Goal: Information Seeking & Learning: Learn about a topic

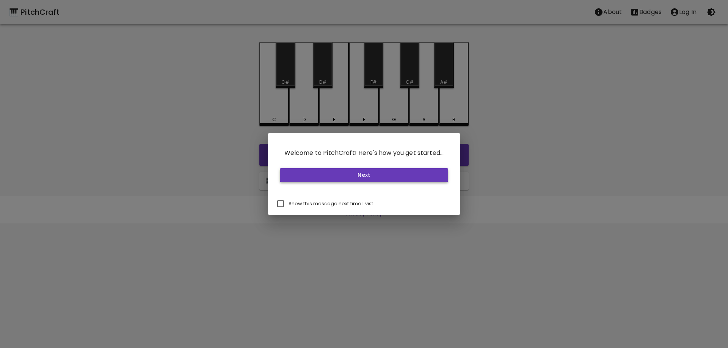
click at [369, 178] on button "Next" at bounding box center [364, 175] width 169 height 14
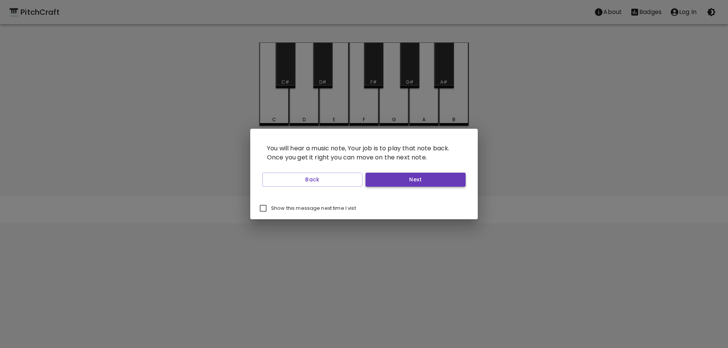
click at [386, 182] on button "Next" at bounding box center [415, 180] width 100 height 14
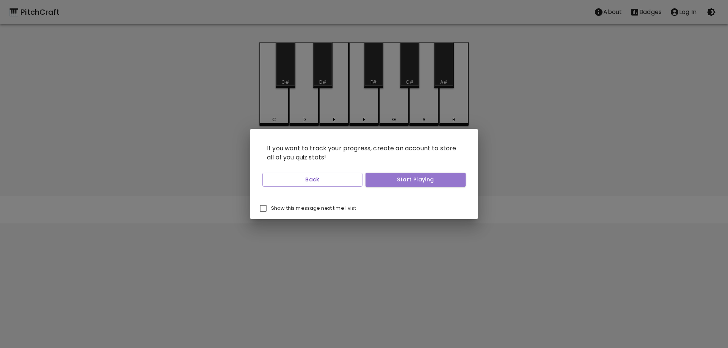
click at [386, 182] on button "Start Playing" at bounding box center [415, 180] width 100 height 14
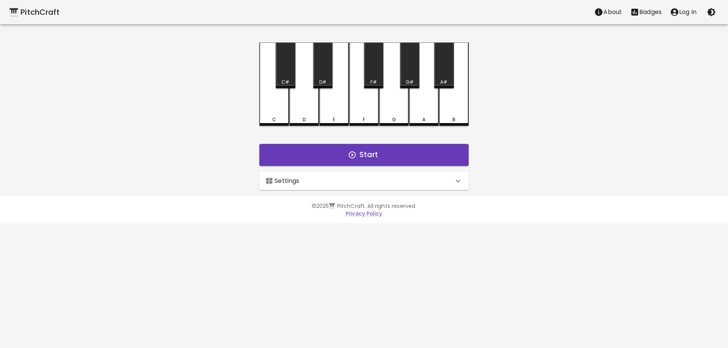
click at [383, 186] on div "🎛️ Settings" at bounding box center [363, 181] width 209 height 18
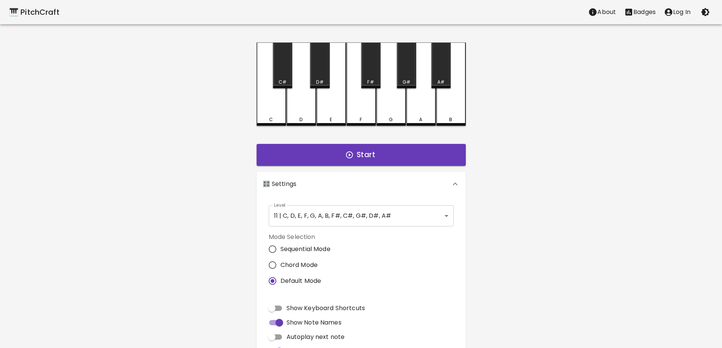
click at [380, 186] on div "🎛️ Settings" at bounding box center [357, 184] width 188 height 9
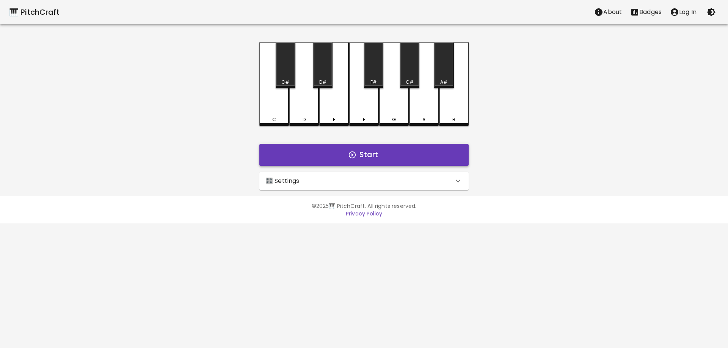
click at [355, 158] on icon "button" at bounding box center [352, 155] width 8 height 8
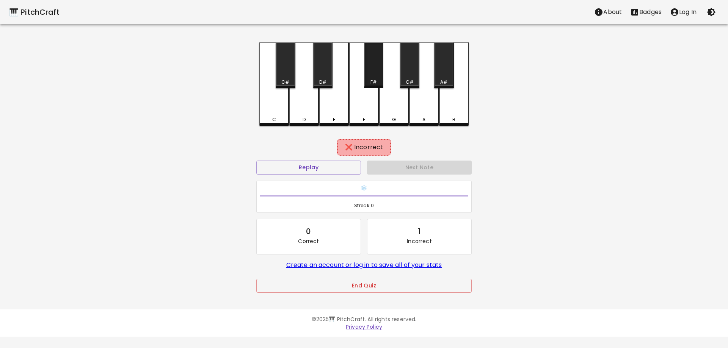
click at [367, 58] on div "F#" at bounding box center [373, 65] width 19 height 46
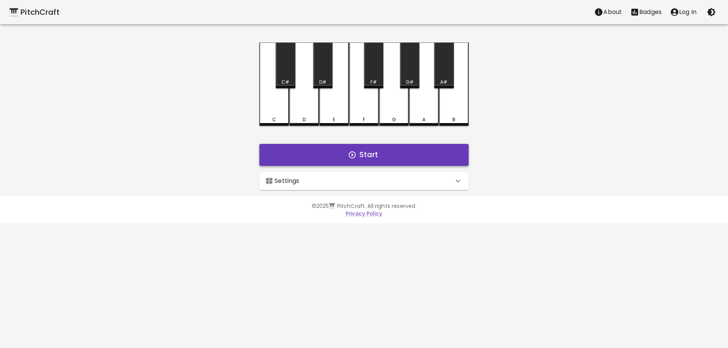
click at [388, 160] on button "Start" at bounding box center [363, 155] width 209 height 22
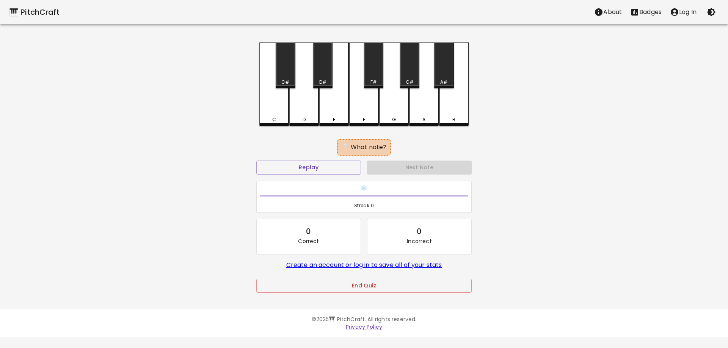
click at [321, 74] on div "D#" at bounding box center [322, 65] width 19 height 46
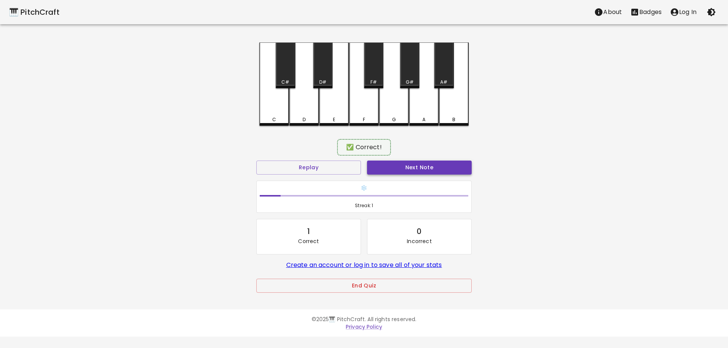
click at [422, 167] on button "Next Note" at bounding box center [419, 168] width 105 height 14
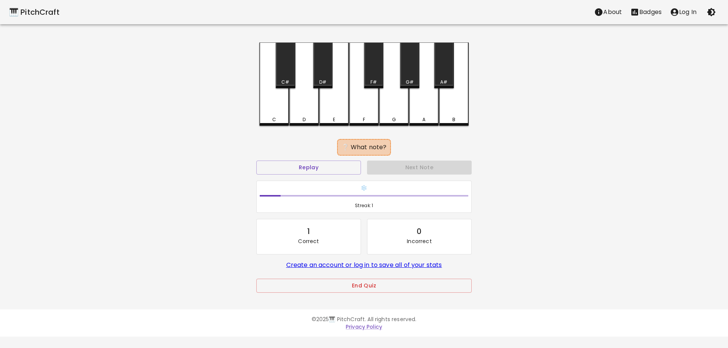
click at [327, 75] on div "D#" at bounding box center [322, 65] width 19 height 46
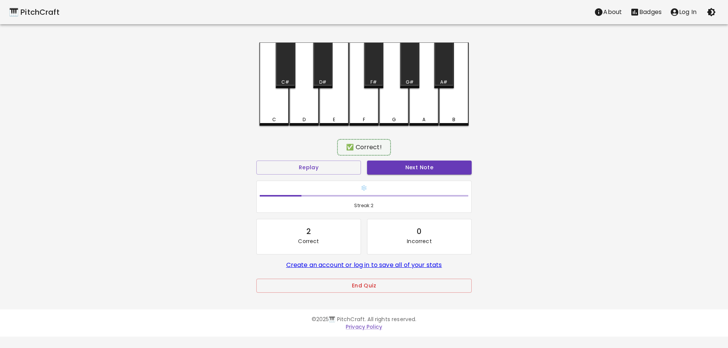
click at [412, 176] on div "Next Note" at bounding box center [419, 168] width 111 height 20
click at [408, 169] on button "Next Note" at bounding box center [419, 168] width 105 height 14
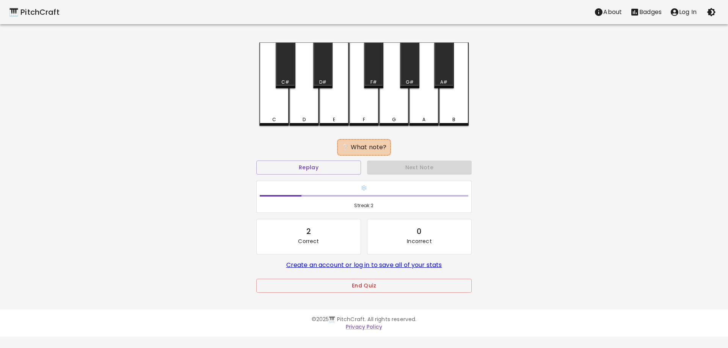
click at [385, 112] on div "G" at bounding box center [394, 83] width 30 height 83
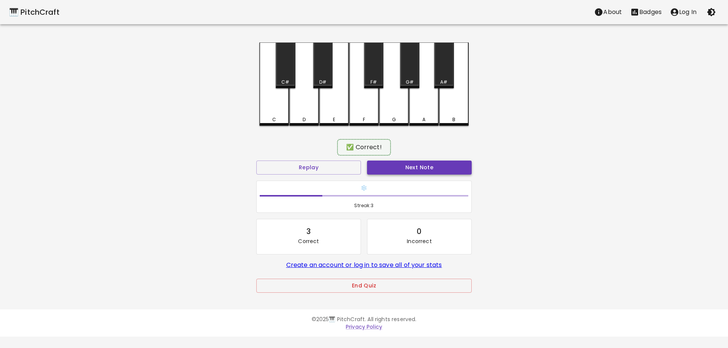
click at [409, 167] on button "Next Note" at bounding box center [419, 168] width 105 height 14
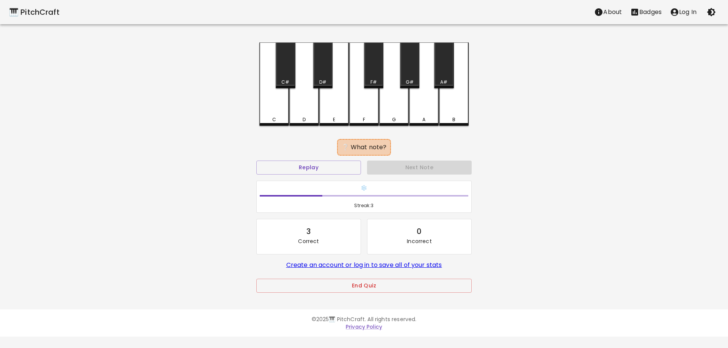
click at [365, 111] on div "F" at bounding box center [364, 83] width 30 height 83
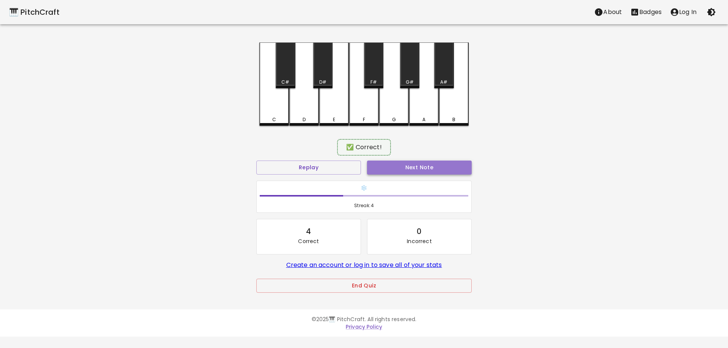
click at [393, 165] on button "Next Note" at bounding box center [419, 168] width 105 height 14
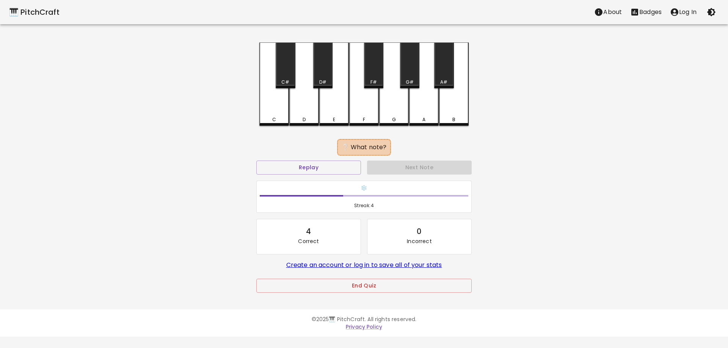
click at [450, 116] on div "B" at bounding box center [454, 83] width 30 height 83
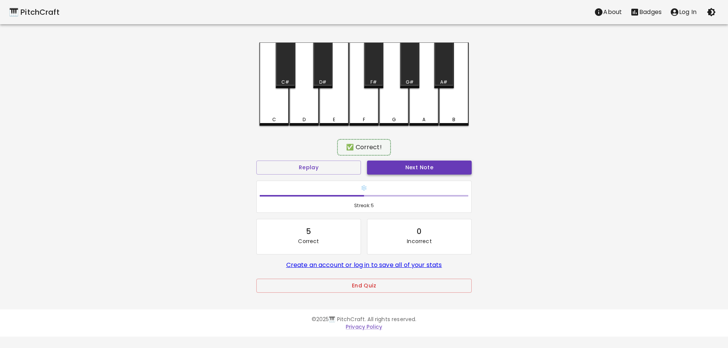
click at [441, 172] on button "Next Note" at bounding box center [419, 168] width 105 height 14
click at [415, 74] on div "G#" at bounding box center [409, 65] width 19 height 46
click at [408, 163] on button "Next Note" at bounding box center [419, 168] width 105 height 14
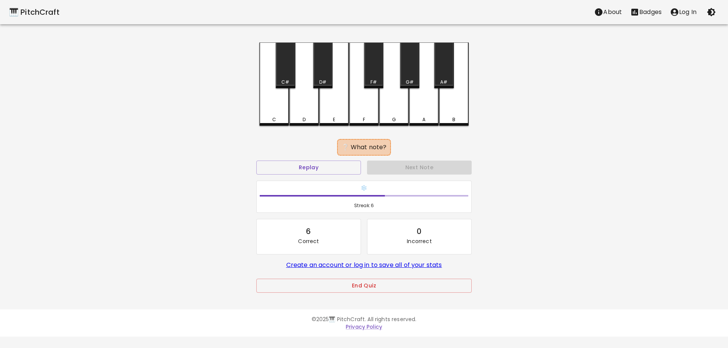
click at [325, 75] on div "D#" at bounding box center [322, 65] width 19 height 46
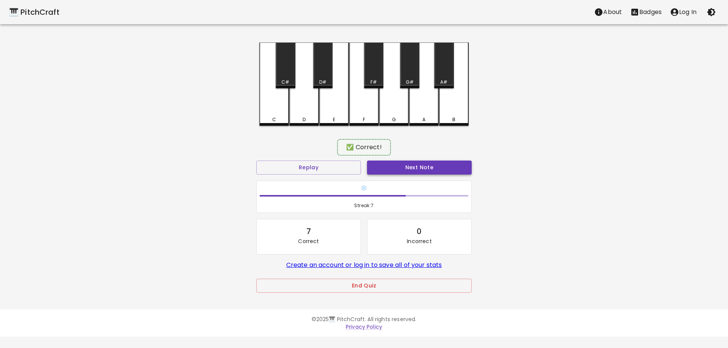
click at [393, 171] on button "Next Note" at bounding box center [419, 168] width 105 height 14
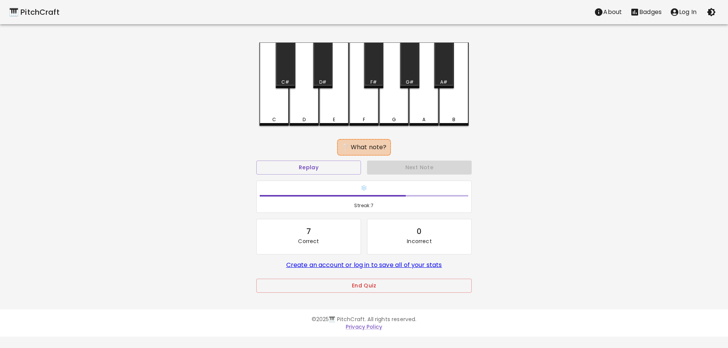
click at [361, 113] on div "F" at bounding box center [364, 83] width 30 height 83
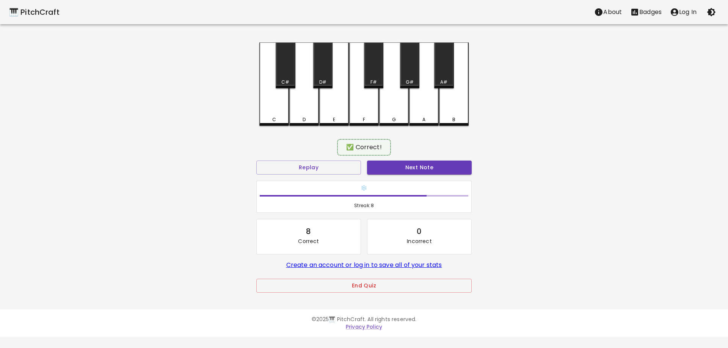
click at [391, 158] on div "Next Note" at bounding box center [419, 168] width 111 height 20
click at [396, 169] on button "Next Note" at bounding box center [419, 168] width 105 height 14
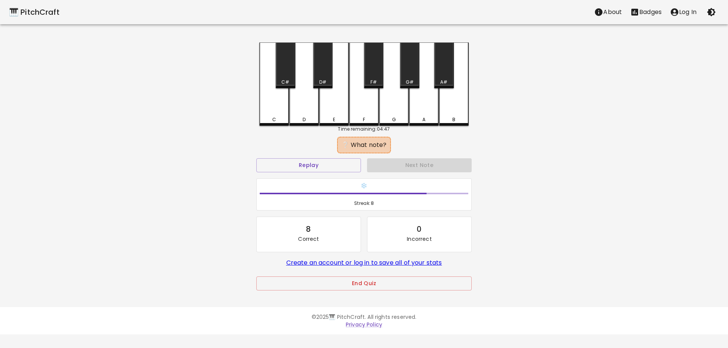
click at [420, 115] on div "A" at bounding box center [424, 83] width 30 height 83
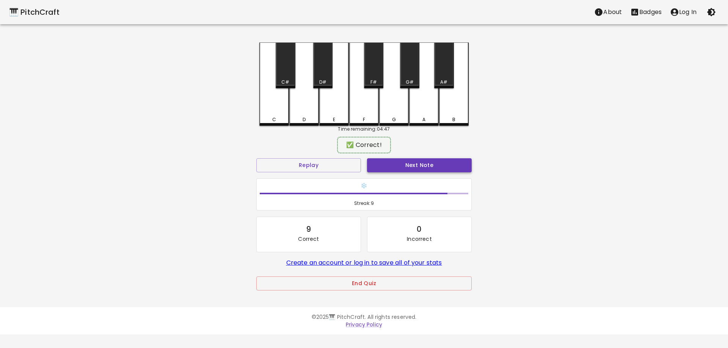
click at [425, 164] on button "Next Note" at bounding box center [419, 165] width 105 height 14
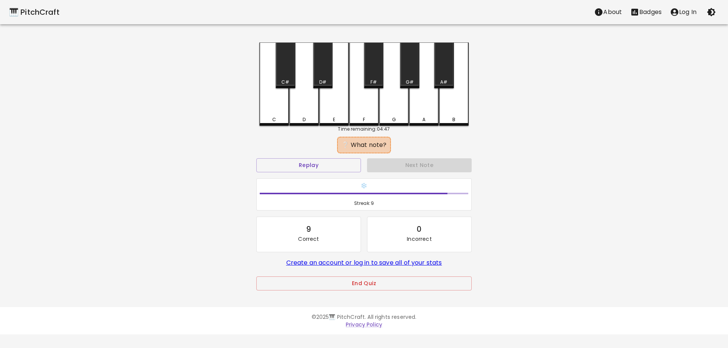
click at [329, 82] on div "D#" at bounding box center [323, 82] width 18 height 7
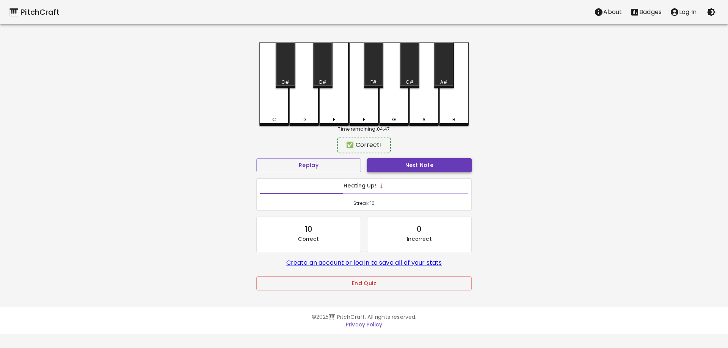
click at [386, 164] on button "Next Note" at bounding box center [419, 165] width 105 height 14
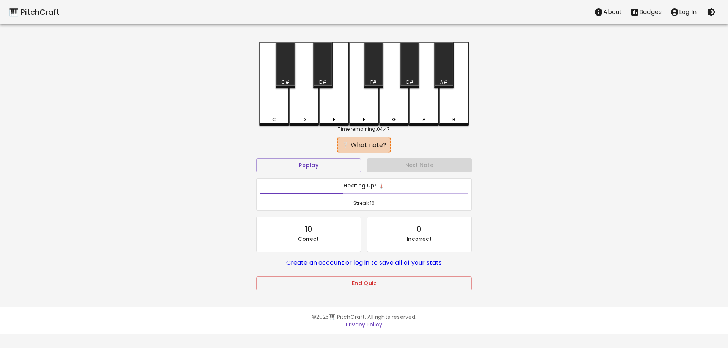
click at [422, 120] on div "A" at bounding box center [423, 119] width 3 height 7
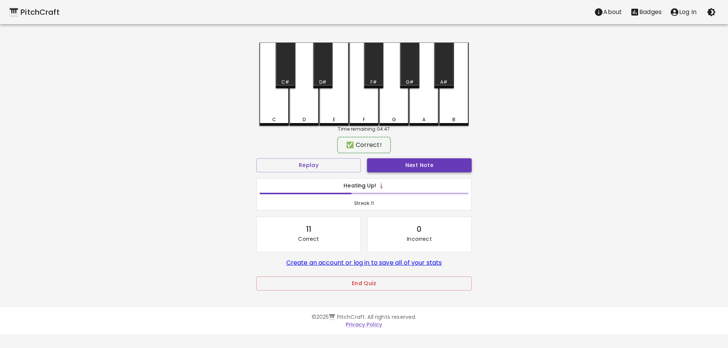
click at [413, 163] on button "Next Note" at bounding box center [419, 165] width 105 height 14
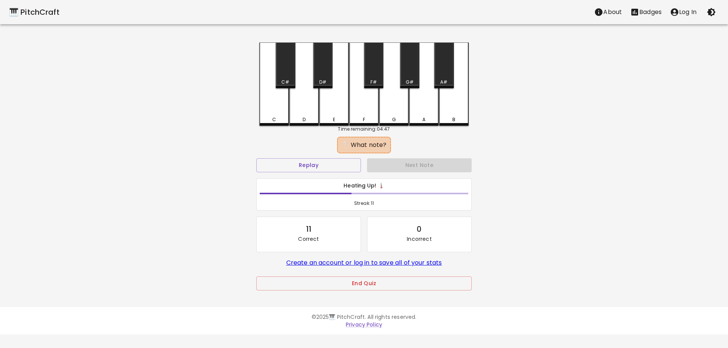
click at [330, 114] on div "E" at bounding box center [334, 83] width 30 height 83
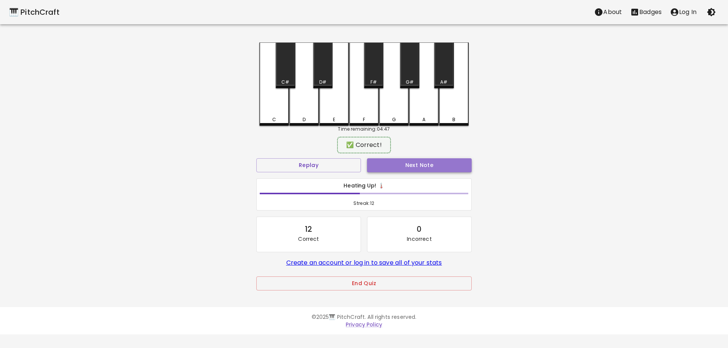
click at [422, 169] on button "Next Note" at bounding box center [419, 165] width 105 height 14
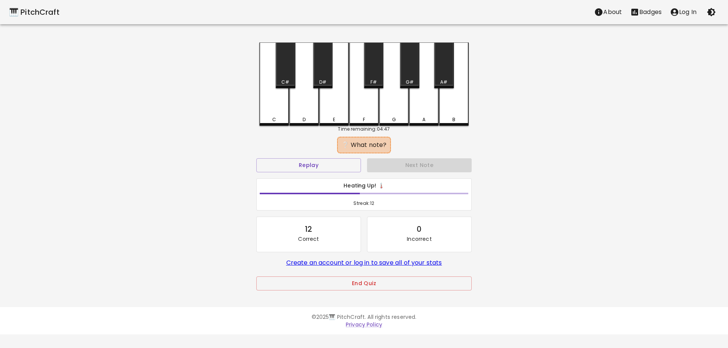
click at [392, 116] on div "G" at bounding box center [394, 83] width 30 height 83
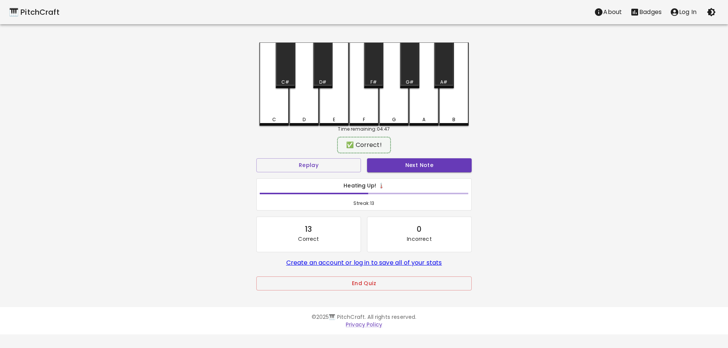
click at [405, 158] on div "Next Note" at bounding box center [419, 165] width 111 height 20
click at [405, 163] on button "Next Note" at bounding box center [419, 165] width 105 height 14
click at [376, 80] on div "F#" at bounding box center [373, 82] width 6 height 7
click at [402, 164] on button "Next Note" at bounding box center [419, 165] width 105 height 14
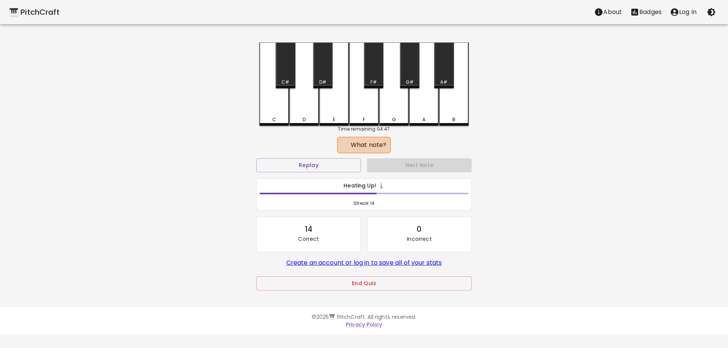
click at [312, 110] on div "D" at bounding box center [304, 83] width 30 height 83
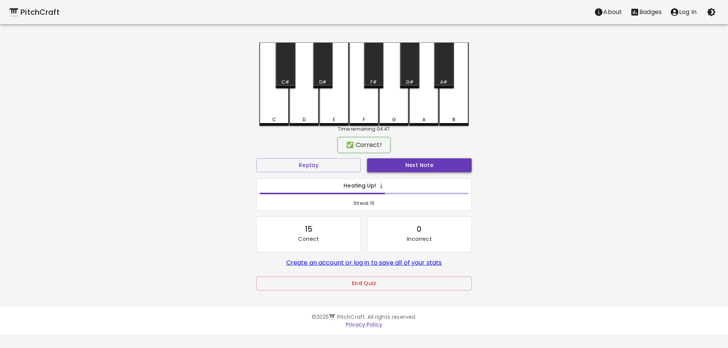
click at [400, 170] on button "Next Note" at bounding box center [419, 165] width 105 height 14
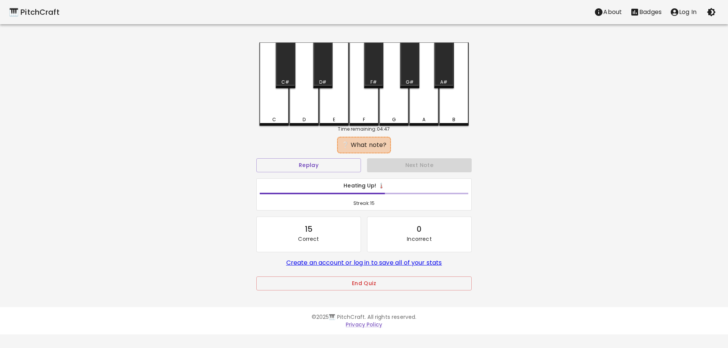
click at [290, 76] on div "C#" at bounding box center [285, 65] width 19 height 46
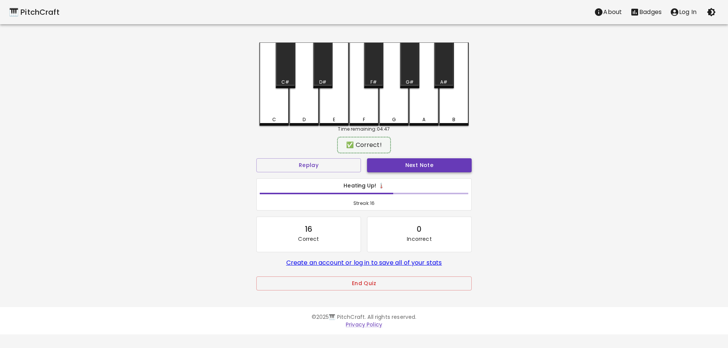
click at [393, 162] on button "Next Note" at bounding box center [419, 165] width 105 height 14
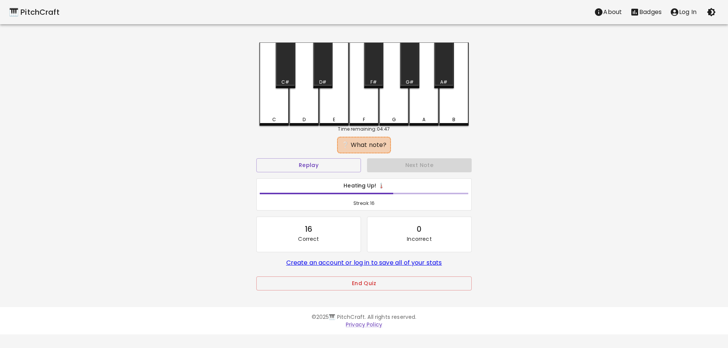
click at [410, 74] on div "G#" at bounding box center [409, 65] width 19 height 46
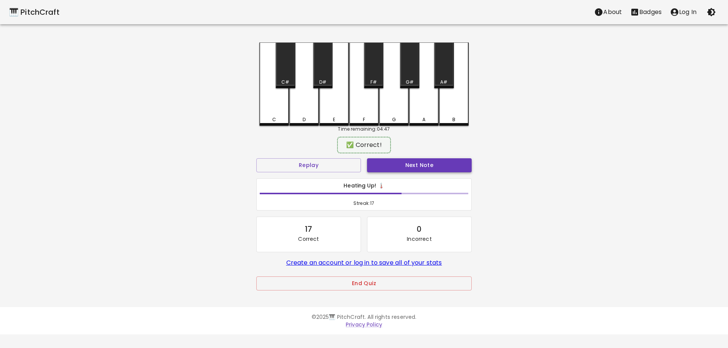
click at [423, 163] on button "Next Note" at bounding box center [419, 165] width 105 height 14
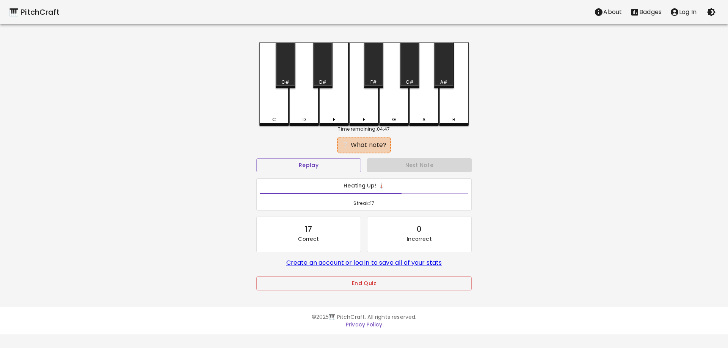
click at [286, 67] on div "C#" at bounding box center [285, 65] width 19 height 46
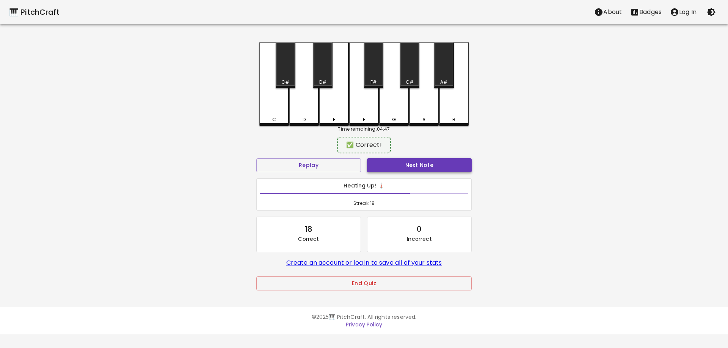
click at [404, 165] on button "Next Note" at bounding box center [419, 165] width 105 height 14
click at [279, 111] on div "C" at bounding box center [274, 83] width 30 height 82
click at [389, 171] on button "Next Note" at bounding box center [419, 165] width 105 height 14
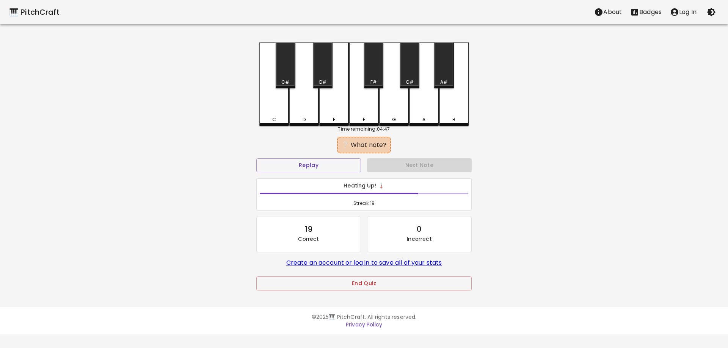
click at [320, 77] on div "D#" at bounding box center [322, 65] width 19 height 46
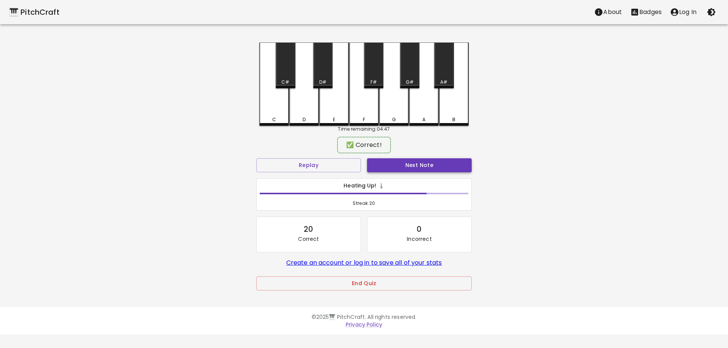
click at [405, 165] on button "Next Note" at bounding box center [419, 165] width 105 height 14
click at [278, 111] on div "C" at bounding box center [274, 83] width 30 height 82
click at [393, 164] on button "Next Note" at bounding box center [419, 165] width 105 height 14
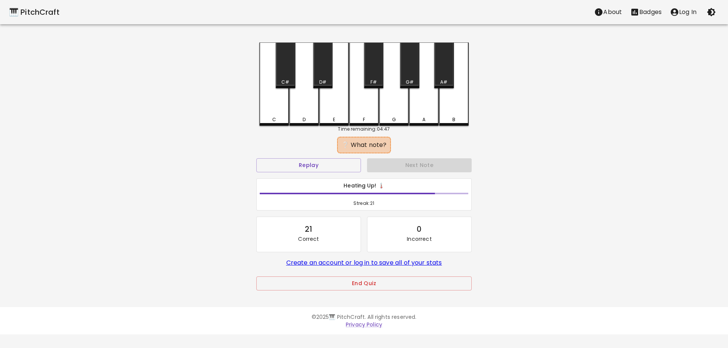
click at [445, 69] on div "A#" at bounding box center [443, 65] width 19 height 46
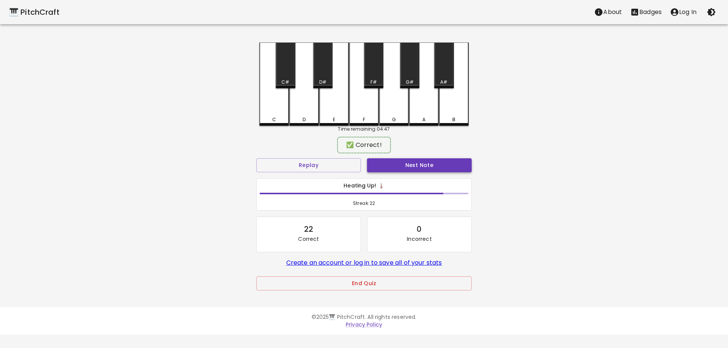
click at [435, 163] on button "Next Note" at bounding box center [419, 165] width 105 height 14
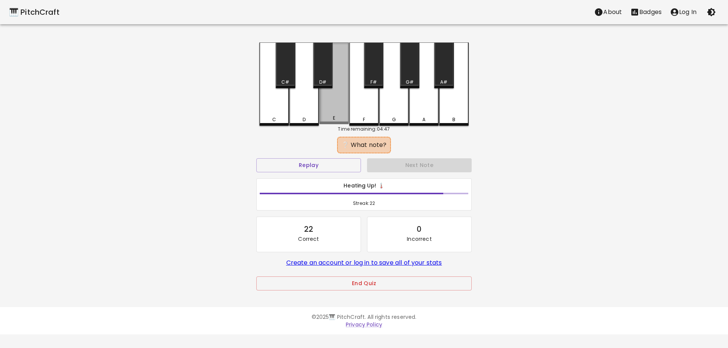
click at [340, 118] on div "E" at bounding box center [334, 118] width 28 height 7
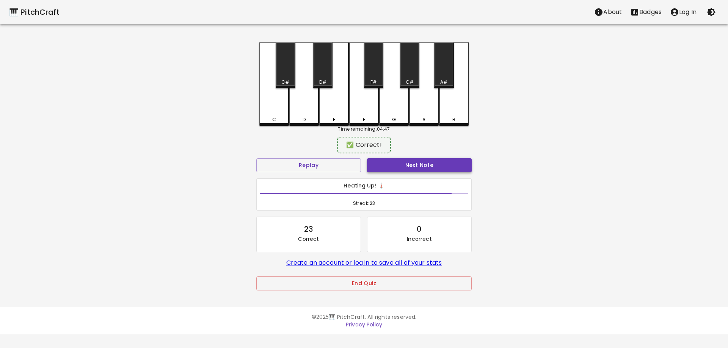
click at [408, 165] on button "Next Note" at bounding box center [419, 165] width 105 height 14
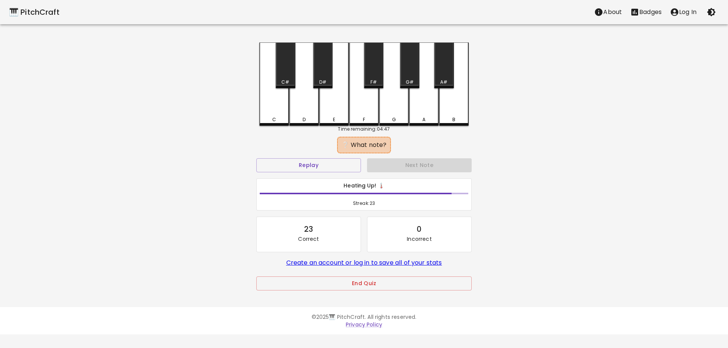
click at [419, 114] on div "A" at bounding box center [424, 83] width 30 height 83
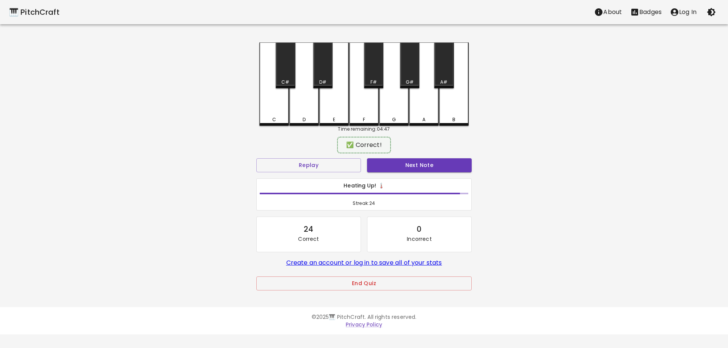
drag, startPoint x: 421, startPoint y: 160, endPoint x: 418, endPoint y: 165, distance: 6.4
click at [421, 160] on button "Next Note" at bounding box center [419, 165] width 105 height 14
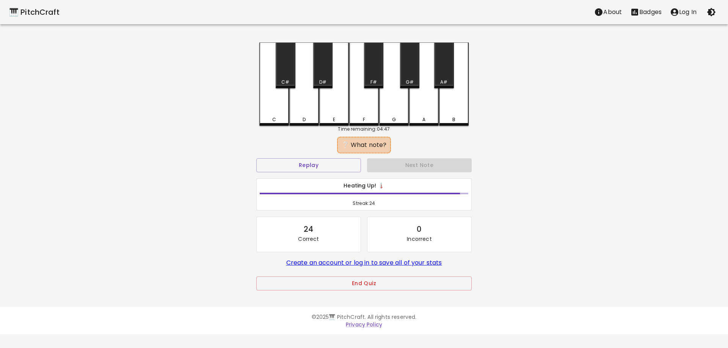
click at [394, 110] on div "G" at bounding box center [394, 83] width 30 height 83
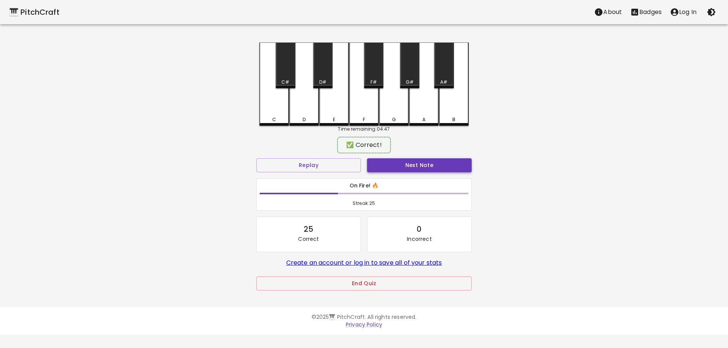
click at [415, 161] on button "Next Note" at bounding box center [419, 165] width 105 height 14
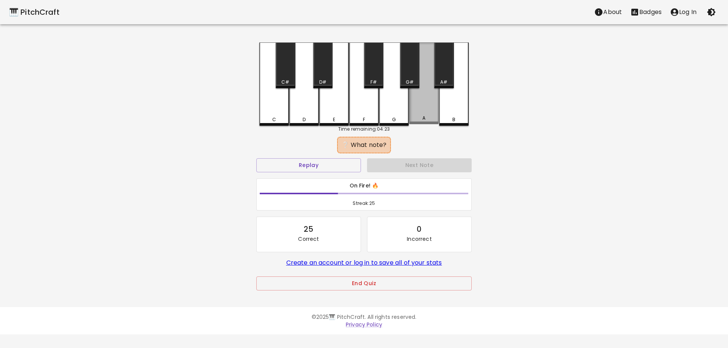
click at [413, 114] on div "A" at bounding box center [424, 83] width 30 height 82
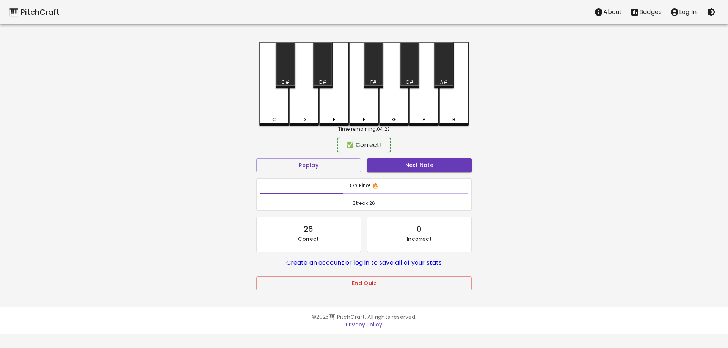
click at [418, 156] on div "Next Note" at bounding box center [419, 165] width 111 height 20
click at [419, 160] on button "Next Note" at bounding box center [419, 165] width 105 height 14
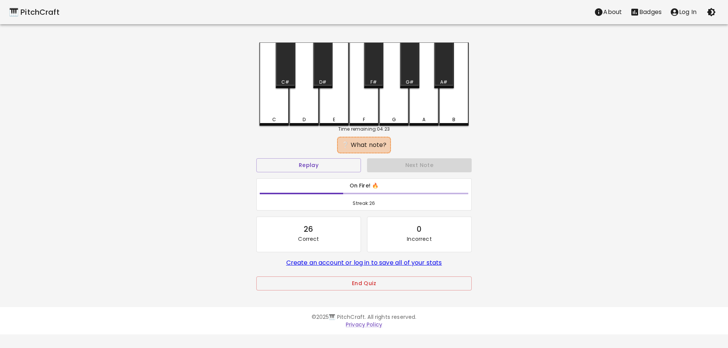
click at [453, 119] on div "B" at bounding box center [453, 119] width 3 height 7
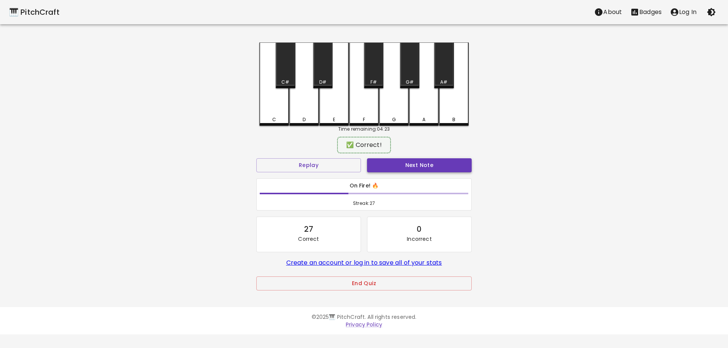
click at [440, 166] on button "Next Note" at bounding box center [419, 165] width 105 height 14
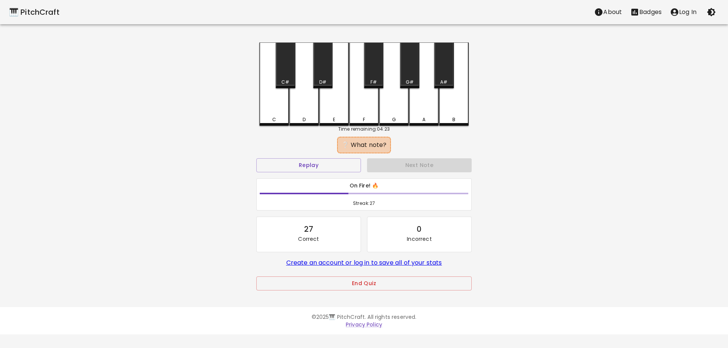
click at [307, 111] on div "D" at bounding box center [304, 83] width 30 height 83
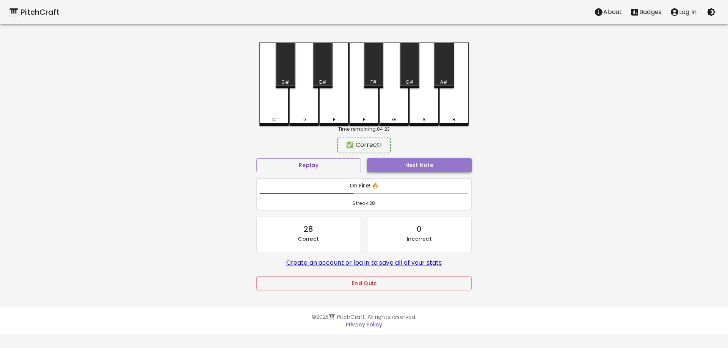
click at [401, 159] on button "Next Note" at bounding box center [419, 165] width 105 height 14
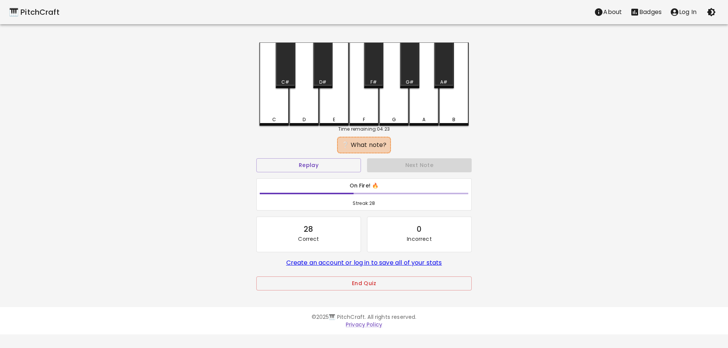
drag, startPoint x: 366, startPoint y: 113, endPoint x: 368, endPoint y: 117, distance: 4.2
click at [366, 113] on div "F" at bounding box center [364, 83] width 30 height 83
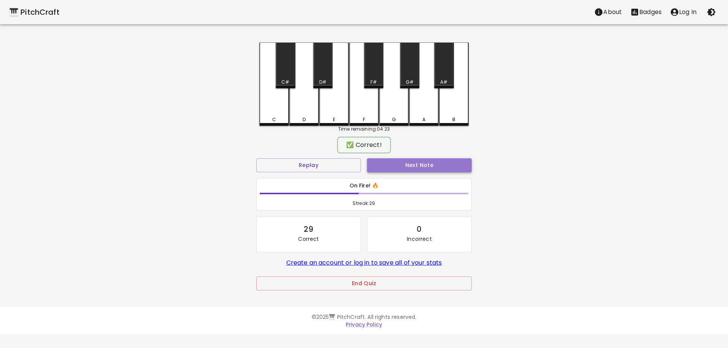
click at [416, 168] on button "Next Note" at bounding box center [419, 165] width 105 height 14
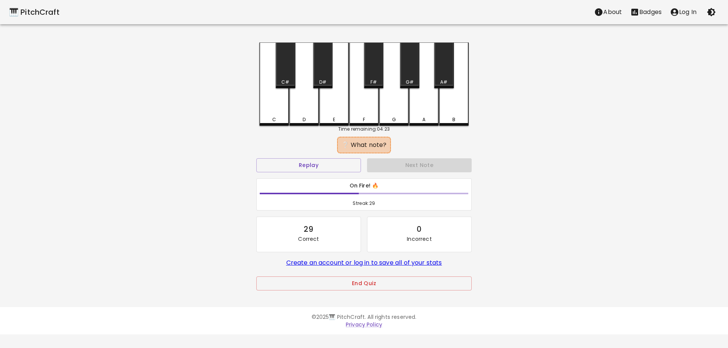
click at [439, 71] on div "A#" at bounding box center [443, 65] width 19 height 46
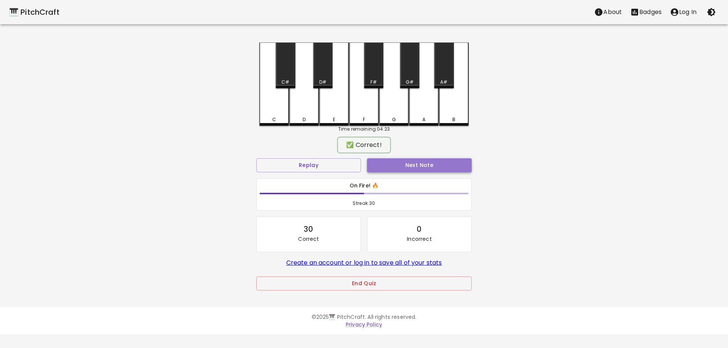
click at [433, 160] on button "Next Note" at bounding box center [419, 165] width 105 height 14
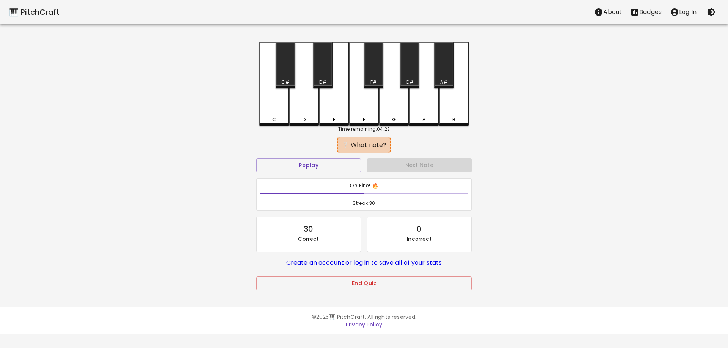
click at [301, 102] on div "D" at bounding box center [304, 83] width 30 height 83
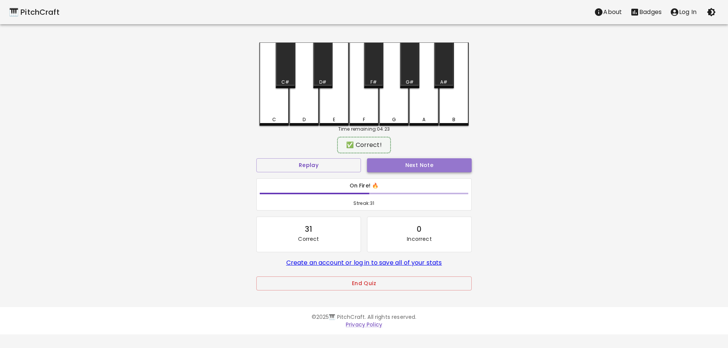
click at [408, 161] on button "Next Note" at bounding box center [419, 165] width 105 height 14
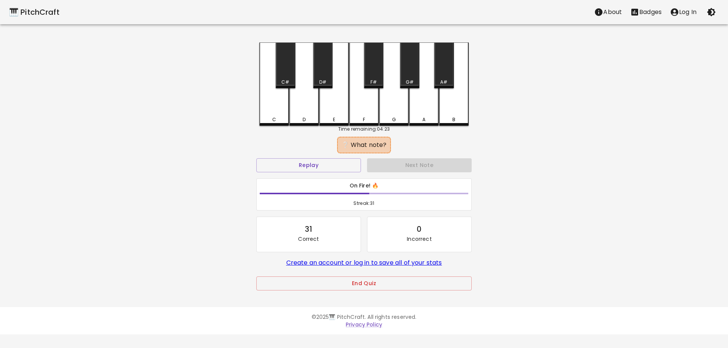
click at [330, 74] on div "D#" at bounding box center [322, 65] width 19 height 46
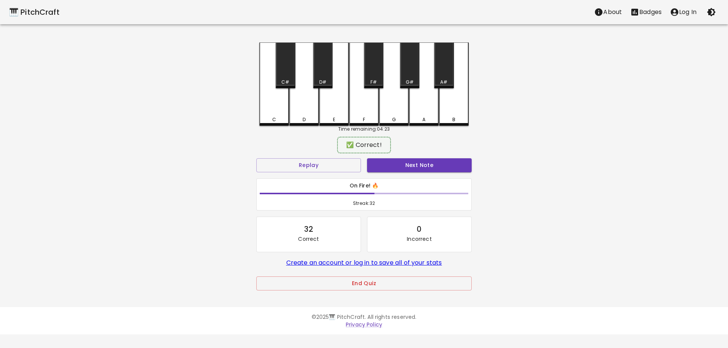
click at [397, 157] on div "Next Note" at bounding box center [419, 165] width 111 height 20
click at [400, 162] on button "Next Note" at bounding box center [419, 165] width 105 height 14
click at [326, 66] on div "D#" at bounding box center [322, 65] width 19 height 46
click at [389, 158] on div "Next Note" at bounding box center [419, 165] width 111 height 20
click at [392, 168] on button "Next Note" at bounding box center [419, 165] width 105 height 14
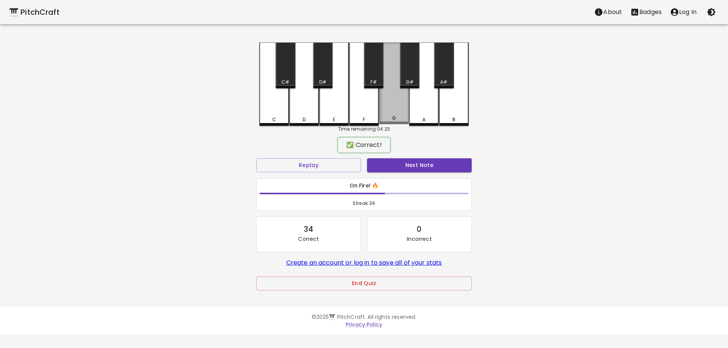
click at [395, 113] on div "G" at bounding box center [394, 83] width 30 height 82
click at [402, 162] on button "Next Note" at bounding box center [419, 165] width 105 height 14
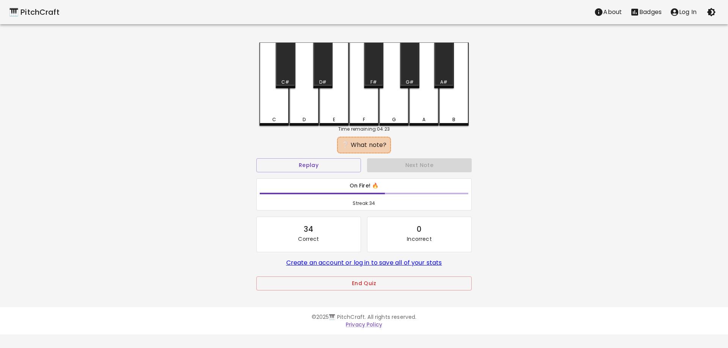
drag, startPoint x: 311, startPoint y: 110, endPoint x: 385, endPoint y: 163, distance: 91.0
click at [311, 110] on div "D" at bounding box center [304, 83] width 30 height 83
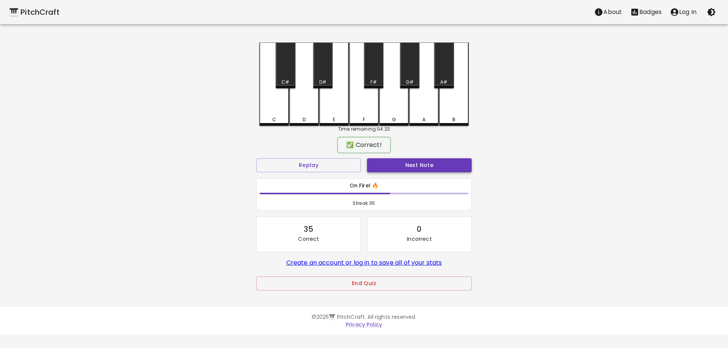
click at [401, 169] on button "Next Note" at bounding box center [419, 165] width 105 height 14
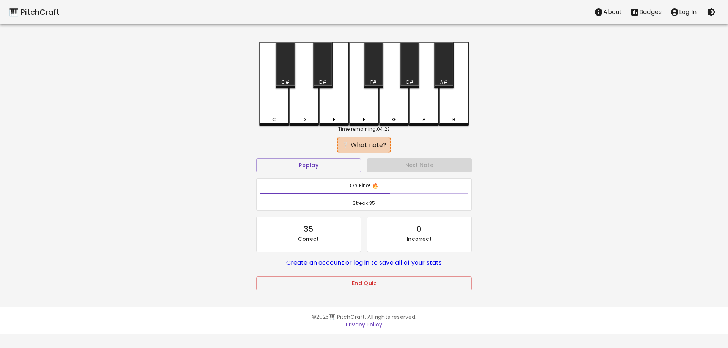
drag, startPoint x: 362, startPoint y: 116, endPoint x: 389, endPoint y: 154, distance: 46.2
click at [363, 116] on div "F" at bounding box center [364, 83] width 30 height 83
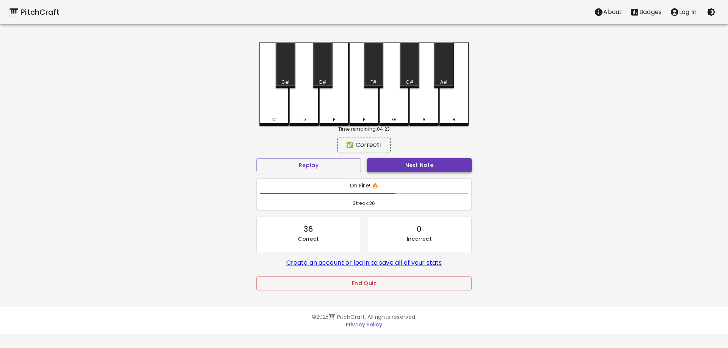
click at [399, 161] on button "Next Note" at bounding box center [419, 165] width 105 height 14
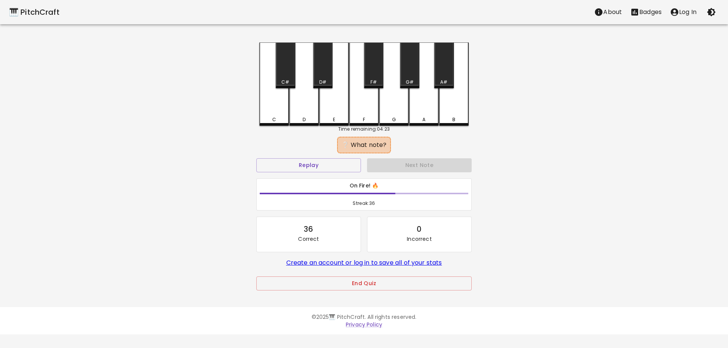
click at [447, 113] on div "B" at bounding box center [454, 83] width 30 height 83
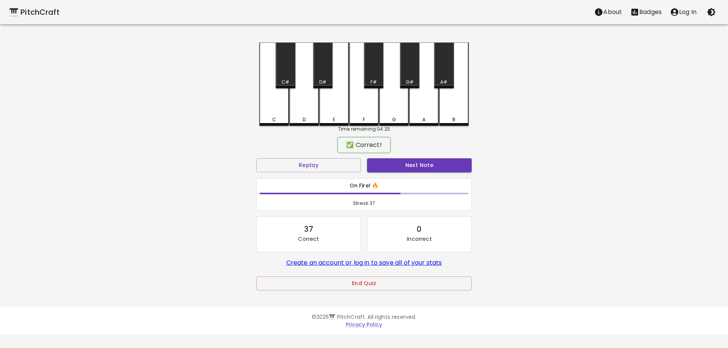
click at [439, 160] on button "Next Note" at bounding box center [419, 165] width 105 height 14
click at [448, 118] on div "B" at bounding box center [454, 118] width 28 height 7
click at [441, 159] on button "Next Note" at bounding box center [419, 165] width 105 height 14
click at [421, 116] on div "A" at bounding box center [424, 83] width 30 height 82
click at [431, 161] on button "Next Note" at bounding box center [419, 165] width 105 height 14
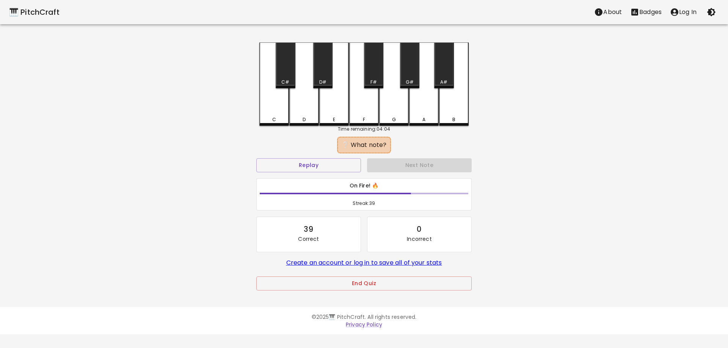
click at [423, 118] on div "A" at bounding box center [423, 119] width 3 height 7
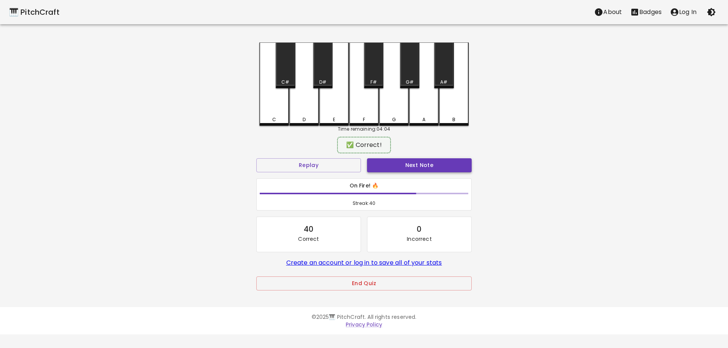
click at [431, 168] on button "Next Note" at bounding box center [419, 165] width 105 height 14
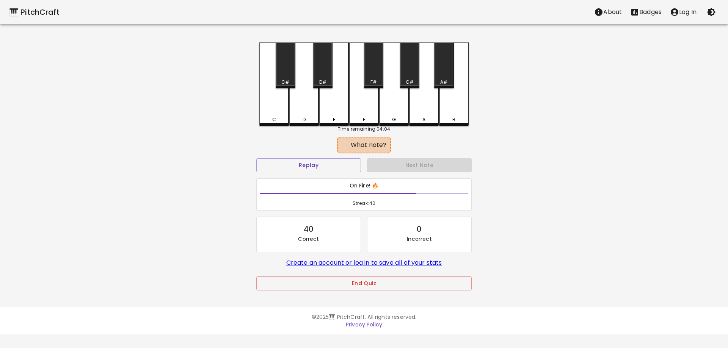
click at [452, 120] on div "B" at bounding box center [454, 119] width 28 height 7
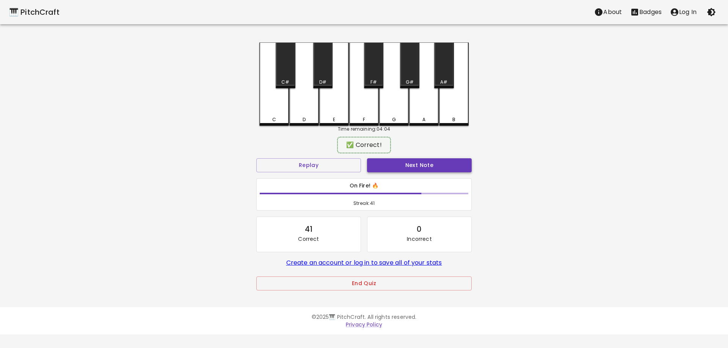
click at [441, 171] on button "Next Note" at bounding box center [419, 165] width 105 height 14
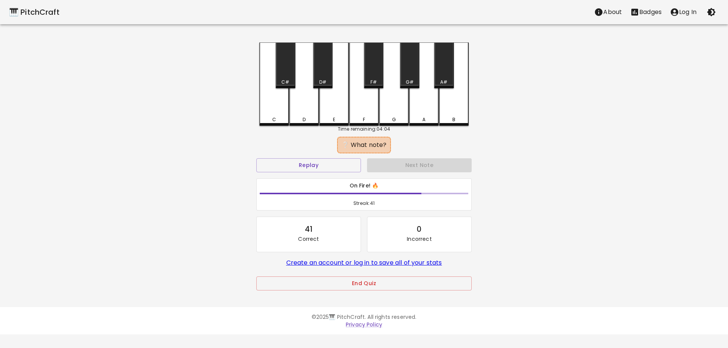
click at [330, 122] on div "E" at bounding box center [334, 83] width 30 height 83
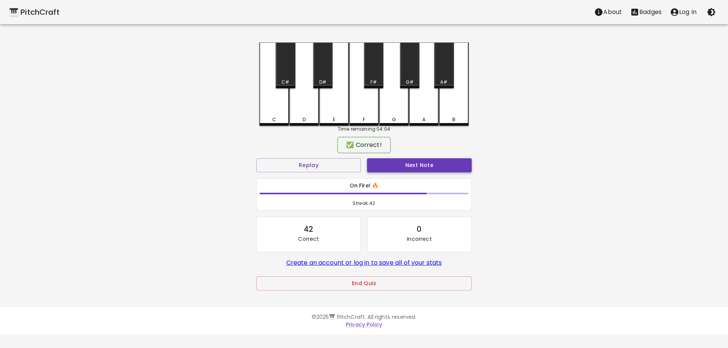
click at [387, 163] on button "Next Note" at bounding box center [419, 165] width 105 height 14
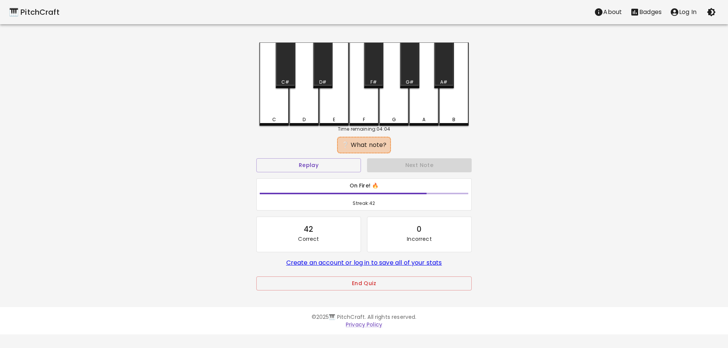
click at [442, 78] on div "A#" at bounding box center [443, 65] width 19 height 46
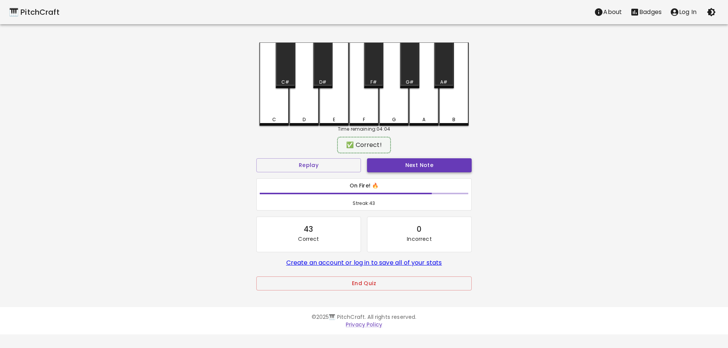
click at [427, 162] on button "Next Note" at bounding box center [419, 165] width 105 height 14
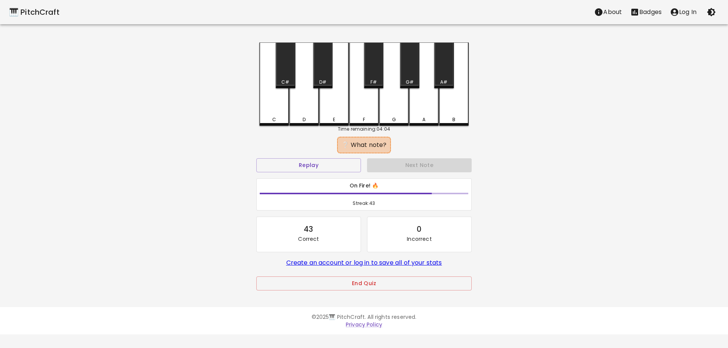
click at [420, 120] on div "A" at bounding box center [424, 119] width 28 height 7
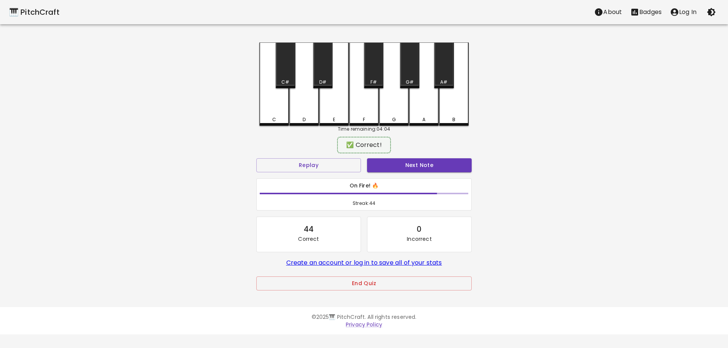
click at [423, 157] on div "Next Note" at bounding box center [419, 165] width 111 height 20
click at [423, 163] on button "Next Note" at bounding box center [419, 165] width 105 height 14
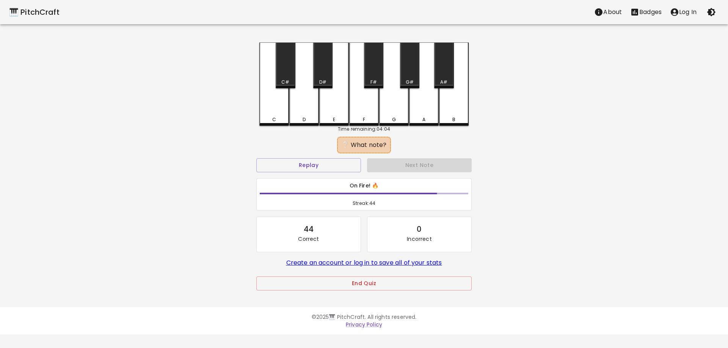
click at [390, 112] on div "G" at bounding box center [394, 83] width 30 height 83
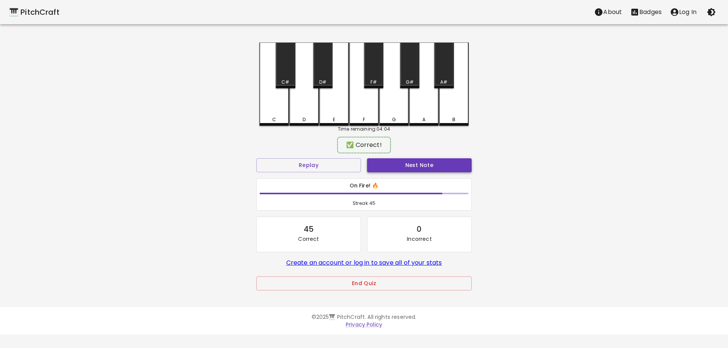
click at [415, 162] on button "Next Note" at bounding box center [419, 165] width 105 height 14
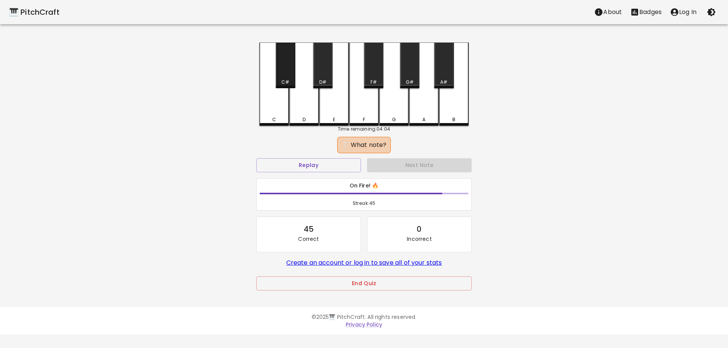
click at [285, 71] on div "C#" at bounding box center [285, 65] width 19 height 46
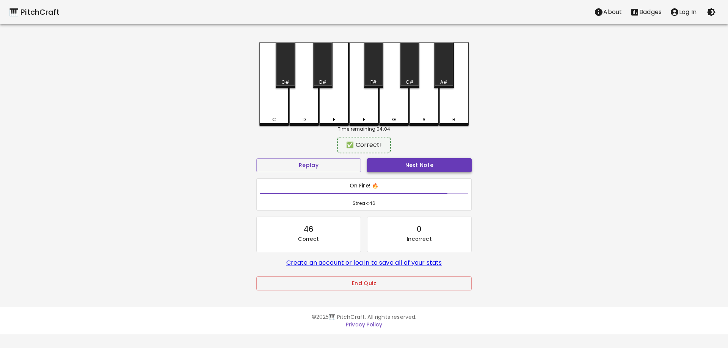
click at [408, 168] on button "Next Note" at bounding box center [419, 165] width 105 height 14
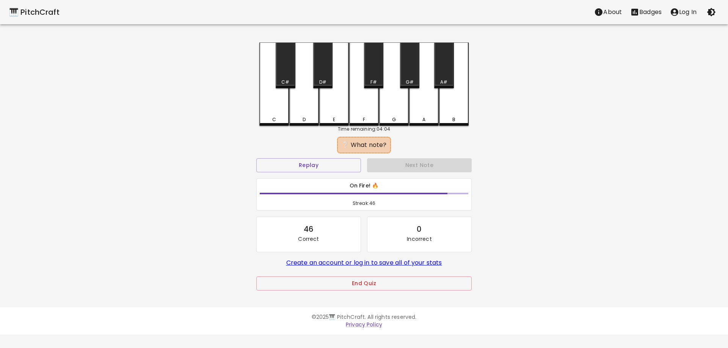
click at [400, 113] on div "G" at bounding box center [394, 83] width 30 height 83
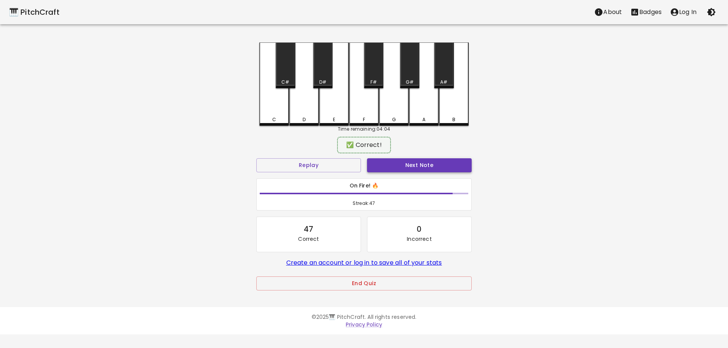
click at [409, 167] on button "Next Note" at bounding box center [419, 165] width 105 height 14
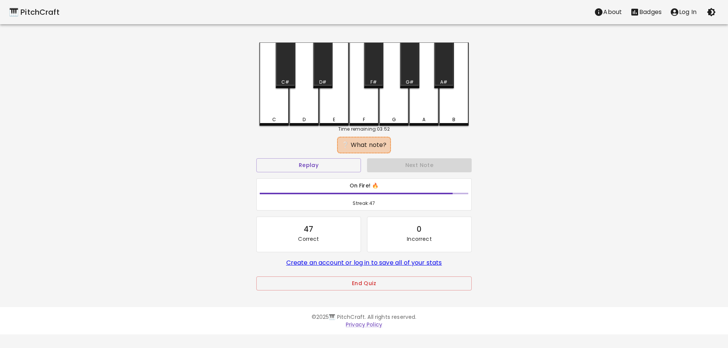
click at [337, 114] on div "E" at bounding box center [334, 83] width 30 height 83
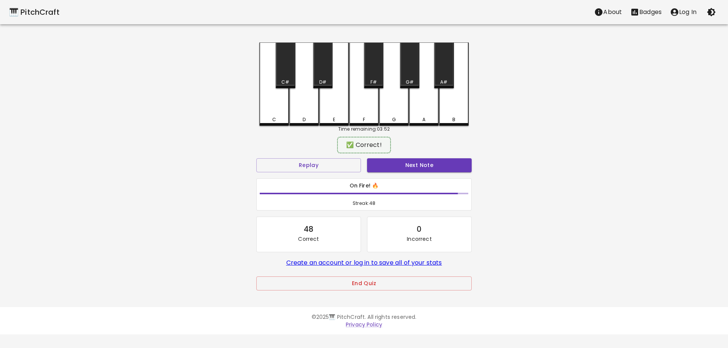
click at [392, 157] on div "Next Note" at bounding box center [419, 165] width 111 height 20
click at [394, 163] on button "Next Note" at bounding box center [419, 165] width 105 height 14
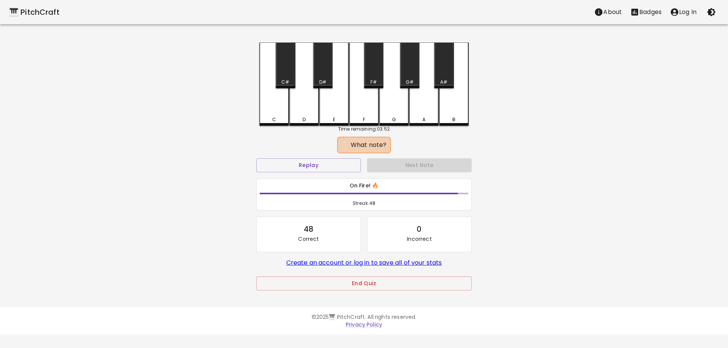
click at [450, 74] on div "A#" at bounding box center [443, 65] width 19 height 46
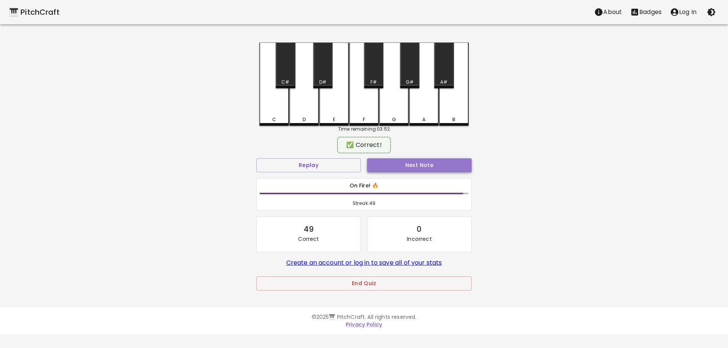
click at [443, 165] on button "Next Note" at bounding box center [419, 165] width 105 height 14
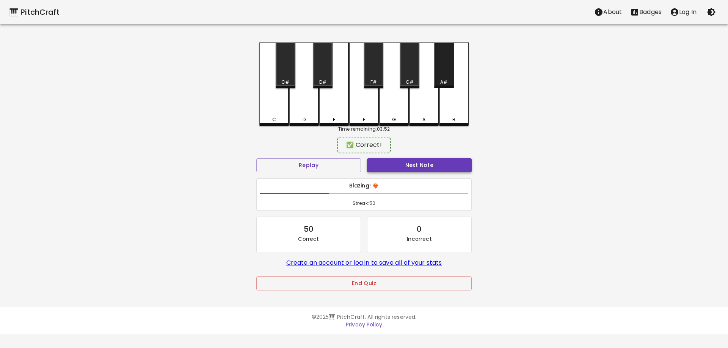
drag, startPoint x: 445, startPoint y: 77, endPoint x: 438, endPoint y: 162, distance: 85.3
click at [445, 78] on div "A#" at bounding box center [443, 65] width 19 height 46
click at [438, 162] on button "Next Note" at bounding box center [419, 165] width 105 height 14
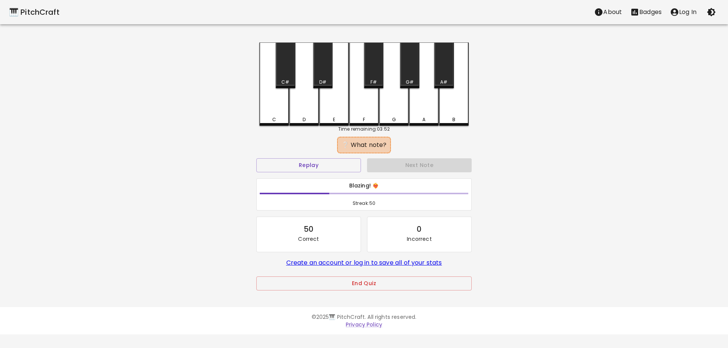
click at [319, 69] on div "D#" at bounding box center [322, 65] width 19 height 46
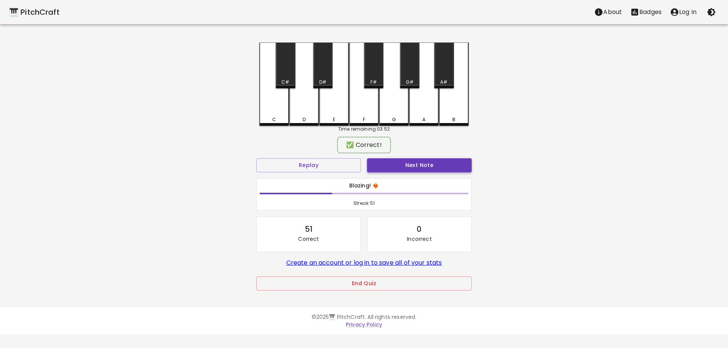
click at [398, 159] on button "Next Note" at bounding box center [419, 165] width 105 height 14
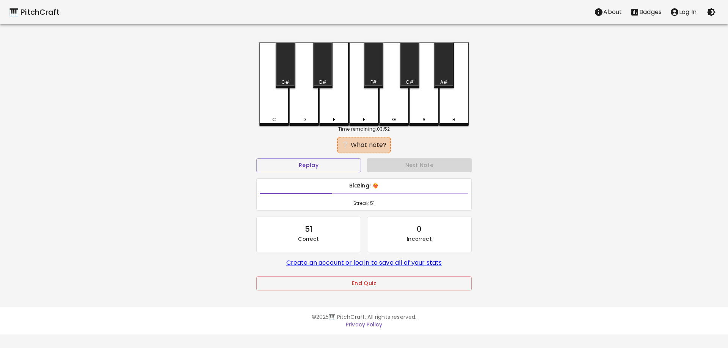
click at [373, 88] on div "F#" at bounding box center [373, 65] width 19 height 46
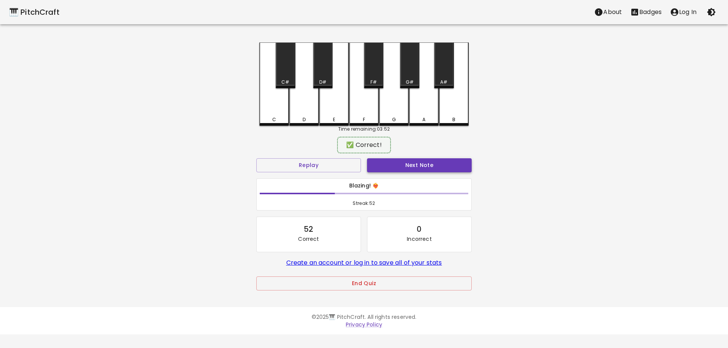
click at [405, 165] on button "Next Note" at bounding box center [419, 165] width 105 height 14
click at [281, 76] on div "C#" at bounding box center [285, 65] width 19 height 46
click at [388, 166] on button "Next Note" at bounding box center [419, 165] width 105 height 14
click at [397, 101] on div "G" at bounding box center [394, 83] width 30 height 82
click at [414, 169] on button "Next Note" at bounding box center [419, 165] width 105 height 14
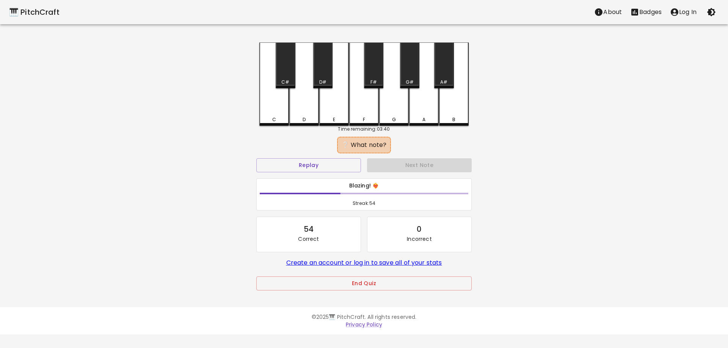
click at [336, 114] on div "E" at bounding box center [334, 83] width 30 height 83
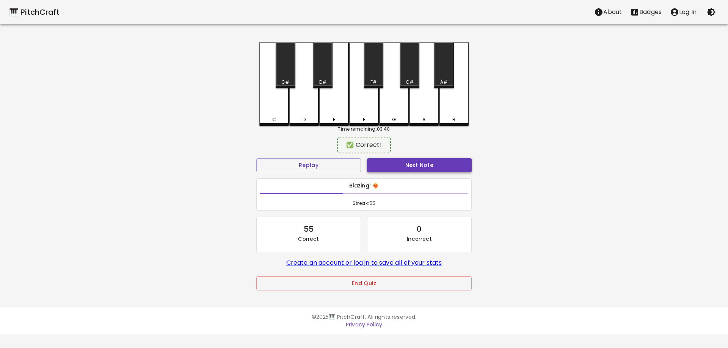
click at [389, 166] on button "Next Note" at bounding box center [419, 165] width 105 height 14
click at [428, 116] on div "A" at bounding box center [424, 83] width 30 height 82
click at [441, 162] on button "Next Note" at bounding box center [419, 165] width 105 height 14
click at [453, 116] on div "B" at bounding box center [454, 83] width 30 height 82
click at [455, 159] on button "Next Note" at bounding box center [419, 165] width 105 height 14
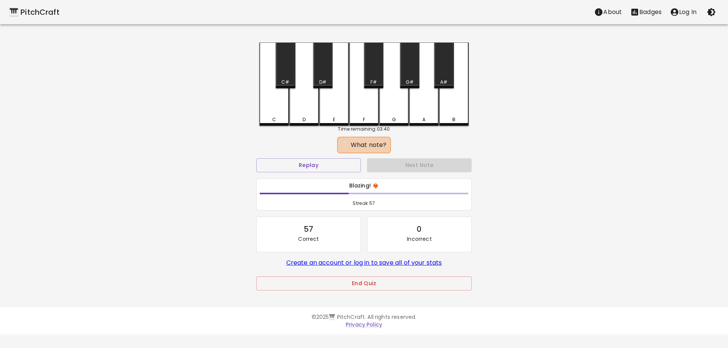
click at [427, 114] on div "A" at bounding box center [424, 83] width 30 height 83
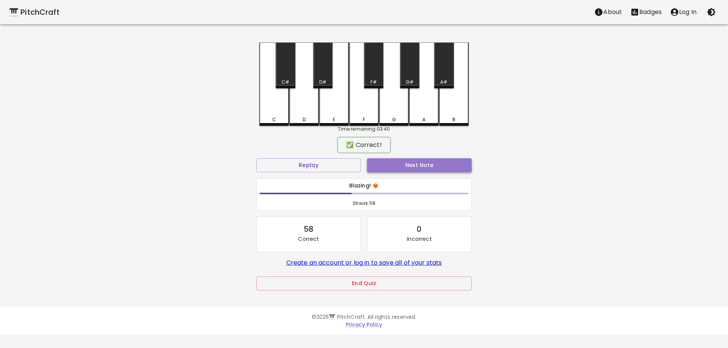
click at [439, 163] on button "Next Note" at bounding box center [419, 165] width 105 height 14
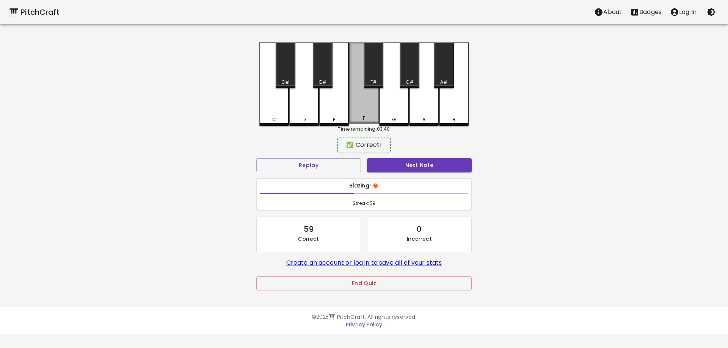
click at [366, 122] on div "F" at bounding box center [364, 83] width 30 height 82
click at [401, 161] on button "Next Note" at bounding box center [419, 165] width 105 height 14
click at [318, 74] on div "D#" at bounding box center [322, 65] width 19 height 46
click at [389, 157] on div "✅ Correct! Replay Next Note Blazing! ❤️‍🔥 Streak: 60 60 Correct 0 Incorrect Cre…" at bounding box center [363, 222] width 215 height 166
click at [389, 158] on div "Next Note" at bounding box center [419, 165] width 111 height 20
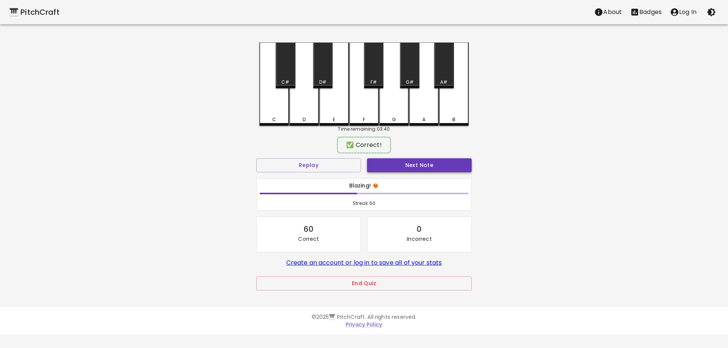
click at [389, 164] on button "Next Note" at bounding box center [419, 165] width 105 height 14
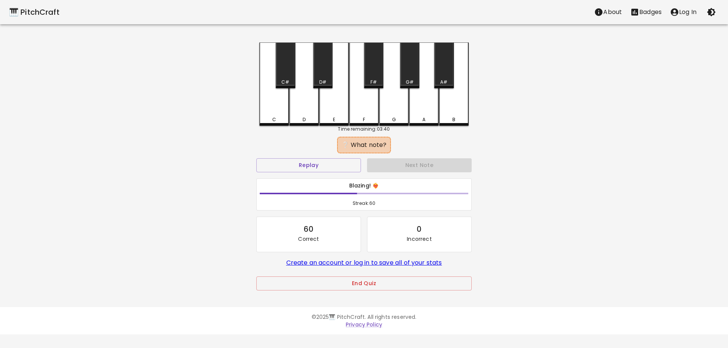
click at [333, 119] on div "E" at bounding box center [334, 119] width 2 height 7
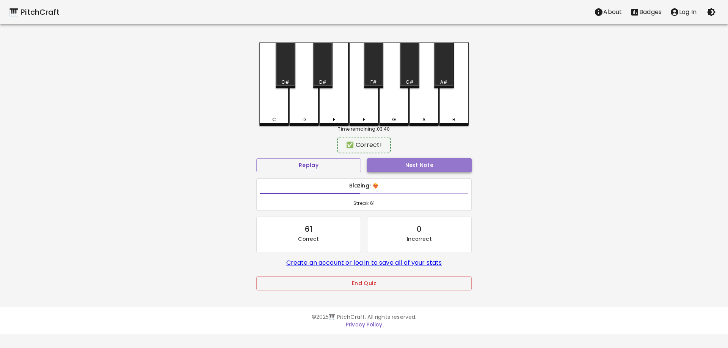
click at [389, 163] on button "Next Note" at bounding box center [419, 165] width 105 height 14
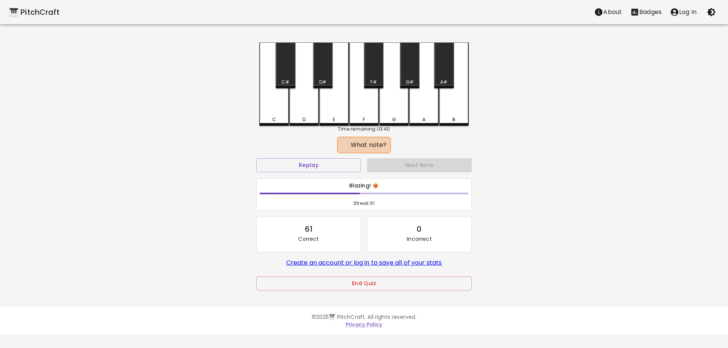
click at [274, 109] on div "C" at bounding box center [274, 83] width 30 height 83
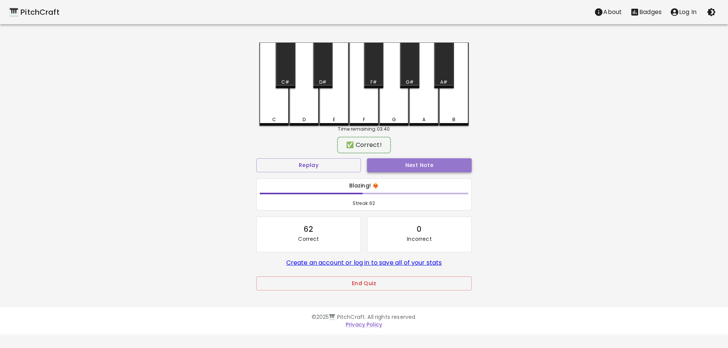
click at [393, 167] on button "Next Note" at bounding box center [419, 165] width 105 height 14
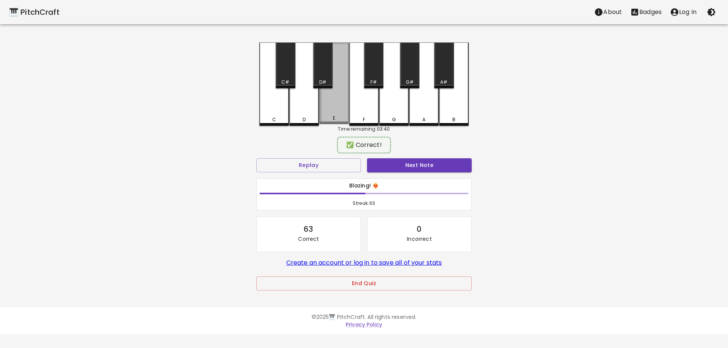
click at [333, 108] on div "E" at bounding box center [334, 83] width 30 height 82
click at [392, 165] on button "Next Note" at bounding box center [419, 165] width 105 height 14
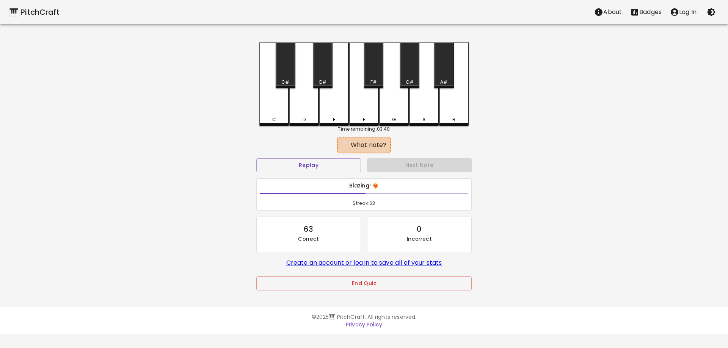
click at [345, 118] on div "E" at bounding box center [334, 119] width 28 height 7
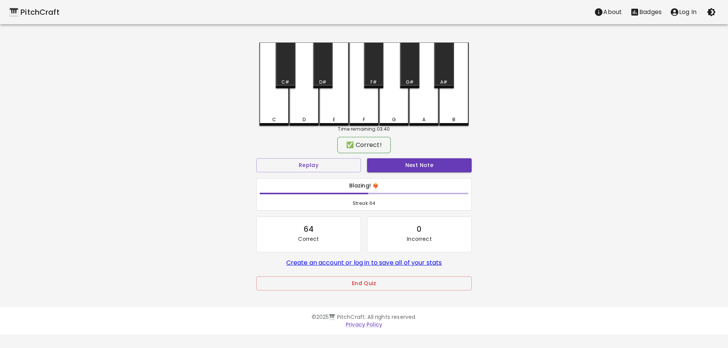
click at [396, 158] on div "Next Note" at bounding box center [419, 165] width 111 height 20
click at [399, 167] on button "Next Note" at bounding box center [419, 165] width 105 height 14
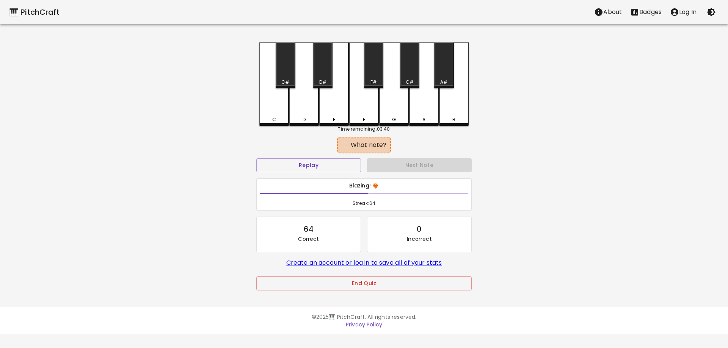
click at [278, 116] on div "C" at bounding box center [274, 83] width 30 height 83
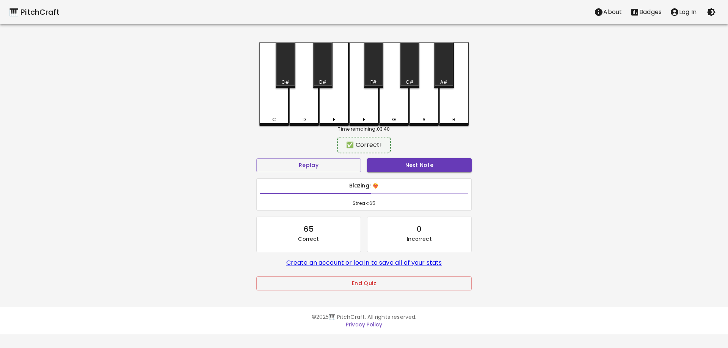
click at [415, 173] on div "Next Note" at bounding box center [419, 165] width 111 height 20
click at [412, 166] on button "Next Note" at bounding box center [419, 165] width 105 height 14
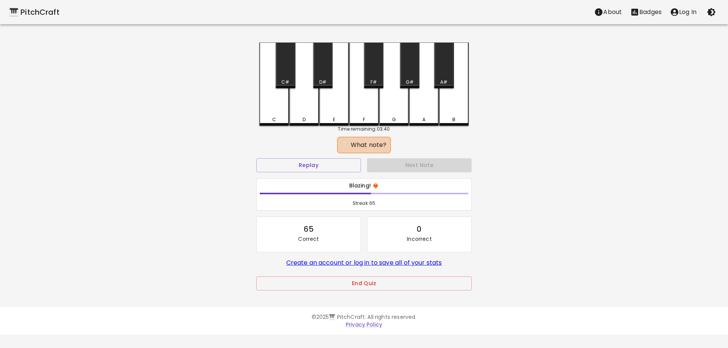
click at [390, 115] on div "G" at bounding box center [394, 83] width 30 height 83
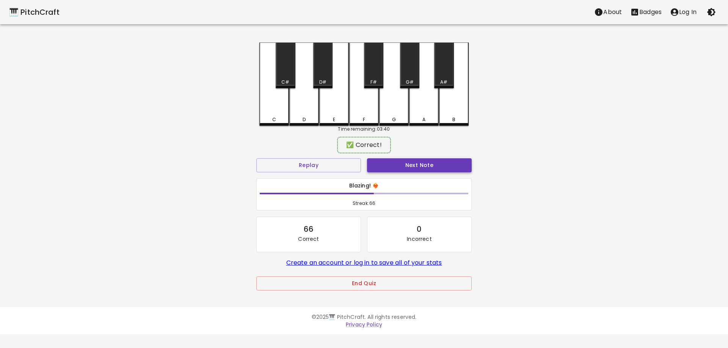
click at [409, 163] on button "Next Note" at bounding box center [419, 165] width 105 height 14
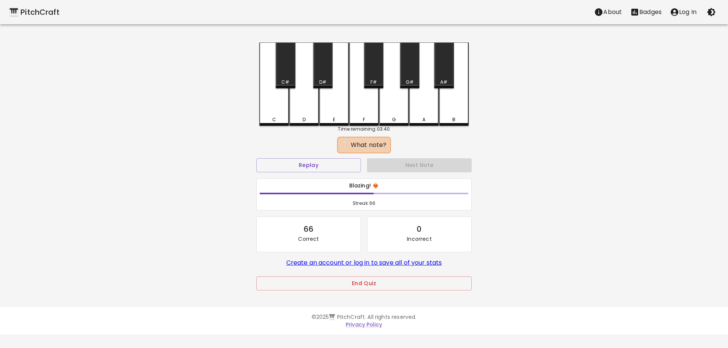
click at [420, 118] on div "A" at bounding box center [424, 119] width 28 height 7
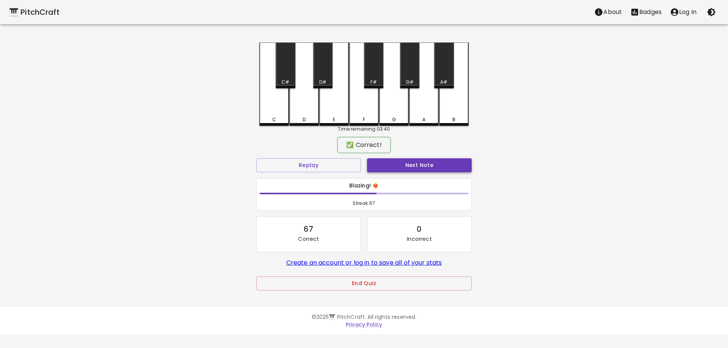
click at [421, 160] on button "Next Note" at bounding box center [419, 165] width 105 height 14
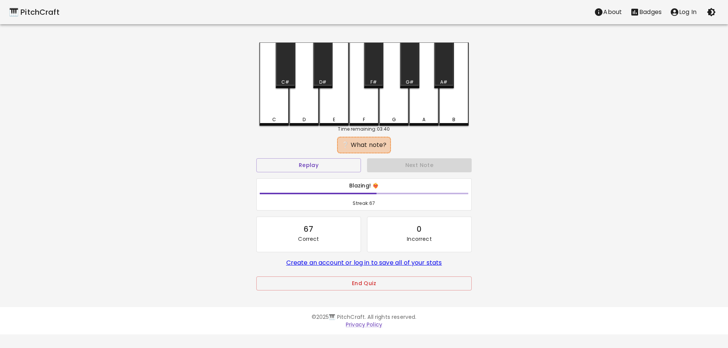
click at [328, 73] on div "D#" at bounding box center [322, 65] width 19 height 46
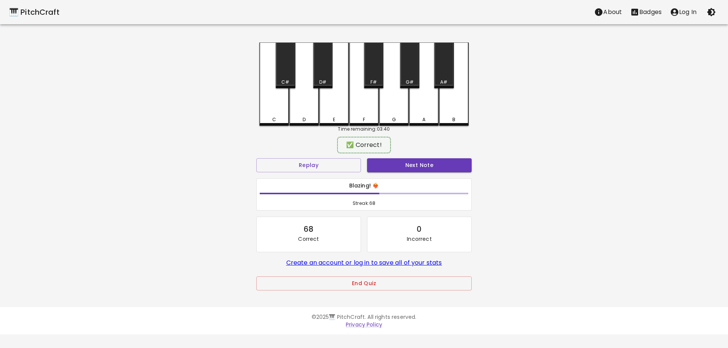
click at [405, 163] on button "Next Note" at bounding box center [419, 165] width 105 height 14
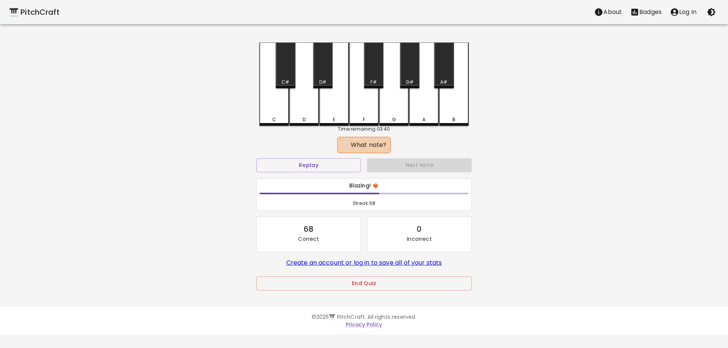
click at [372, 80] on div "F#" at bounding box center [373, 82] width 6 height 7
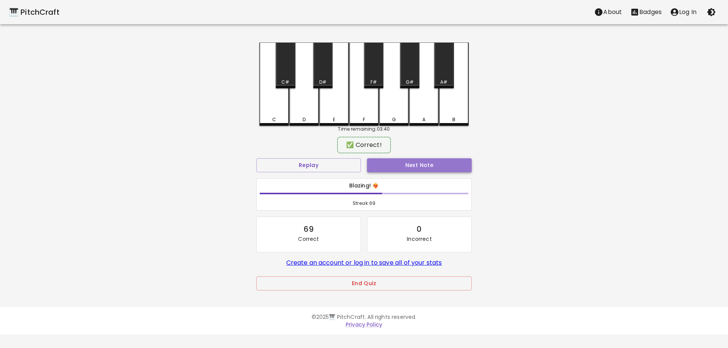
click at [404, 160] on button "Next Note" at bounding box center [419, 165] width 105 height 14
click at [370, 78] on div "F#" at bounding box center [373, 65] width 19 height 46
click at [404, 162] on button "Next Note" at bounding box center [419, 165] width 105 height 14
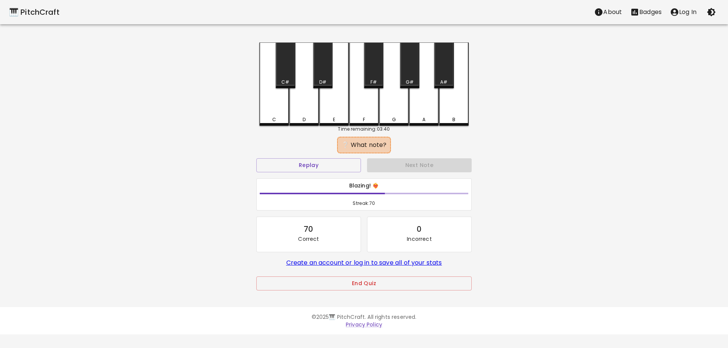
click at [323, 82] on div "D#" at bounding box center [322, 82] width 7 height 7
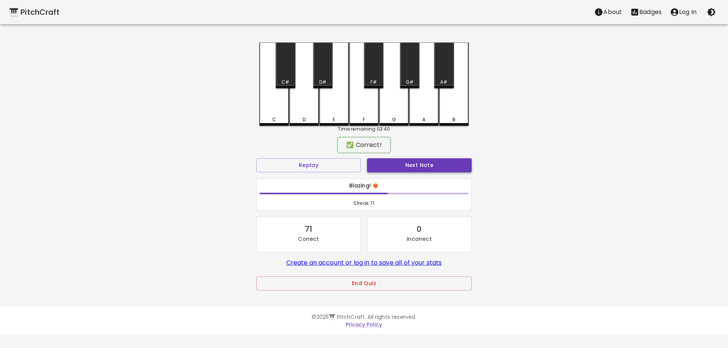
click at [422, 161] on button "Next Note" at bounding box center [419, 165] width 105 height 14
click at [406, 76] on div "G#" at bounding box center [409, 65] width 19 height 46
click at [432, 166] on button "Next Note" at bounding box center [419, 165] width 105 height 14
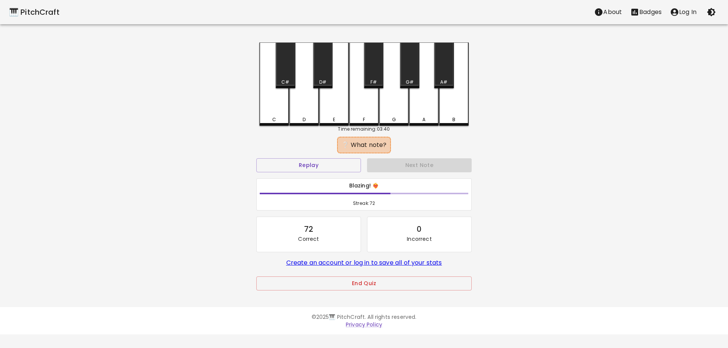
click at [326, 78] on div "D#" at bounding box center [322, 65] width 19 height 46
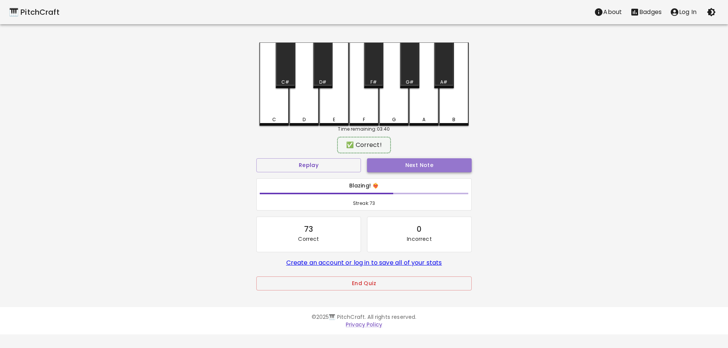
click at [416, 164] on button "Next Note" at bounding box center [419, 165] width 105 height 14
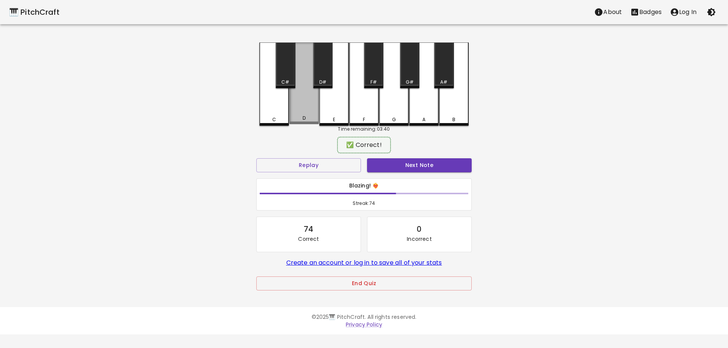
click at [303, 113] on div "D" at bounding box center [304, 83] width 30 height 82
click at [402, 162] on button "Next Note" at bounding box center [419, 165] width 105 height 14
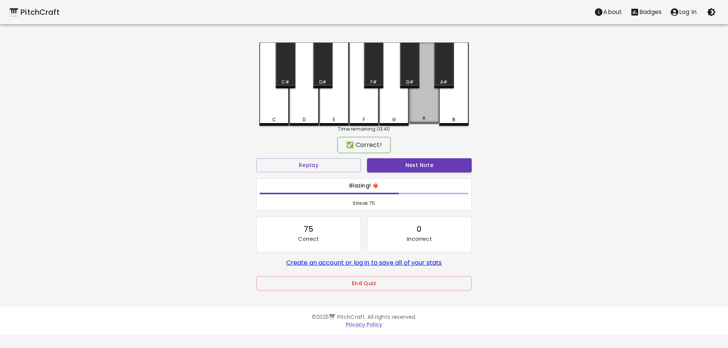
click at [421, 111] on div "A" at bounding box center [424, 83] width 30 height 82
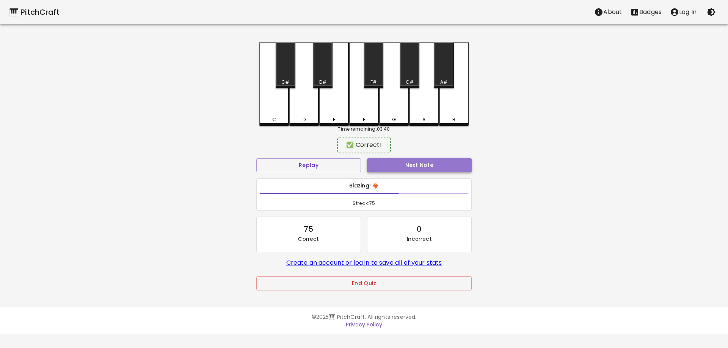
click at [427, 163] on button "Next Note" at bounding box center [419, 165] width 105 height 14
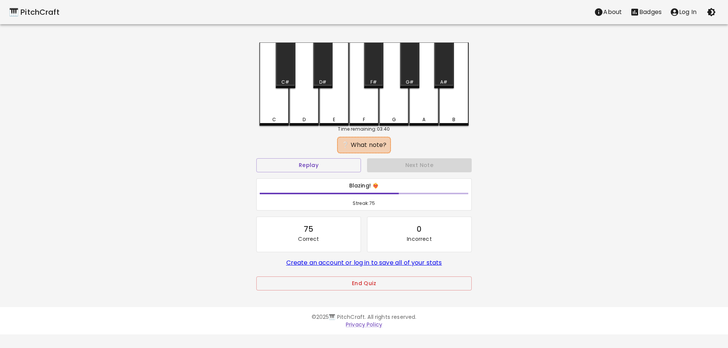
click at [268, 118] on div "C" at bounding box center [274, 119] width 28 height 7
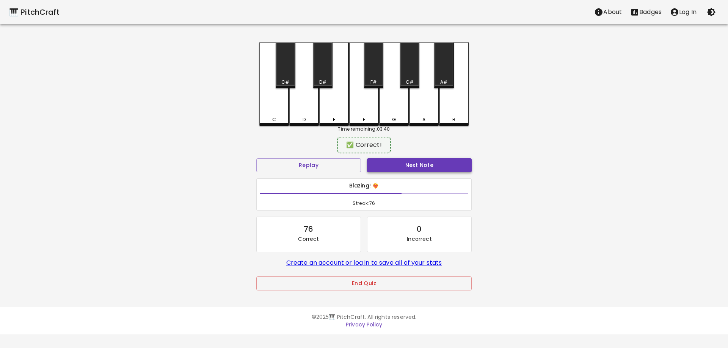
click at [407, 170] on button "Next Note" at bounding box center [419, 165] width 105 height 14
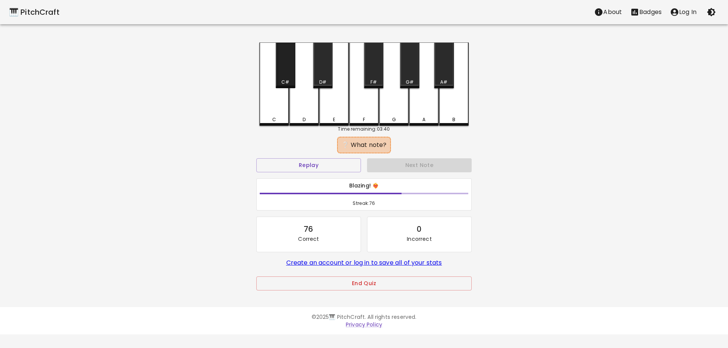
click at [289, 73] on div "C#" at bounding box center [285, 65] width 19 height 46
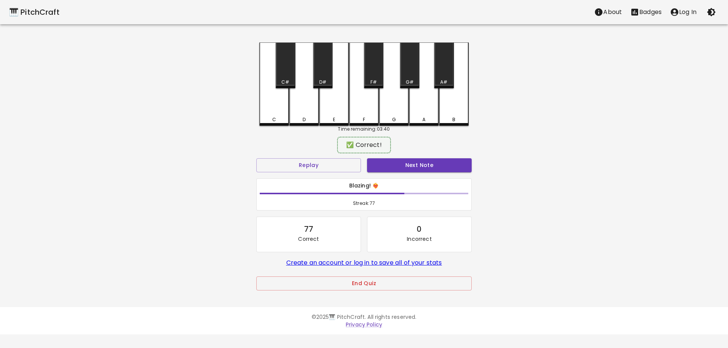
click at [403, 168] on button "Next Note" at bounding box center [419, 165] width 105 height 14
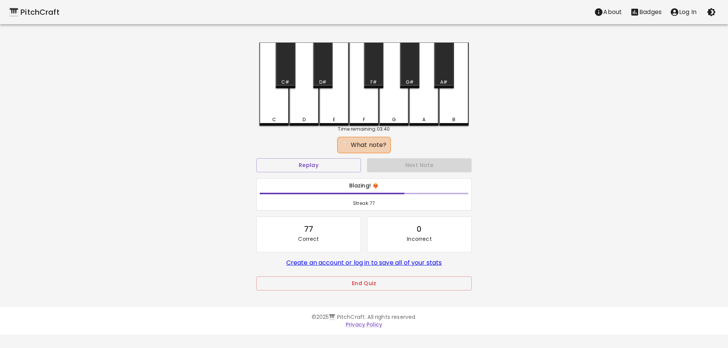
click at [310, 107] on div "D" at bounding box center [304, 83] width 30 height 83
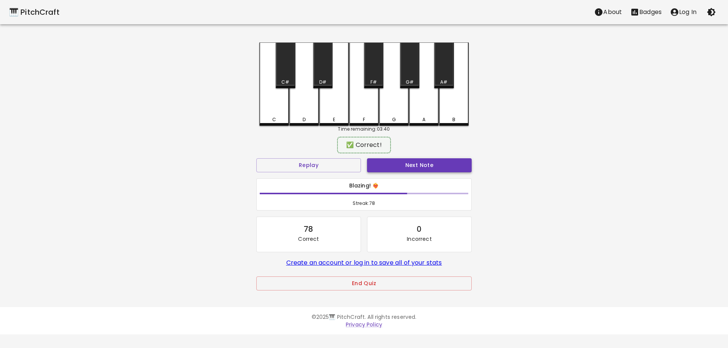
click at [381, 170] on button "Next Note" at bounding box center [419, 165] width 105 height 14
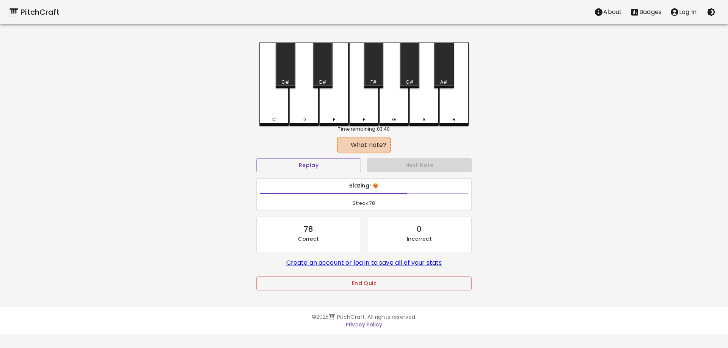
click at [275, 105] on div "C" at bounding box center [274, 83] width 30 height 83
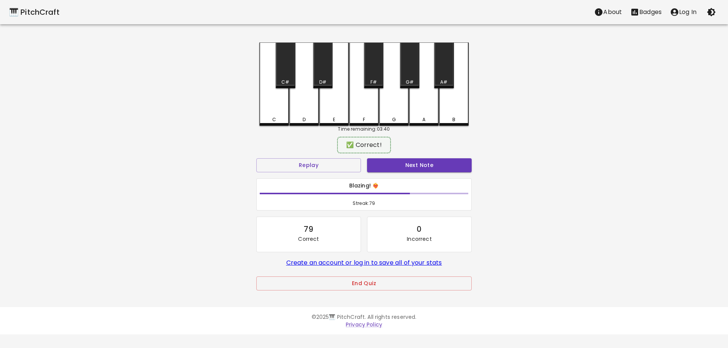
click at [420, 175] on div "Next Note" at bounding box center [419, 165] width 111 height 20
click at [416, 165] on button "Next Note" at bounding box center [419, 165] width 105 height 14
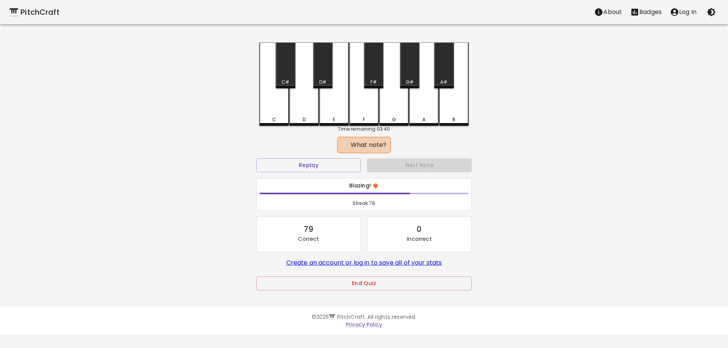
click at [375, 75] on div "F#" at bounding box center [373, 65] width 19 height 46
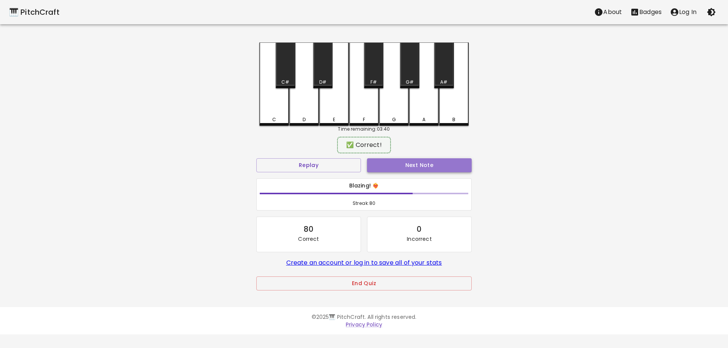
click at [426, 162] on button "Next Note" at bounding box center [419, 165] width 105 height 14
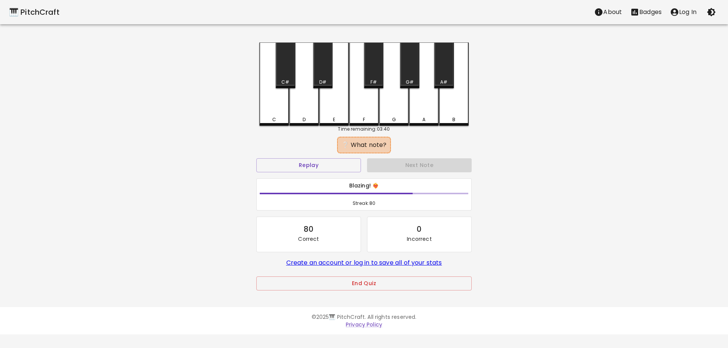
drag, startPoint x: 325, startPoint y: 72, endPoint x: 354, endPoint y: 101, distance: 41.3
click at [325, 73] on div "D#" at bounding box center [322, 65] width 19 height 46
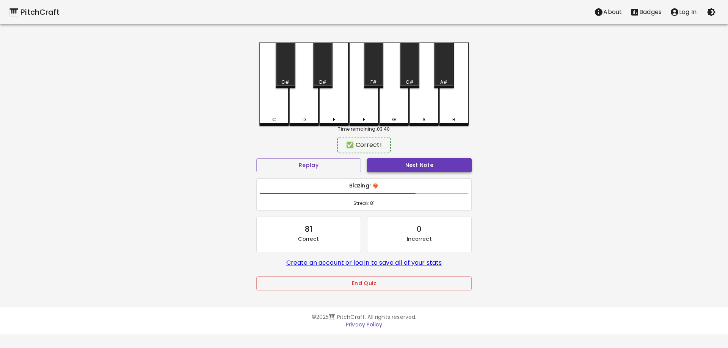
click at [415, 162] on button "Next Note" at bounding box center [419, 165] width 105 height 14
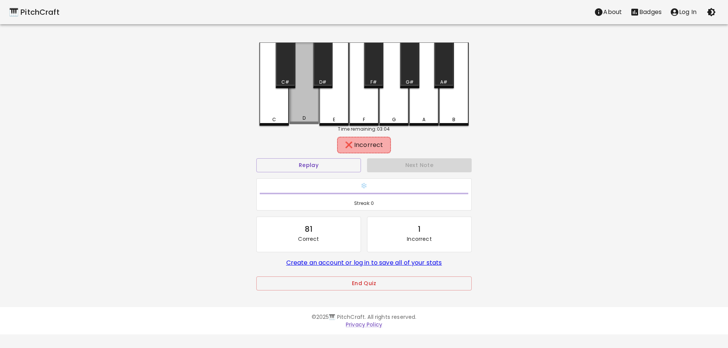
click at [302, 114] on div "D" at bounding box center [304, 83] width 30 height 82
click at [283, 67] on div "C#" at bounding box center [285, 65] width 19 height 46
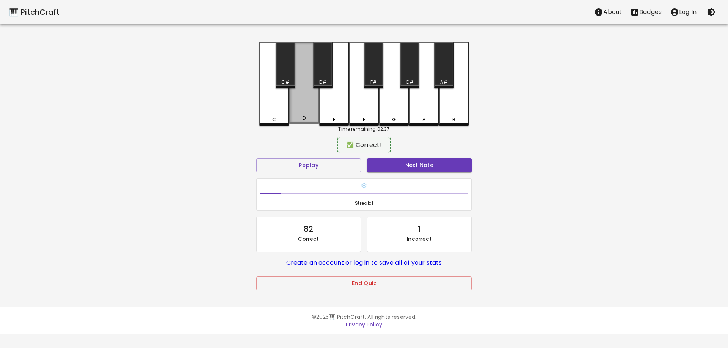
click at [297, 94] on div "D" at bounding box center [304, 83] width 30 height 82
click at [288, 78] on div "C#" at bounding box center [285, 65] width 19 height 46
click at [287, 80] on div "C#" at bounding box center [285, 82] width 8 height 7
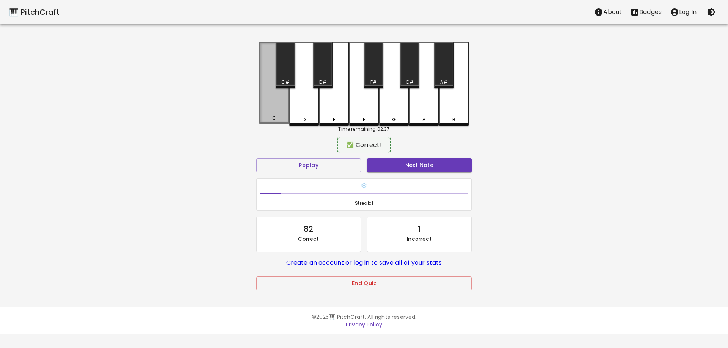
click at [276, 105] on div "C" at bounding box center [274, 83] width 30 height 82
click at [276, 105] on div "C" at bounding box center [274, 83] width 30 height 83
click at [276, 105] on div "C" at bounding box center [274, 83] width 30 height 82
click at [276, 105] on div "C" at bounding box center [274, 83] width 30 height 83
click at [276, 105] on div "C" at bounding box center [274, 83] width 30 height 82
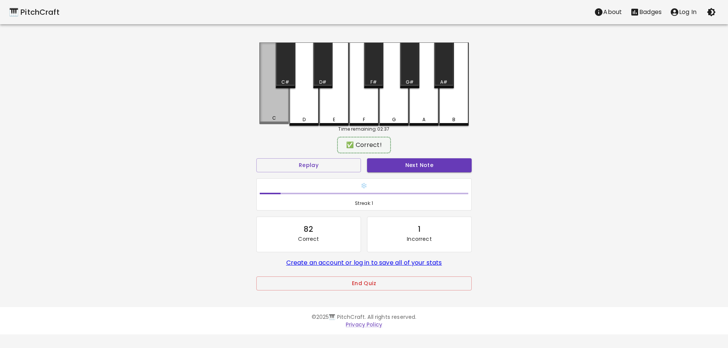
click at [276, 105] on div "C" at bounding box center [274, 83] width 30 height 82
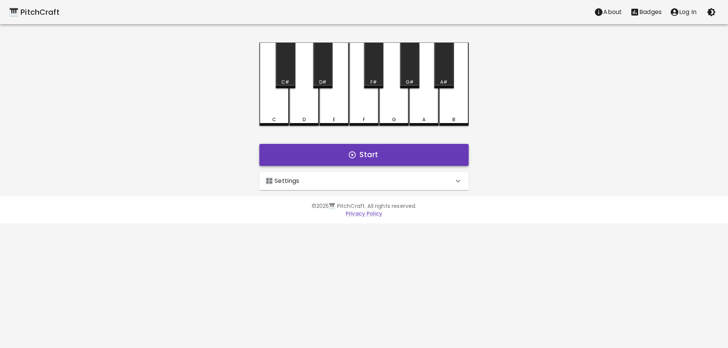
click at [372, 155] on button "Start" at bounding box center [363, 155] width 209 height 22
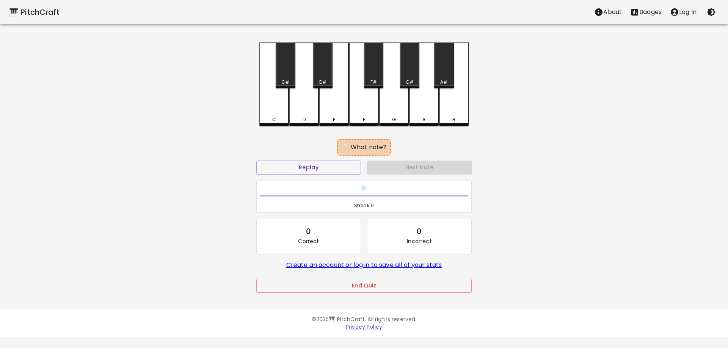
click at [371, 113] on div "F" at bounding box center [364, 83] width 30 height 83
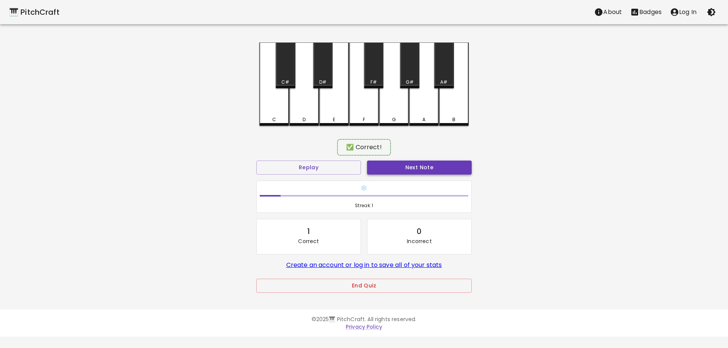
click at [420, 169] on button "Next Note" at bounding box center [419, 168] width 105 height 14
click at [276, 95] on div "C" at bounding box center [274, 83] width 30 height 82
click at [416, 165] on button "Next Note" at bounding box center [419, 168] width 105 height 14
click at [325, 75] on div "D#" at bounding box center [322, 65] width 19 height 46
click at [404, 167] on button "Next Note" at bounding box center [419, 168] width 105 height 14
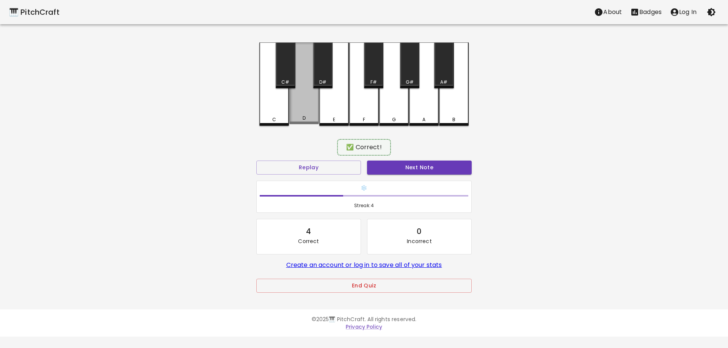
click at [306, 115] on div "D" at bounding box center [304, 83] width 30 height 82
click at [409, 171] on button "Next Note" at bounding box center [419, 168] width 105 height 14
click at [327, 69] on div "D#" at bounding box center [322, 65] width 19 height 46
click at [422, 180] on div "❄️ Streak: 5" at bounding box center [363, 197] width 221 height 39
click at [416, 169] on button "Next Note" at bounding box center [419, 168] width 105 height 14
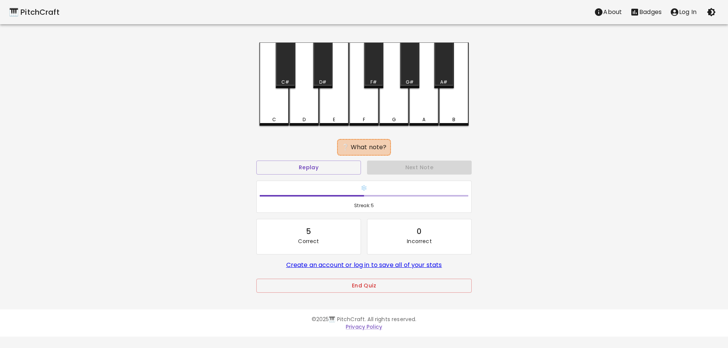
click at [393, 107] on div "G" at bounding box center [394, 83] width 30 height 83
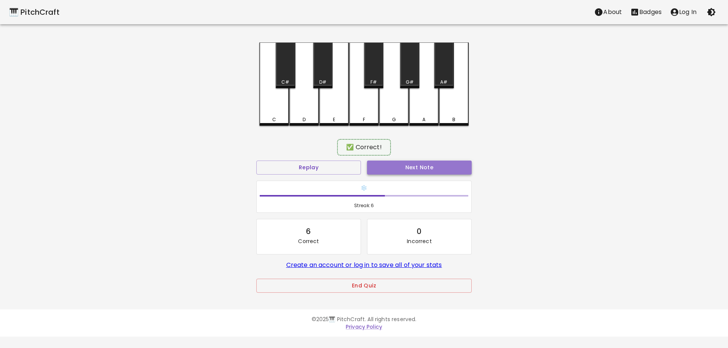
click at [409, 162] on button "Next Note" at bounding box center [419, 168] width 105 height 14
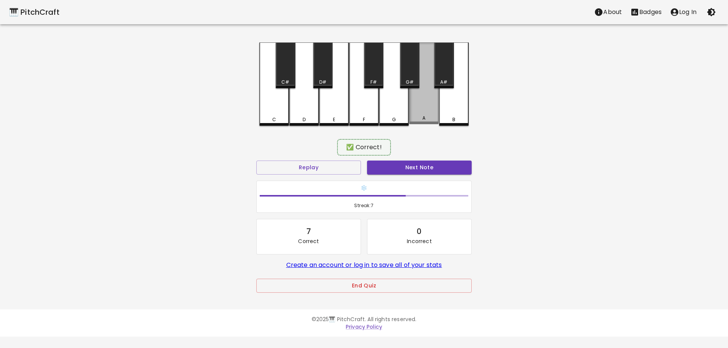
click at [418, 114] on div "A" at bounding box center [424, 83] width 30 height 82
click at [431, 160] on div "Next Note" at bounding box center [419, 168] width 111 height 20
click at [429, 161] on button "Next Note" at bounding box center [419, 168] width 105 height 14
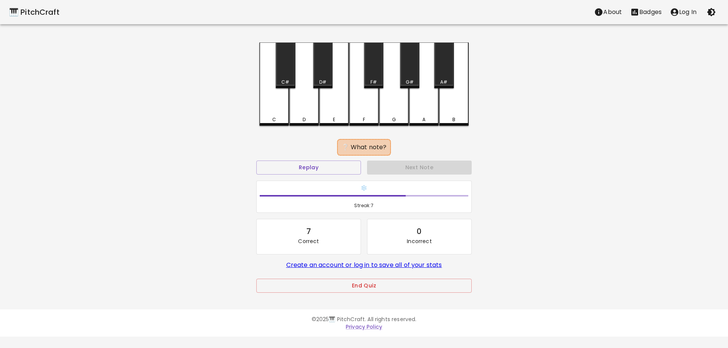
click at [282, 77] on div "C#" at bounding box center [285, 65] width 19 height 46
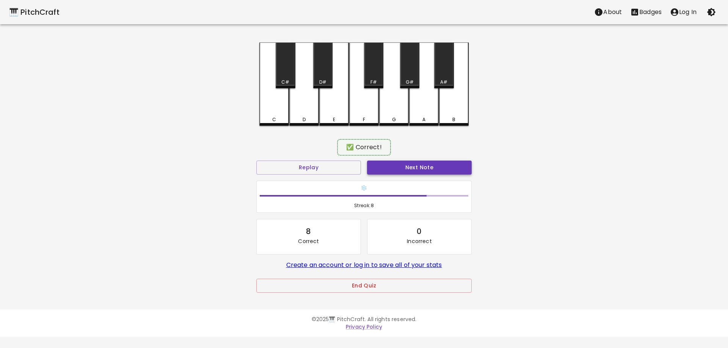
click at [419, 168] on button "Next Note" at bounding box center [419, 168] width 105 height 14
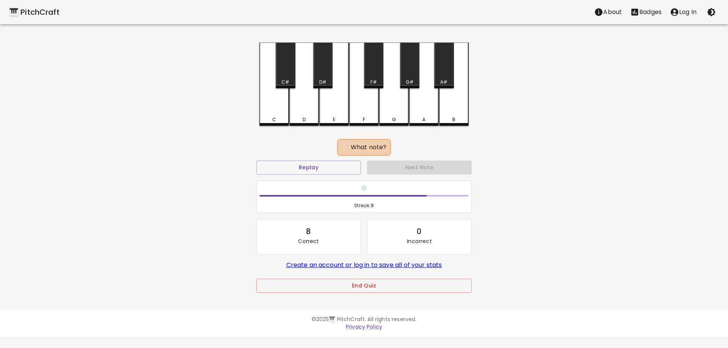
click at [427, 117] on div "A" at bounding box center [424, 119] width 28 height 7
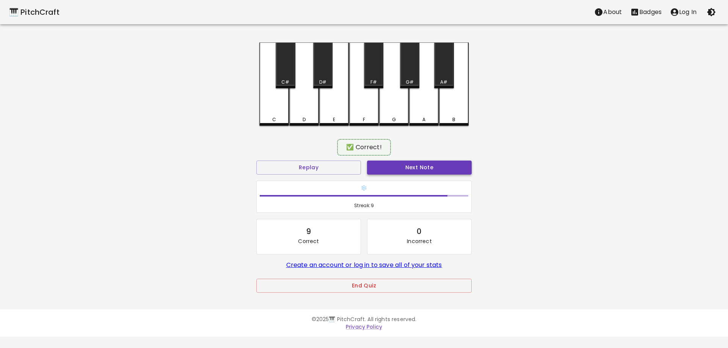
click at [429, 172] on button "Next Note" at bounding box center [419, 168] width 105 height 14
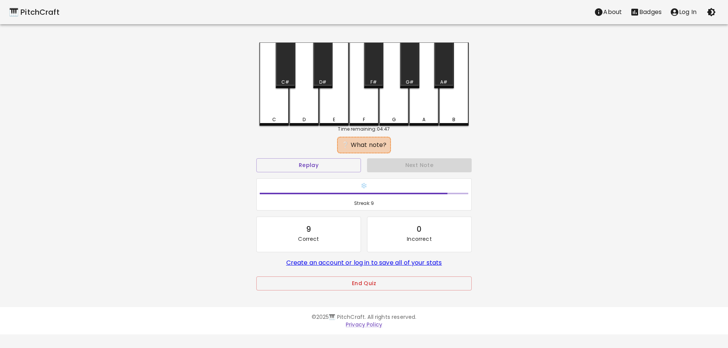
click at [386, 114] on div "G" at bounding box center [394, 83] width 30 height 83
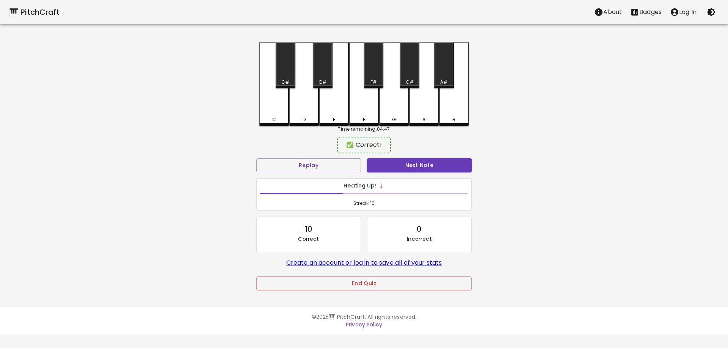
click at [408, 155] on div "✅ Correct! Replay Next Note Heating Up! 🌡️ Streak: 10 10 Correct 0 Incorrect Cr…" at bounding box center [363, 222] width 215 height 166
click at [407, 160] on button "Next Note" at bounding box center [419, 165] width 105 height 14
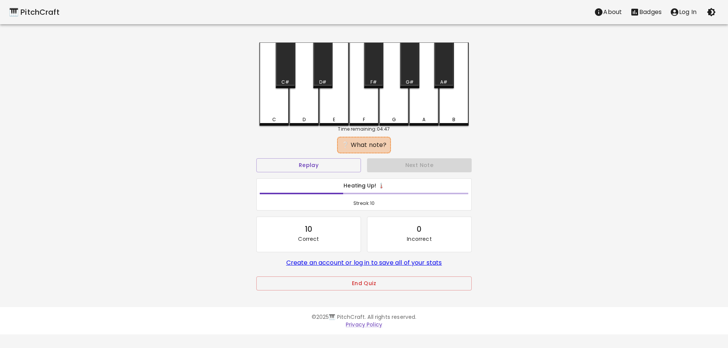
click at [403, 117] on div "G" at bounding box center [394, 119] width 28 height 7
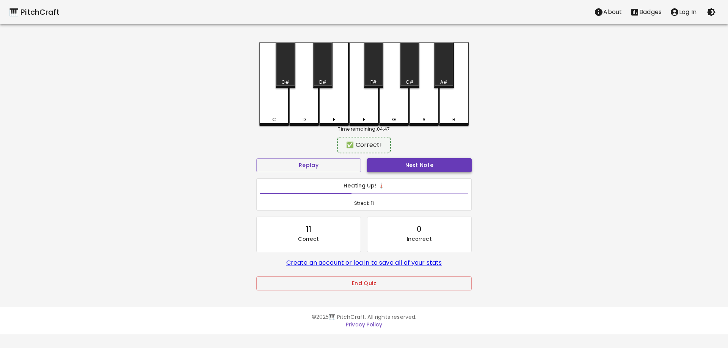
click at [420, 163] on button "Next Note" at bounding box center [419, 165] width 105 height 14
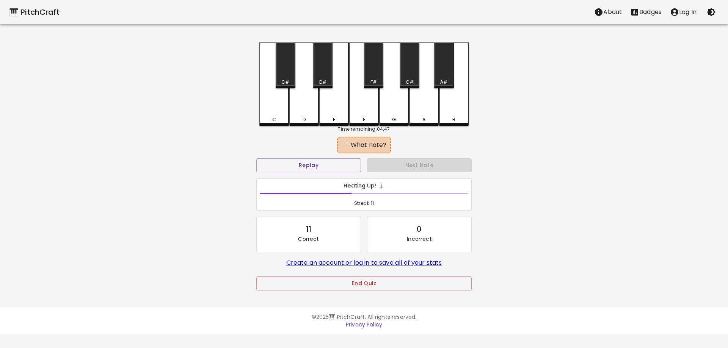
click at [445, 83] on div "A#" at bounding box center [443, 82] width 7 height 7
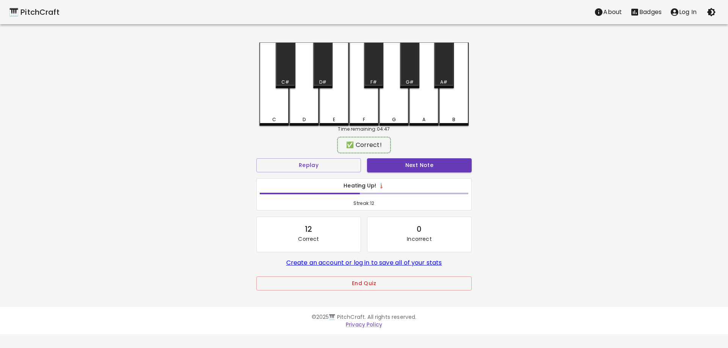
click at [447, 155] on div "✅ Correct! Replay Next Note Heating Up! 🌡️ Streak: 12 12 Correct 0 Incorrect Cr…" at bounding box center [363, 222] width 215 height 166
click at [443, 163] on button "Next Note" at bounding box center [419, 165] width 105 height 14
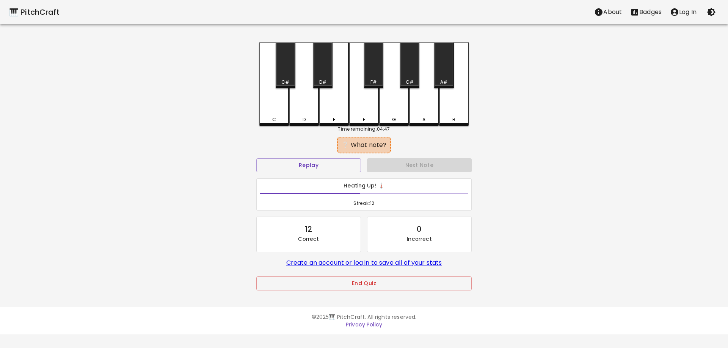
click at [461, 113] on div "B" at bounding box center [454, 83] width 30 height 83
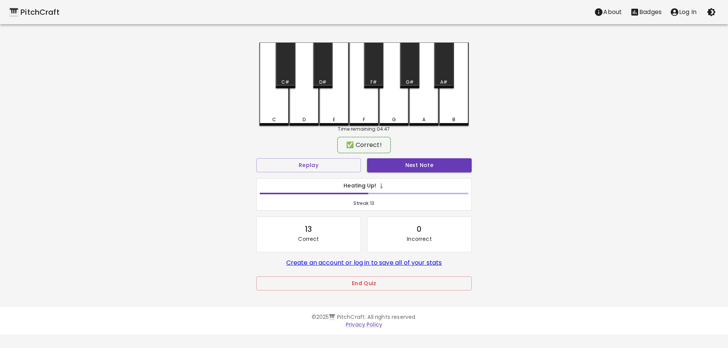
click at [449, 157] on div "Next Note" at bounding box center [419, 165] width 111 height 20
click at [446, 163] on button "Next Note" at bounding box center [419, 165] width 105 height 14
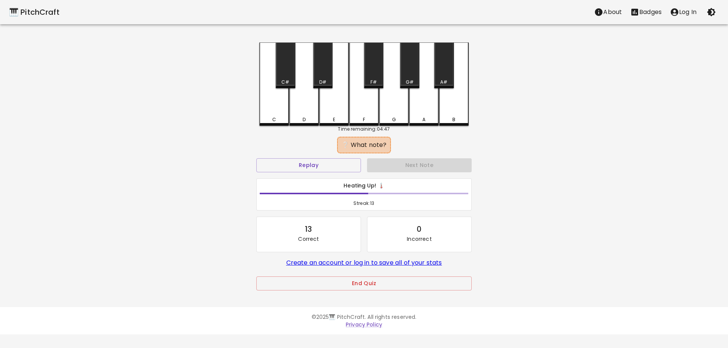
drag, startPoint x: 272, startPoint y: 120, endPoint x: 278, endPoint y: 123, distance: 6.8
click at [273, 120] on div "C" at bounding box center [274, 119] width 4 height 7
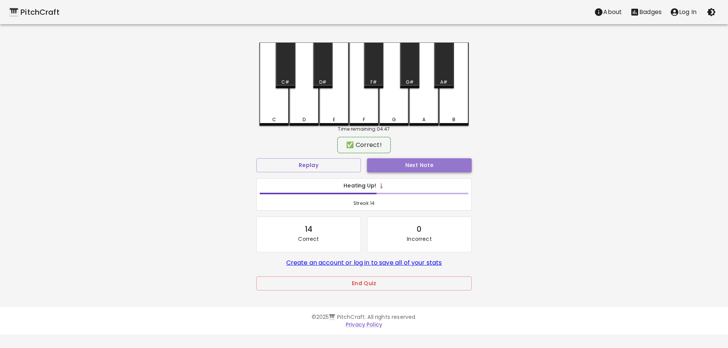
click at [407, 166] on button "Next Note" at bounding box center [419, 165] width 105 height 14
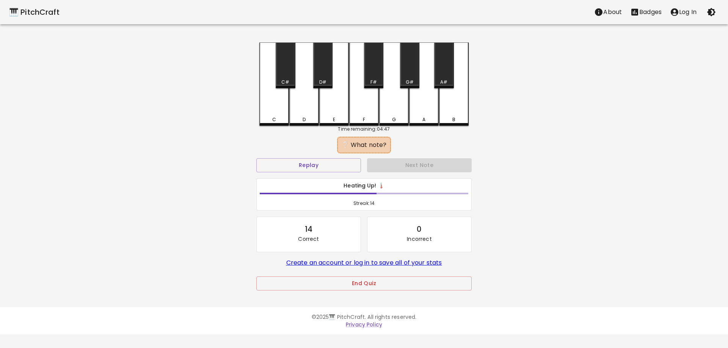
click at [398, 115] on div "G" at bounding box center [394, 83] width 30 height 83
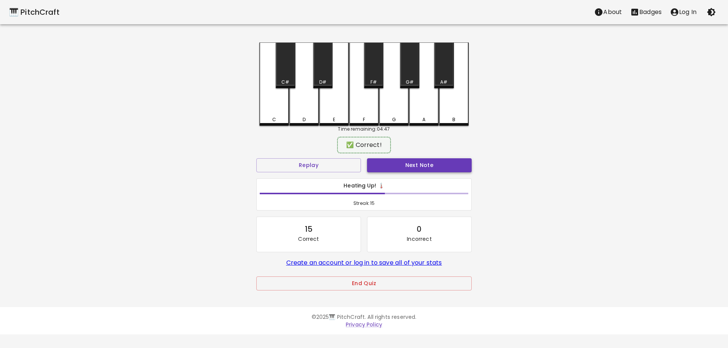
click at [407, 164] on button "Next Note" at bounding box center [419, 165] width 105 height 14
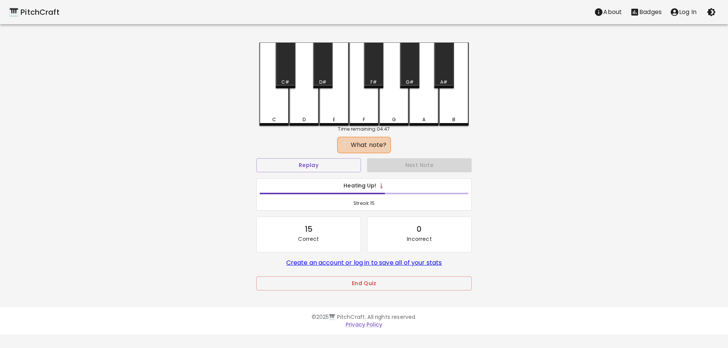
click at [311, 117] on div "D" at bounding box center [304, 119] width 28 height 7
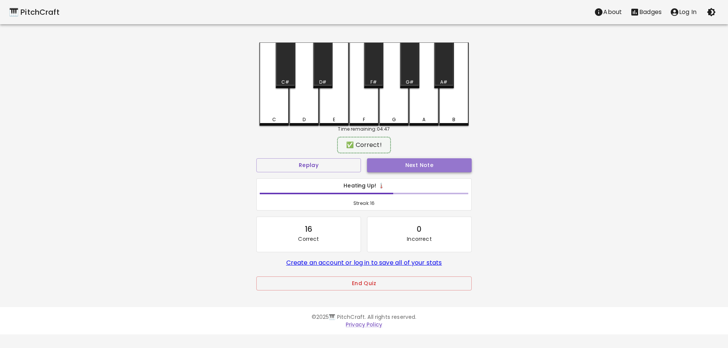
click at [397, 164] on button "Next Note" at bounding box center [419, 165] width 105 height 14
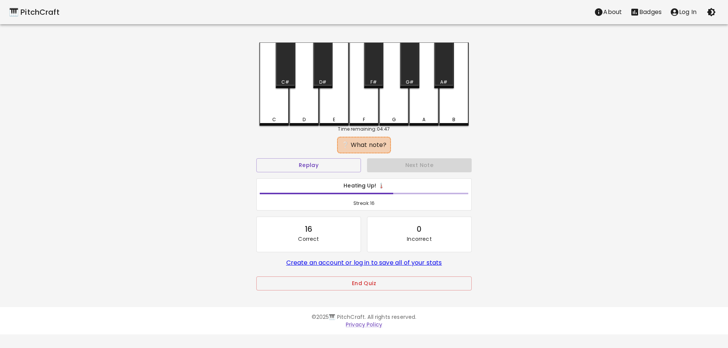
click at [447, 113] on div "B" at bounding box center [454, 83] width 30 height 83
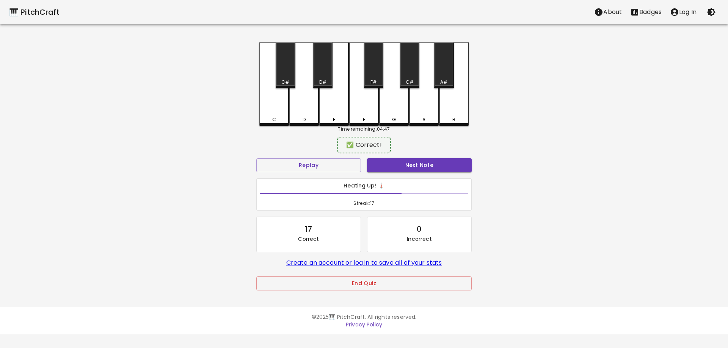
click at [435, 164] on button "Next Note" at bounding box center [419, 165] width 105 height 14
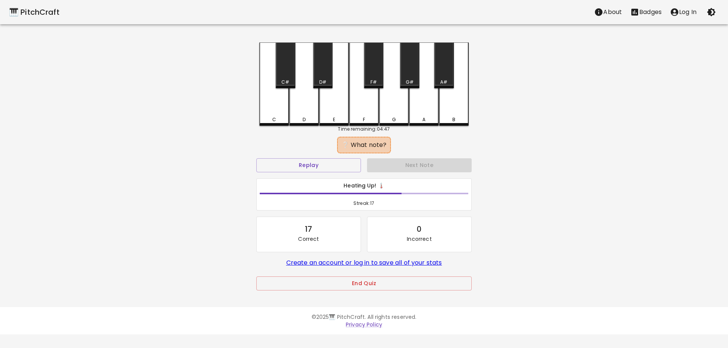
click at [421, 114] on div "A" at bounding box center [424, 83] width 30 height 83
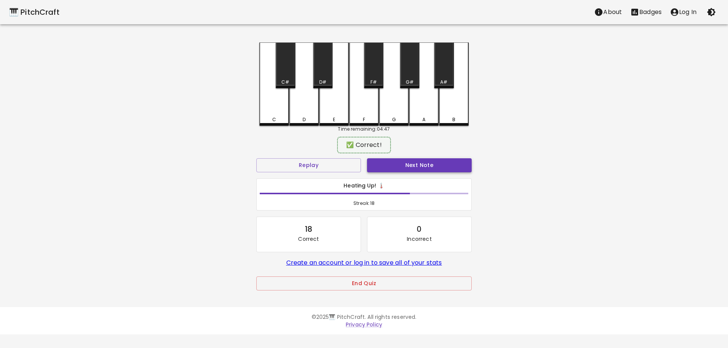
click at [425, 163] on button "Next Note" at bounding box center [419, 165] width 105 height 14
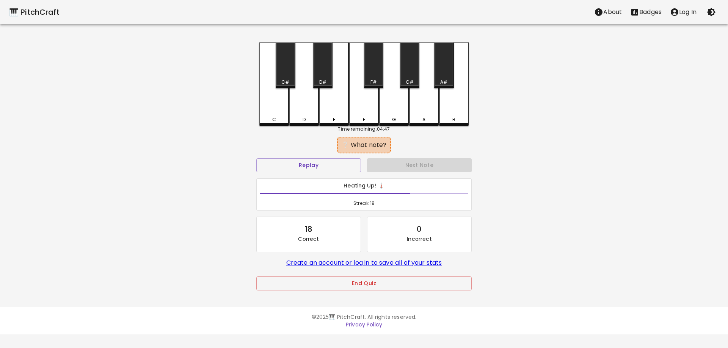
drag, startPoint x: 407, startPoint y: 80, endPoint x: 414, endPoint y: 147, distance: 67.5
click at [408, 80] on div "G#" at bounding box center [410, 82] width 8 height 7
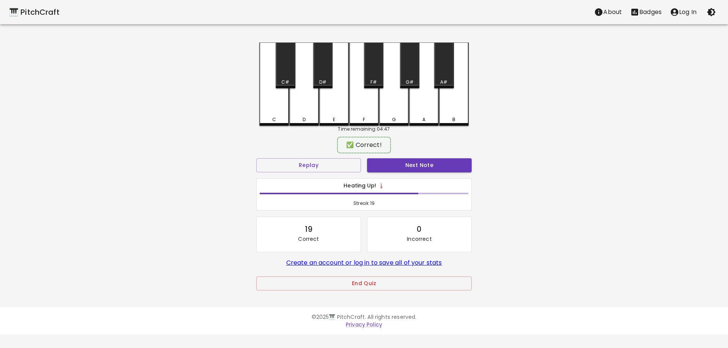
click at [417, 154] on div "✅ Correct!" at bounding box center [363, 145] width 215 height 19
click at [423, 162] on button "Next Note" at bounding box center [419, 165] width 105 height 14
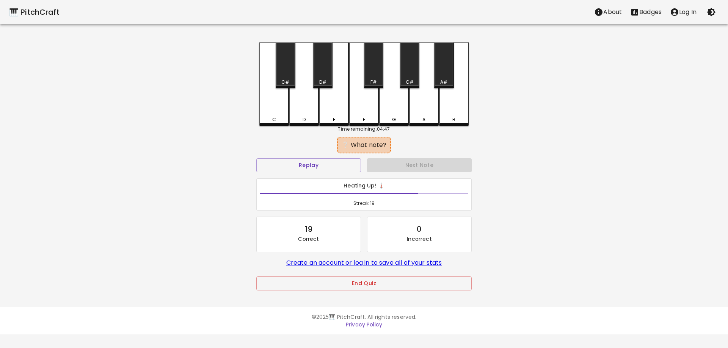
click at [391, 112] on div "G" at bounding box center [394, 83] width 30 height 83
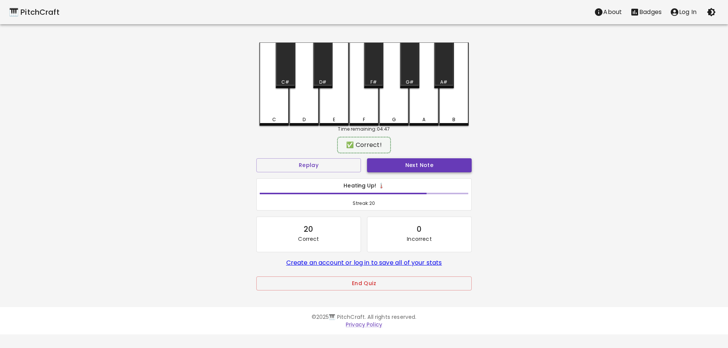
click at [416, 163] on button "Next Note" at bounding box center [419, 165] width 105 height 14
click at [303, 119] on div "D" at bounding box center [304, 118] width 3 height 7
click at [395, 164] on button "Next Note" at bounding box center [419, 165] width 105 height 14
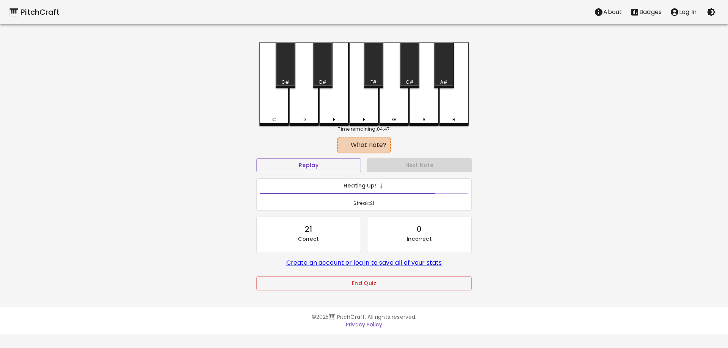
click at [364, 108] on div "F" at bounding box center [364, 83] width 30 height 83
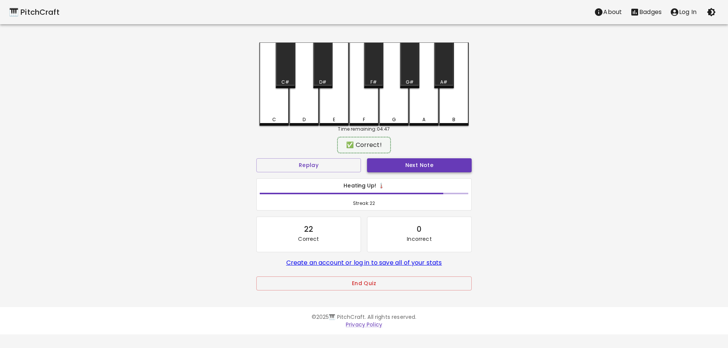
click at [409, 163] on button "Next Note" at bounding box center [419, 165] width 105 height 14
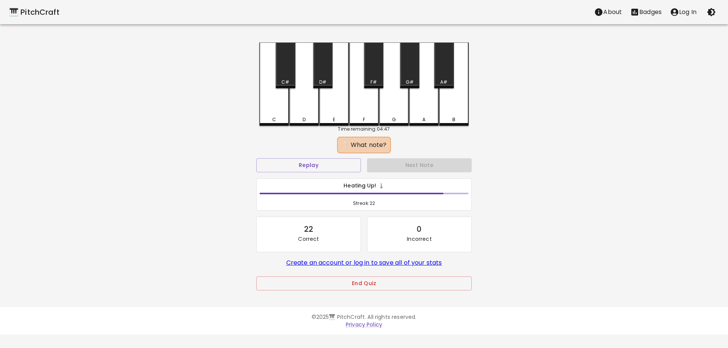
click at [419, 113] on div "A" at bounding box center [424, 83] width 30 height 83
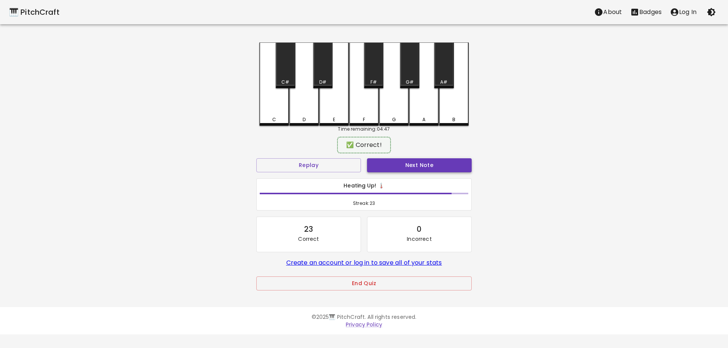
click at [425, 158] on button "Next Note" at bounding box center [419, 165] width 105 height 14
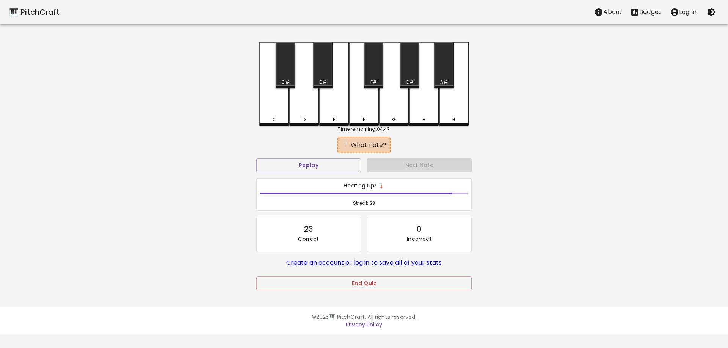
click at [322, 74] on div "D#" at bounding box center [322, 65] width 19 height 46
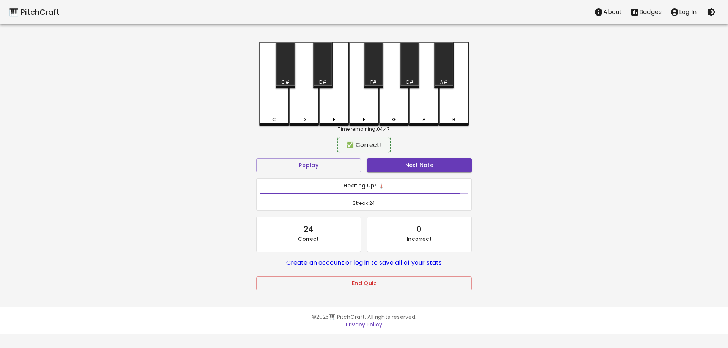
click at [395, 151] on div "✅ Correct!" at bounding box center [363, 145] width 215 height 19
click at [397, 165] on button "Next Note" at bounding box center [419, 165] width 105 height 14
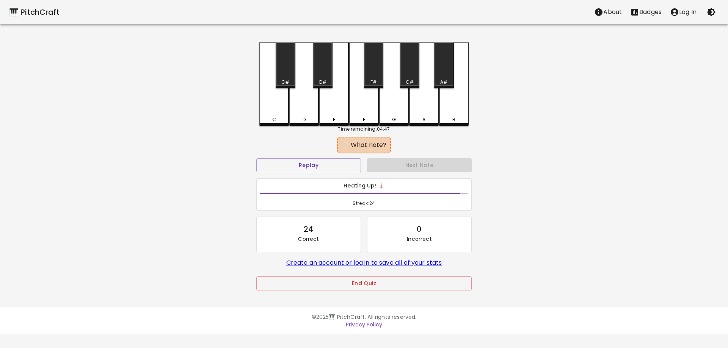
click at [410, 69] on div "G#" at bounding box center [409, 65] width 19 height 46
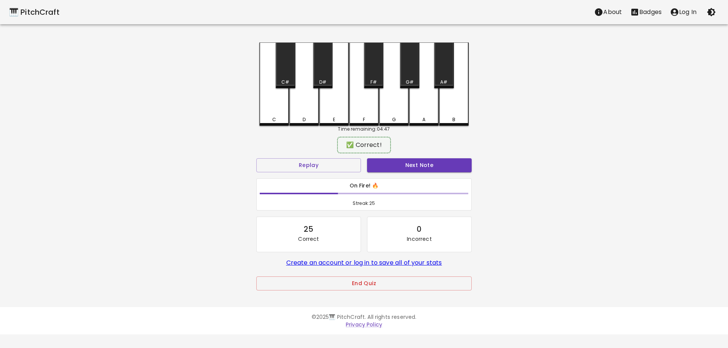
click at [417, 169] on button "Next Note" at bounding box center [419, 165] width 105 height 14
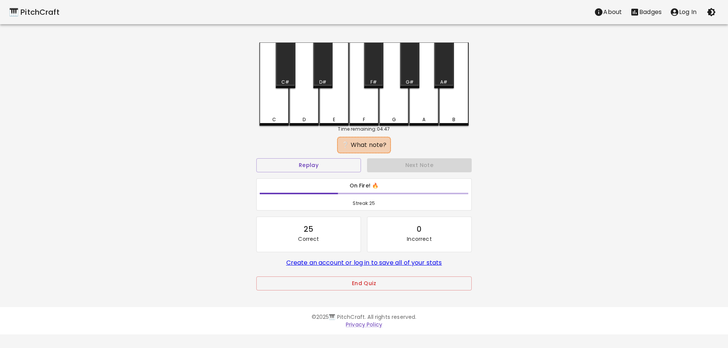
click at [430, 111] on div "A" at bounding box center [424, 83] width 30 height 83
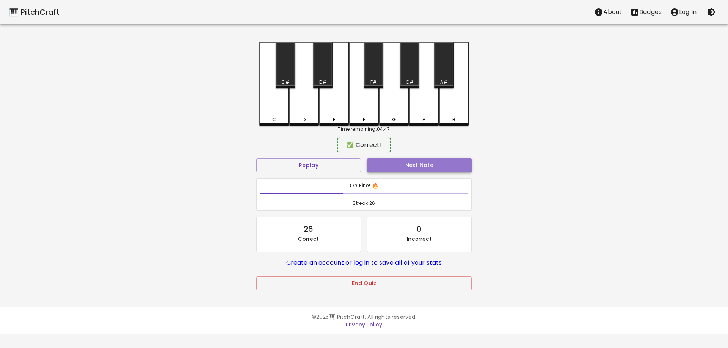
click at [436, 166] on button "Next Note" at bounding box center [419, 165] width 105 height 14
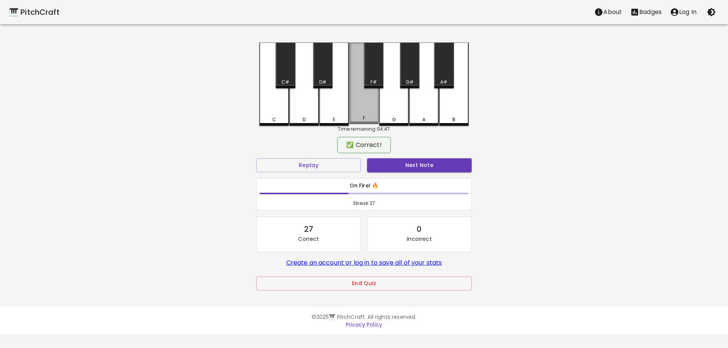
click at [363, 109] on div "F" at bounding box center [364, 83] width 30 height 82
click at [408, 168] on button "Next Note" at bounding box center [419, 165] width 105 height 14
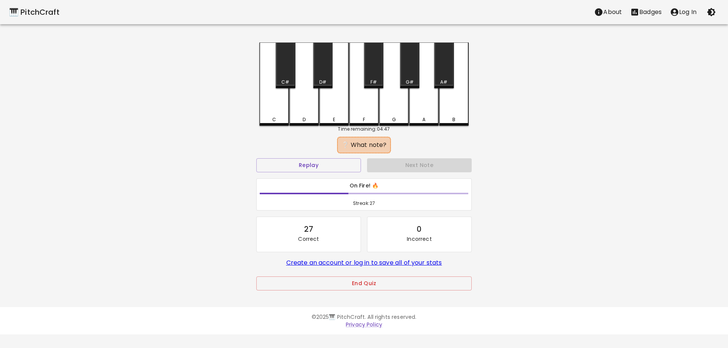
click at [300, 107] on div "D" at bounding box center [304, 83] width 30 height 83
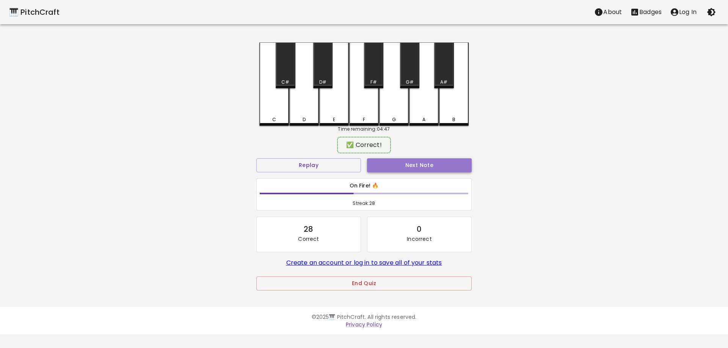
click at [396, 159] on button "Next Note" at bounding box center [419, 165] width 105 height 14
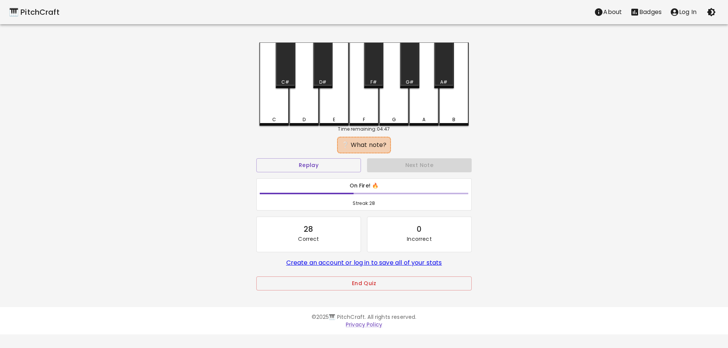
click at [371, 72] on div "F#" at bounding box center [373, 65] width 19 height 46
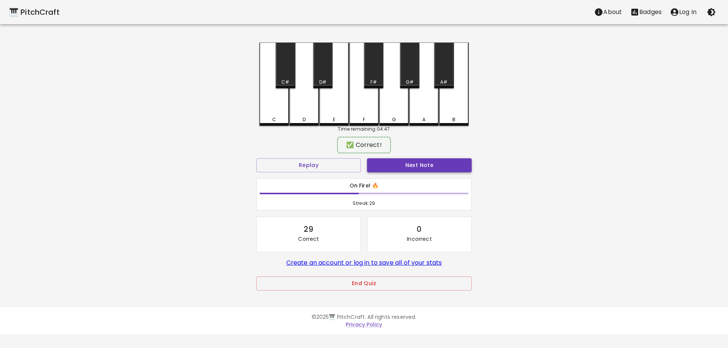
click at [407, 161] on button "Next Note" at bounding box center [419, 165] width 105 height 14
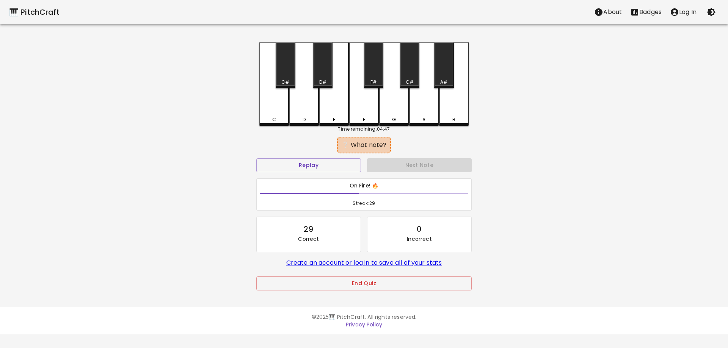
click at [365, 118] on div "F" at bounding box center [364, 119] width 2 height 7
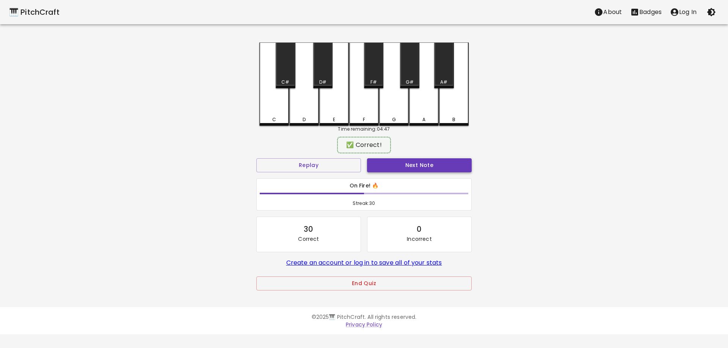
click at [407, 168] on button "Next Note" at bounding box center [419, 165] width 105 height 14
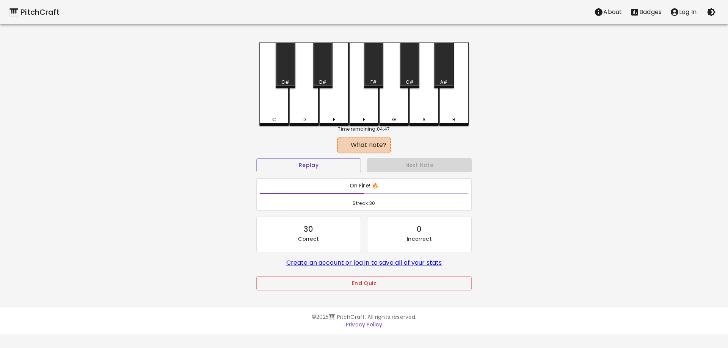
click at [309, 110] on div "D" at bounding box center [304, 83] width 30 height 83
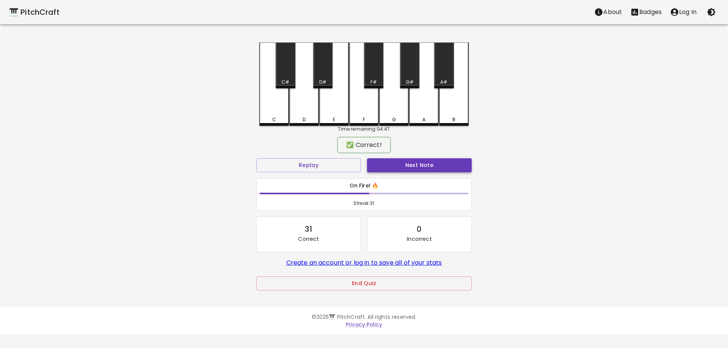
click at [391, 159] on button "Next Note" at bounding box center [419, 165] width 105 height 14
click at [452, 107] on div "B" at bounding box center [454, 83] width 30 height 82
click at [438, 158] on div "Next Note" at bounding box center [419, 165] width 111 height 20
click at [437, 163] on button "Next Note" at bounding box center [419, 165] width 105 height 14
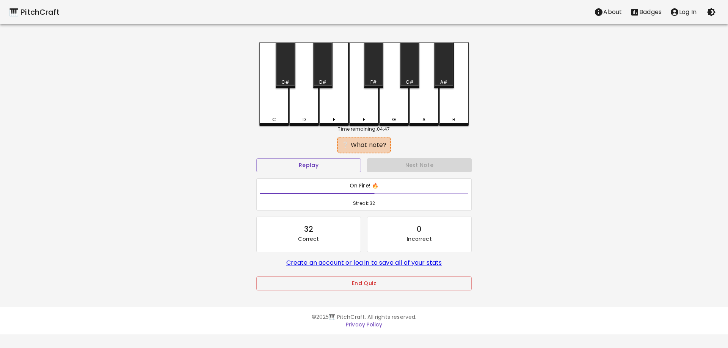
click at [311, 116] on div "D" at bounding box center [304, 83] width 30 height 83
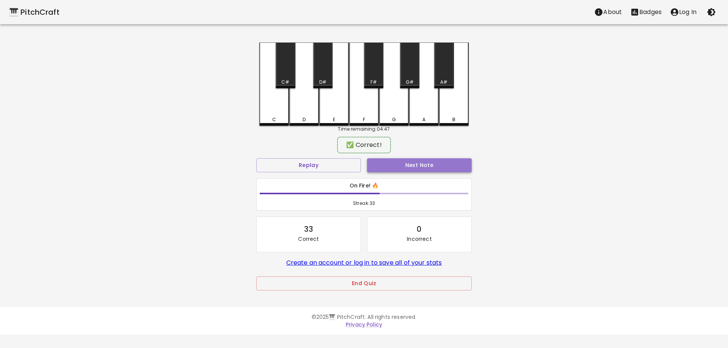
click at [390, 162] on button "Next Note" at bounding box center [419, 165] width 105 height 14
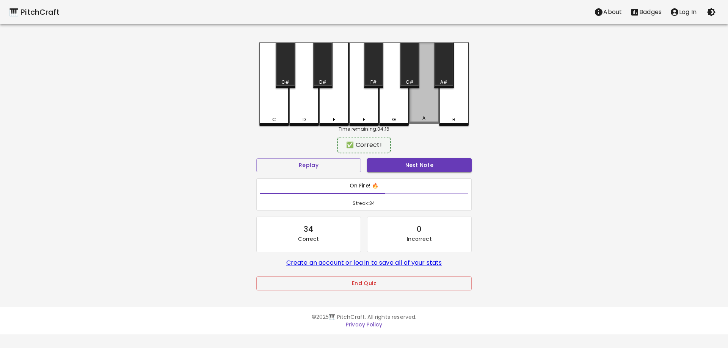
click at [420, 113] on div "A" at bounding box center [424, 83] width 30 height 82
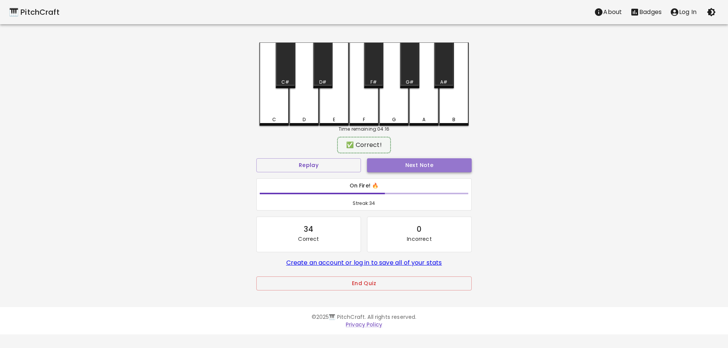
click at [423, 159] on button "Next Note" at bounding box center [419, 165] width 105 height 14
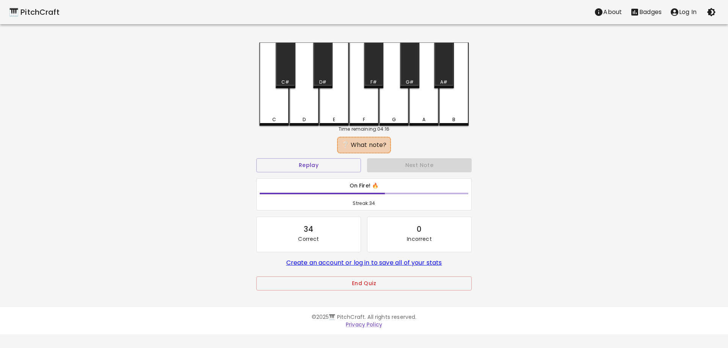
click at [409, 69] on div "G#" at bounding box center [409, 65] width 19 height 46
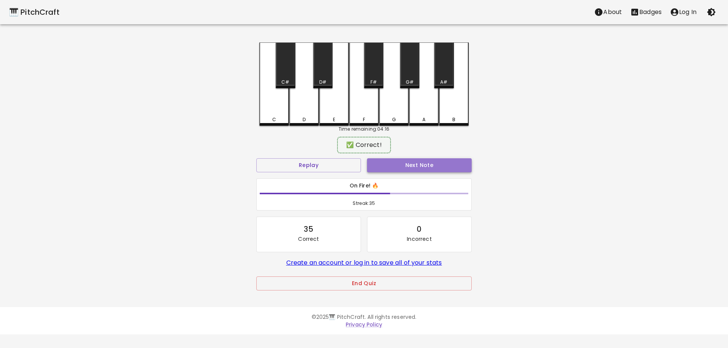
click at [434, 170] on button "Next Note" at bounding box center [419, 165] width 105 height 14
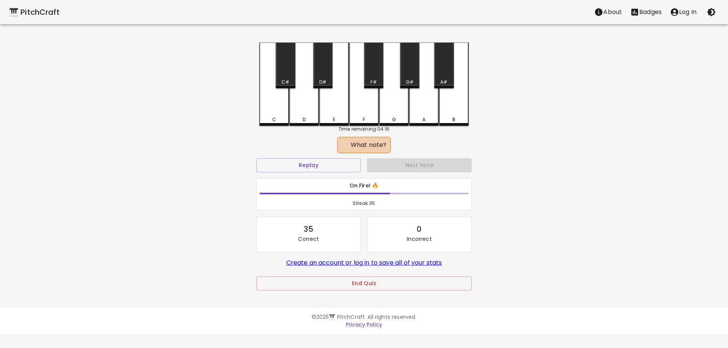
drag, startPoint x: 438, startPoint y: 75, endPoint x: 435, endPoint y: 111, distance: 36.9
click at [438, 74] on div "A#" at bounding box center [443, 65] width 19 height 46
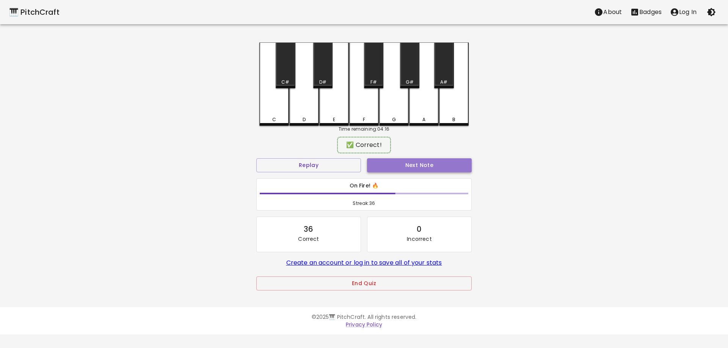
click at [433, 163] on button "Next Note" at bounding box center [419, 165] width 105 height 14
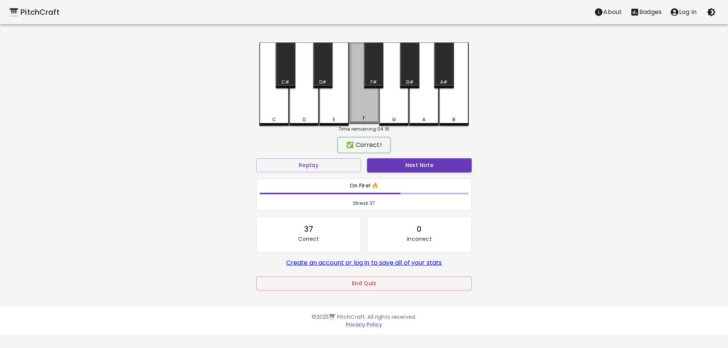
click at [358, 104] on div "F" at bounding box center [364, 83] width 30 height 82
click at [416, 163] on button "Next Note" at bounding box center [419, 165] width 105 height 14
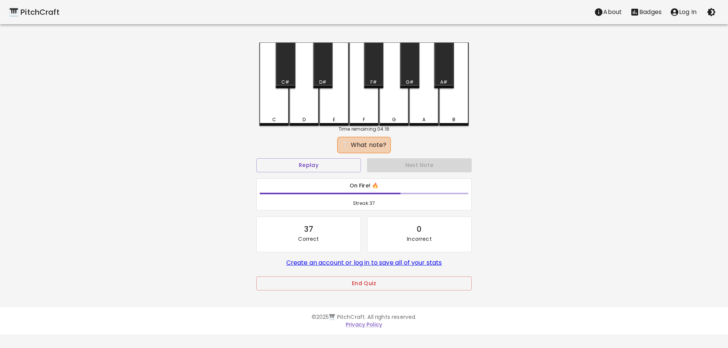
click at [287, 77] on div "C#" at bounding box center [285, 65] width 19 height 46
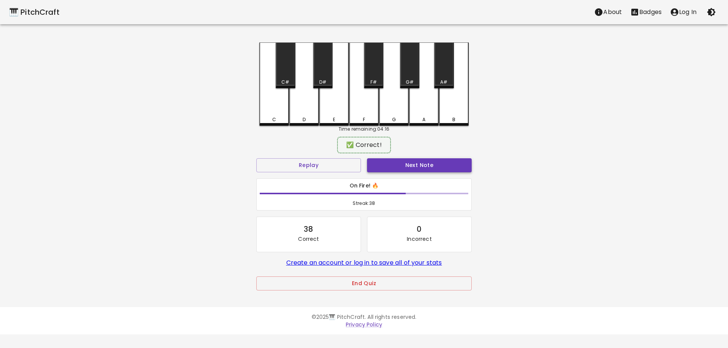
click at [386, 160] on button "Next Note" at bounding box center [419, 165] width 105 height 14
drag, startPoint x: 444, startPoint y: 53, endPoint x: 447, endPoint y: 149, distance: 95.6
click at [444, 54] on div "A#" at bounding box center [443, 65] width 19 height 46
click at [446, 152] on div "✅ Correct!" at bounding box center [363, 145] width 215 height 19
click at [444, 160] on button "Next Note" at bounding box center [419, 165] width 105 height 14
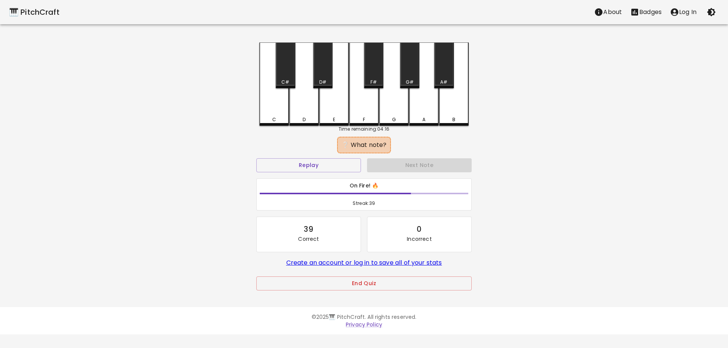
click at [390, 109] on div "G" at bounding box center [394, 83] width 30 height 83
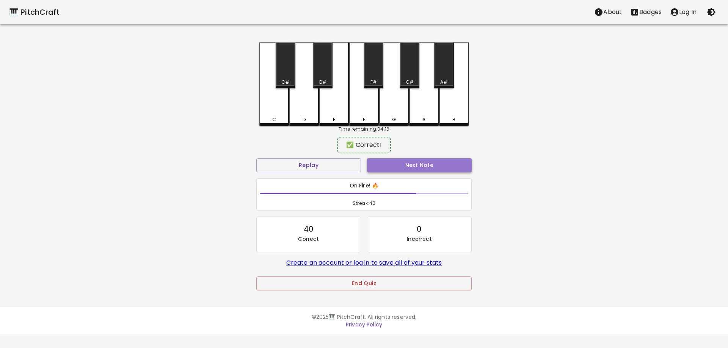
click at [422, 171] on button "Next Note" at bounding box center [419, 165] width 105 height 14
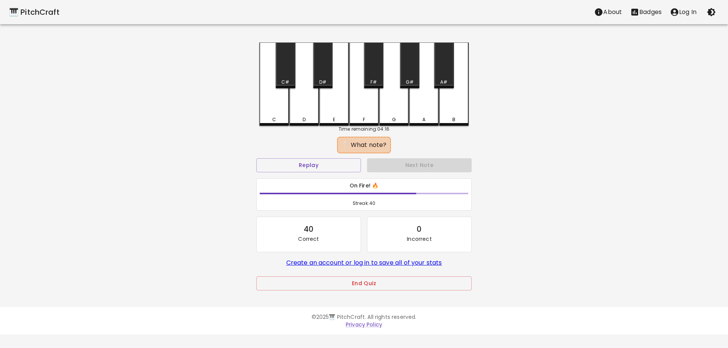
click at [372, 68] on div "F#" at bounding box center [373, 65] width 19 height 46
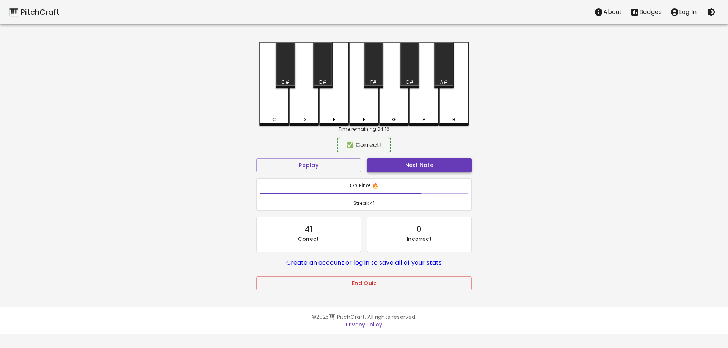
click at [405, 163] on button "Next Note" at bounding box center [419, 165] width 105 height 14
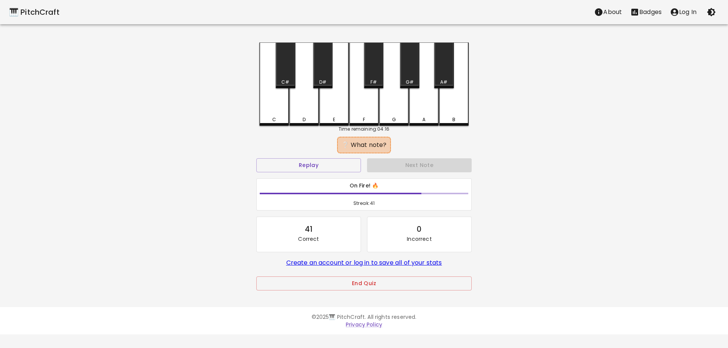
click at [311, 108] on div "D" at bounding box center [304, 83] width 30 height 83
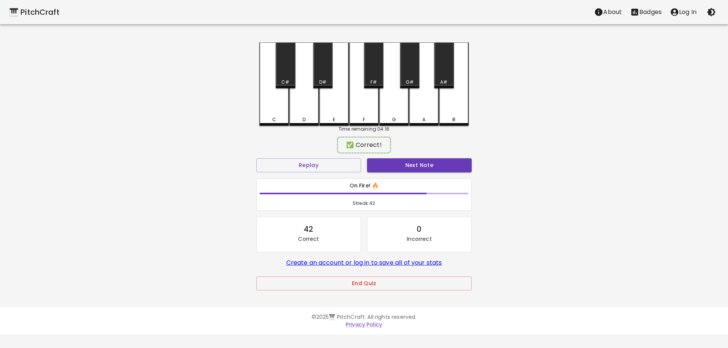
click at [411, 162] on button "Next Note" at bounding box center [419, 165] width 105 height 14
click at [394, 114] on div "G" at bounding box center [394, 83] width 30 height 82
click at [417, 165] on button "Next Note" at bounding box center [419, 165] width 105 height 14
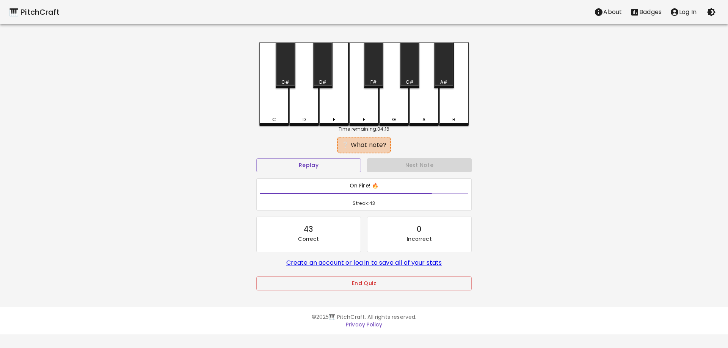
click at [284, 65] on div "C#" at bounding box center [285, 65] width 19 height 46
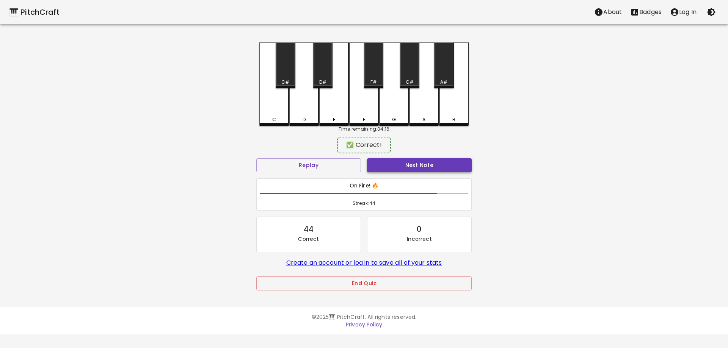
click at [383, 162] on button "Next Note" at bounding box center [419, 165] width 105 height 14
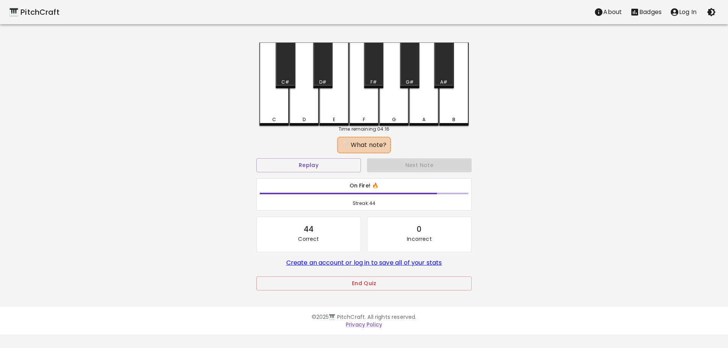
click at [324, 78] on div "D#" at bounding box center [322, 65] width 19 height 46
click at [393, 161] on button "Next Note" at bounding box center [419, 165] width 105 height 14
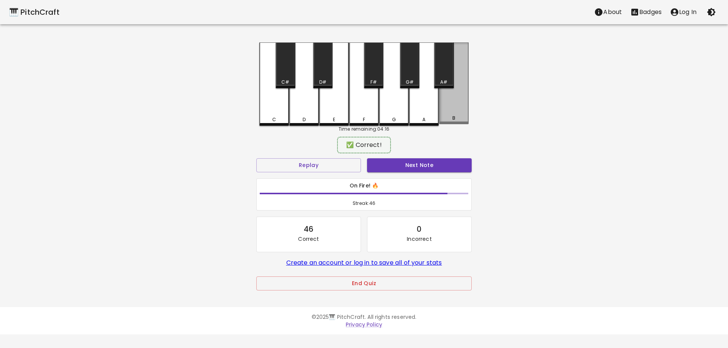
click at [443, 116] on div "B" at bounding box center [454, 83] width 30 height 82
click at [442, 164] on button "Next Note" at bounding box center [419, 165] width 105 height 14
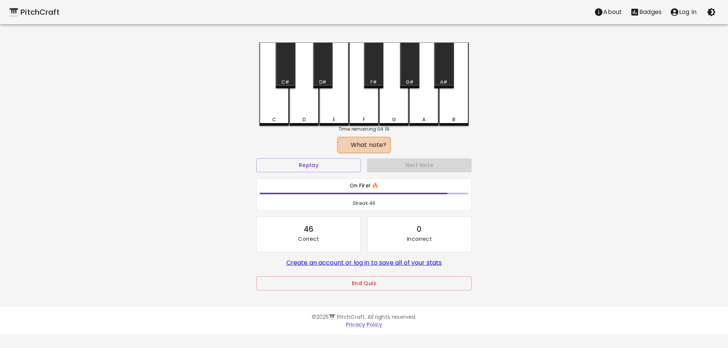
click at [420, 112] on div "A" at bounding box center [424, 83] width 30 height 83
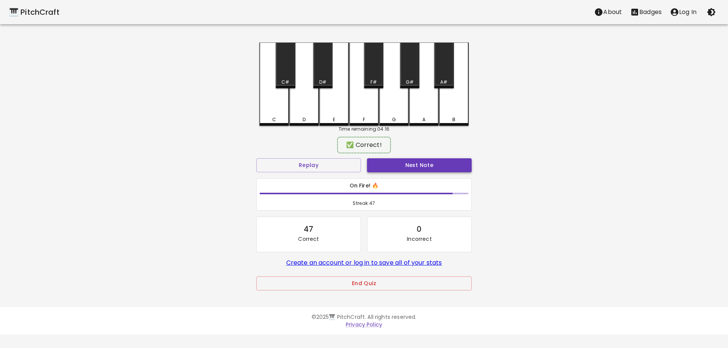
click at [427, 163] on button "Next Note" at bounding box center [419, 165] width 105 height 14
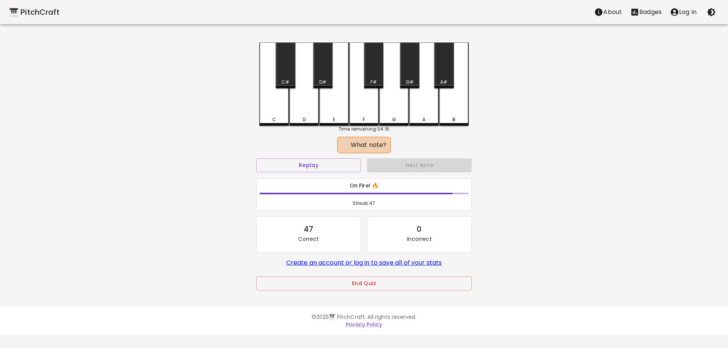
click at [407, 78] on div "G#" at bounding box center [409, 65] width 19 height 46
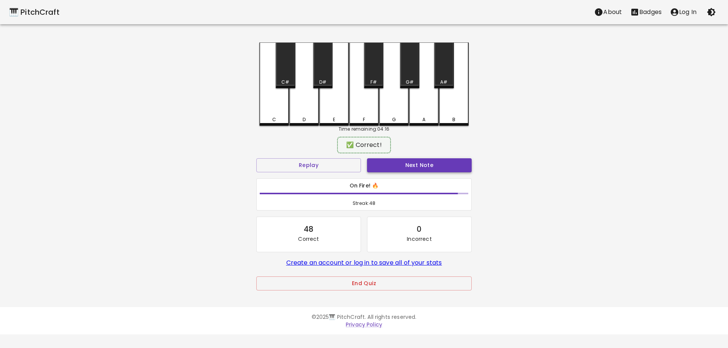
click at [419, 169] on button "Next Note" at bounding box center [419, 165] width 105 height 14
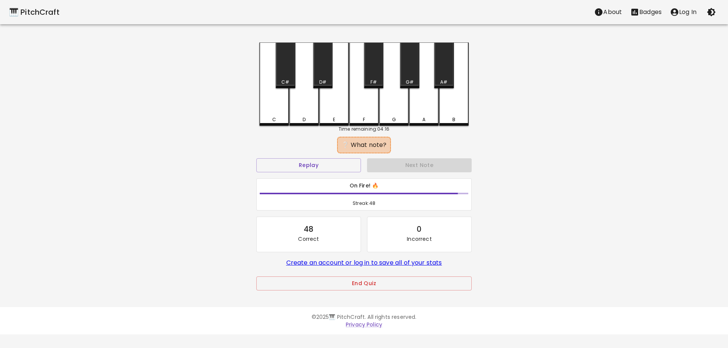
click at [397, 118] on div "G" at bounding box center [394, 119] width 28 height 7
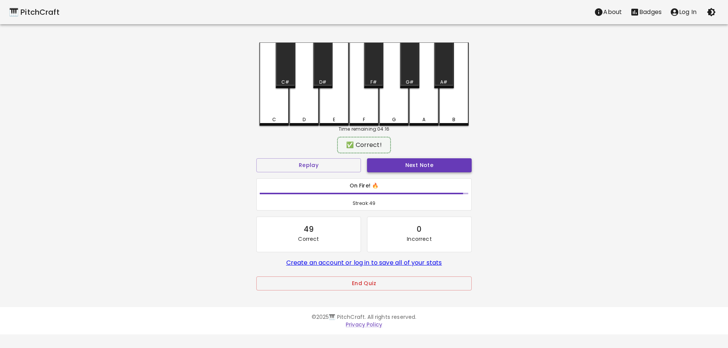
click at [409, 159] on button "Next Note" at bounding box center [419, 165] width 105 height 14
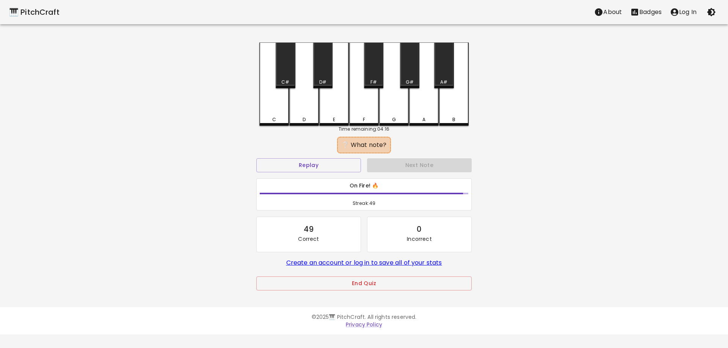
click at [453, 115] on div "B" at bounding box center [454, 83] width 30 height 83
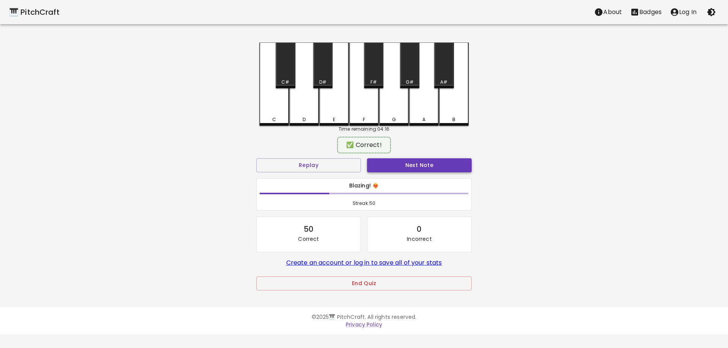
click at [450, 166] on button "Next Note" at bounding box center [419, 165] width 105 height 14
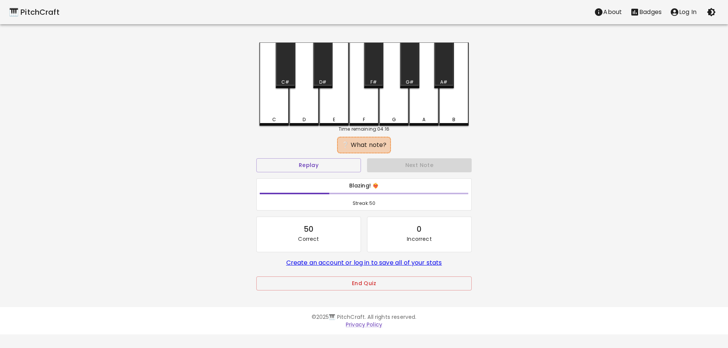
click at [311, 121] on div "D" at bounding box center [304, 119] width 28 height 7
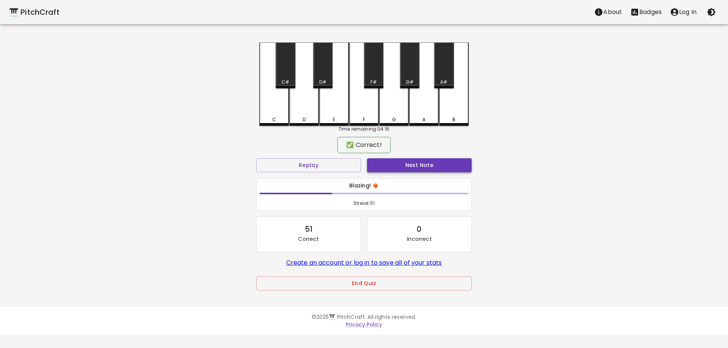
click at [387, 162] on button "Next Note" at bounding box center [419, 165] width 105 height 14
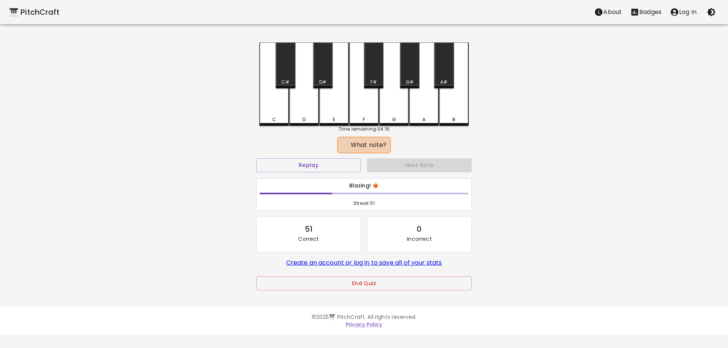
click at [281, 107] on div "C" at bounding box center [274, 83] width 30 height 83
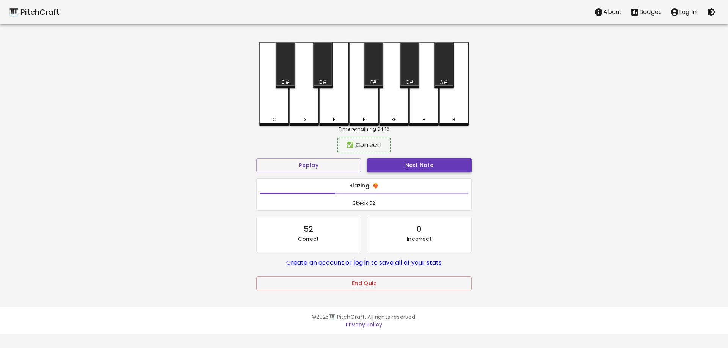
click at [400, 170] on button "Next Note" at bounding box center [419, 165] width 105 height 14
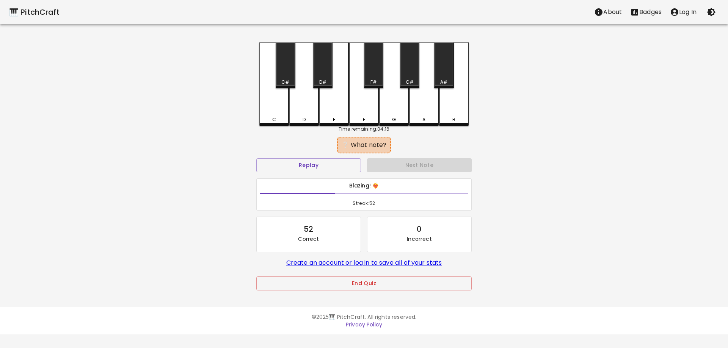
click at [428, 110] on div "A" at bounding box center [424, 83] width 30 height 83
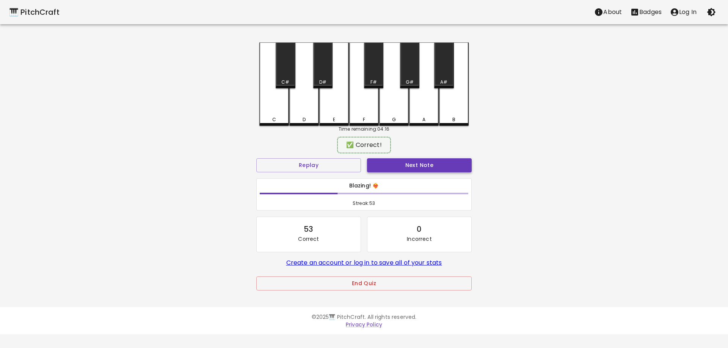
click at [423, 167] on button "Next Note" at bounding box center [419, 165] width 105 height 14
click at [307, 117] on div "D" at bounding box center [304, 118] width 28 height 7
click at [392, 161] on button "Next Note" at bounding box center [419, 165] width 105 height 14
click at [273, 114] on div "C" at bounding box center [274, 83] width 30 height 82
click at [409, 166] on button "Next Note" at bounding box center [419, 165] width 105 height 14
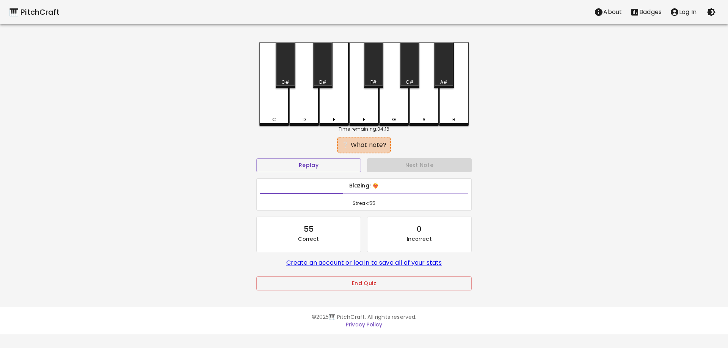
click at [438, 61] on div "A#" at bounding box center [443, 65] width 19 height 46
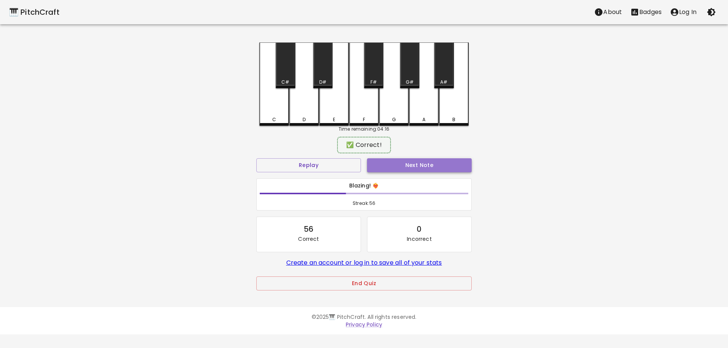
click at [445, 160] on button "Next Note" at bounding box center [419, 165] width 105 height 14
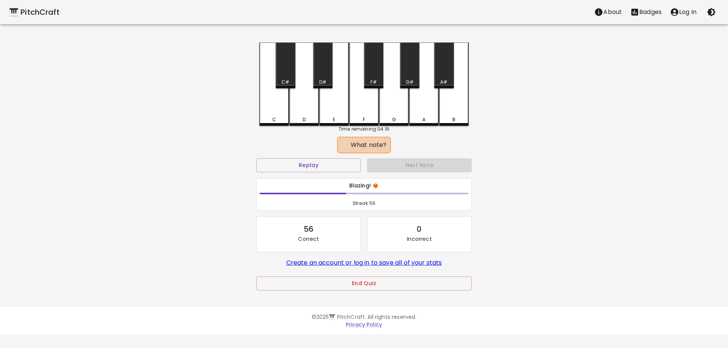
click at [359, 110] on div "F" at bounding box center [364, 83] width 30 height 83
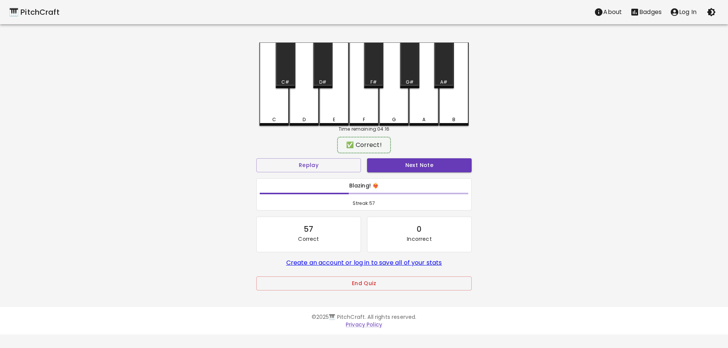
click at [413, 166] on button "Next Note" at bounding box center [419, 165] width 105 height 14
click at [412, 76] on div "G#" at bounding box center [409, 65] width 19 height 46
click at [422, 152] on div "✅ Correct!" at bounding box center [363, 145] width 215 height 19
click at [420, 163] on button "Next Note" at bounding box center [419, 165] width 105 height 14
drag, startPoint x: 443, startPoint y: 74, endPoint x: 442, endPoint y: 122, distance: 47.4
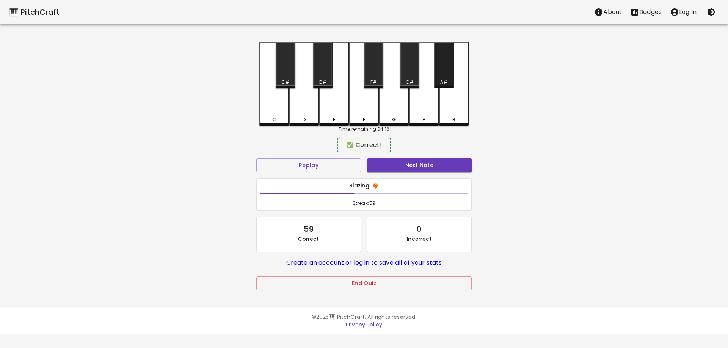
click at [443, 75] on div "A#" at bounding box center [443, 65] width 19 height 46
click at [439, 159] on button "Next Note" at bounding box center [419, 165] width 105 height 14
click at [400, 100] on div "G" at bounding box center [394, 83] width 30 height 82
click at [428, 173] on div "Next Note" at bounding box center [419, 165] width 111 height 20
click at [429, 169] on button "Next Note" at bounding box center [419, 165] width 105 height 14
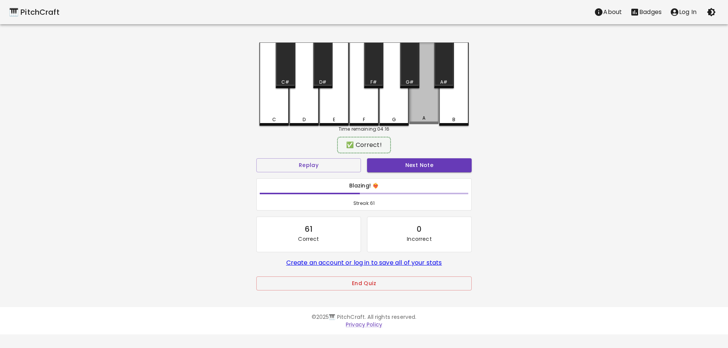
click at [418, 115] on div "A" at bounding box center [424, 83] width 30 height 82
click at [430, 162] on button "Next Note" at bounding box center [419, 165] width 105 height 14
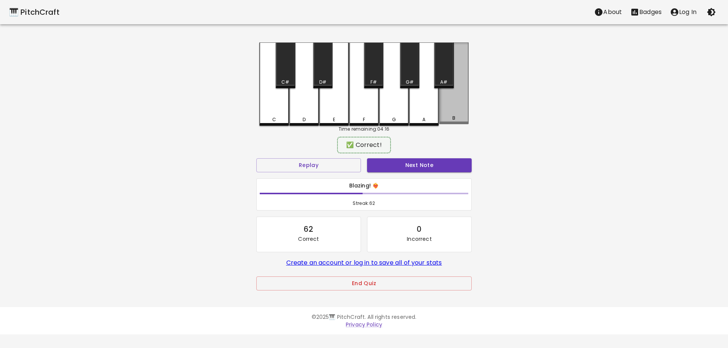
click at [447, 112] on div "B" at bounding box center [454, 83] width 30 height 82
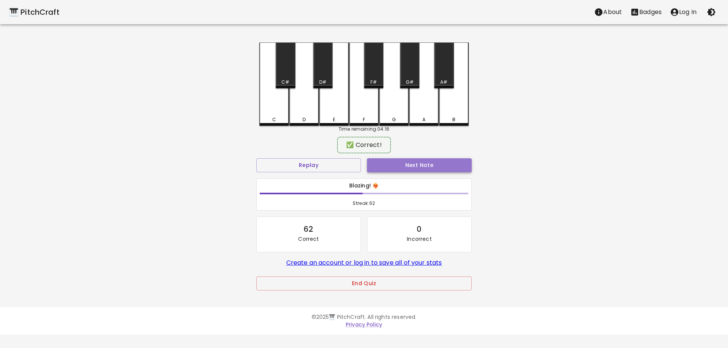
click at [444, 165] on button "Next Note" at bounding box center [419, 165] width 105 height 14
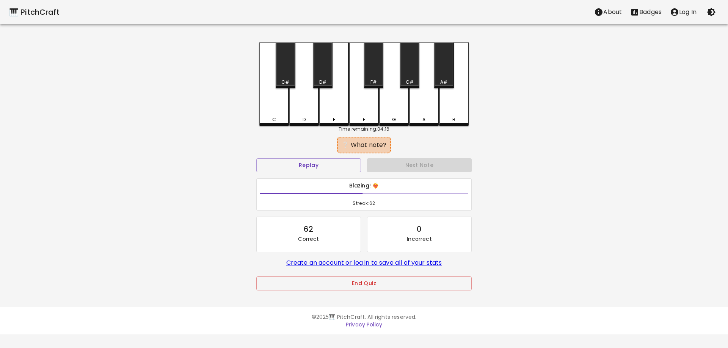
click at [444, 70] on div "A#" at bounding box center [443, 65] width 19 height 46
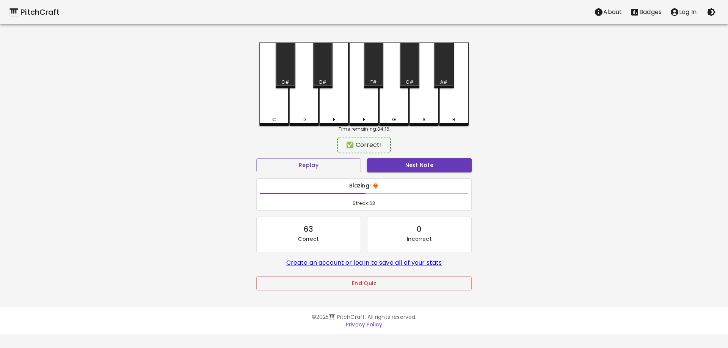
click at [441, 156] on div "Next Note" at bounding box center [419, 165] width 111 height 20
click at [439, 163] on button "Next Note" at bounding box center [419, 165] width 105 height 14
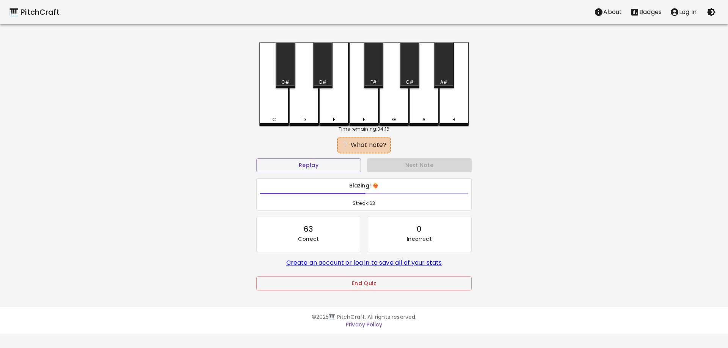
drag, startPoint x: 265, startPoint y: 104, endPoint x: 271, endPoint y: 110, distance: 8.9
click at [267, 105] on div "C" at bounding box center [274, 83] width 30 height 83
click at [391, 163] on button "Next Note" at bounding box center [419, 165] width 105 height 14
click at [394, 110] on div "G" at bounding box center [394, 83] width 30 height 83
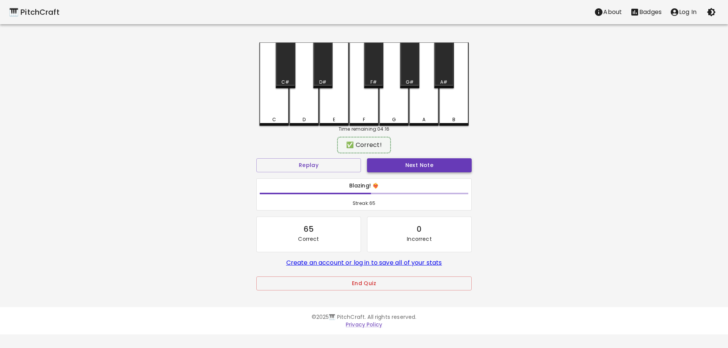
click at [406, 159] on button "Next Note" at bounding box center [419, 165] width 105 height 14
click at [413, 116] on div "A" at bounding box center [424, 83] width 30 height 82
click at [419, 165] on button "Next Note" at bounding box center [419, 165] width 105 height 14
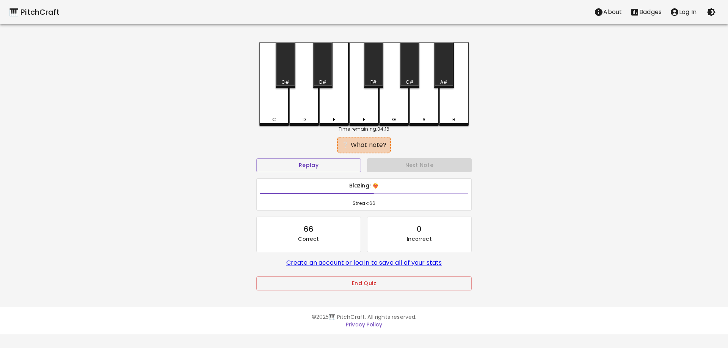
click at [284, 69] on div "C#" at bounding box center [285, 65] width 19 height 46
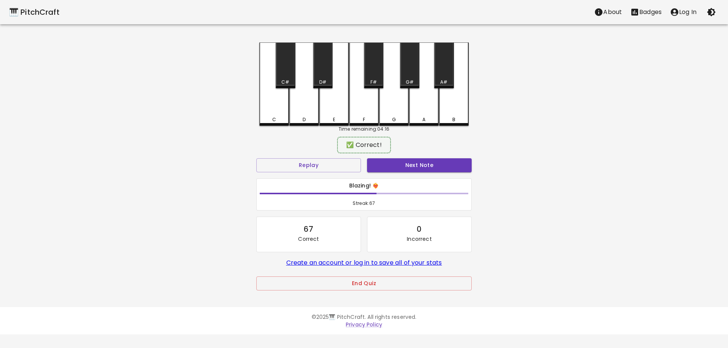
drag, startPoint x: 403, startPoint y: 160, endPoint x: 406, endPoint y: 165, distance: 6.3
click at [403, 160] on button "Next Note" at bounding box center [419, 165] width 105 height 14
click at [408, 74] on div "G#" at bounding box center [409, 65] width 19 height 46
click at [423, 168] on button "Next Note" at bounding box center [419, 165] width 105 height 14
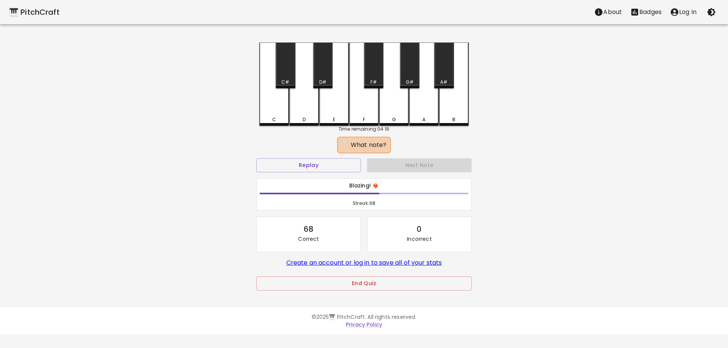
click at [274, 109] on div "C" at bounding box center [274, 83] width 30 height 83
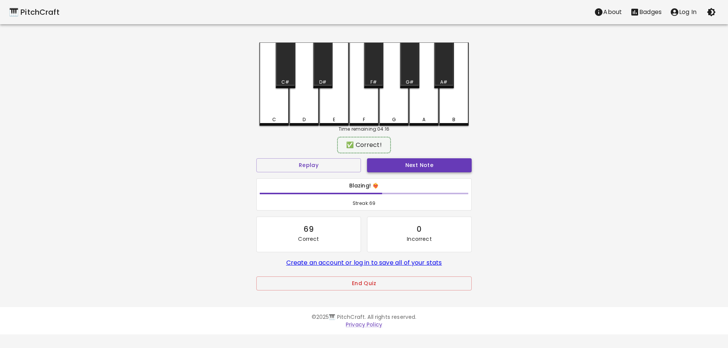
click at [387, 165] on button "Next Note" at bounding box center [419, 165] width 105 height 14
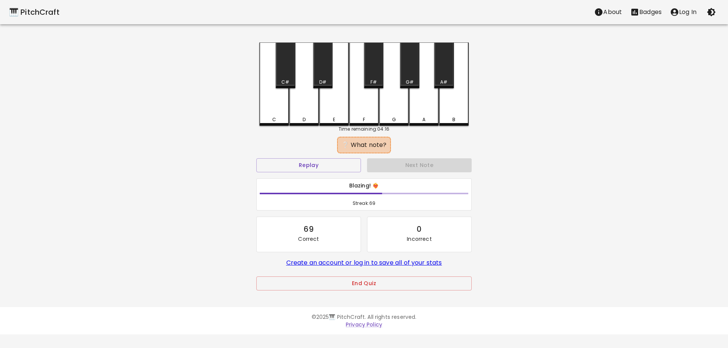
click at [448, 66] on div "A#" at bounding box center [443, 65] width 19 height 46
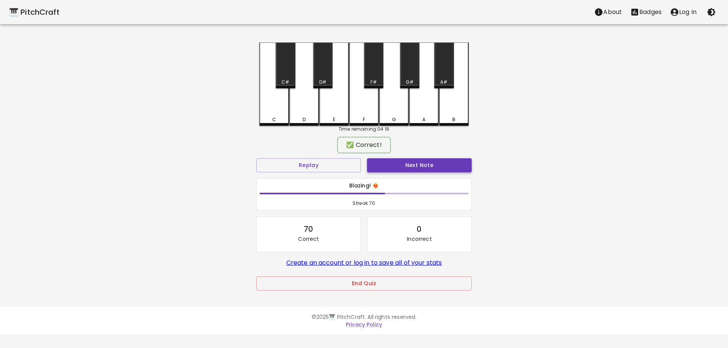
click at [434, 170] on button "Next Note" at bounding box center [419, 165] width 105 height 14
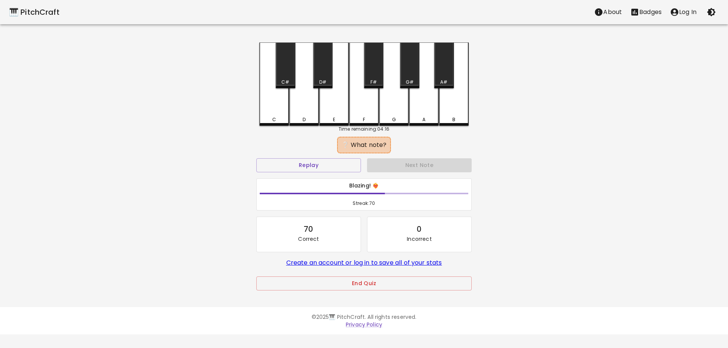
click at [372, 128] on div "Time remaining: 04:16" at bounding box center [363, 129] width 209 height 7
click at [367, 116] on div "F" at bounding box center [364, 119] width 28 height 7
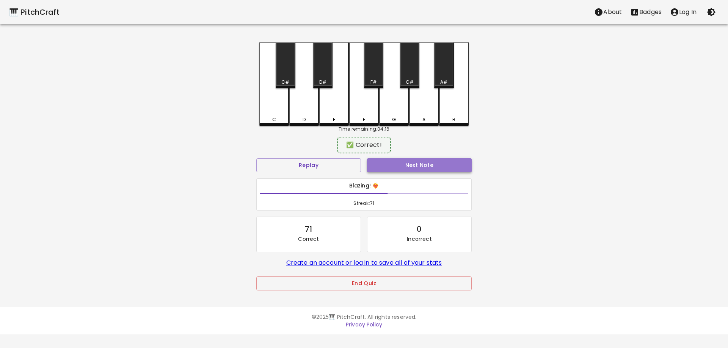
click at [411, 165] on button "Next Note" at bounding box center [419, 165] width 105 height 14
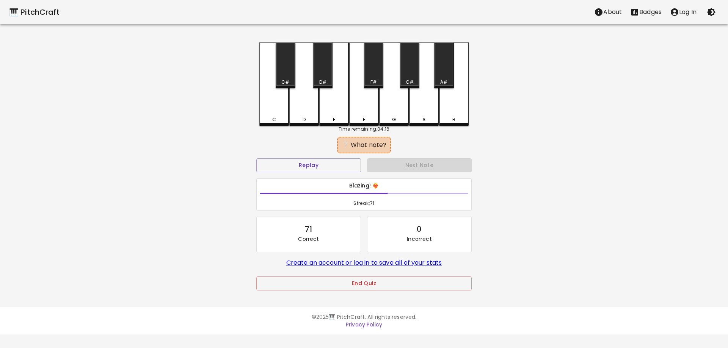
click at [364, 116] on div "F" at bounding box center [364, 83] width 30 height 83
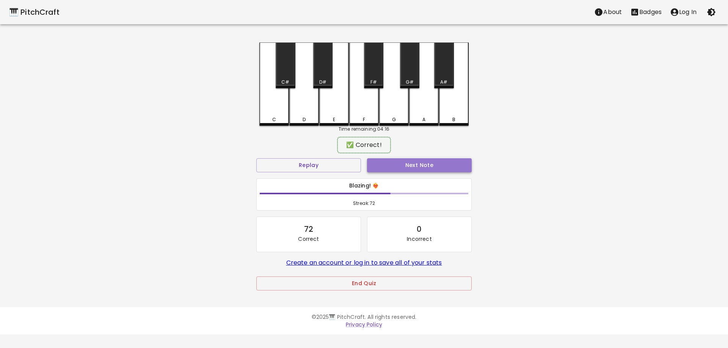
click at [405, 163] on button "Next Note" at bounding box center [419, 165] width 105 height 14
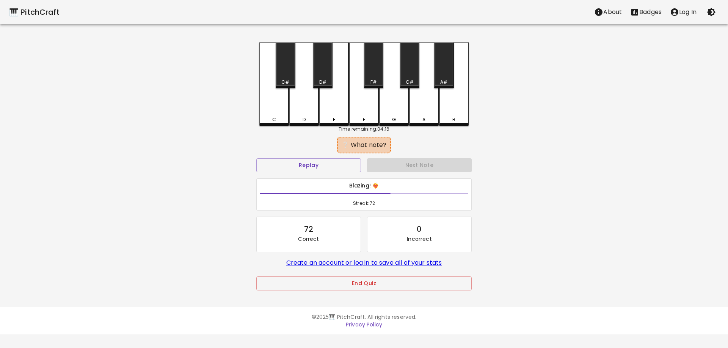
click at [419, 121] on div "A" at bounding box center [424, 119] width 28 height 7
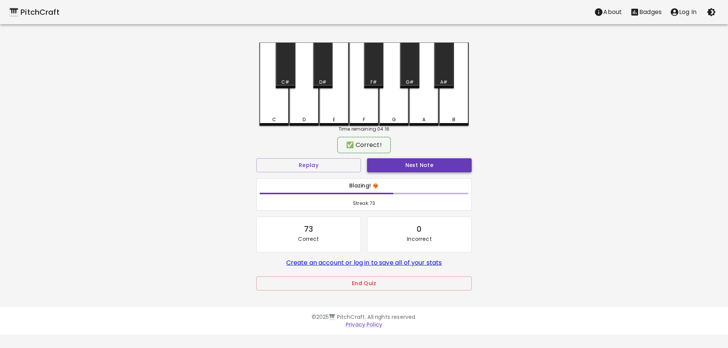
click at [423, 159] on button "Next Note" at bounding box center [419, 165] width 105 height 14
drag, startPoint x: 337, startPoint y: 107, endPoint x: 381, endPoint y: 154, distance: 63.6
click at [337, 108] on div "E" at bounding box center [334, 83] width 30 height 82
click at [387, 162] on button "Next Note" at bounding box center [419, 165] width 105 height 14
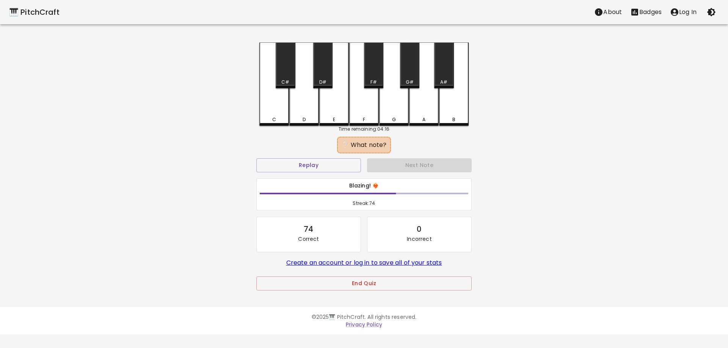
click at [307, 106] on div "D" at bounding box center [304, 83] width 30 height 83
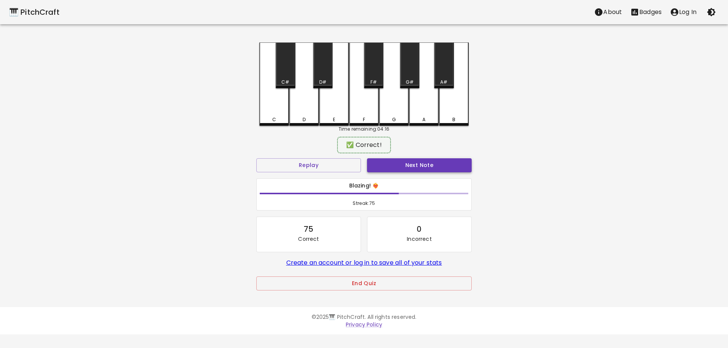
click at [375, 160] on button "Next Note" at bounding box center [419, 165] width 105 height 14
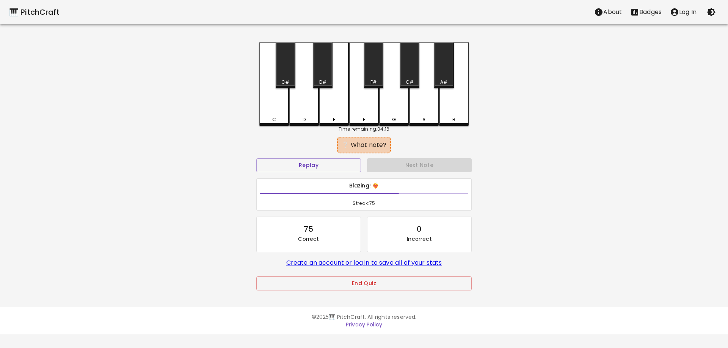
click at [286, 65] on div "C#" at bounding box center [285, 65] width 19 height 46
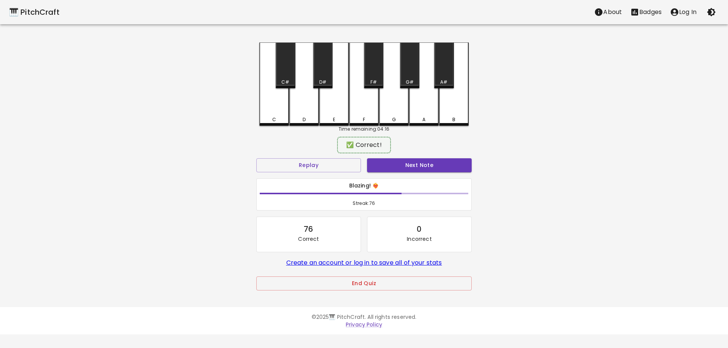
click at [396, 157] on div "Next Note" at bounding box center [419, 165] width 111 height 20
click at [395, 161] on button "Next Note" at bounding box center [419, 165] width 105 height 14
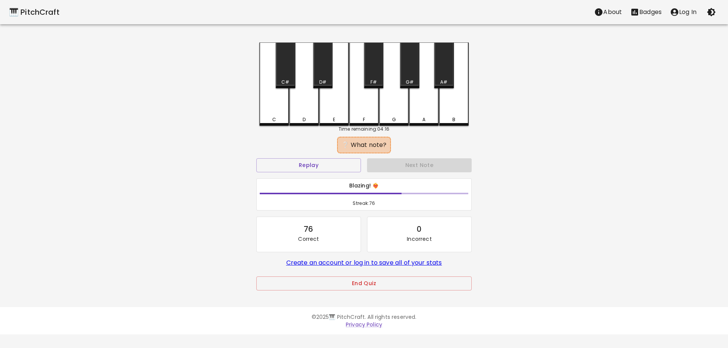
click at [270, 110] on div "C" at bounding box center [274, 83] width 30 height 83
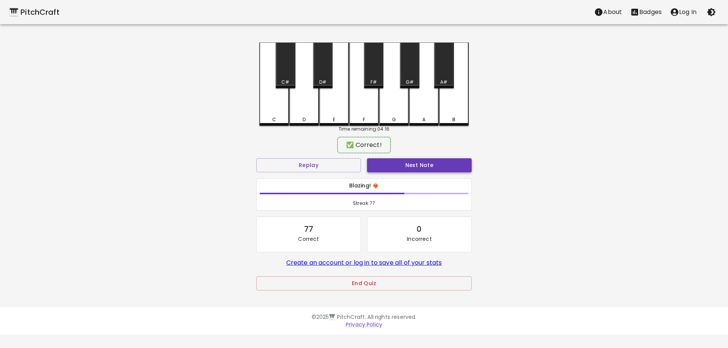
click at [409, 168] on button "Next Note" at bounding box center [419, 165] width 105 height 14
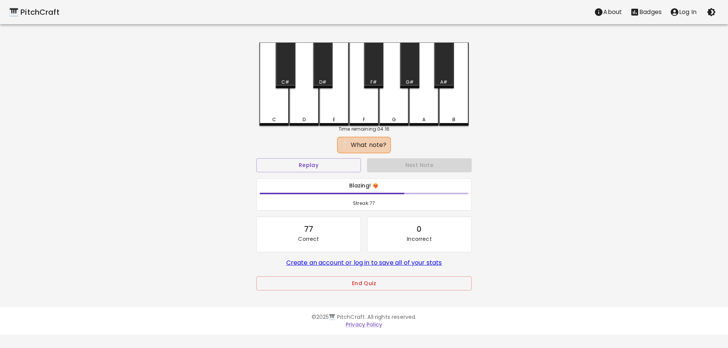
click at [284, 75] on div "C#" at bounding box center [285, 65] width 19 height 46
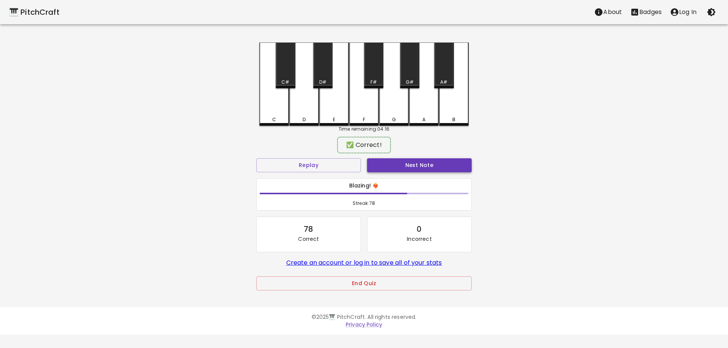
click at [378, 169] on button "Next Note" at bounding box center [419, 165] width 105 height 14
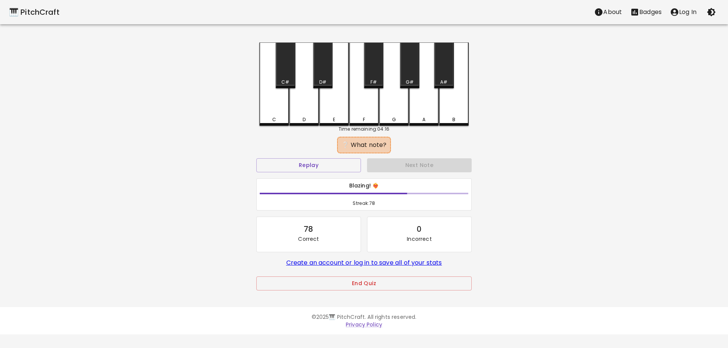
click at [287, 71] on div "C#" at bounding box center [285, 65] width 19 height 46
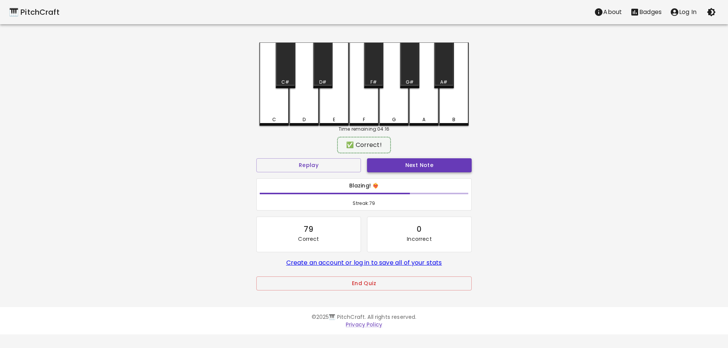
click at [383, 162] on button "Next Note" at bounding box center [419, 165] width 105 height 14
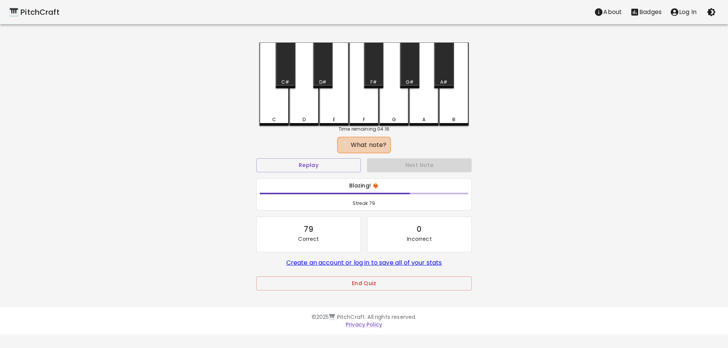
click at [363, 113] on div "F" at bounding box center [364, 83] width 30 height 83
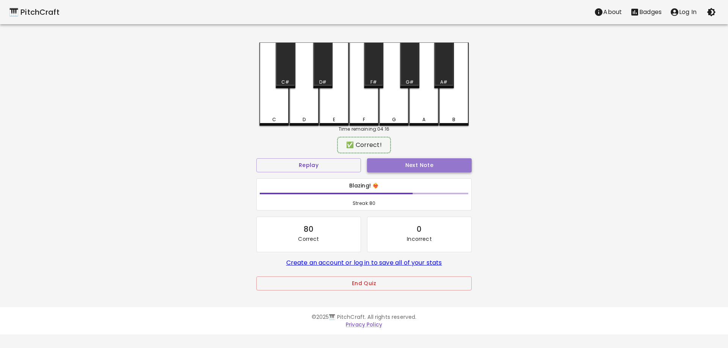
click at [398, 164] on button "Next Note" at bounding box center [419, 165] width 105 height 14
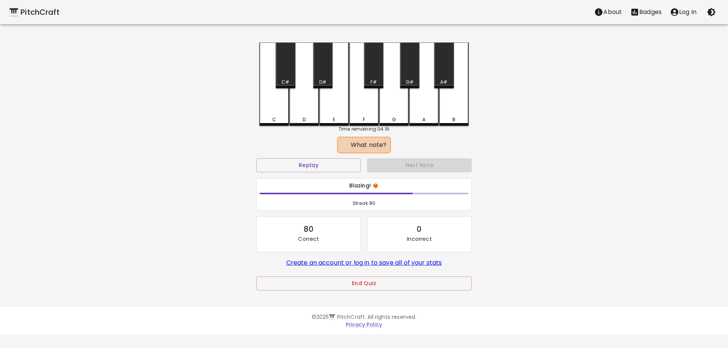
click at [287, 79] on div "C#" at bounding box center [285, 82] width 8 height 7
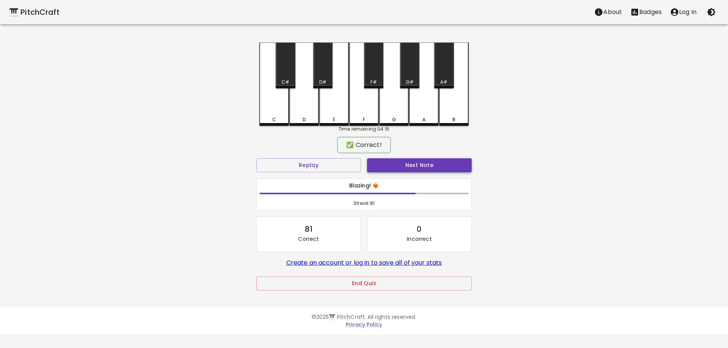
click at [402, 165] on button "Next Note" at bounding box center [419, 165] width 105 height 14
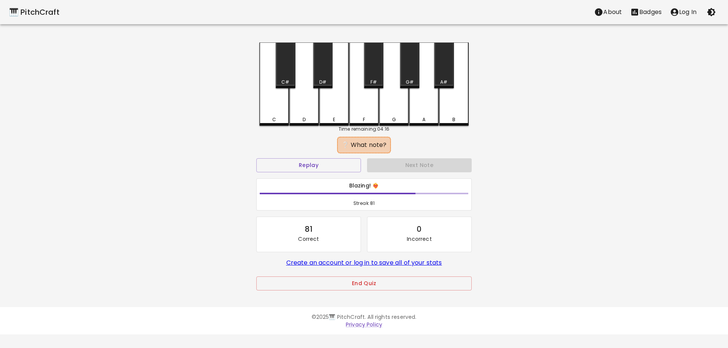
click at [287, 70] on div "C#" at bounding box center [285, 65] width 19 height 46
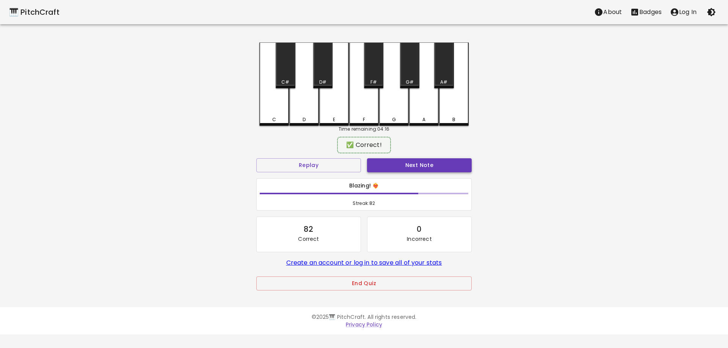
click at [401, 161] on button "Next Note" at bounding box center [419, 165] width 105 height 14
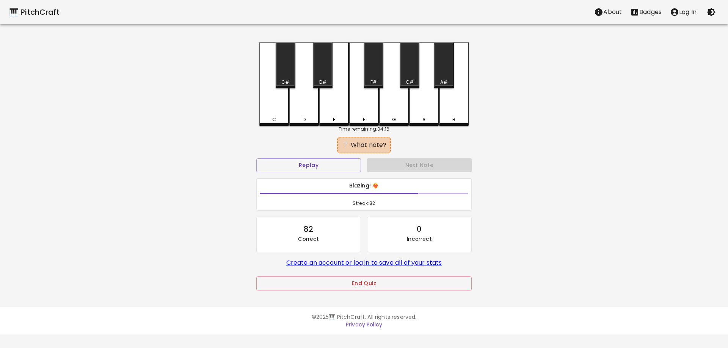
click at [393, 109] on div "G" at bounding box center [394, 83] width 30 height 83
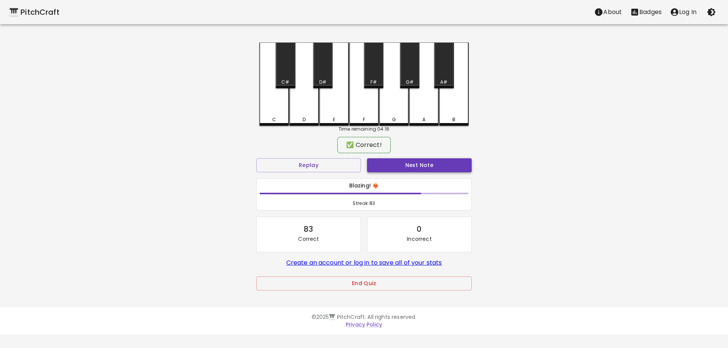
click at [416, 165] on button "Next Note" at bounding box center [419, 165] width 105 height 14
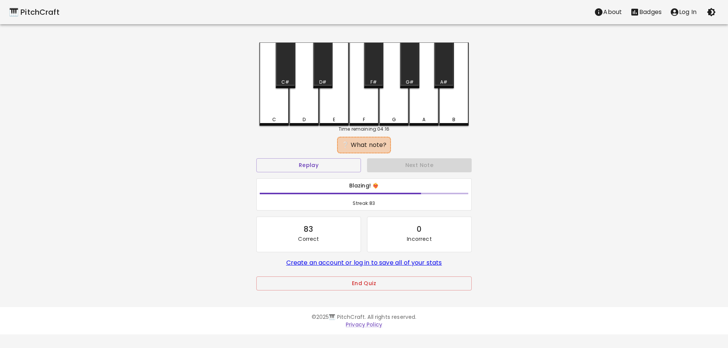
click at [469, 113] on div "C C# D D# E F F# G G# A A# B Time remaining: 04:16 ❔ What note? Replay Next Not…" at bounding box center [363, 171] width 227 height 259
click at [452, 128] on div "Time remaining: 04:16" at bounding box center [363, 129] width 209 height 7
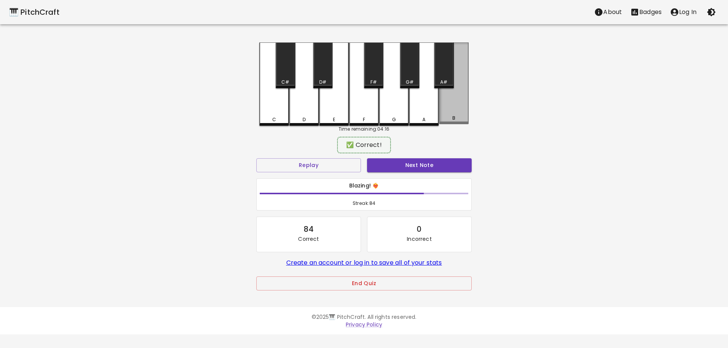
click at [453, 122] on div "B" at bounding box center [454, 83] width 30 height 82
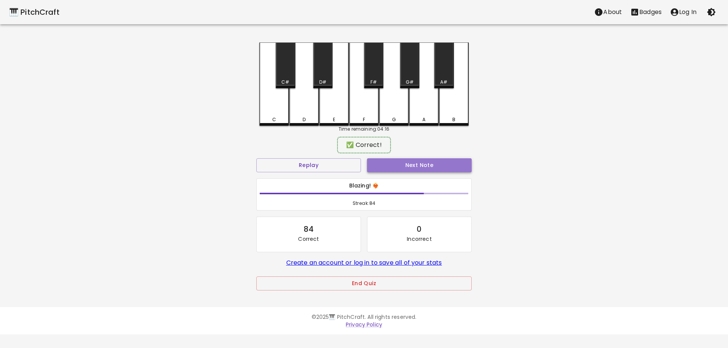
click at [441, 163] on button "Next Note" at bounding box center [419, 165] width 105 height 14
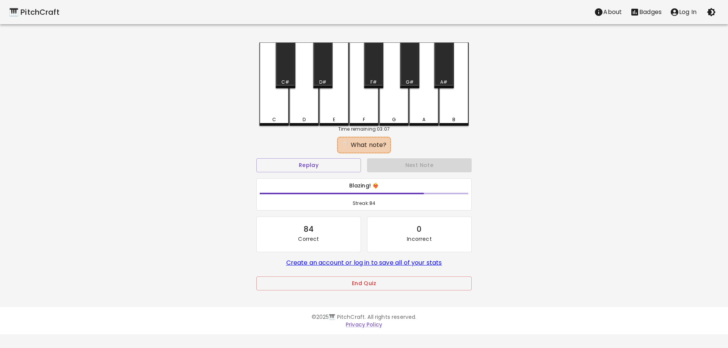
click at [420, 114] on div "A" at bounding box center [424, 83] width 30 height 83
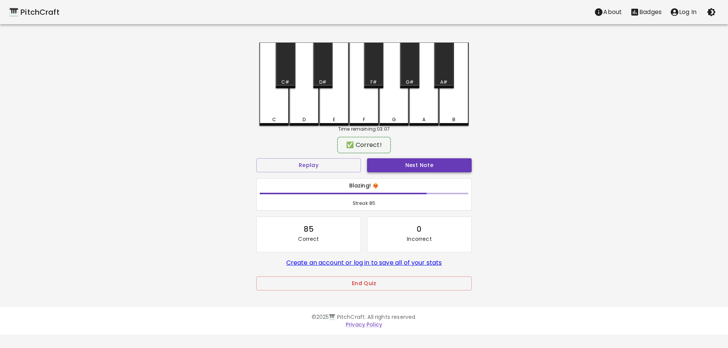
click at [427, 161] on button "Next Note" at bounding box center [419, 165] width 105 height 14
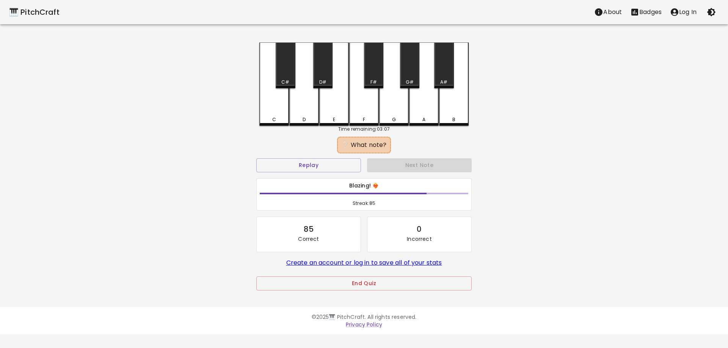
click at [340, 118] on div "E" at bounding box center [334, 119] width 28 height 7
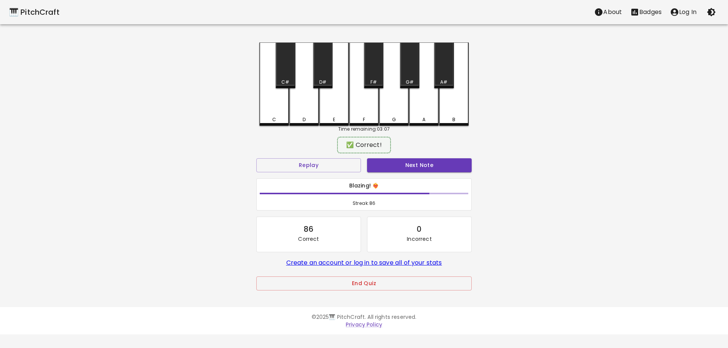
click at [411, 155] on div "✅ Correct! Replay Next Note Blazing! ❤️‍🔥 Streak: 86 86 Correct 0 Incorrect Cre…" at bounding box center [363, 222] width 215 height 166
click at [408, 164] on button "Next Note" at bounding box center [419, 165] width 105 height 14
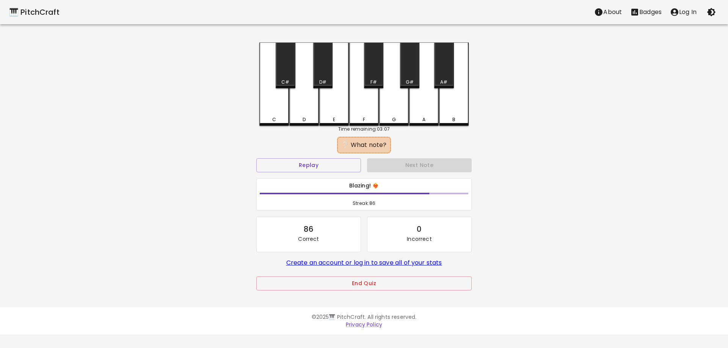
click at [439, 66] on div "A#" at bounding box center [443, 65] width 19 height 46
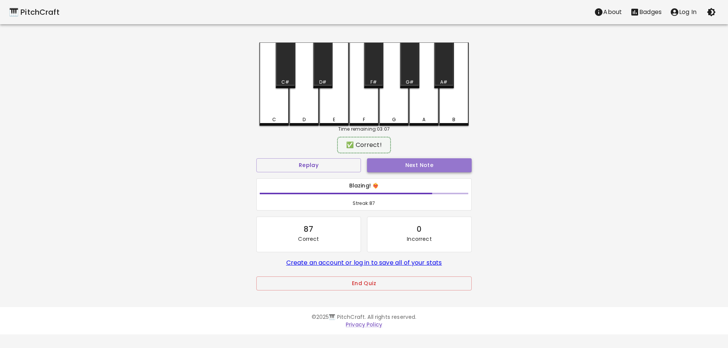
click at [441, 164] on button "Next Note" at bounding box center [419, 165] width 105 height 14
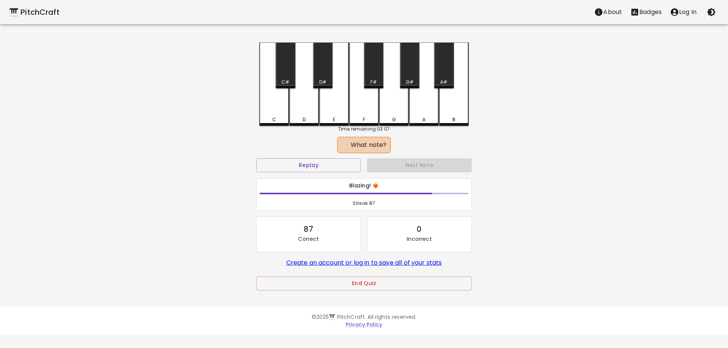
click at [345, 114] on div "E" at bounding box center [334, 83] width 30 height 83
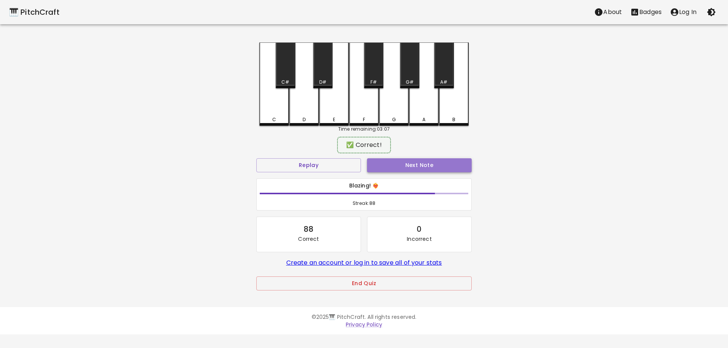
click at [425, 166] on button "Next Note" at bounding box center [419, 165] width 105 height 14
click at [402, 74] on div "G#" at bounding box center [409, 65] width 19 height 46
click at [425, 163] on button "Next Note" at bounding box center [419, 165] width 105 height 14
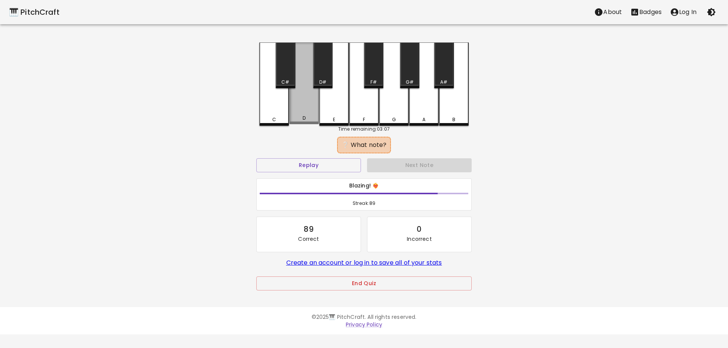
click at [303, 119] on div "D" at bounding box center [304, 118] width 3 height 7
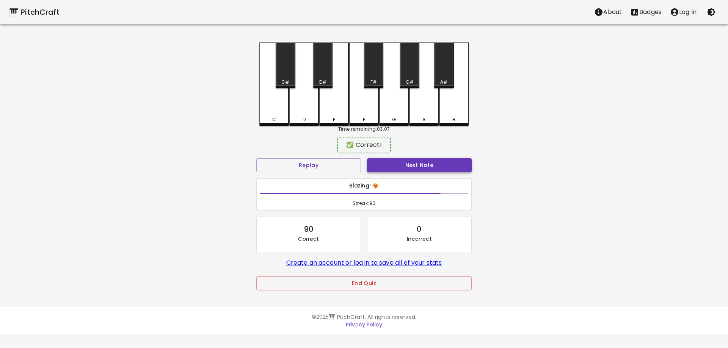
click at [415, 171] on button "Next Note" at bounding box center [419, 165] width 105 height 14
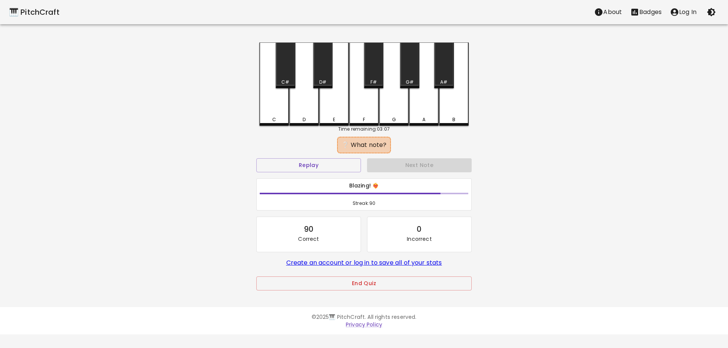
click at [364, 108] on div "F" at bounding box center [364, 83] width 30 height 83
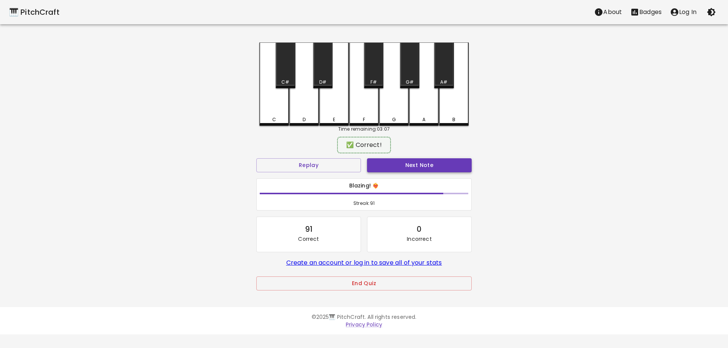
click at [419, 162] on button "Next Note" at bounding box center [419, 165] width 105 height 14
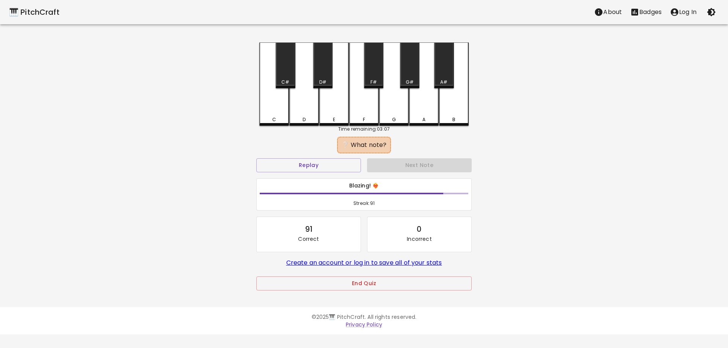
click at [364, 105] on div "F" at bounding box center [364, 83] width 30 height 83
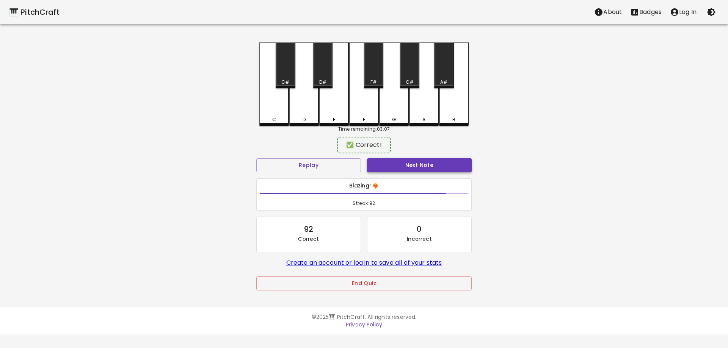
click at [412, 160] on button "Next Note" at bounding box center [419, 165] width 105 height 14
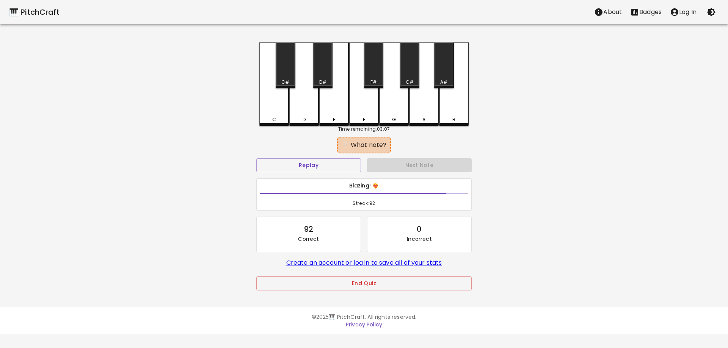
click at [321, 72] on div "D#" at bounding box center [322, 65] width 19 height 46
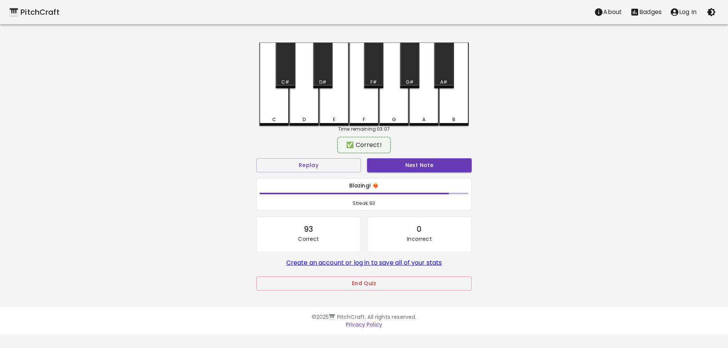
click at [401, 155] on div "✅ Correct! Replay Next Note Blazing! ❤️‍🔥 Streak: 93 93 Correct 0 Incorrect Cre…" at bounding box center [363, 222] width 215 height 166
click at [401, 159] on button "Next Note" at bounding box center [419, 165] width 105 height 14
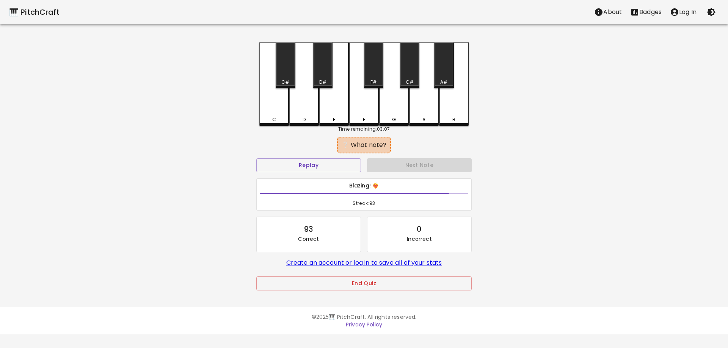
click at [446, 114] on div "B" at bounding box center [454, 83] width 30 height 83
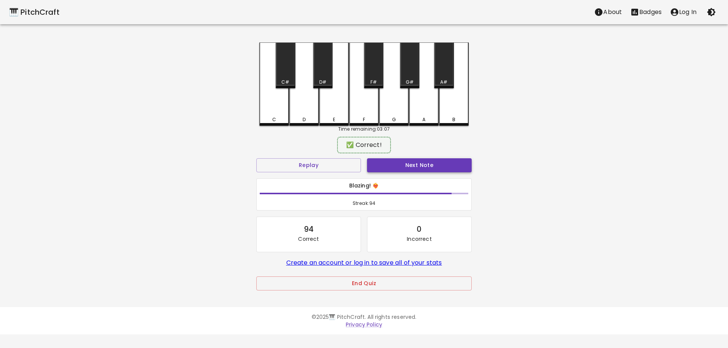
click at [440, 158] on button "Next Note" at bounding box center [419, 165] width 105 height 14
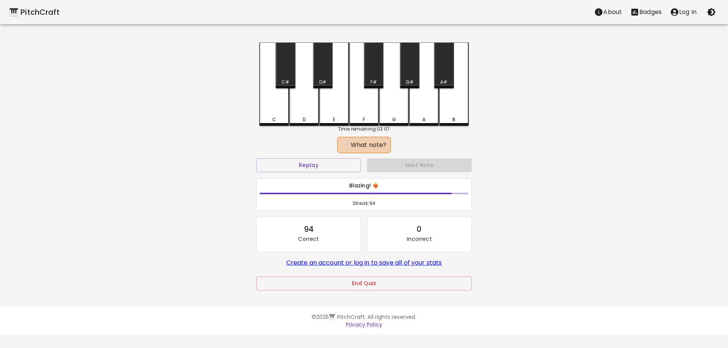
click at [396, 118] on div "G" at bounding box center [394, 119] width 28 height 7
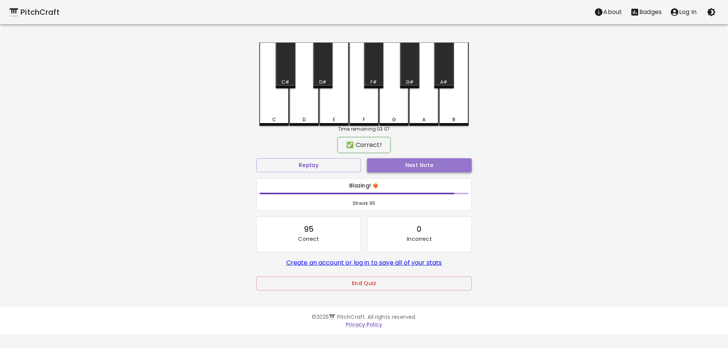
click at [425, 166] on button "Next Note" at bounding box center [419, 165] width 105 height 14
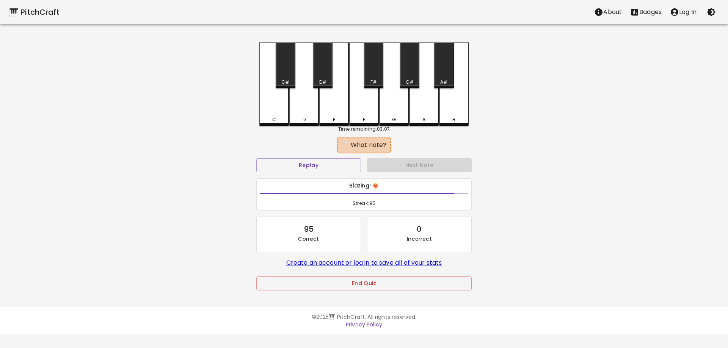
click at [308, 116] on div "D" at bounding box center [304, 83] width 30 height 83
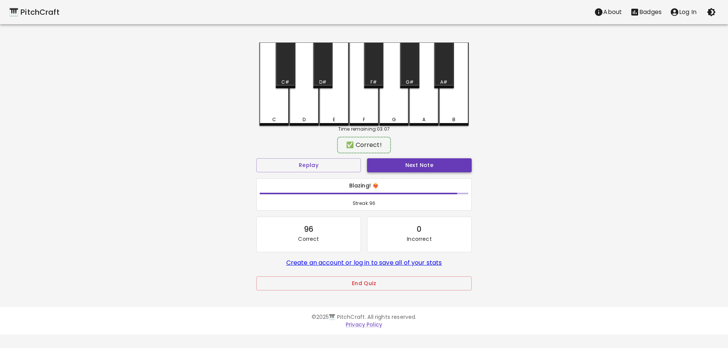
click at [398, 160] on button "Next Note" at bounding box center [419, 165] width 105 height 14
click at [337, 117] on div "E" at bounding box center [334, 118] width 28 height 7
click at [399, 163] on button "Next Note" at bounding box center [419, 165] width 105 height 14
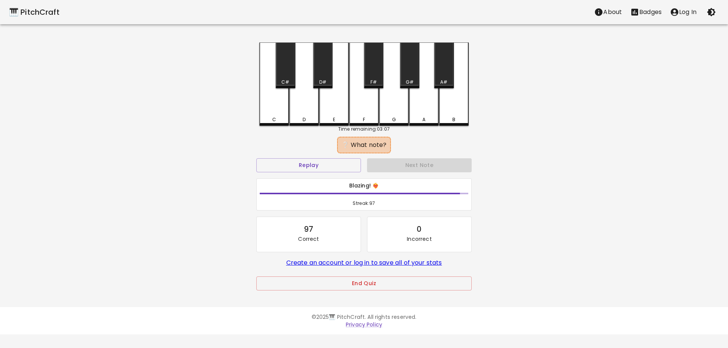
click at [364, 106] on div "F" at bounding box center [364, 83] width 30 height 83
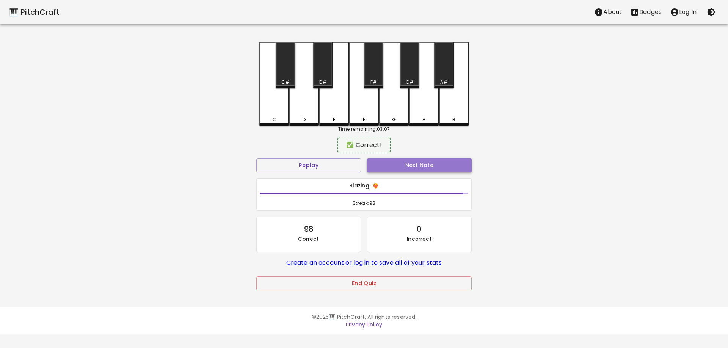
click at [405, 163] on button "Next Note" at bounding box center [419, 165] width 105 height 14
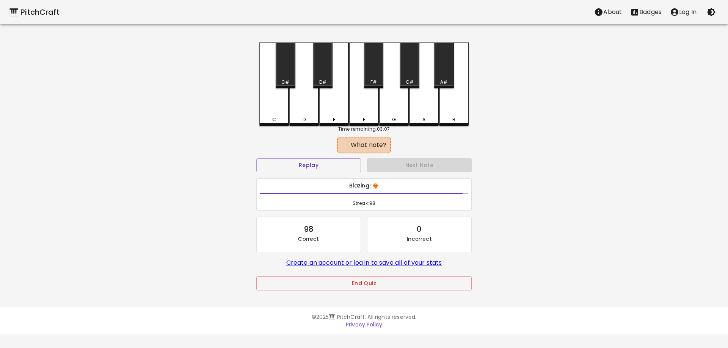
click at [282, 72] on div "C#" at bounding box center [285, 65] width 19 height 46
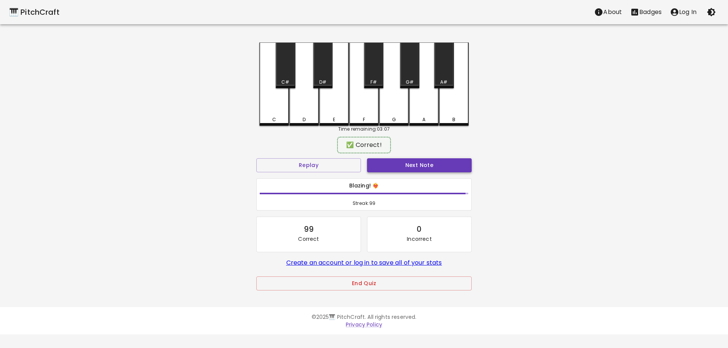
click at [387, 163] on button "Next Note" at bounding box center [419, 165] width 105 height 14
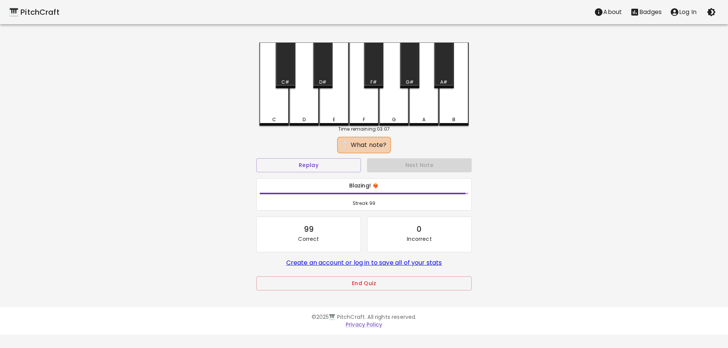
click at [370, 68] on div "F#" at bounding box center [373, 65] width 19 height 46
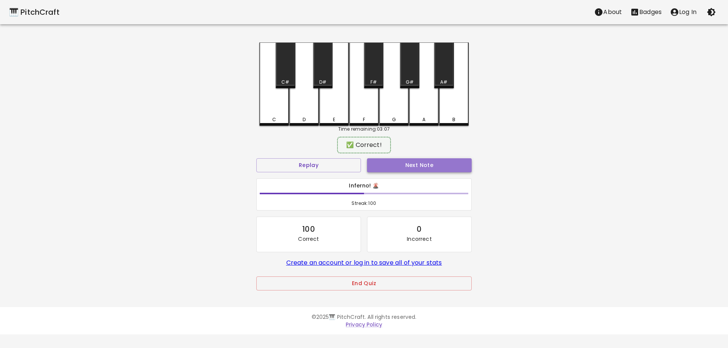
click at [410, 168] on button "Next Note" at bounding box center [419, 165] width 105 height 14
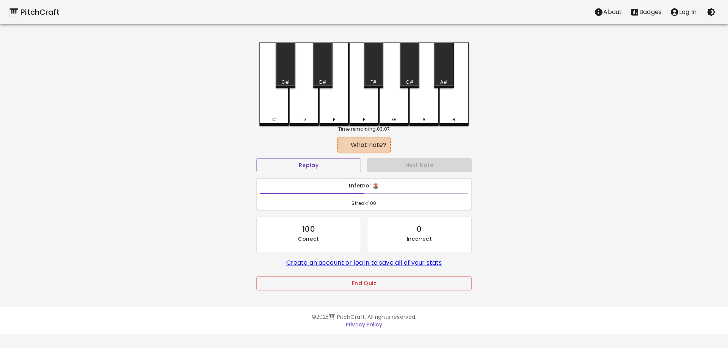
click at [367, 108] on div "F" at bounding box center [364, 83] width 30 height 83
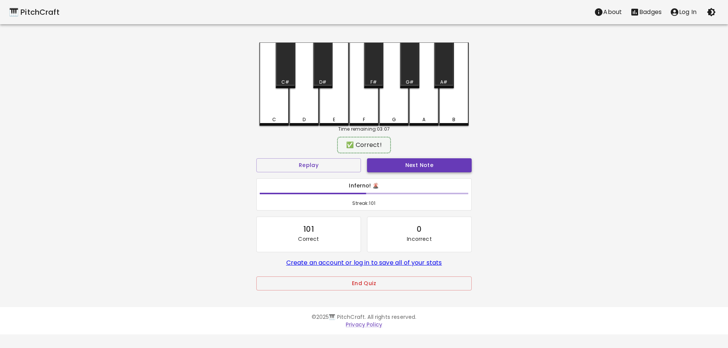
click at [394, 169] on button "Next Note" at bounding box center [419, 165] width 105 height 14
click at [405, 80] on div "G#" at bounding box center [410, 82] width 18 height 7
click at [411, 157] on div "Next Note" at bounding box center [419, 165] width 111 height 20
click at [413, 163] on button "Next Note" at bounding box center [419, 165] width 105 height 14
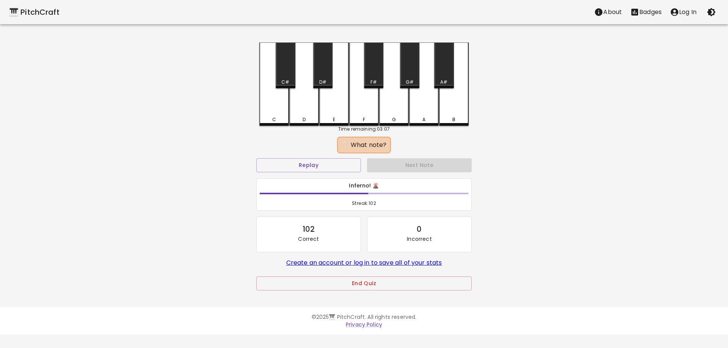
click at [438, 62] on div "A#" at bounding box center [443, 65] width 19 height 46
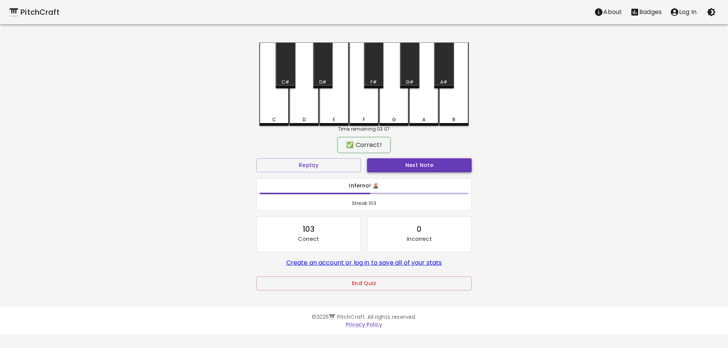
click at [428, 157] on div "Next Note" at bounding box center [419, 165] width 111 height 20
click at [428, 163] on button "Next Note" at bounding box center [419, 165] width 105 height 14
click at [453, 107] on div "B" at bounding box center [454, 83] width 30 height 82
click at [447, 162] on button "Next Note" at bounding box center [419, 165] width 105 height 14
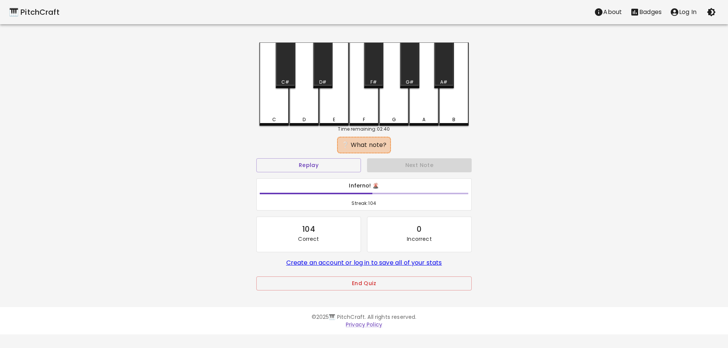
click at [370, 63] on div "F#" at bounding box center [373, 65] width 19 height 46
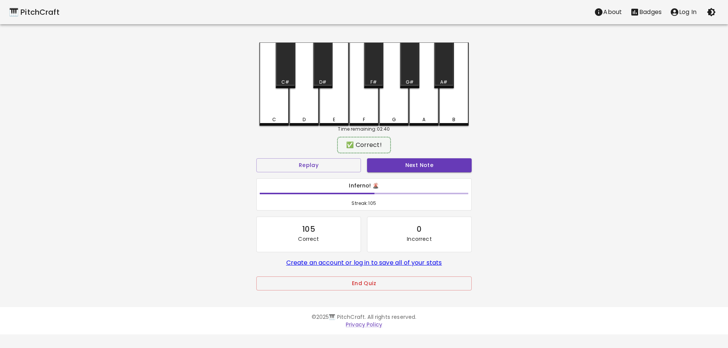
click at [409, 150] on div "✅ Correct!" at bounding box center [363, 145] width 215 height 19
click at [407, 160] on button "Next Note" at bounding box center [419, 165] width 105 height 14
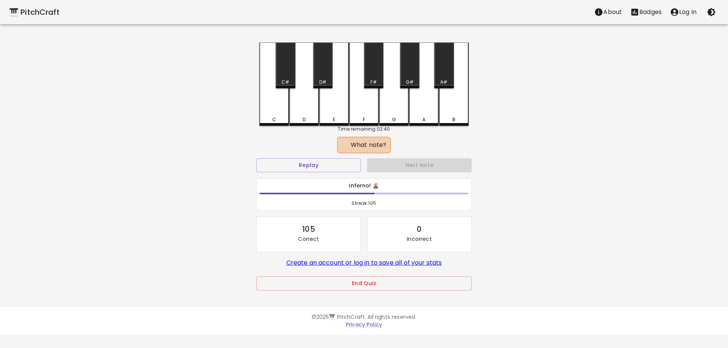
click at [441, 69] on div "A#" at bounding box center [443, 65] width 19 height 46
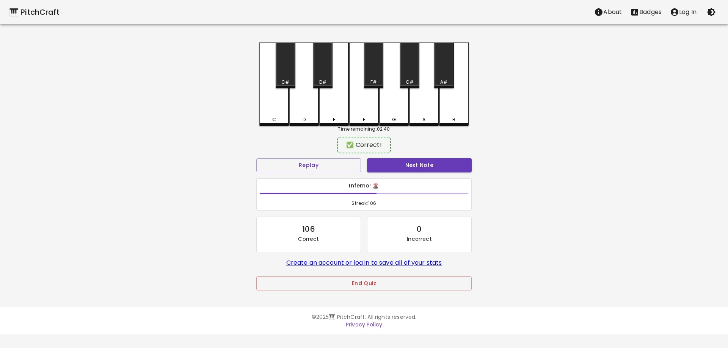
drag, startPoint x: 433, startPoint y: 160, endPoint x: 434, endPoint y: 165, distance: 4.9
click at [434, 160] on button "Next Note" at bounding box center [419, 165] width 105 height 14
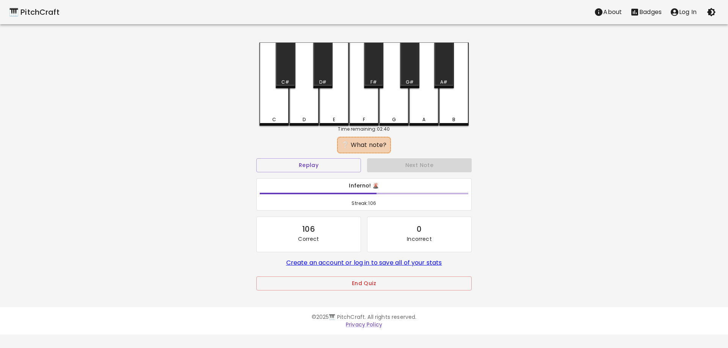
click at [423, 110] on div "A" at bounding box center [424, 83] width 30 height 83
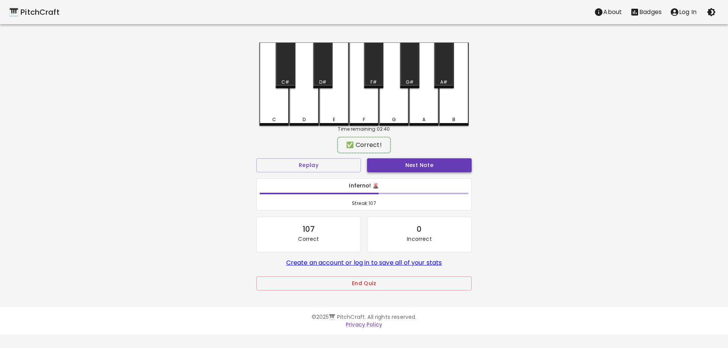
click at [433, 160] on button "Next Note" at bounding box center [419, 165] width 105 height 14
click at [423, 117] on div "A" at bounding box center [423, 118] width 3 height 7
click at [433, 162] on button "Next Note" at bounding box center [419, 165] width 105 height 14
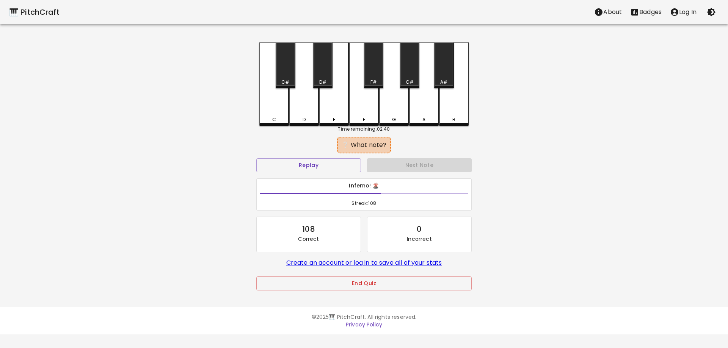
click at [311, 109] on div "D" at bounding box center [304, 83] width 30 height 83
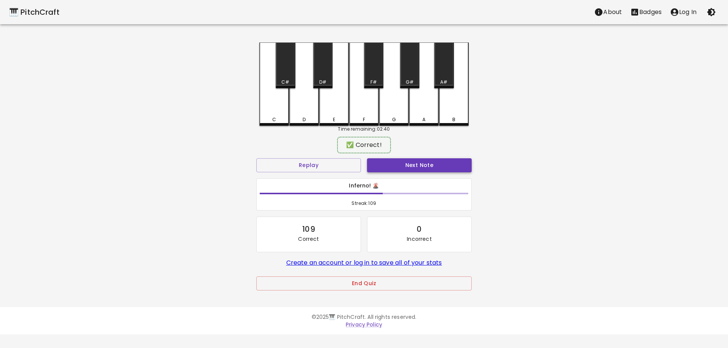
click at [423, 164] on button "Next Note" at bounding box center [419, 165] width 105 height 14
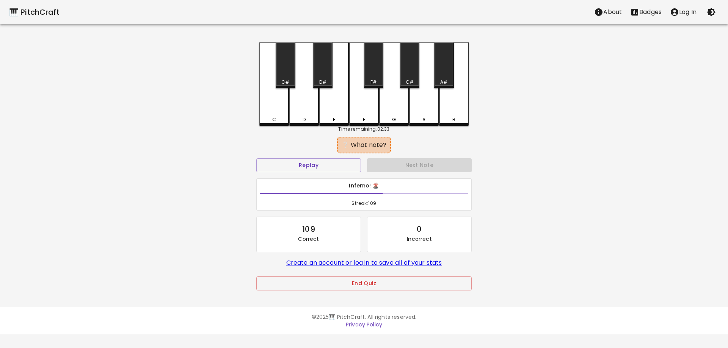
click at [444, 61] on div "A#" at bounding box center [443, 65] width 19 height 46
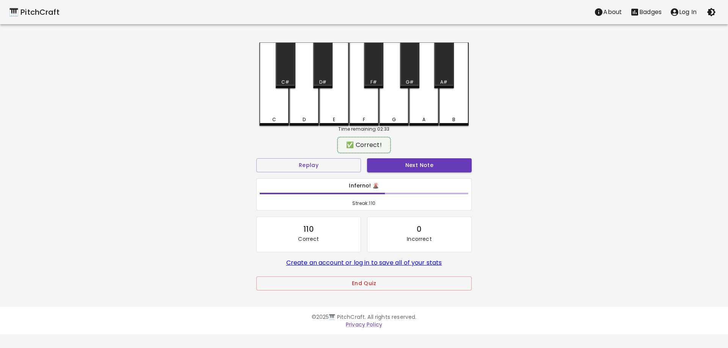
click at [436, 157] on div "Next Note" at bounding box center [419, 165] width 111 height 20
click at [433, 163] on button "Next Note" at bounding box center [419, 165] width 105 height 14
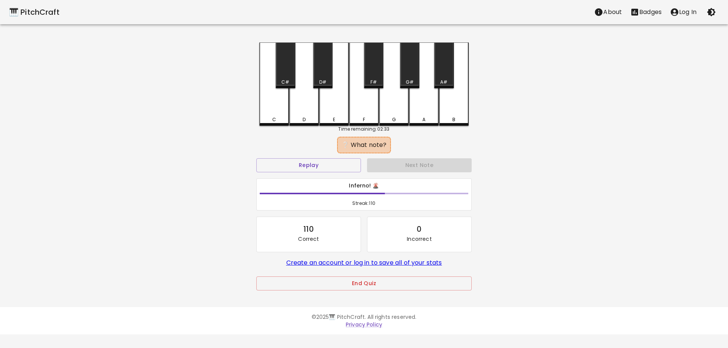
click at [424, 121] on div "A" at bounding box center [423, 119] width 3 height 7
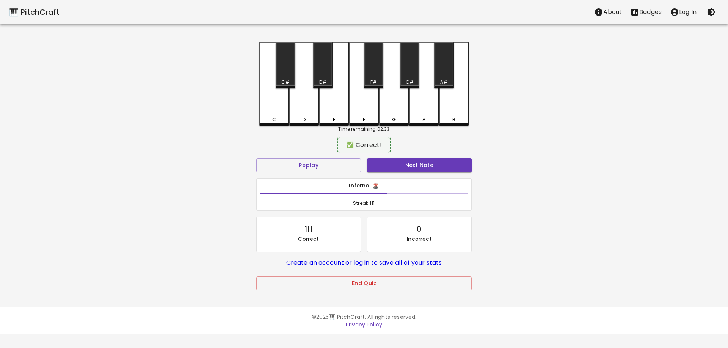
click at [432, 163] on button "Next Note" at bounding box center [419, 165] width 105 height 14
click at [404, 67] on div "G#" at bounding box center [409, 65] width 19 height 46
click at [418, 159] on button "Next Note" at bounding box center [419, 165] width 105 height 14
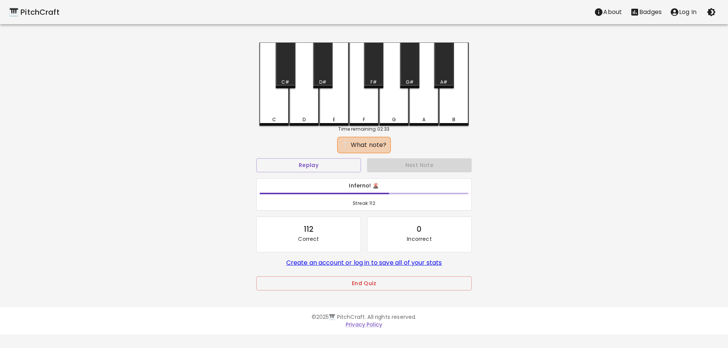
click at [341, 104] on div "E" at bounding box center [334, 83] width 30 height 83
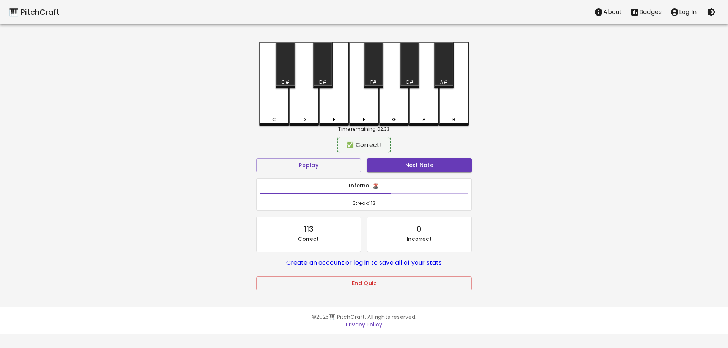
click at [410, 163] on button "Next Note" at bounding box center [419, 165] width 105 height 14
click at [397, 115] on div "G" at bounding box center [394, 83] width 30 height 82
click at [406, 174] on div "Next Note" at bounding box center [419, 165] width 111 height 20
click at [405, 168] on button "Next Note" at bounding box center [419, 165] width 105 height 14
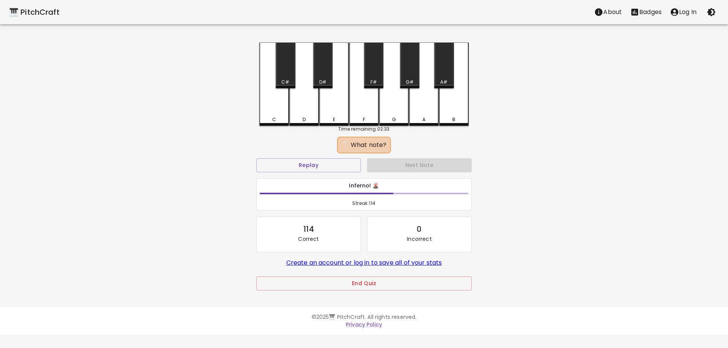
click at [358, 113] on div "F" at bounding box center [364, 83] width 30 height 83
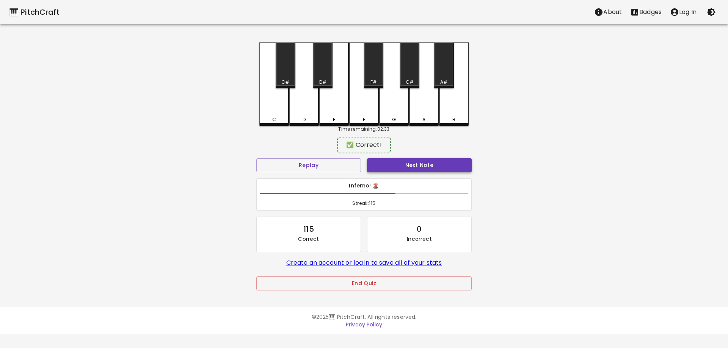
click at [398, 168] on button "Next Note" at bounding box center [419, 165] width 105 height 14
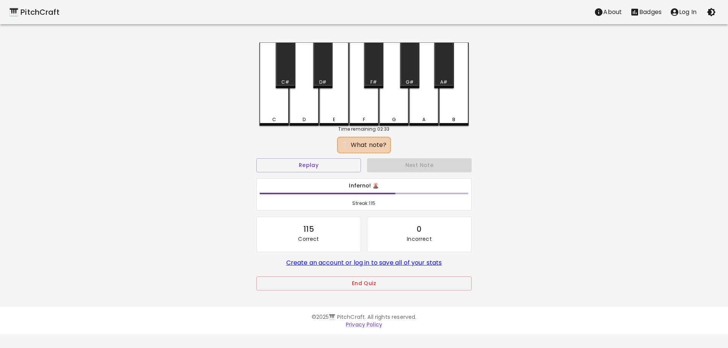
click at [367, 113] on div "F" at bounding box center [364, 83] width 30 height 83
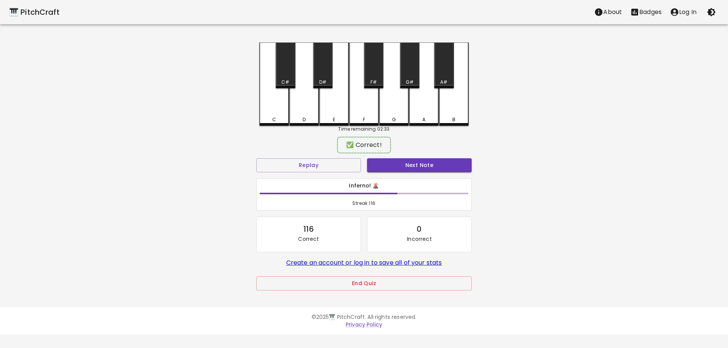
click at [396, 157] on div "Next Note" at bounding box center [419, 165] width 111 height 20
click at [397, 159] on button "Next Note" at bounding box center [419, 165] width 105 height 14
click at [452, 124] on div "B" at bounding box center [454, 83] width 30 height 83
click at [446, 166] on button "Next Note" at bounding box center [419, 165] width 105 height 14
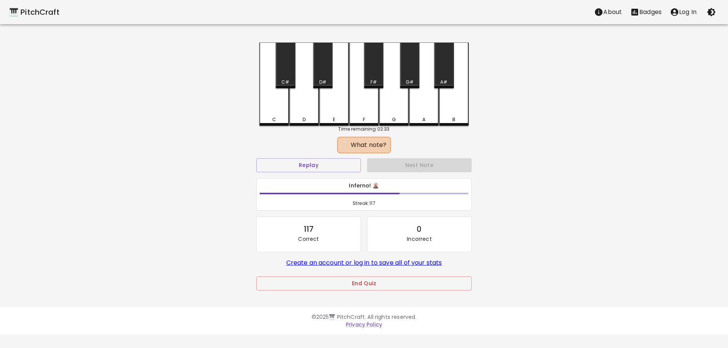
click at [272, 115] on div "C" at bounding box center [274, 83] width 30 height 83
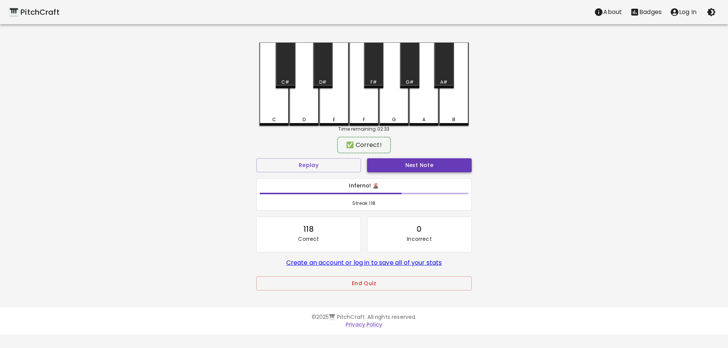
click at [401, 165] on button "Next Note" at bounding box center [419, 165] width 105 height 14
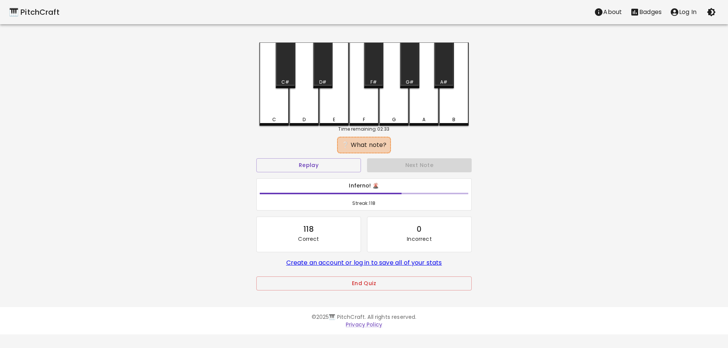
click at [334, 114] on div "E" at bounding box center [334, 83] width 30 height 83
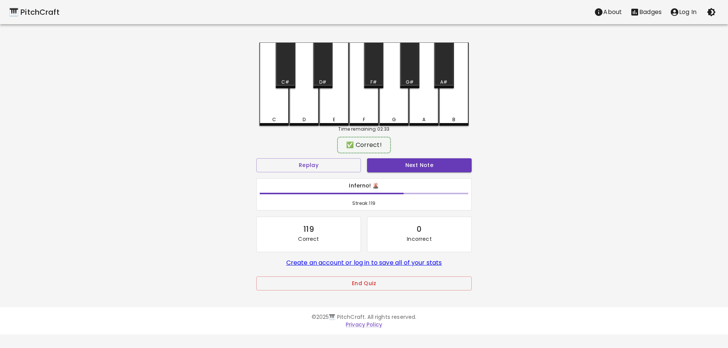
click at [390, 158] on div "Next Note" at bounding box center [419, 165] width 111 height 20
click at [392, 166] on button "Next Note" at bounding box center [419, 165] width 105 height 14
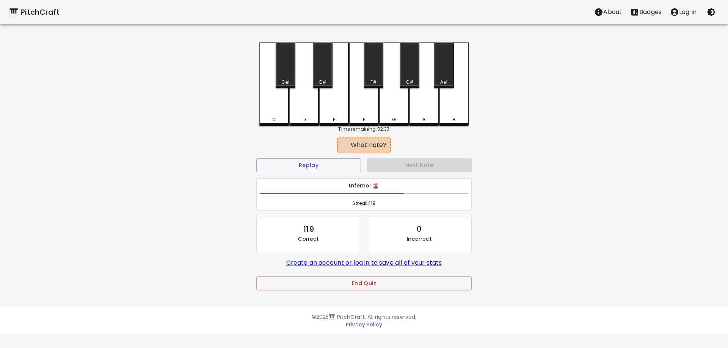
click at [373, 77] on div "F#" at bounding box center [373, 65] width 19 height 46
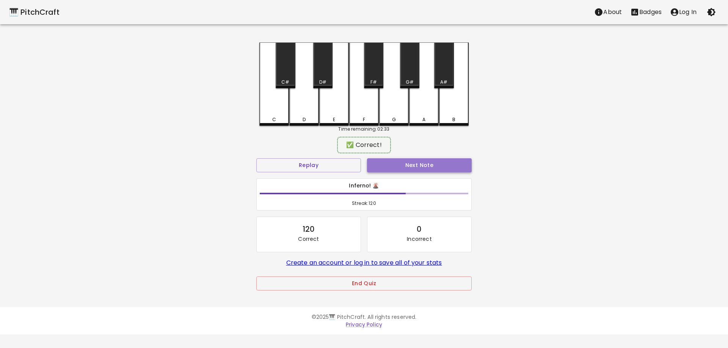
click at [398, 158] on button "Next Note" at bounding box center [419, 165] width 105 height 14
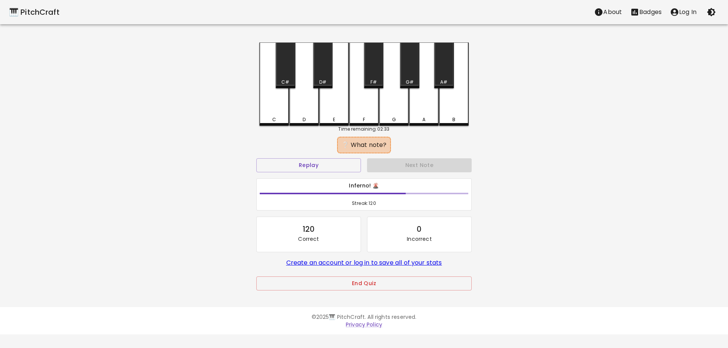
click at [282, 113] on div "C" at bounding box center [274, 83] width 30 height 83
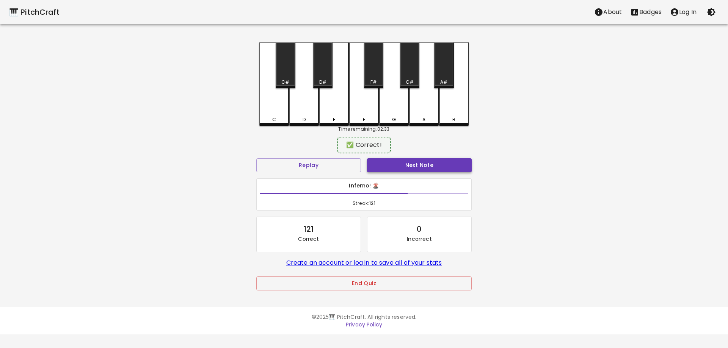
click at [398, 171] on button "Next Note" at bounding box center [419, 165] width 105 height 14
click at [392, 120] on div "G" at bounding box center [394, 118] width 4 height 7
click at [400, 161] on button "Next Note" at bounding box center [419, 165] width 105 height 14
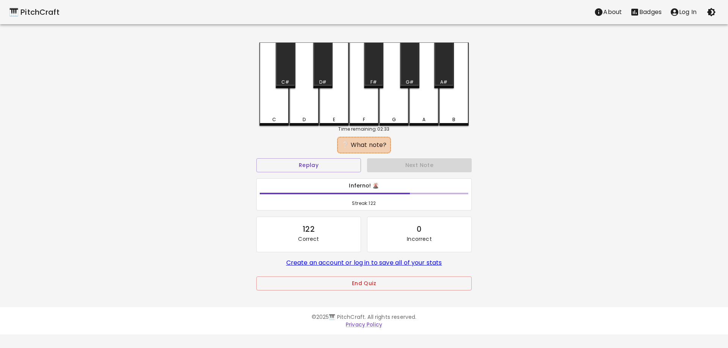
click at [269, 93] on div "C" at bounding box center [274, 83] width 30 height 83
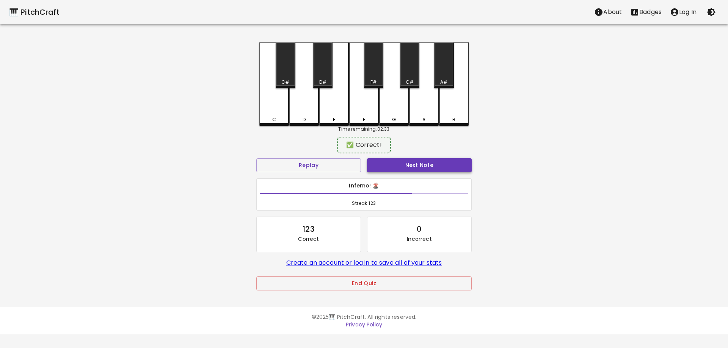
click at [400, 165] on button "Next Note" at bounding box center [419, 165] width 105 height 14
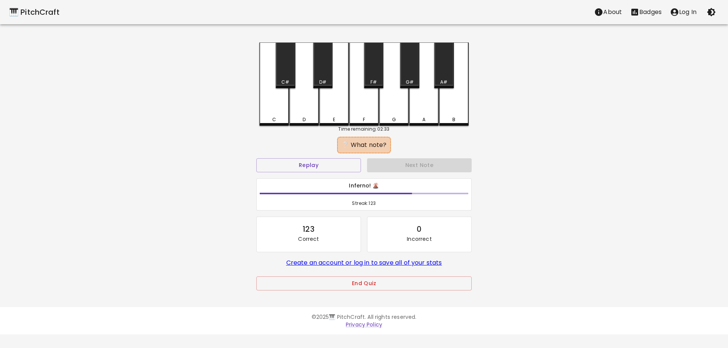
click at [308, 114] on div "D" at bounding box center [304, 83] width 30 height 83
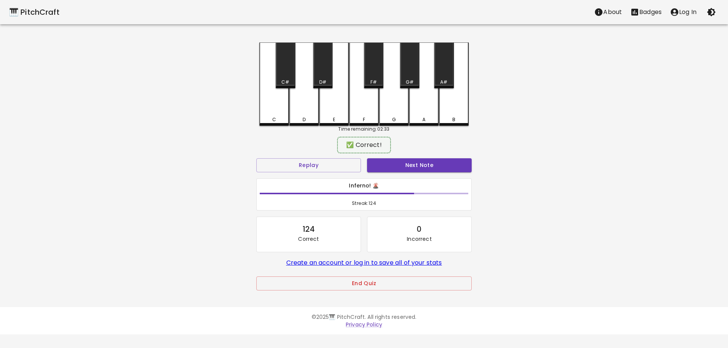
click at [375, 152] on div "✅ Correct!" at bounding box center [364, 145] width 54 height 17
click at [380, 157] on div "Next Note" at bounding box center [419, 165] width 111 height 20
click at [384, 163] on button "Next Note" at bounding box center [419, 165] width 105 height 14
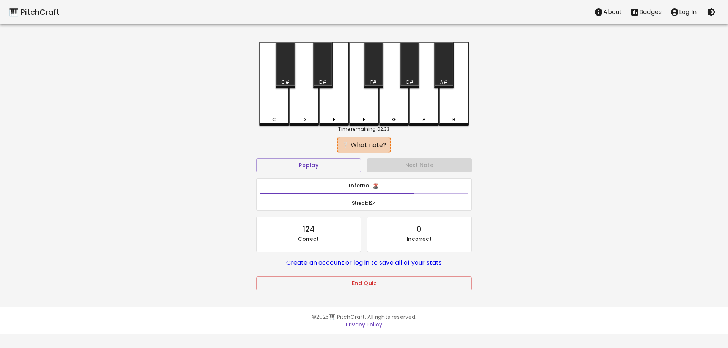
click at [270, 96] on div "C" at bounding box center [274, 83] width 30 height 83
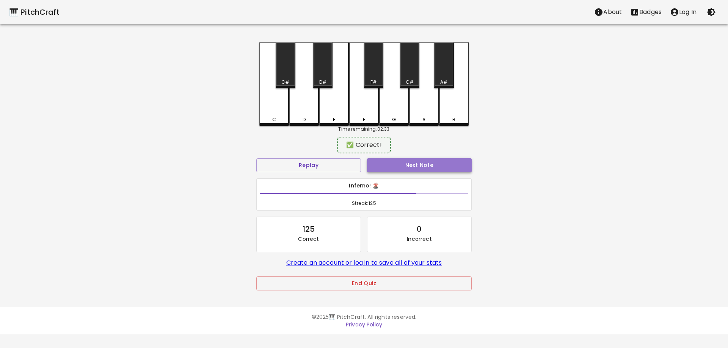
click at [411, 167] on button "Next Note" at bounding box center [419, 165] width 105 height 14
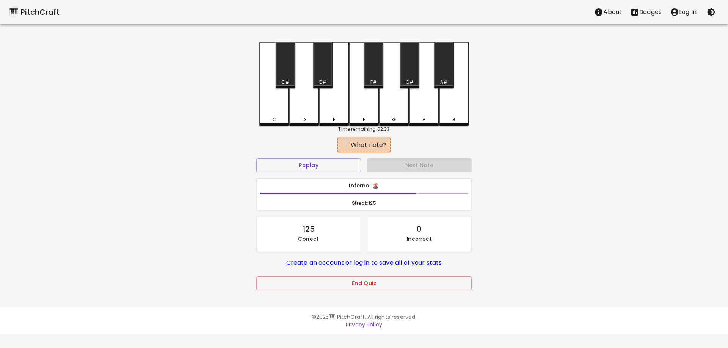
click at [365, 114] on div "F" at bounding box center [364, 83] width 30 height 83
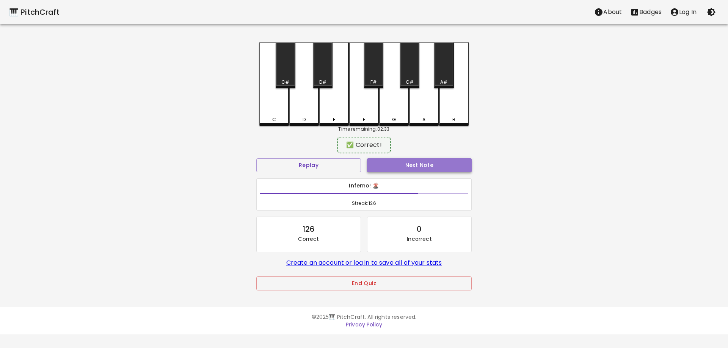
click at [388, 158] on button "Next Note" at bounding box center [419, 165] width 105 height 14
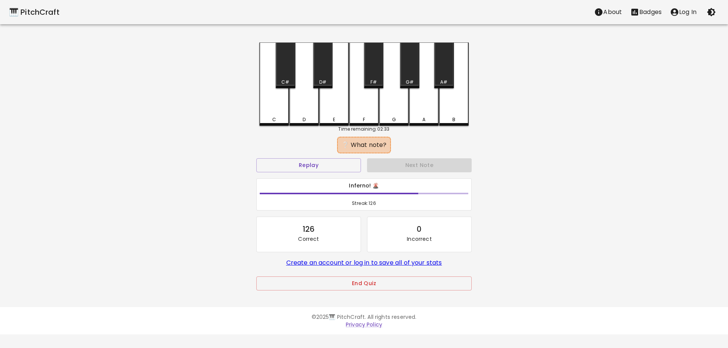
click at [276, 115] on div "C" at bounding box center [274, 83] width 30 height 83
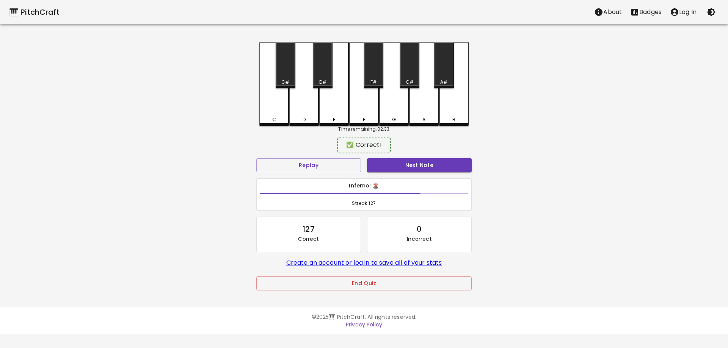
click at [414, 173] on div "Next Note" at bounding box center [419, 165] width 111 height 20
click at [410, 163] on button "Next Note" at bounding box center [419, 165] width 105 height 14
click at [306, 122] on div "D" at bounding box center [304, 83] width 30 height 82
click at [380, 160] on button "Next Note" at bounding box center [419, 165] width 105 height 14
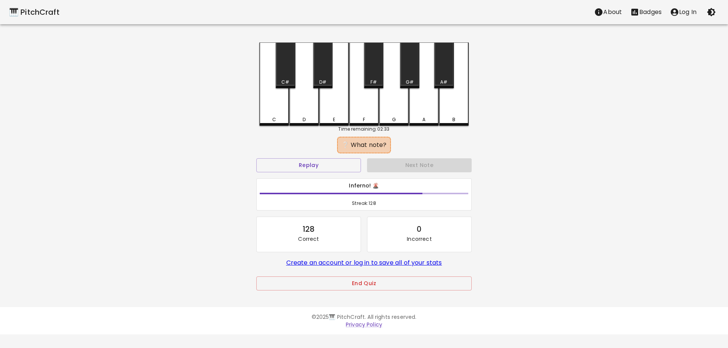
click at [280, 118] on div "C" at bounding box center [274, 119] width 28 height 7
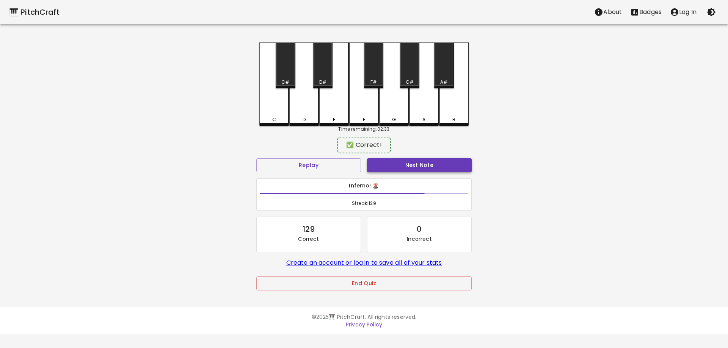
click at [400, 168] on button "Next Note" at bounding box center [419, 165] width 105 height 14
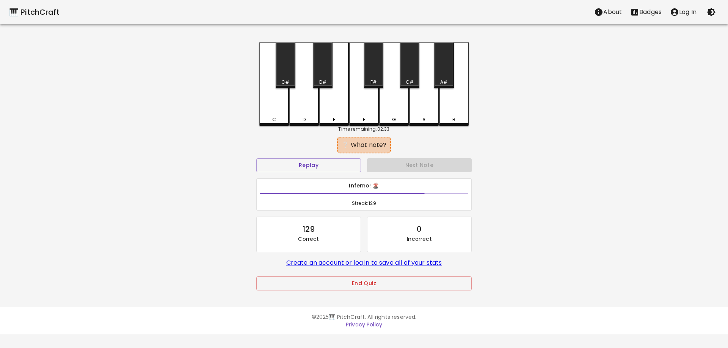
click at [394, 114] on div "G" at bounding box center [394, 83] width 30 height 83
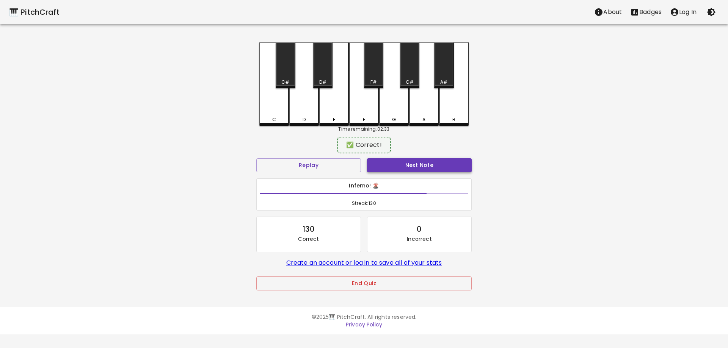
click at [405, 167] on button "Next Note" at bounding box center [419, 165] width 105 height 14
click at [405, 72] on div "G#" at bounding box center [409, 65] width 19 height 46
click at [410, 162] on button "Next Note" at bounding box center [419, 165] width 105 height 14
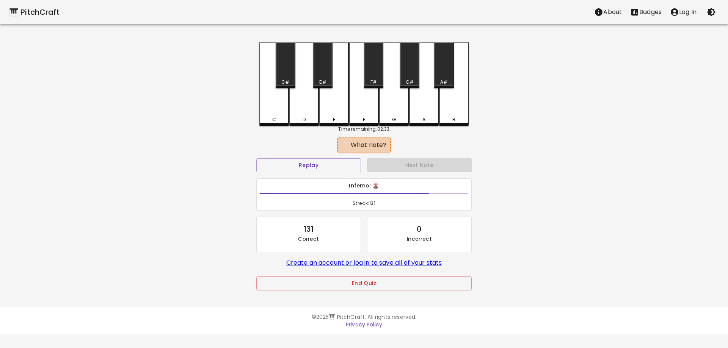
click at [356, 114] on div "F" at bounding box center [364, 83] width 30 height 83
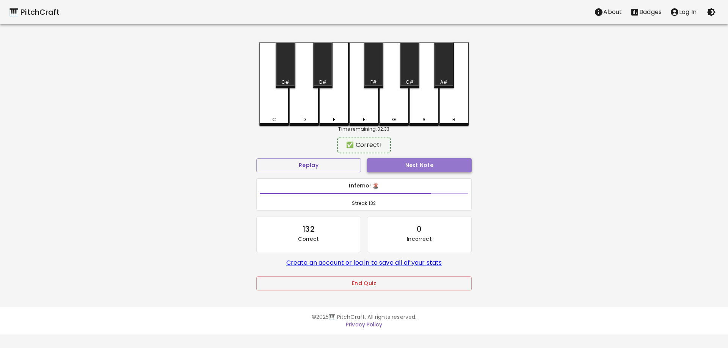
click at [386, 161] on button "Next Note" at bounding box center [419, 165] width 105 height 14
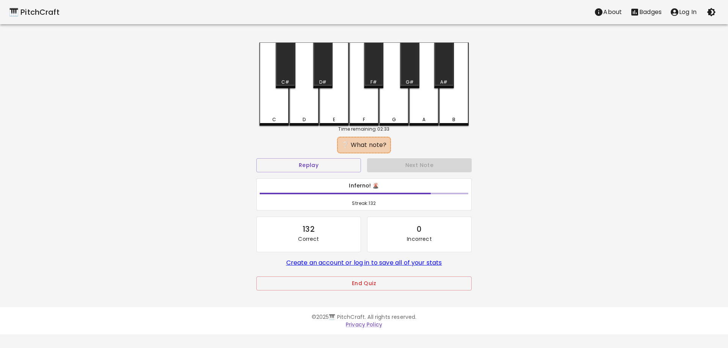
click at [375, 67] on div "F#" at bounding box center [373, 65] width 19 height 46
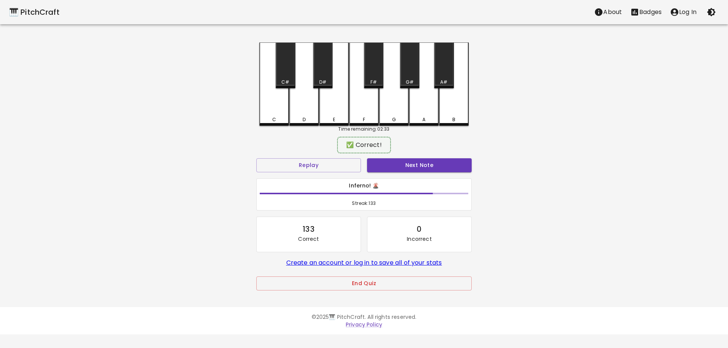
click at [400, 158] on div "Next Note" at bounding box center [419, 165] width 111 height 20
click at [400, 167] on button "Next Note" at bounding box center [419, 165] width 105 height 14
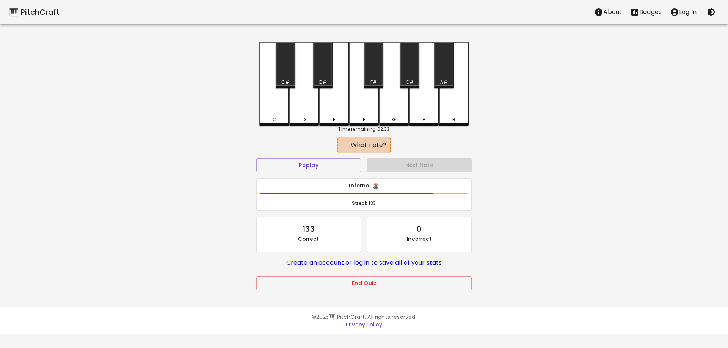
click at [424, 118] on div "A" at bounding box center [423, 119] width 3 height 7
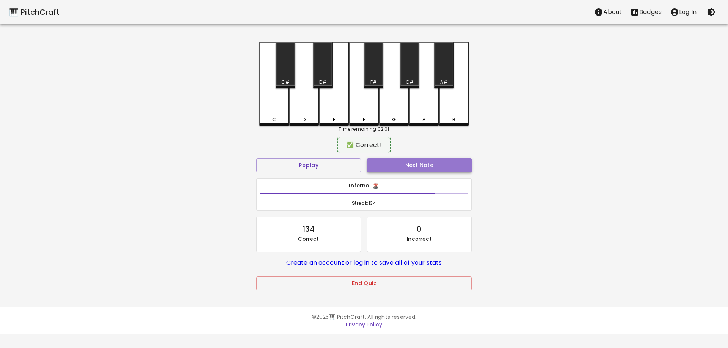
click at [431, 166] on button "Next Note" at bounding box center [419, 165] width 105 height 14
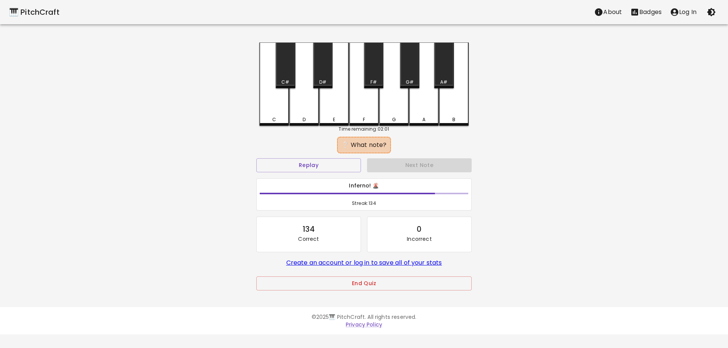
click at [423, 120] on div "A" at bounding box center [423, 119] width 3 height 7
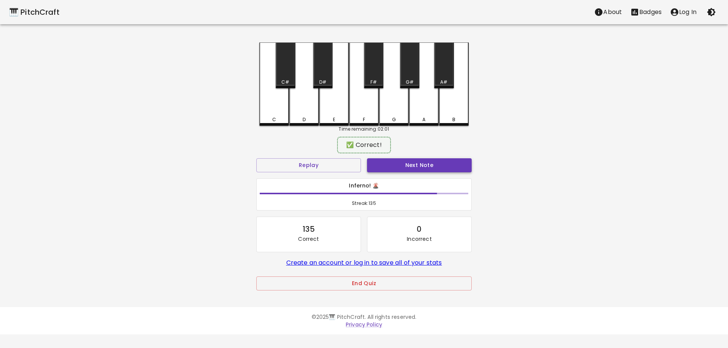
click at [433, 166] on button "Next Note" at bounding box center [419, 165] width 105 height 14
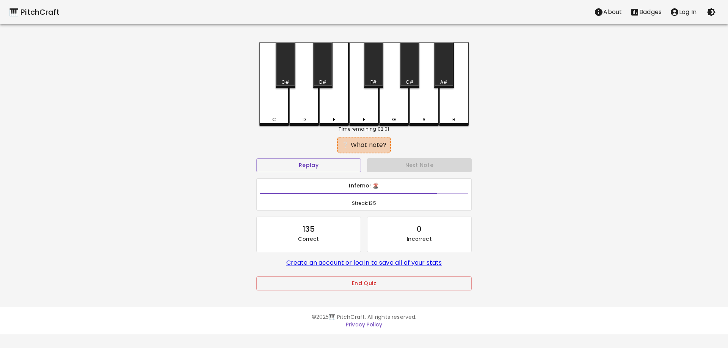
click at [423, 118] on div "A" at bounding box center [423, 119] width 3 height 7
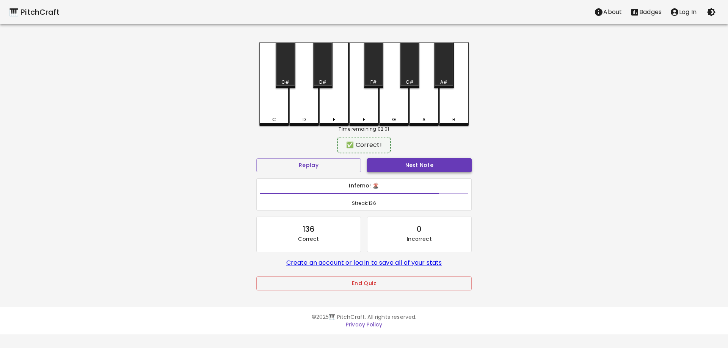
click at [428, 166] on button "Next Note" at bounding box center [419, 165] width 105 height 14
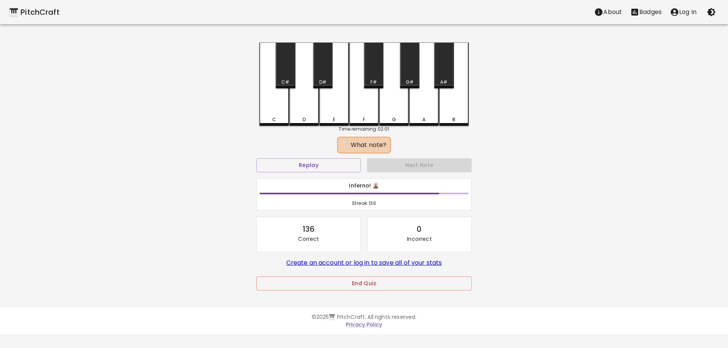
click at [299, 122] on div "D" at bounding box center [304, 83] width 30 height 83
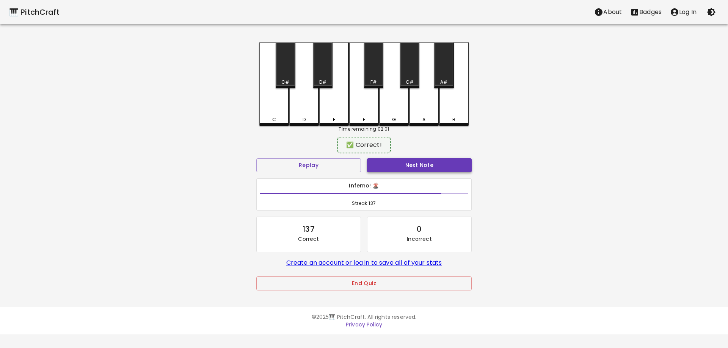
click at [383, 166] on button "Next Note" at bounding box center [419, 165] width 105 height 14
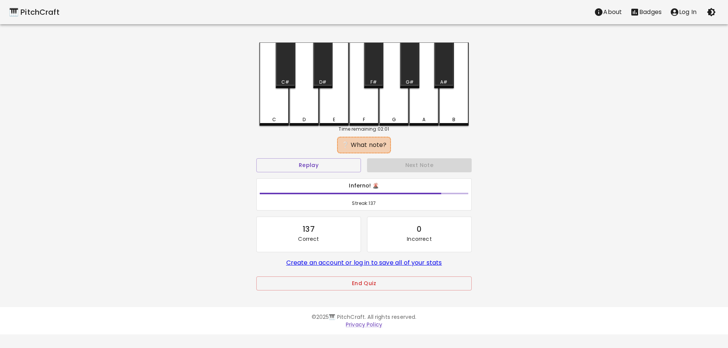
drag, startPoint x: 362, startPoint y: 116, endPoint x: 373, endPoint y: 133, distance: 20.3
click at [362, 116] on div "F" at bounding box center [364, 83] width 30 height 83
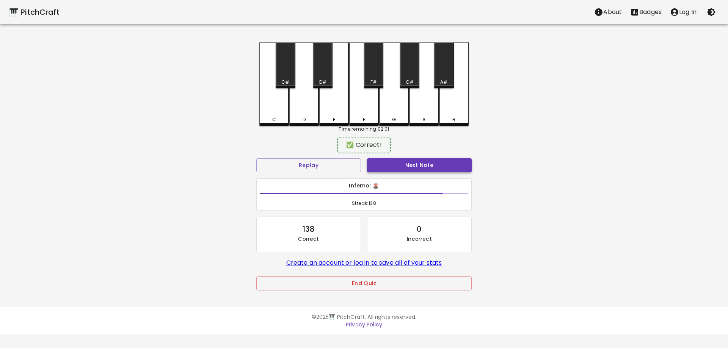
click at [396, 165] on button "Next Note" at bounding box center [419, 165] width 105 height 14
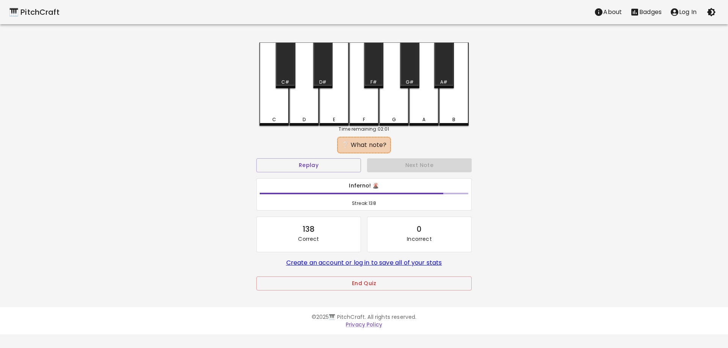
click at [369, 70] on div "F#" at bounding box center [373, 65] width 19 height 46
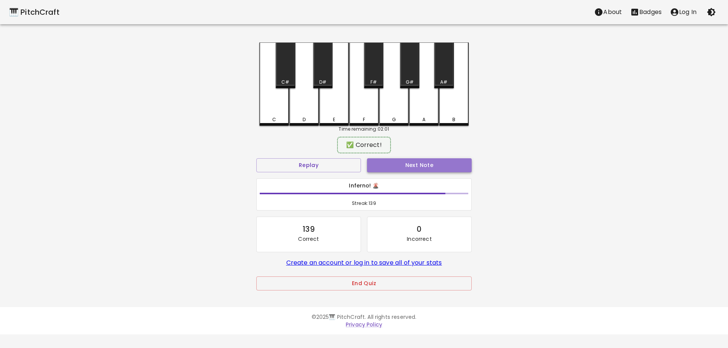
click at [408, 160] on button "Next Note" at bounding box center [419, 165] width 105 height 14
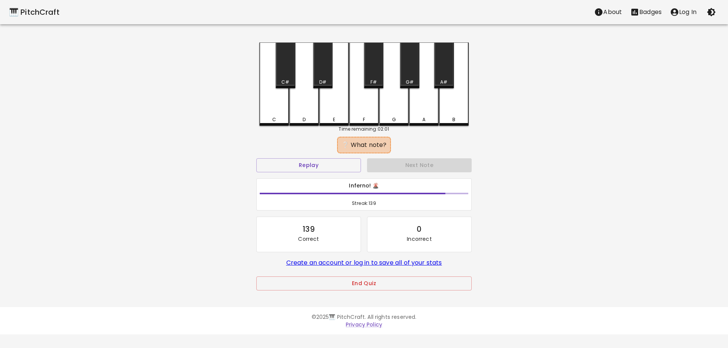
click at [338, 119] on div "E" at bounding box center [334, 119] width 28 height 7
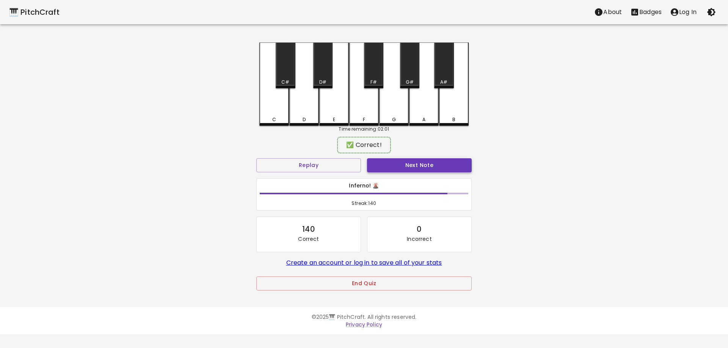
click at [410, 171] on button "Next Note" at bounding box center [419, 165] width 105 height 14
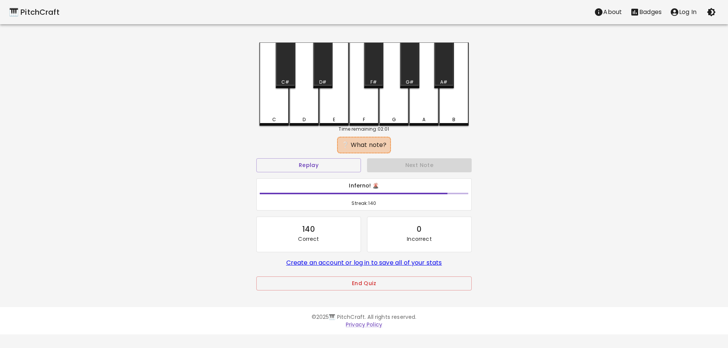
click at [427, 123] on div "A" at bounding box center [424, 83] width 30 height 83
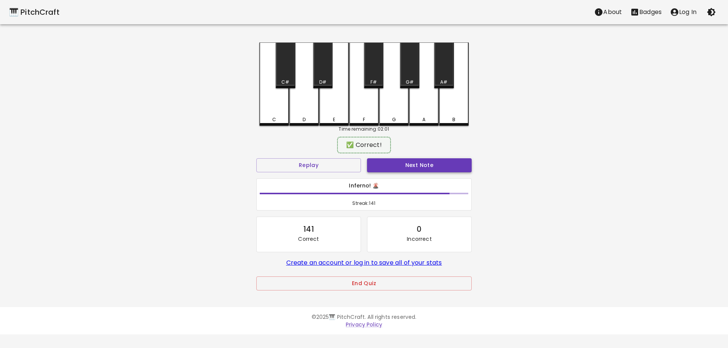
click at [430, 164] on button "Next Note" at bounding box center [419, 165] width 105 height 14
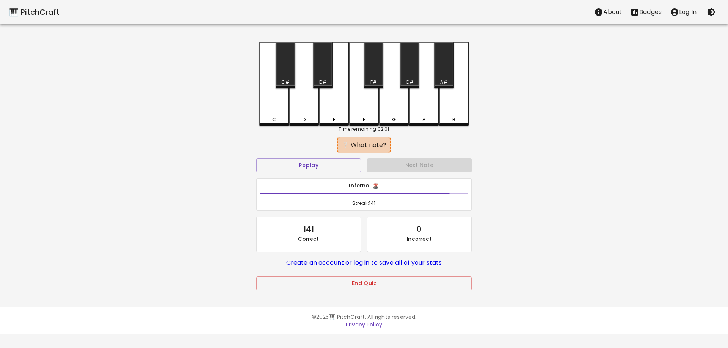
click at [324, 111] on div "E" at bounding box center [334, 83] width 30 height 83
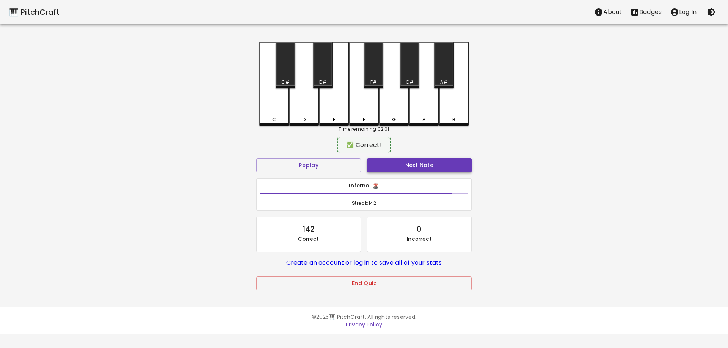
click at [419, 165] on button "Next Note" at bounding box center [419, 165] width 105 height 14
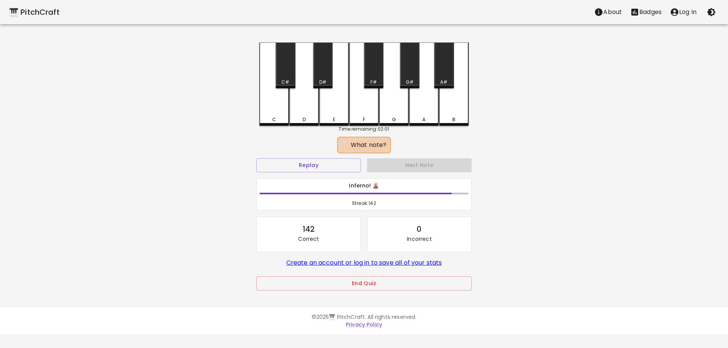
click at [281, 74] on div "C#" at bounding box center [285, 65] width 19 height 46
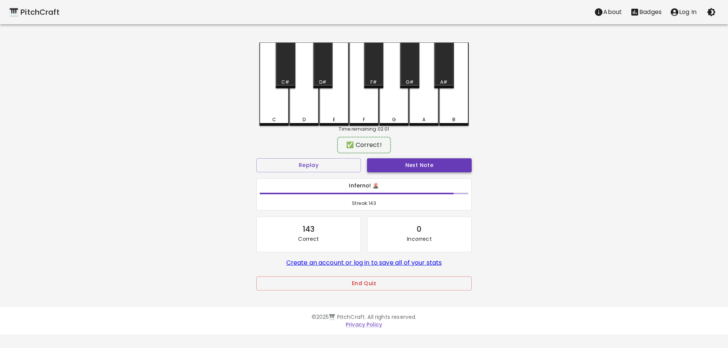
click at [398, 168] on button "Next Note" at bounding box center [419, 165] width 105 height 14
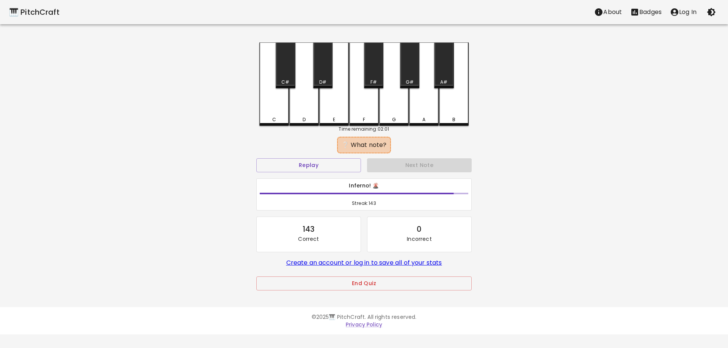
click at [323, 64] on div "D#" at bounding box center [322, 65] width 19 height 46
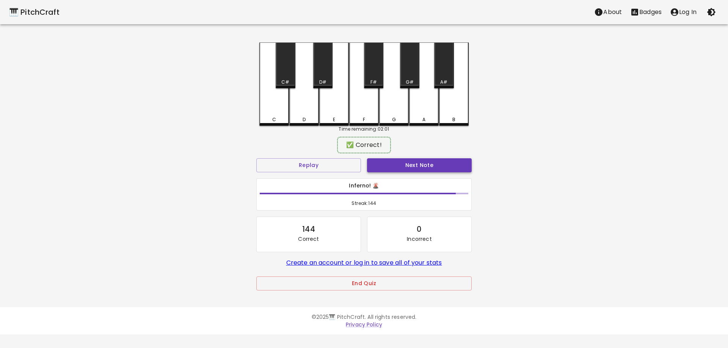
click at [392, 158] on button "Next Note" at bounding box center [419, 165] width 105 height 14
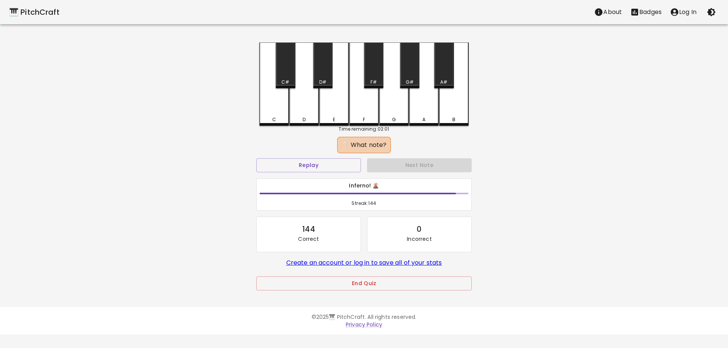
click at [320, 69] on div "D#" at bounding box center [322, 65] width 19 height 46
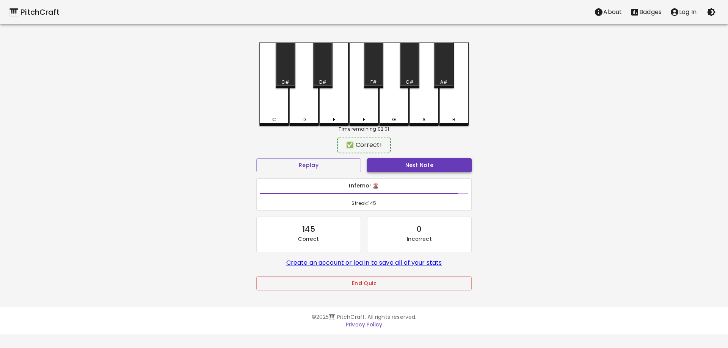
click at [403, 165] on button "Next Note" at bounding box center [419, 165] width 105 height 14
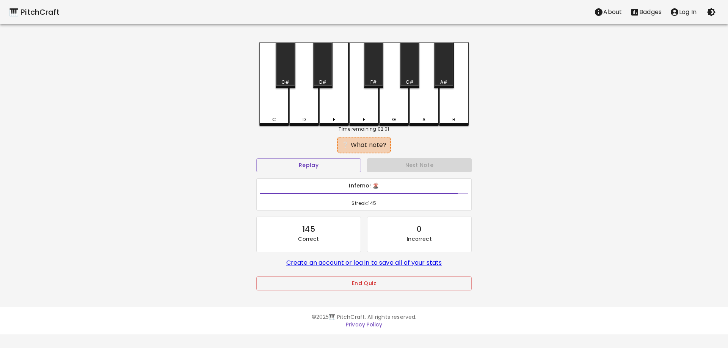
drag, startPoint x: 407, startPoint y: 74, endPoint x: 412, endPoint y: 166, distance: 93.0
click at [407, 74] on div "G#" at bounding box center [409, 65] width 19 height 46
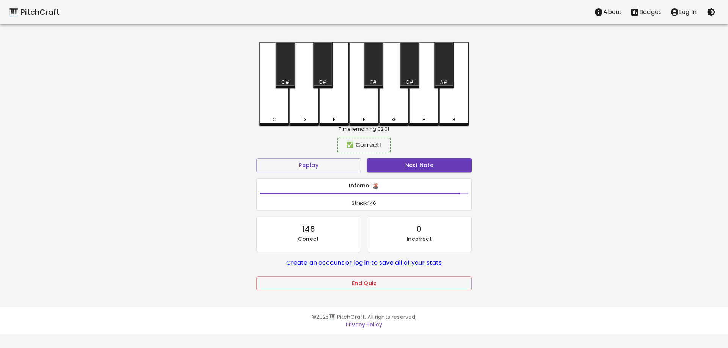
click at [412, 174] on div "Next Note" at bounding box center [419, 165] width 111 height 20
click at [410, 165] on button "Next Note" at bounding box center [419, 165] width 105 height 14
drag, startPoint x: 267, startPoint y: 112, endPoint x: 394, endPoint y: 167, distance: 137.8
click at [269, 114] on div "C" at bounding box center [274, 83] width 30 height 82
click at [394, 167] on button "Next Note" at bounding box center [419, 165] width 105 height 14
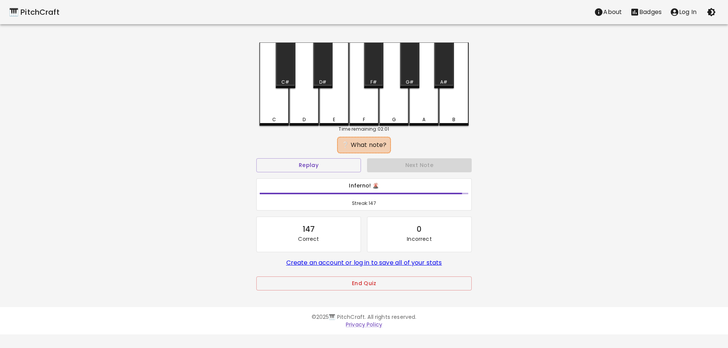
click at [370, 77] on div "F#" at bounding box center [373, 65] width 19 height 46
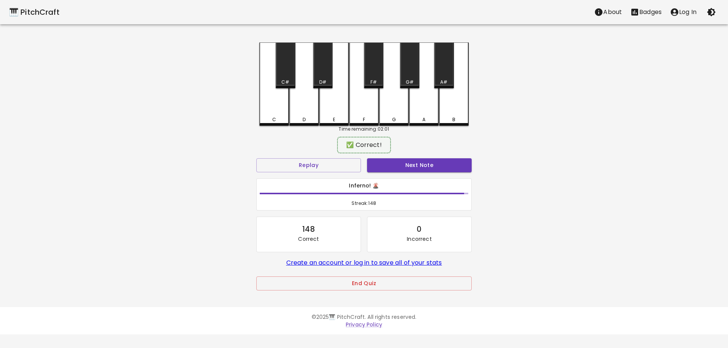
click at [406, 173] on div "Next Note" at bounding box center [419, 165] width 111 height 20
click at [405, 169] on button "Next Note" at bounding box center [419, 165] width 105 height 14
click at [459, 115] on div "B" at bounding box center [454, 83] width 30 height 82
click at [455, 162] on button "Next Note" at bounding box center [419, 165] width 105 height 14
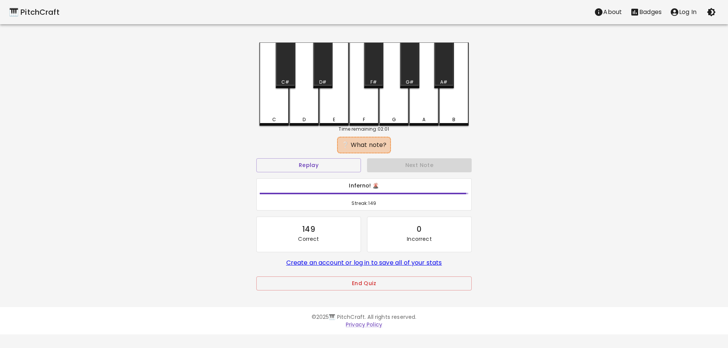
drag, startPoint x: 300, startPoint y: 113, endPoint x: 383, endPoint y: 153, distance: 92.1
click at [300, 114] on div "D" at bounding box center [304, 83] width 30 height 83
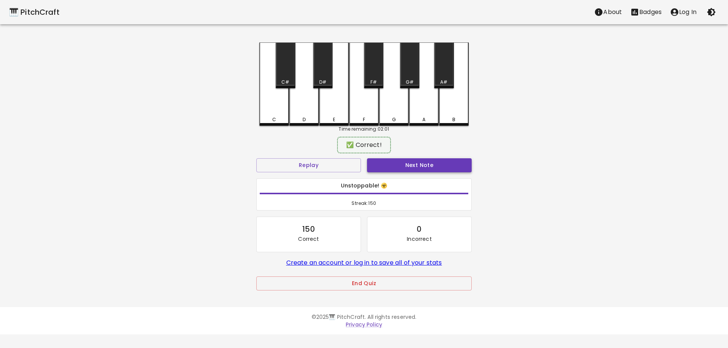
click at [390, 161] on button "Next Note" at bounding box center [419, 165] width 105 height 14
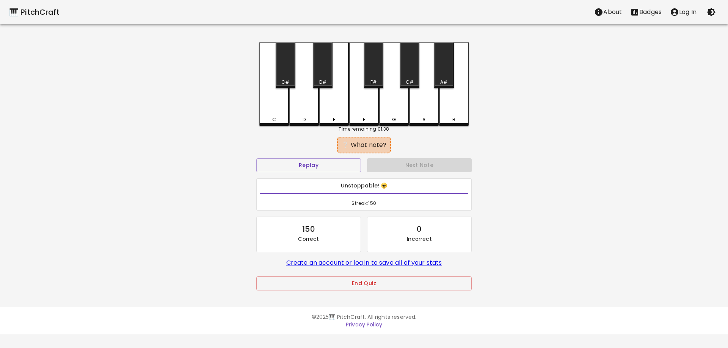
click at [361, 109] on div "F" at bounding box center [364, 83] width 30 height 83
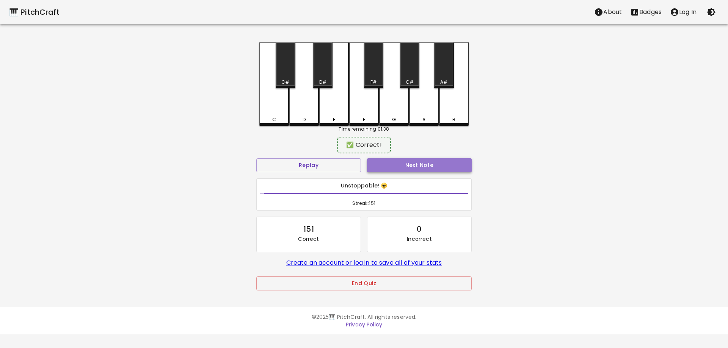
click at [397, 162] on button "Next Note" at bounding box center [419, 165] width 105 height 14
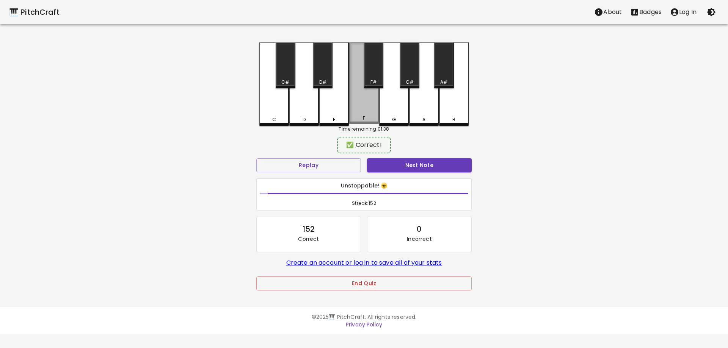
click at [359, 98] on div "F" at bounding box center [364, 83] width 30 height 82
click at [403, 161] on button "Next Note" at bounding box center [419, 165] width 105 height 14
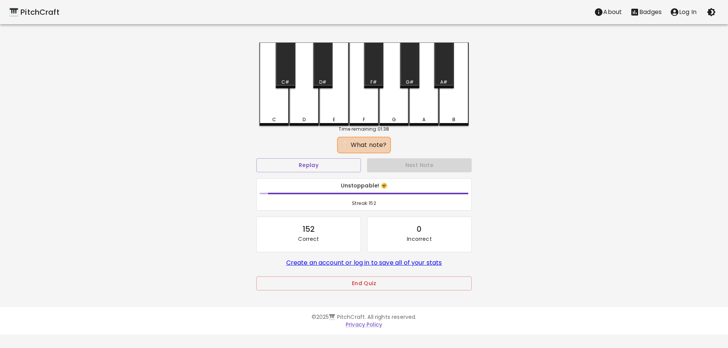
click at [363, 119] on div "F" at bounding box center [364, 119] width 2 height 7
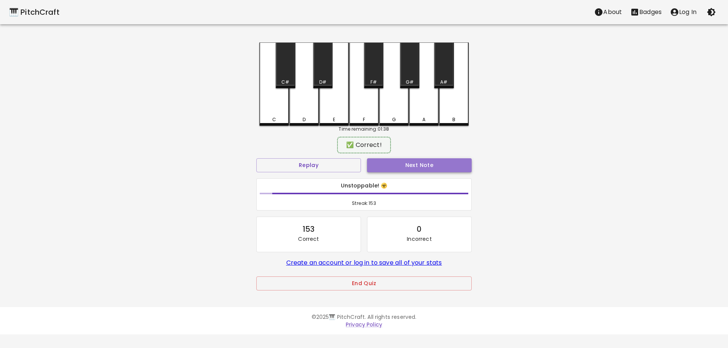
click at [406, 166] on button "Next Note" at bounding box center [419, 165] width 105 height 14
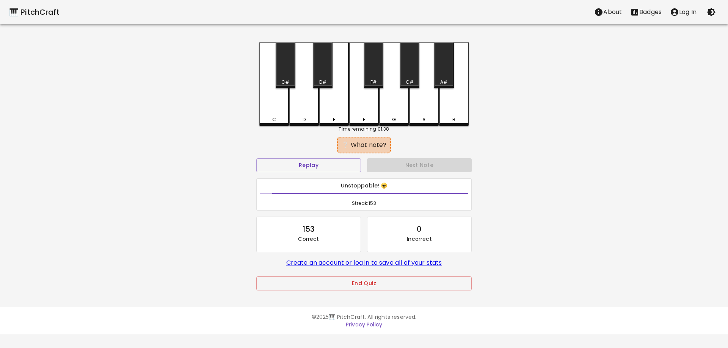
click at [427, 110] on div "A" at bounding box center [424, 83] width 30 height 83
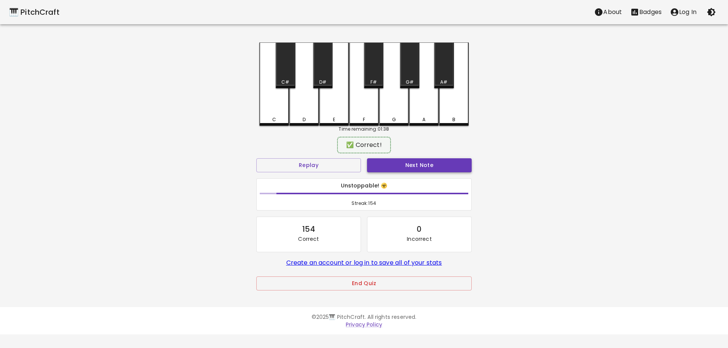
click at [424, 160] on button "Next Note" at bounding box center [419, 165] width 105 height 14
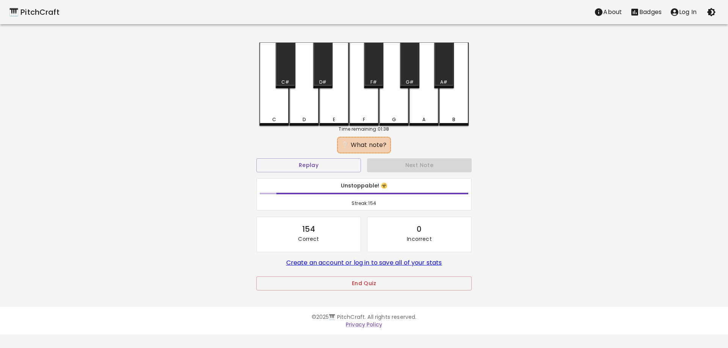
click at [259, 114] on div "C C# D D# E F F# G G# A A# B Time remaining: 01:38 ❔ What note? Replay Next Not…" at bounding box center [363, 171] width 227 height 259
click at [274, 116] on div "C" at bounding box center [274, 83] width 30 height 83
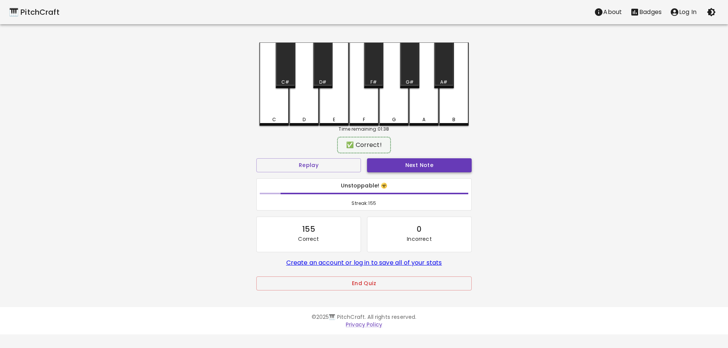
click at [395, 171] on button "Next Note" at bounding box center [419, 165] width 105 height 14
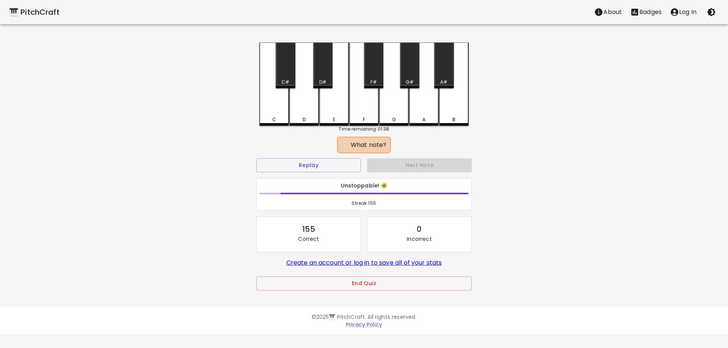
click at [461, 111] on div "B" at bounding box center [454, 83] width 30 height 83
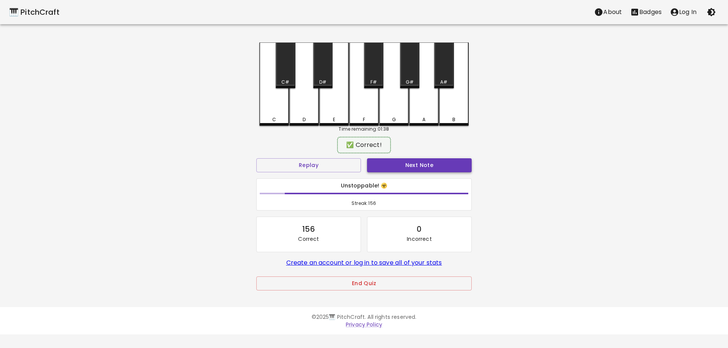
click at [445, 160] on button "Next Note" at bounding box center [419, 165] width 105 height 14
click at [279, 63] on div "C#" at bounding box center [285, 65] width 19 height 46
click at [382, 167] on button "Next Note" at bounding box center [419, 165] width 105 height 14
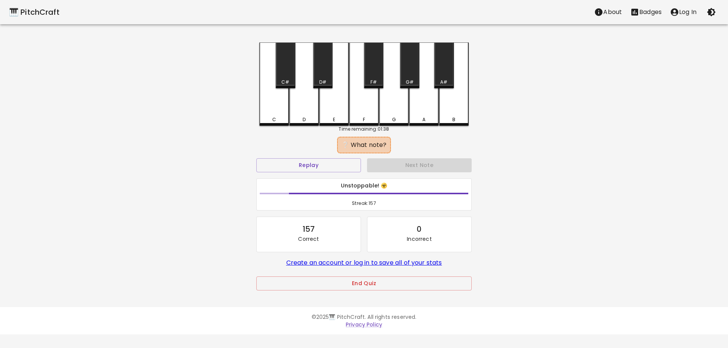
click at [372, 74] on div "F#" at bounding box center [373, 65] width 19 height 46
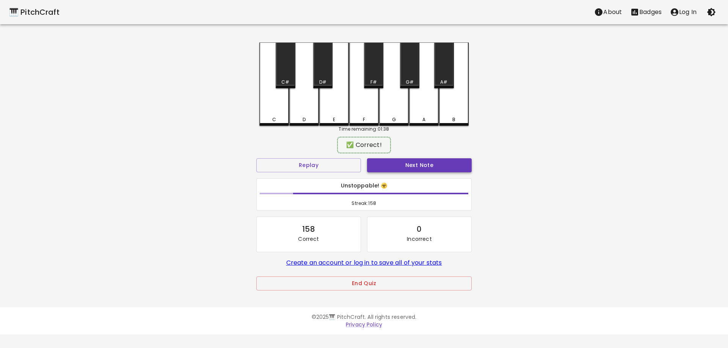
click at [392, 158] on button "Next Note" at bounding box center [419, 165] width 105 height 14
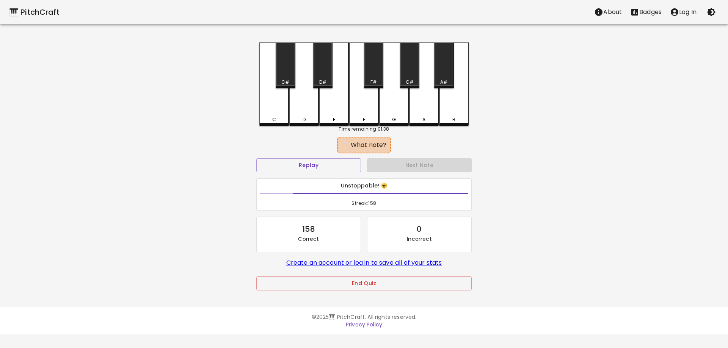
click at [306, 115] on div "D" at bounding box center [304, 83] width 30 height 83
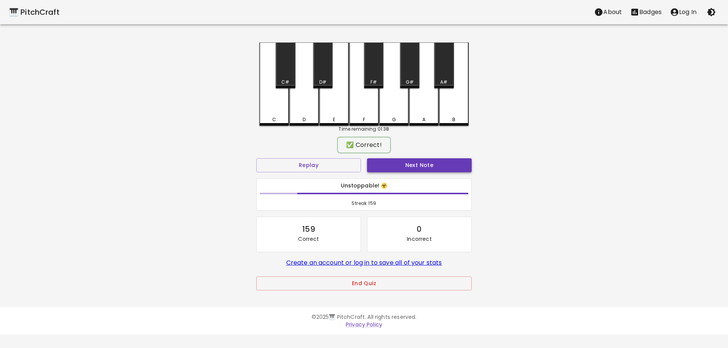
click at [402, 166] on button "Next Note" at bounding box center [419, 165] width 105 height 14
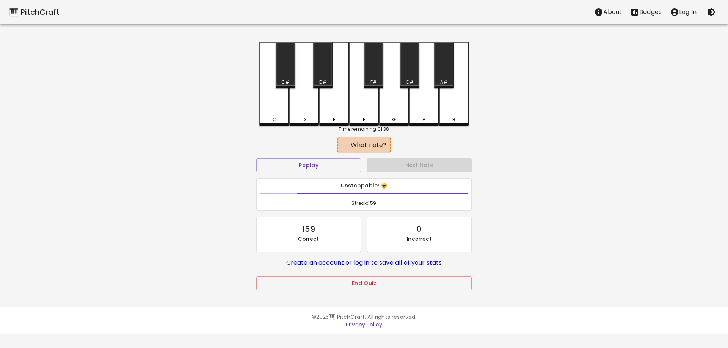
click at [260, 111] on div "C" at bounding box center [274, 83] width 30 height 83
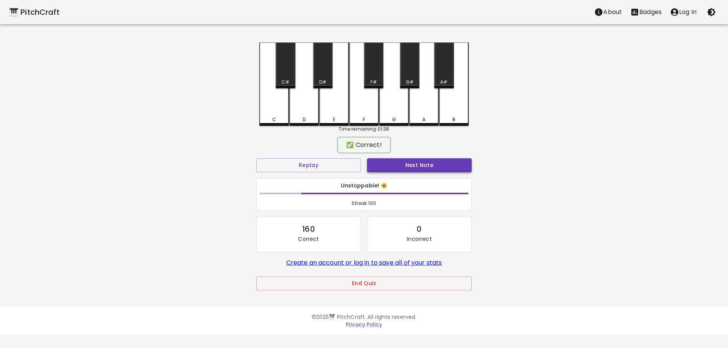
click at [398, 163] on button "Next Note" at bounding box center [419, 165] width 105 height 14
click at [438, 70] on div "A#" at bounding box center [443, 65] width 19 height 46
click at [441, 159] on button "Next Note" at bounding box center [419, 165] width 105 height 14
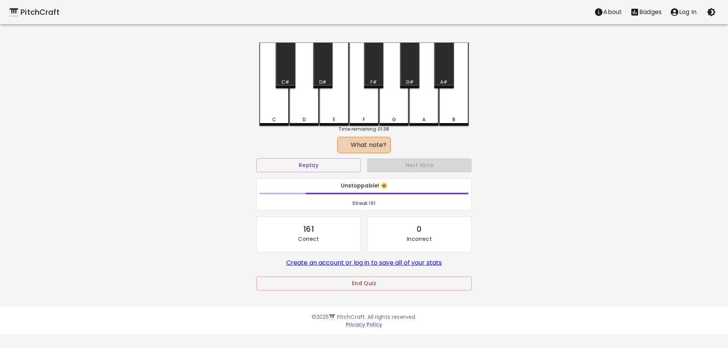
click at [410, 77] on div "G#" at bounding box center [409, 65] width 19 height 46
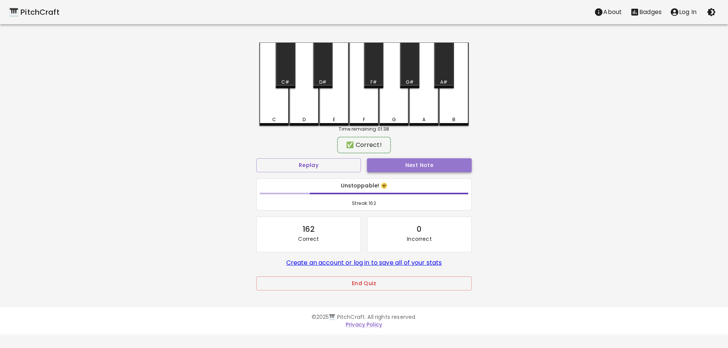
click at [428, 160] on button "Next Note" at bounding box center [419, 165] width 105 height 14
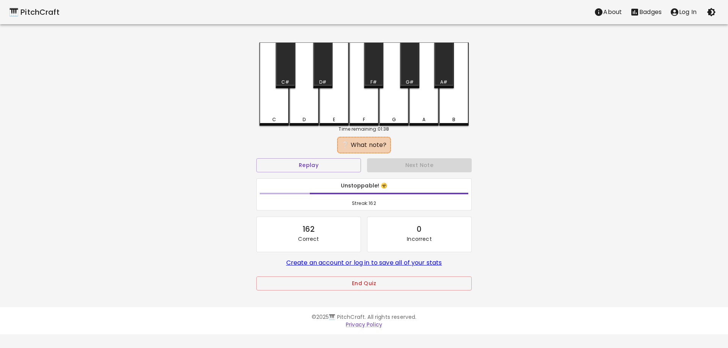
click at [397, 114] on div "G" at bounding box center [394, 83] width 30 height 83
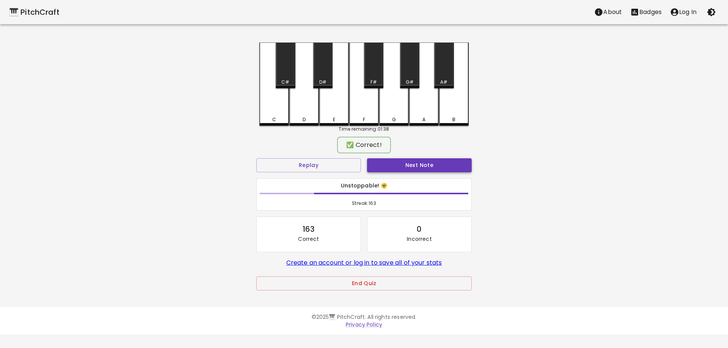
click at [408, 160] on button "Next Note" at bounding box center [419, 165] width 105 height 14
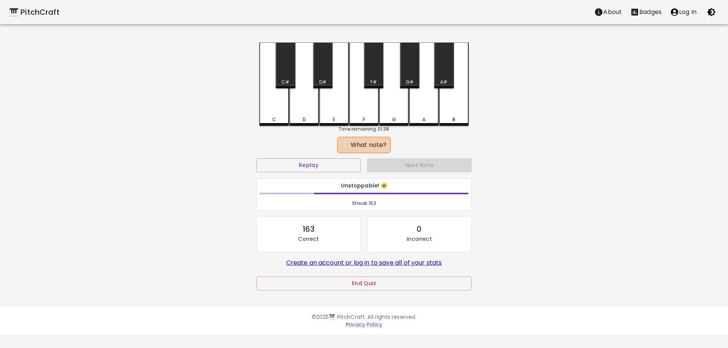
click at [394, 119] on div "G" at bounding box center [394, 119] width 4 height 7
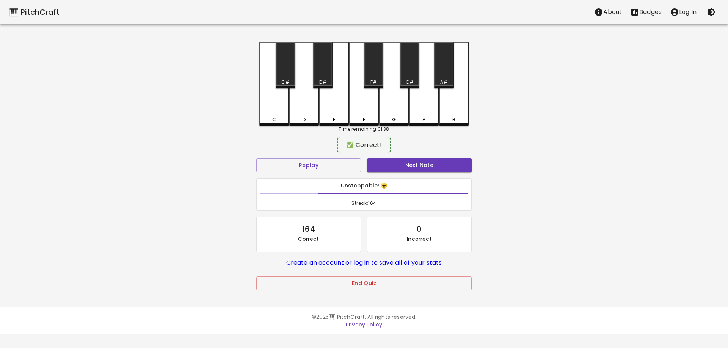
click at [407, 157] on div "Next Note" at bounding box center [419, 165] width 111 height 20
click at [409, 162] on button "Next Note" at bounding box center [419, 165] width 105 height 14
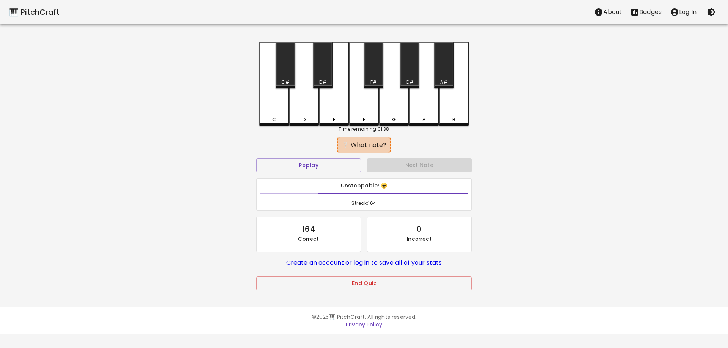
click at [275, 116] on div "C" at bounding box center [274, 83] width 30 height 83
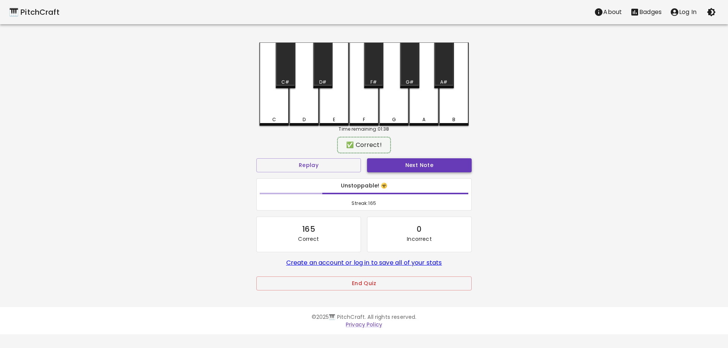
click at [401, 163] on button "Next Note" at bounding box center [419, 165] width 105 height 14
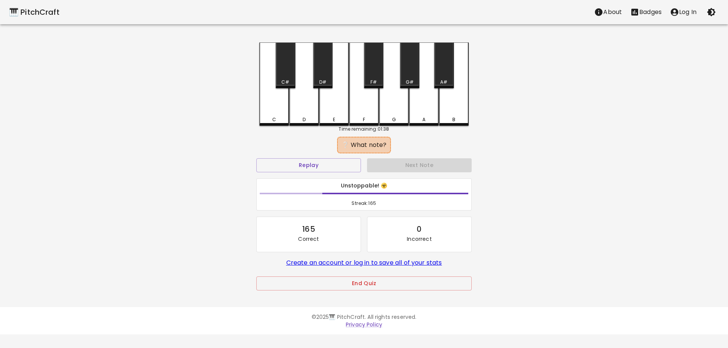
click at [321, 74] on div "D#" at bounding box center [322, 65] width 19 height 46
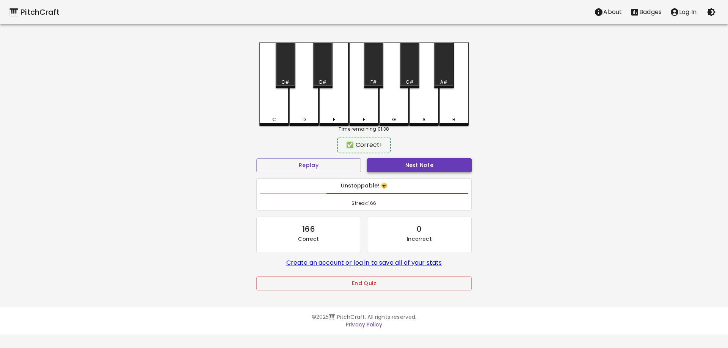
click at [389, 165] on button "Next Note" at bounding box center [419, 165] width 105 height 14
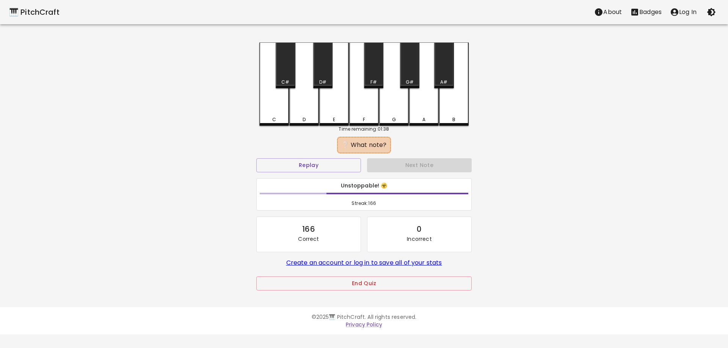
drag, startPoint x: 371, startPoint y: 74, endPoint x: 373, endPoint y: 80, distance: 6.1
click at [371, 74] on div "F#" at bounding box center [373, 65] width 19 height 46
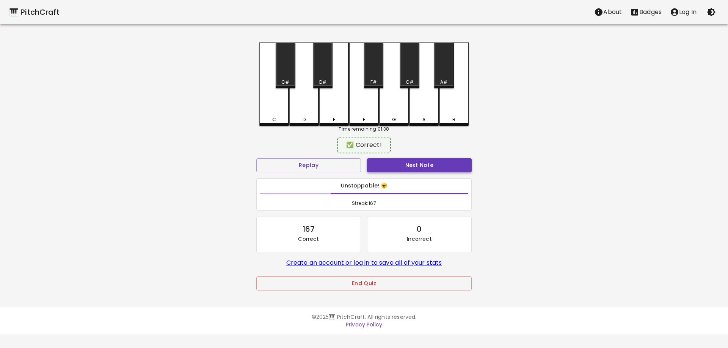
click at [398, 162] on button "Next Note" at bounding box center [419, 165] width 105 height 14
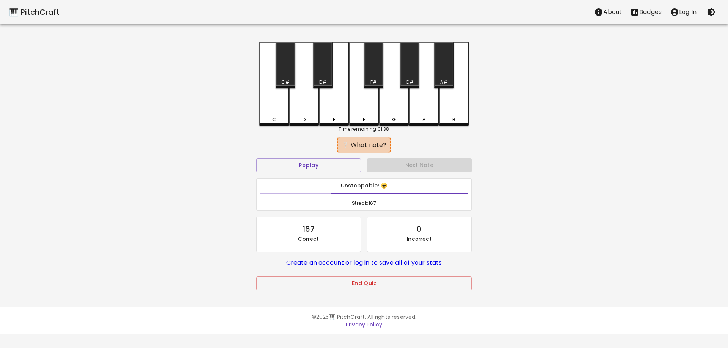
click at [350, 127] on div "Time remaining: 01:38" at bounding box center [363, 129] width 209 height 7
click at [343, 122] on div "E" at bounding box center [334, 83] width 30 height 83
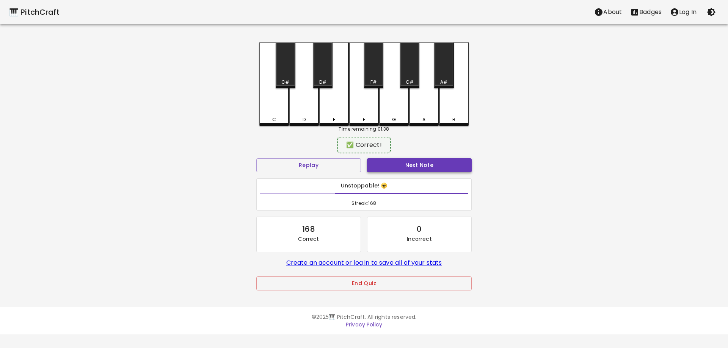
click at [386, 160] on button "Next Note" at bounding box center [419, 165] width 105 height 14
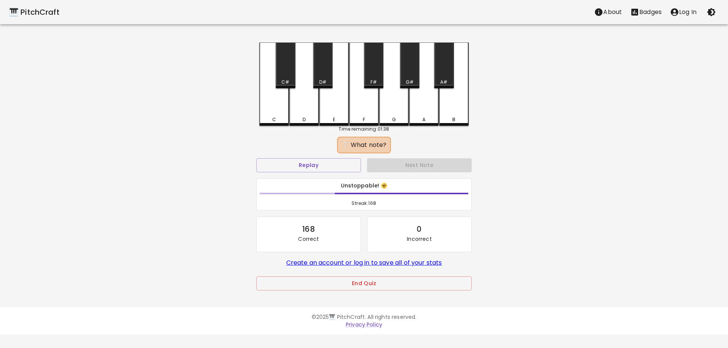
click at [456, 116] on div "B" at bounding box center [454, 119] width 28 height 7
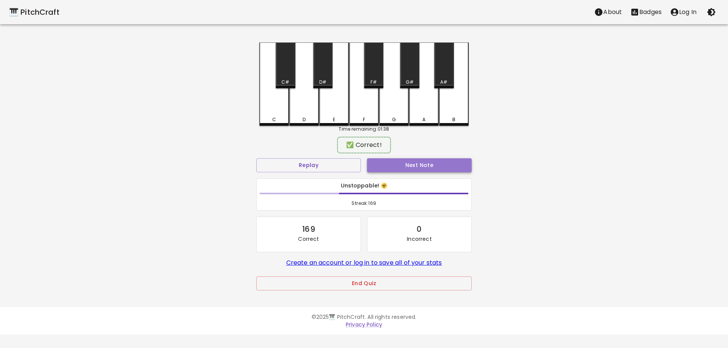
click at [448, 162] on button "Next Note" at bounding box center [419, 165] width 105 height 14
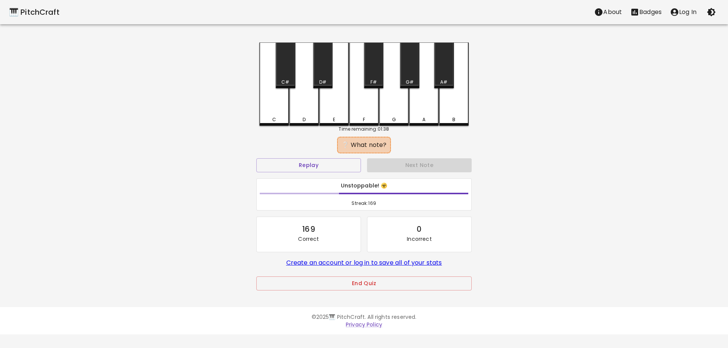
click at [368, 115] on div "F" at bounding box center [364, 83] width 30 height 83
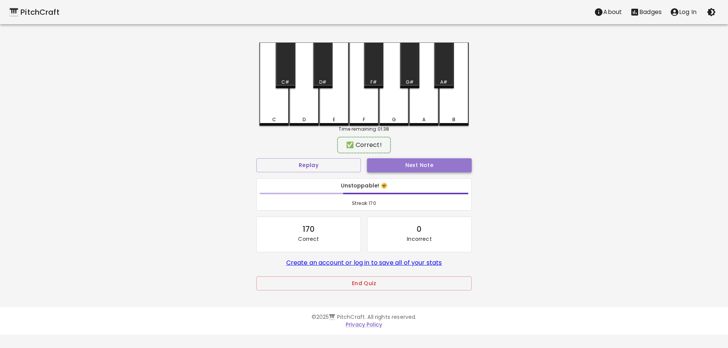
click at [401, 161] on button "Next Note" at bounding box center [419, 165] width 105 height 14
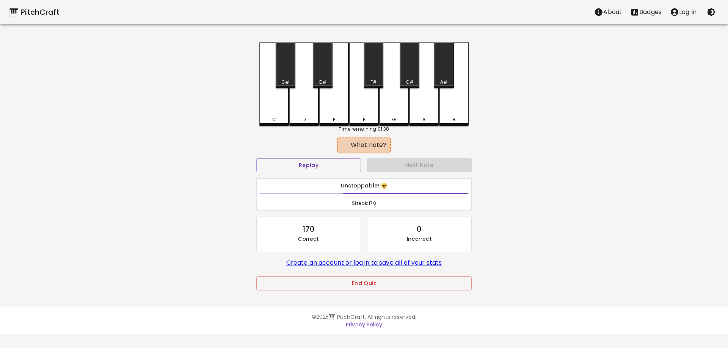
click at [420, 121] on div "A" at bounding box center [424, 119] width 28 height 7
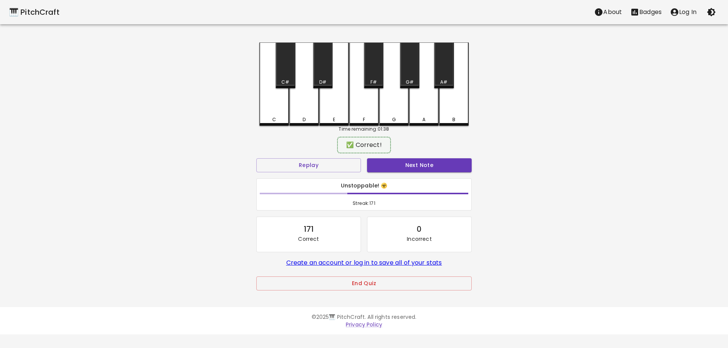
click at [422, 157] on div "Next Note" at bounding box center [419, 165] width 111 height 20
click at [423, 163] on button "Next Note" at bounding box center [419, 165] width 105 height 14
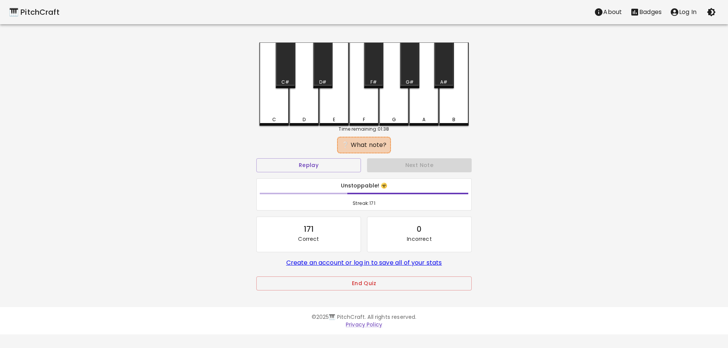
click at [372, 71] on div "F#" at bounding box center [373, 65] width 19 height 46
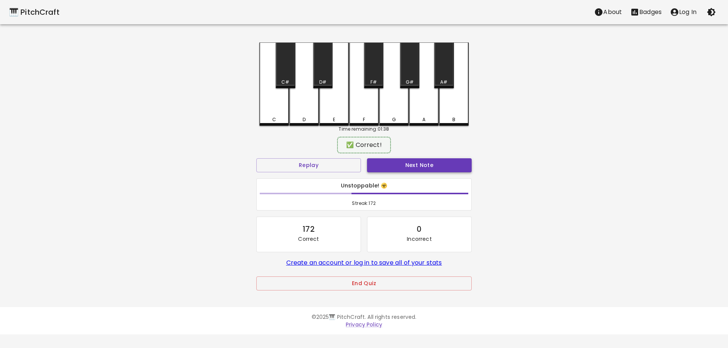
click at [411, 160] on button "Next Note" at bounding box center [419, 165] width 105 height 14
drag, startPoint x: 418, startPoint y: 119, endPoint x: 426, endPoint y: 145, distance: 27.3
click at [419, 118] on div "A" at bounding box center [424, 118] width 28 height 7
click at [422, 163] on button "Next Note" at bounding box center [419, 165] width 105 height 14
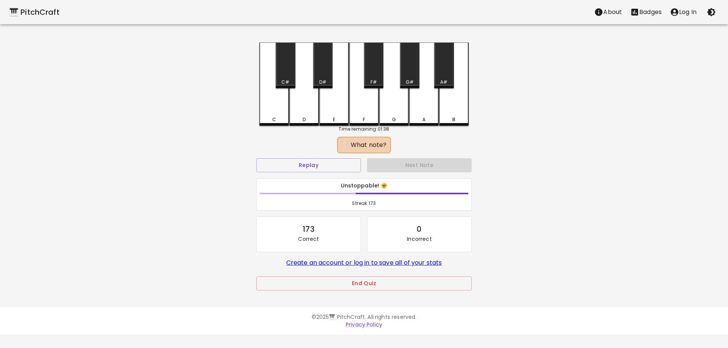
click at [369, 121] on div "F" at bounding box center [364, 119] width 28 height 7
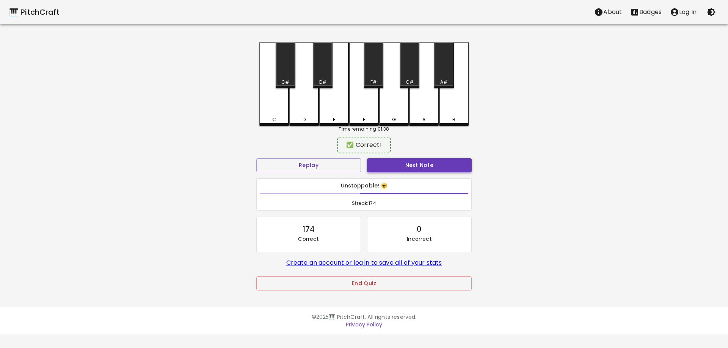
click at [402, 168] on button "Next Note" at bounding box center [419, 165] width 105 height 14
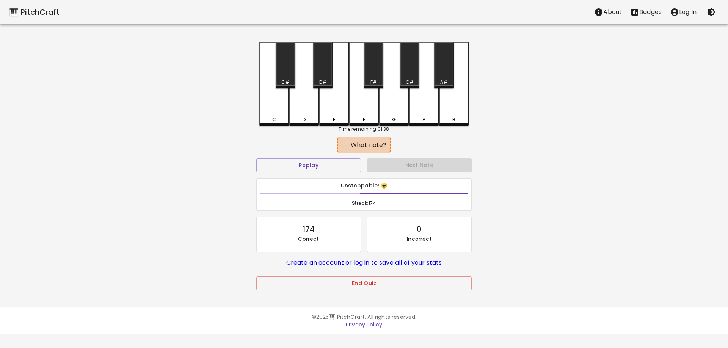
click at [323, 72] on div "D#" at bounding box center [322, 65] width 19 height 46
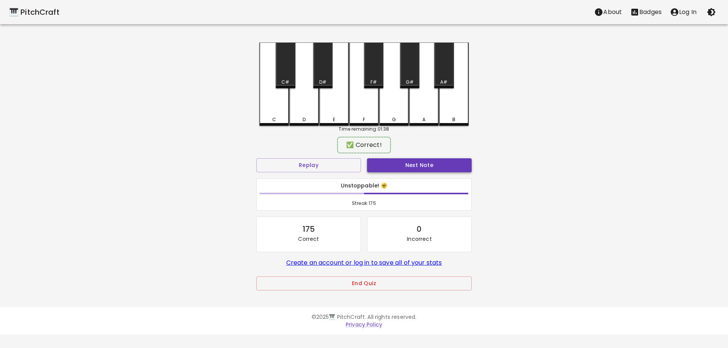
click at [398, 162] on button "Next Note" at bounding box center [419, 165] width 105 height 14
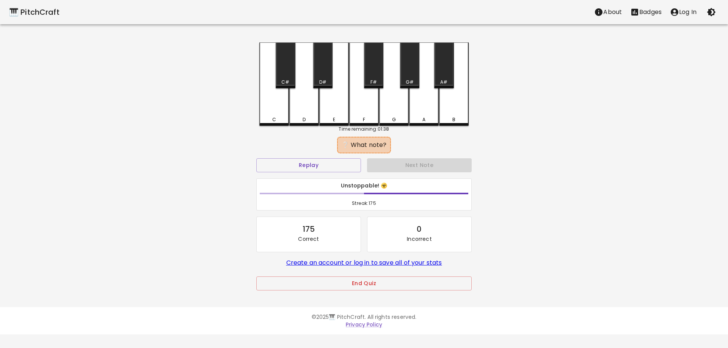
click at [267, 112] on div "C" at bounding box center [274, 83] width 30 height 83
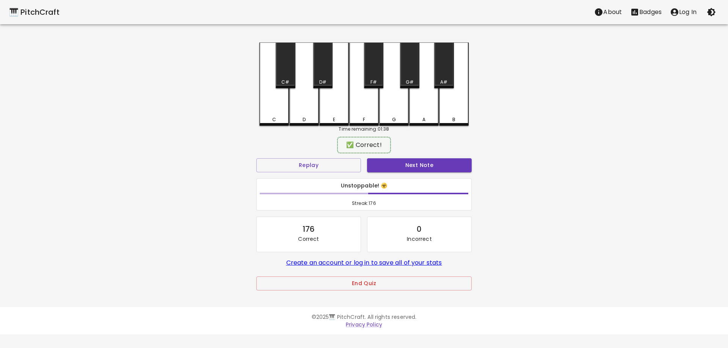
click at [420, 167] on button "Next Note" at bounding box center [419, 165] width 105 height 14
click at [305, 110] on div "D" at bounding box center [304, 83] width 30 height 82
click at [386, 158] on div "Next Note" at bounding box center [419, 165] width 111 height 20
click at [389, 162] on button "Next Note" at bounding box center [419, 165] width 105 height 14
click at [408, 72] on div "G#" at bounding box center [409, 65] width 19 height 46
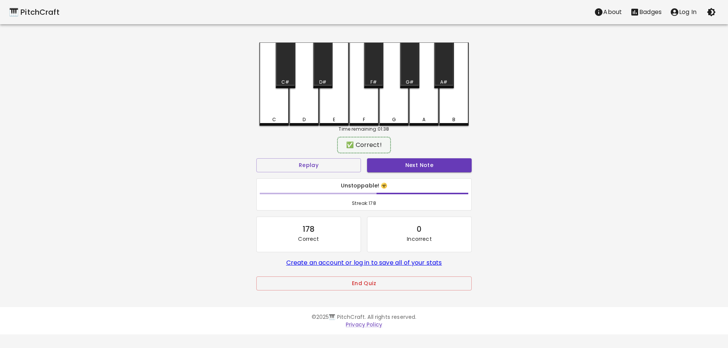
click at [420, 159] on button "Next Note" at bounding box center [419, 165] width 105 height 14
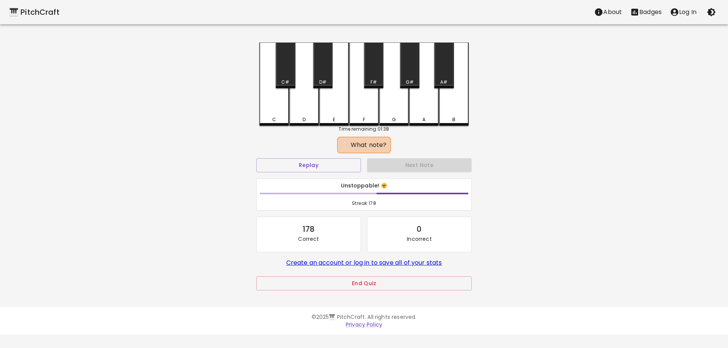
click at [366, 118] on div "F" at bounding box center [364, 119] width 28 height 7
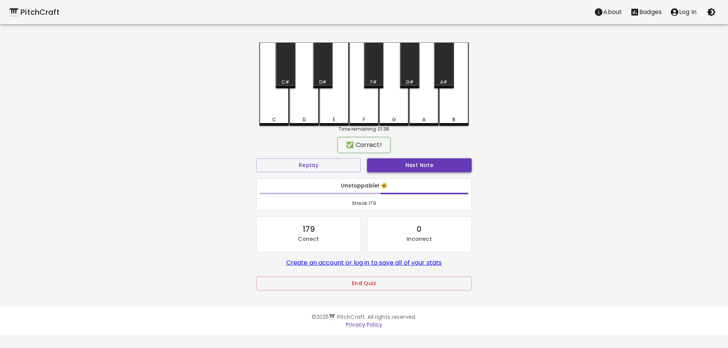
click at [419, 169] on button "Next Note" at bounding box center [419, 165] width 105 height 14
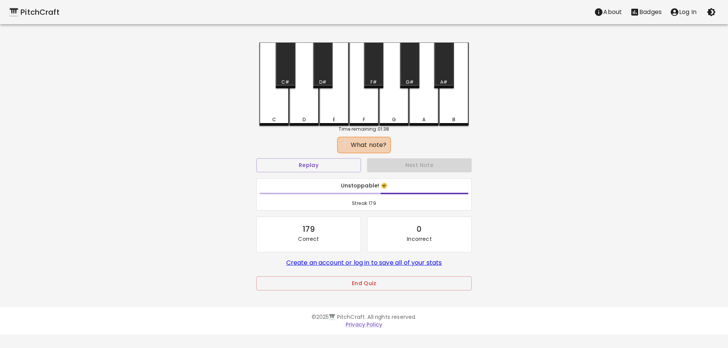
click at [455, 120] on div "B" at bounding box center [453, 119] width 3 height 7
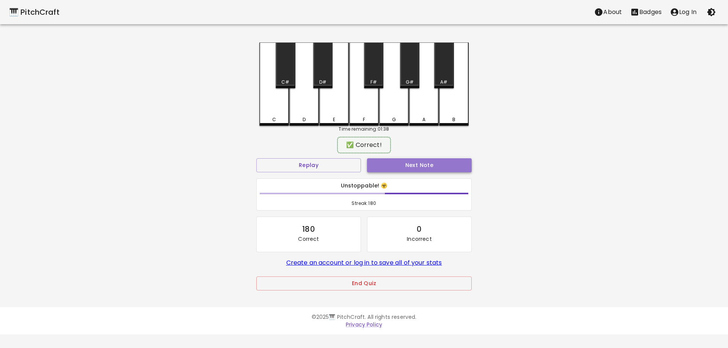
click at [448, 168] on button "Next Note" at bounding box center [419, 165] width 105 height 14
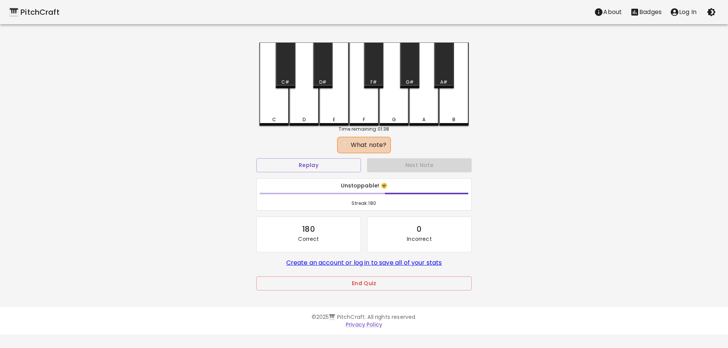
click at [368, 120] on div "F" at bounding box center [364, 119] width 28 height 7
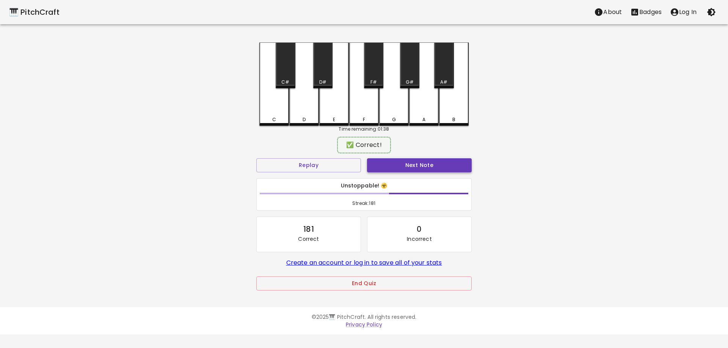
click at [408, 163] on button "Next Note" at bounding box center [419, 165] width 105 height 14
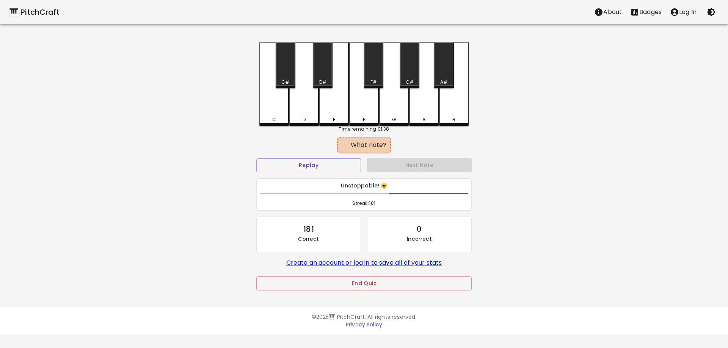
click at [367, 112] on div "F" at bounding box center [364, 83] width 30 height 83
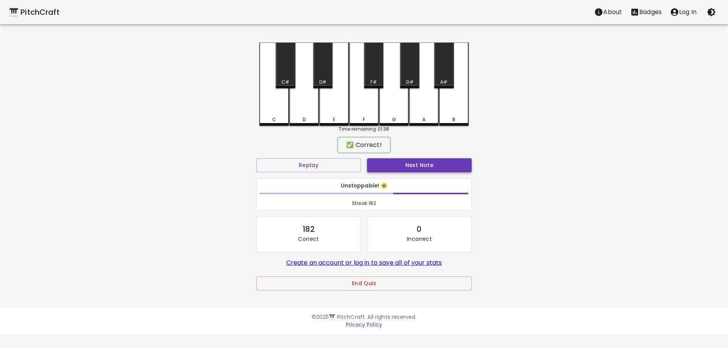
click at [403, 160] on button "Next Note" at bounding box center [419, 165] width 105 height 14
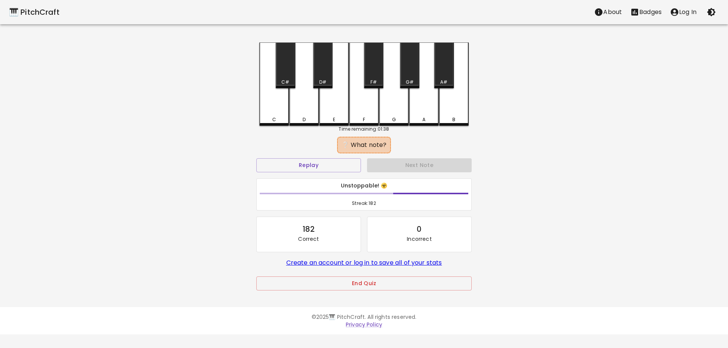
click at [276, 114] on div "C" at bounding box center [274, 83] width 30 height 83
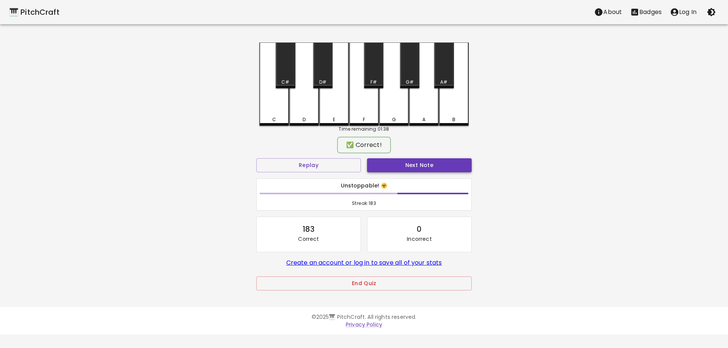
click at [385, 159] on button "Next Note" at bounding box center [419, 165] width 105 height 14
click at [333, 118] on div "E" at bounding box center [334, 118] width 2 height 7
click at [384, 160] on button "Next Note" at bounding box center [419, 165] width 105 height 14
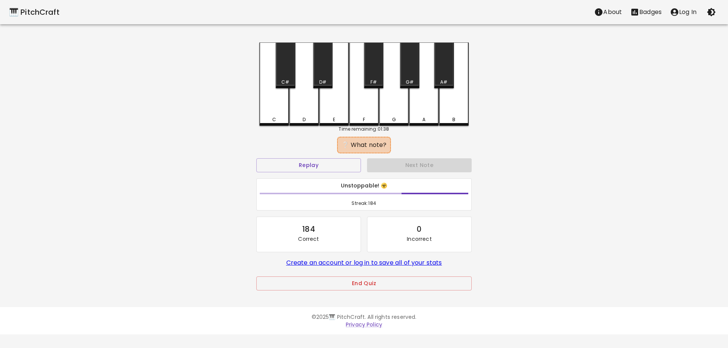
click at [407, 75] on div "G#" at bounding box center [409, 65] width 19 height 46
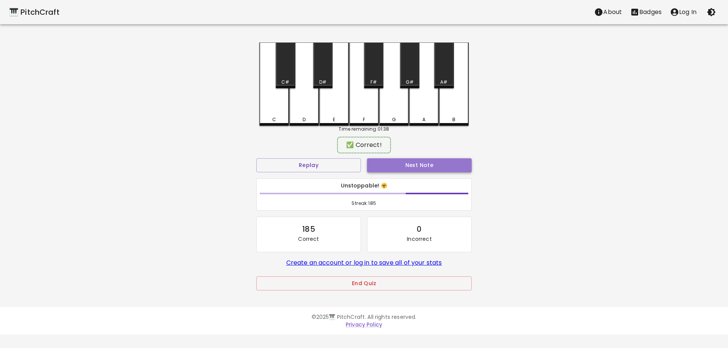
click at [416, 167] on button "Next Note" at bounding box center [419, 165] width 105 height 14
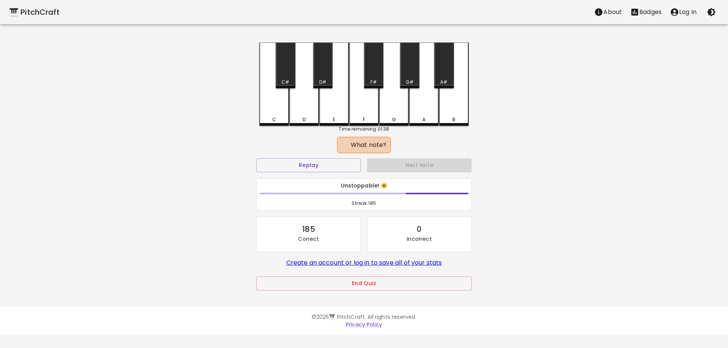
click at [367, 115] on div "F" at bounding box center [364, 83] width 30 height 83
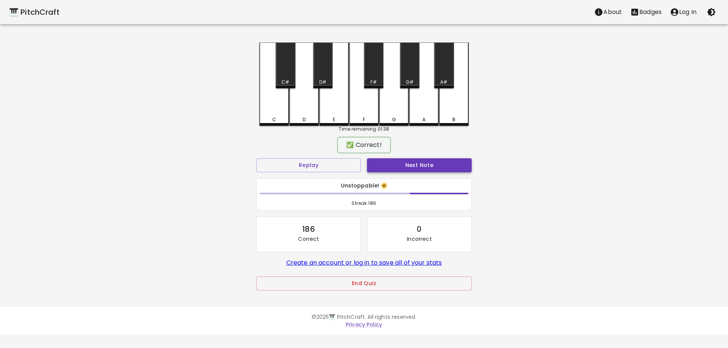
click at [399, 169] on button "Next Note" at bounding box center [419, 165] width 105 height 14
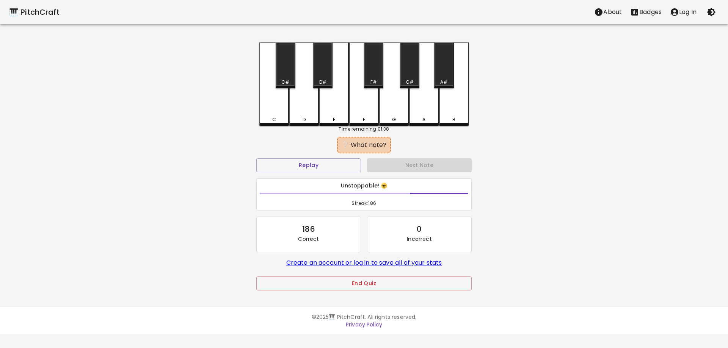
click at [398, 117] on div "G" at bounding box center [394, 119] width 28 height 7
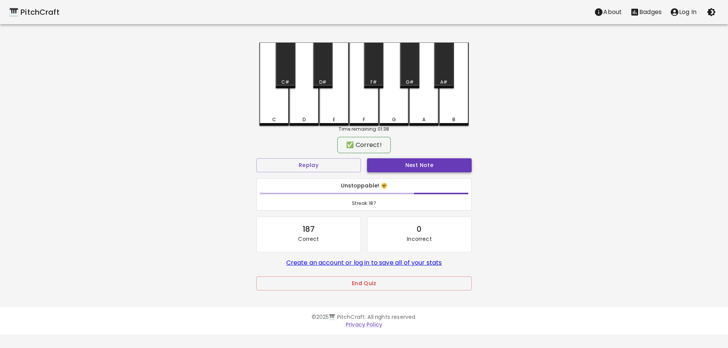
click at [406, 164] on button "Next Note" at bounding box center [419, 165] width 105 height 14
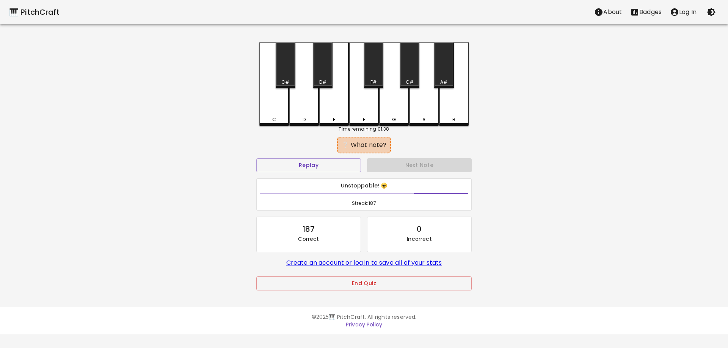
click at [444, 121] on div "B" at bounding box center [454, 119] width 28 height 7
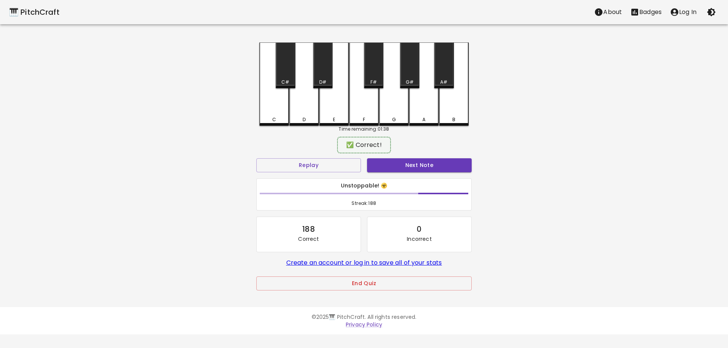
click at [444, 152] on div "✅ Correct!" at bounding box center [363, 145] width 215 height 19
click at [439, 166] on button "Next Note" at bounding box center [419, 165] width 105 height 14
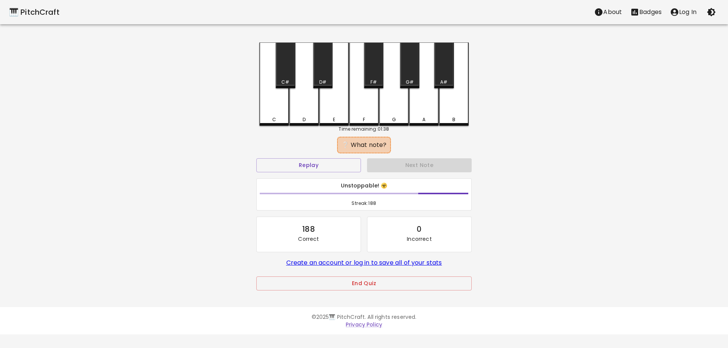
click at [304, 122] on div "D" at bounding box center [304, 83] width 30 height 83
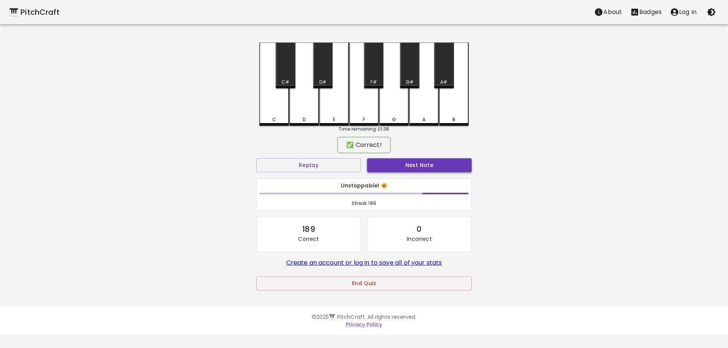
click at [372, 165] on button "Next Note" at bounding box center [419, 165] width 105 height 14
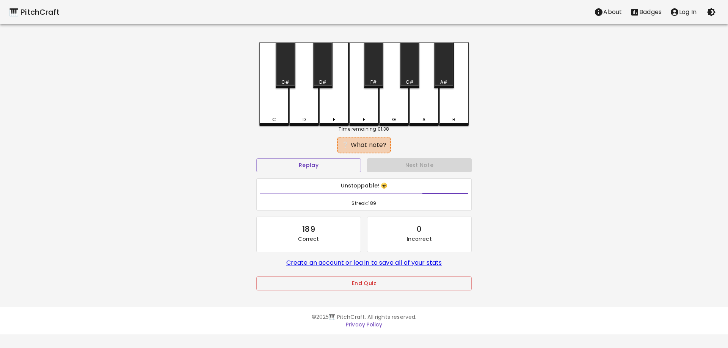
click at [454, 117] on div "B" at bounding box center [453, 119] width 3 height 7
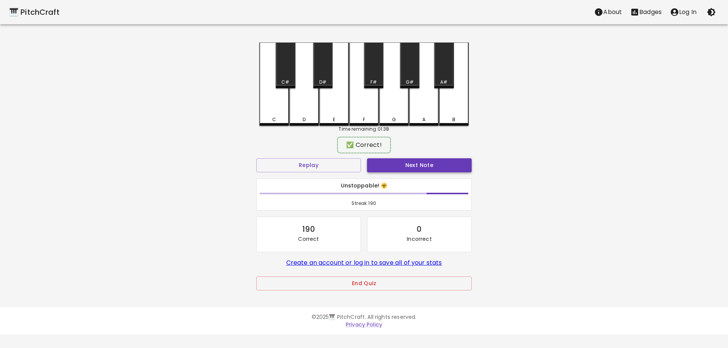
click at [436, 161] on button "Next Note" at bounding box center [419, 165] width 105 height 14
click at [403, 76] on div "G#" at bounding box center [409, 65] width 19 height 46
click at [407, 161] on button "Next Note" at bounding box center [419, 165] width 105 height 14
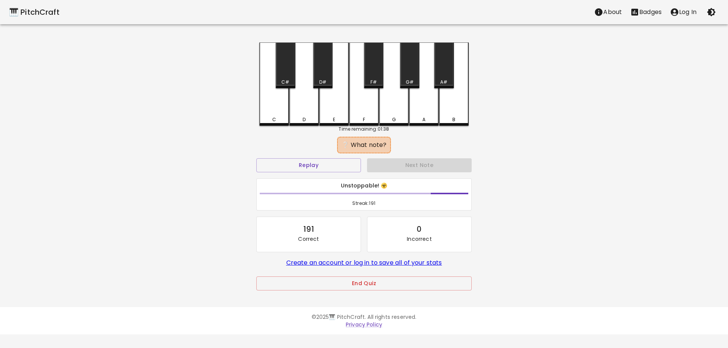
click at [417, 117] on div "A" at bounding box center [424, 83] width 30 height 83
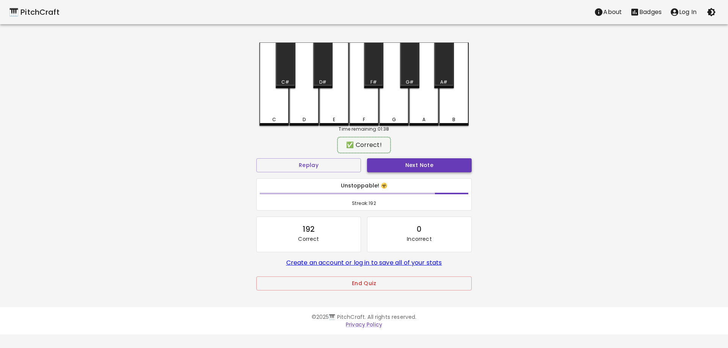
click at [420, 161] on button "Next Note" at bounding box center [419, 165] width 105 height 14
click at [281, 75] on div "C#" at bounding box center [285, 65] width 19 height 46
click at [391, 166] on button "Next Note" at bounding box center [419, 165] width 105 height 14
drag, startPoint x: 456, startPoint y: 114, endPoint x: 457, endPoint y: 128, distance: 14.4
click at [456, 114] on div "B" at bounding box center [454, 83] width 30 height 82
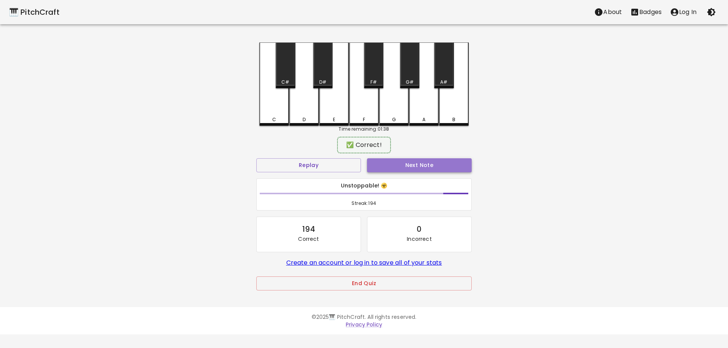
click at [443, 167] on button "Next Note" at bounding box center [419, 165] width 105 height 14
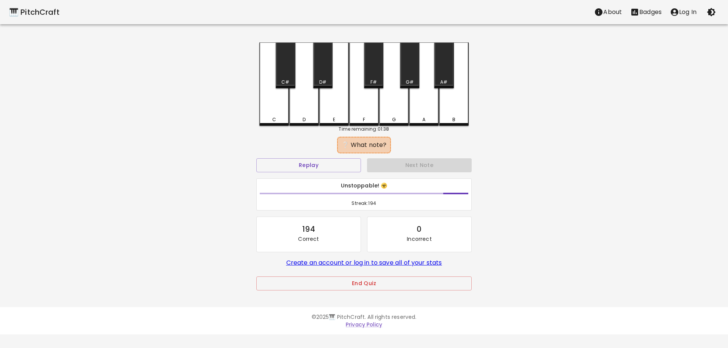
click at [290, 66] on div "C#" at bounding box center [285, 65] width 19 height 46
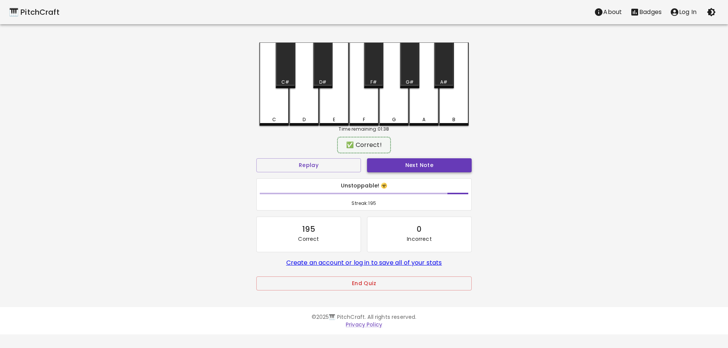
click at [393, 165] on button "Next Note" at bounding box center [419, 165] width 105 height 14
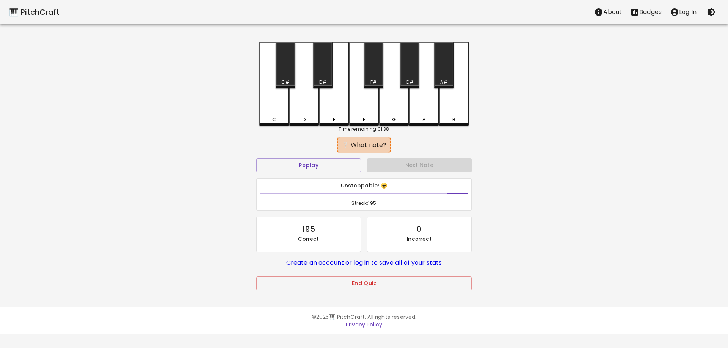
drag, startPoint x: 425, startPoint y: 116, endPoint x: 414, endPoint y: 160, distance: 45.1
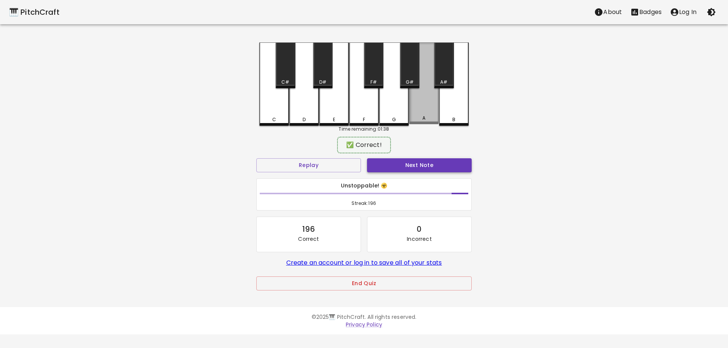
click at [425, 117] on div "A" at bounding box center [423, 118] width 3 height 7
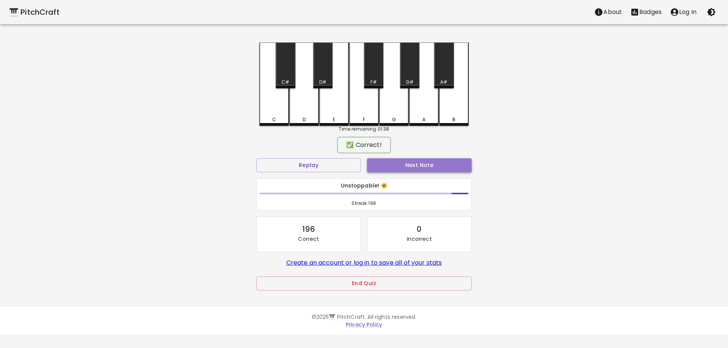
click at [414, 162] on button "Next Note" at bounding box center [419, 165] width 105 height 14
click at [441, 67] on div "A#" at bounding box center [443, 65] width 19 height 46
click at [426, 164] on button "Next Note" at bounding box center [419, 165] width 105 height 14
click at [409, 74] on div "G#" at bounding box center [409, 65] width 19 height 46
click at [416, 155] on div "✅ Correct! Replay Next Note Unstoppable! ☣️ Streak: 198 198 Correct 0 Incorrect…" at bounding box center [363, 222] width 215 height 166
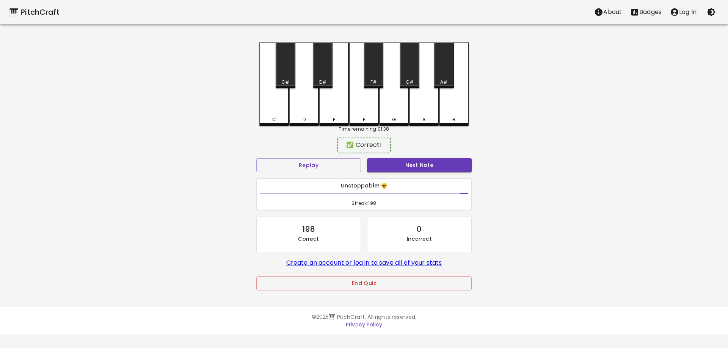
click at [415, 166] on button "Next Note" at bounding box center [419, 165] width 105 height 14
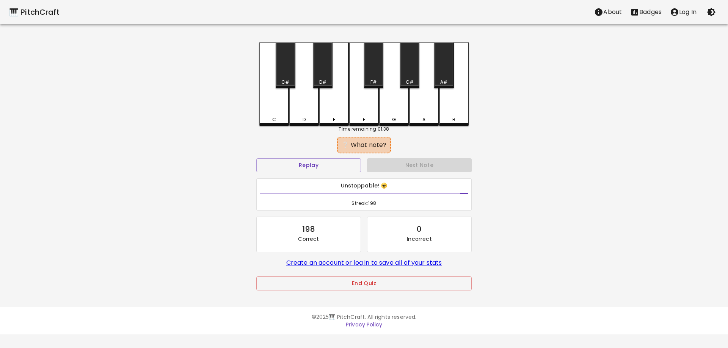
drag, startPoint x: 327, startPoint y: 84, endPoint x: 330, endPoint y: 90, distance: 6.8
click at [327, 83] on div "D#" at bounding box center [323, 82] width 18 height 7
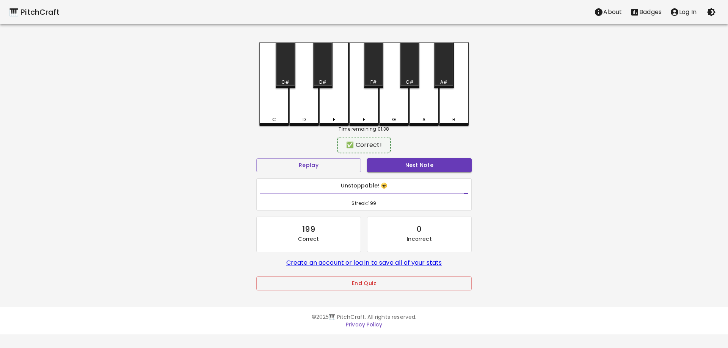
click at [400, 164] on button "Next Note" at bounding box center [419, 165] width 105 height 14
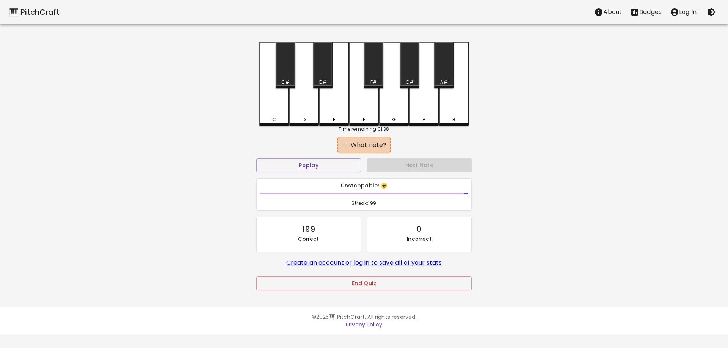
click at [364, 106] on div "F" at bounding box center [364, 83] width 30 height 83
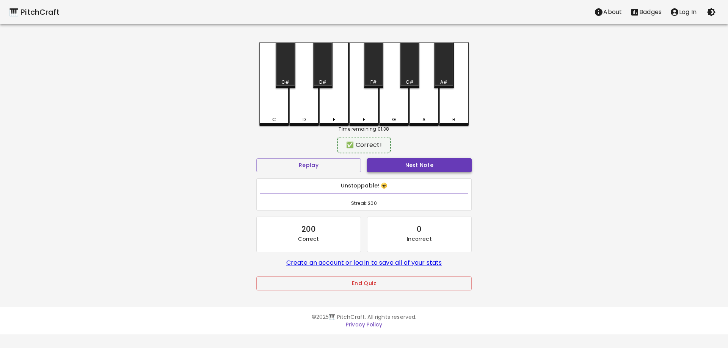
click at [404, 164] on button "Next Note" at bounding box center [419, 165] width 105 height 14
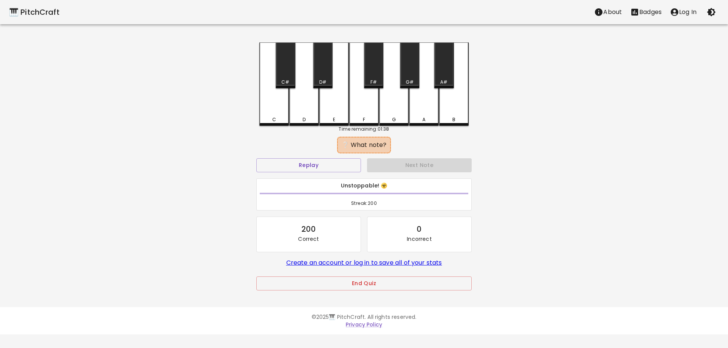
click at [280, 120] on div "C" at bounding box center [274, 119] width 28 height 7
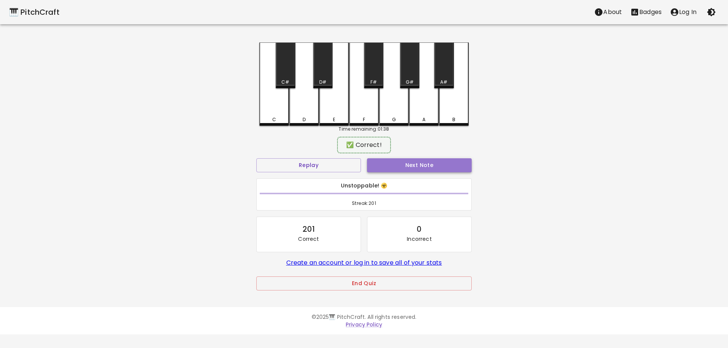
click at [380, 163] on button "Next Note" at bounding box center [419, 165] width 105 height 14
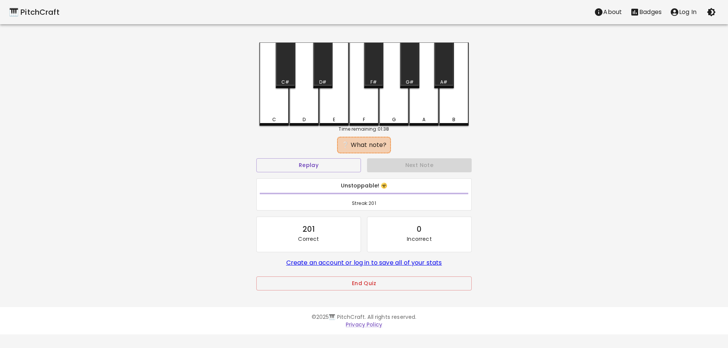
click at [276, 113] on div "C" at bounding box center [274, 83] width 30 height 83
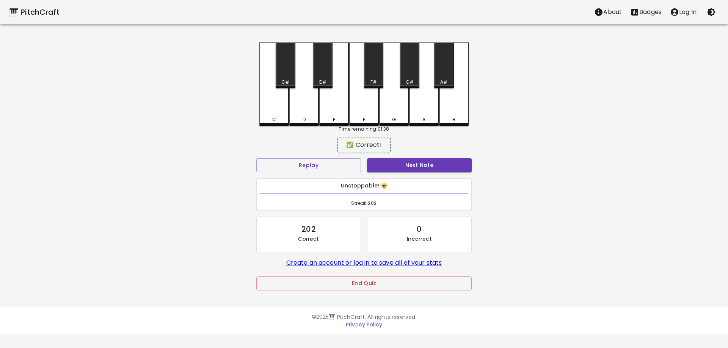
drag, startPoint x: 383, startPoint y: 157, endPoint x: 386, endPoint y: 168, distance: 11.0
click at [383, 157] on div "Next Note" at bounding box center [419, 165] width 111 height 20
click at [386, 168] on button "Next Note" at bounding box center [419, 165] width 105 height 14
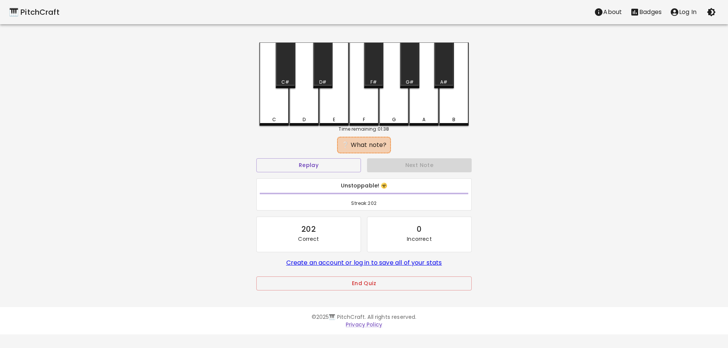
click at [324, 74] on div "D#" at bounding box center [322, 65] width 19 height 46
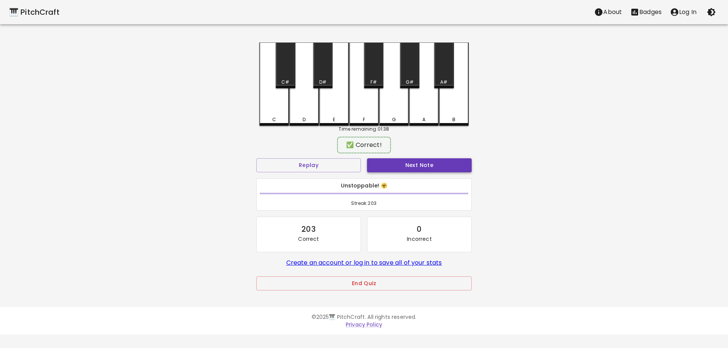
click at [404, 172] on div "Next Note" at bounding box center [419, 165] width 111 height 20
click at [402, 166] on button "Next Note" at bounding box center [419, 165] width 105 height 14
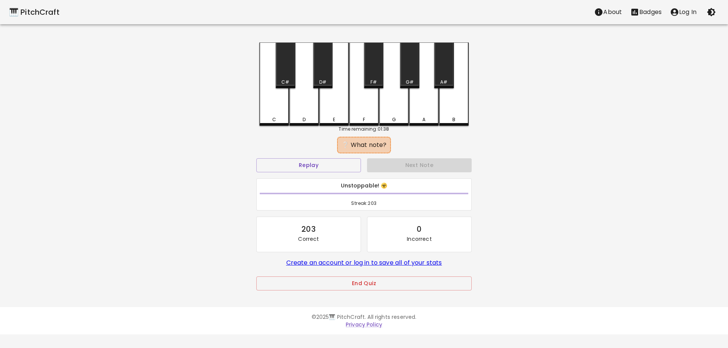
click at [469, 119] on div "C C# D D# E F F# G G# A A# B Time remaining: 01:38 ❔ What note? Replay Next Not…" at bounding box center [363, 171] width 227 height 259
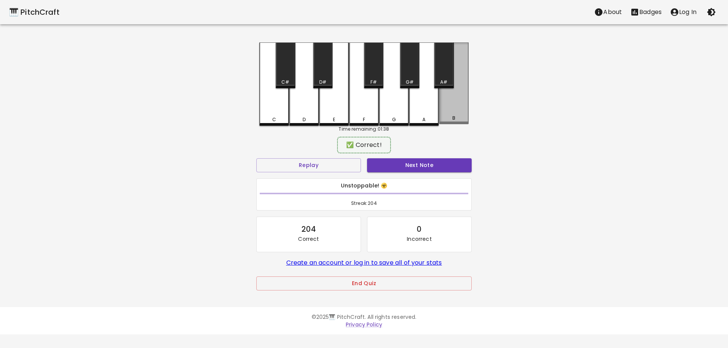
drag, startPoint x: 463, startPoint y: 120, endPoint x: 444, endPoint y: 160, distance: 43.7
click at [463, 121] on div "B" at bounding box center [454, 118] width 28 height 7
click at [444, 160] on button "Next Note" at bounding box center [419, 165] width 105 height 14
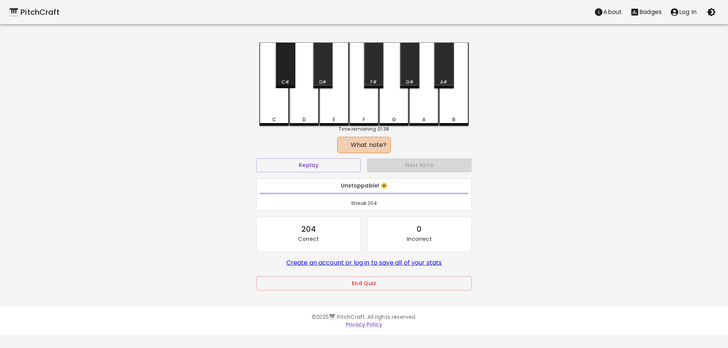
click at [279, 75] on div "C#" at bounding box center [285, 65] width 19 height 46
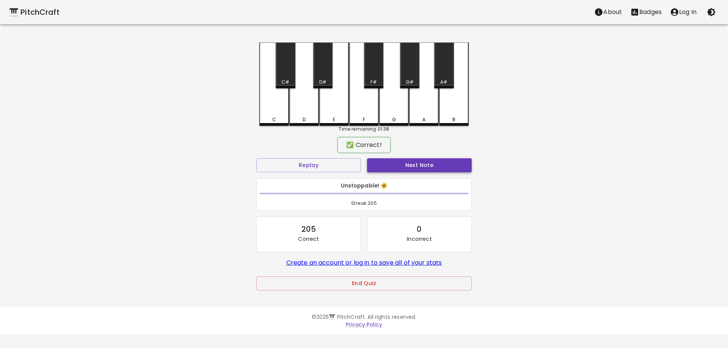
click at [378, 162] on button "Next Note" at bounding box center [419, 165] width 105 height 14
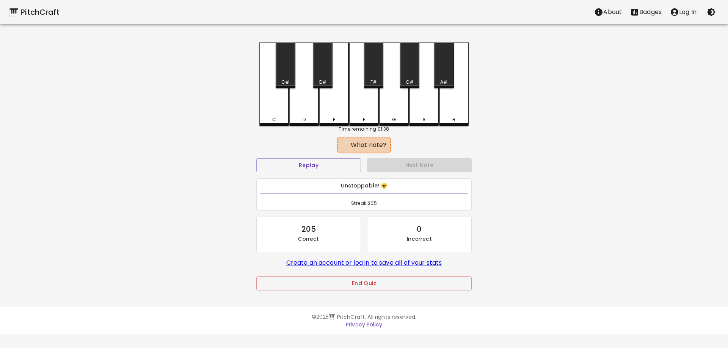
click at [291, 78] on div "C#" at bounding box center [285, 65] width 19 height 46
click at [388, 169] on button "Next Note" at bounding box center [419, 165] width 105 height 14
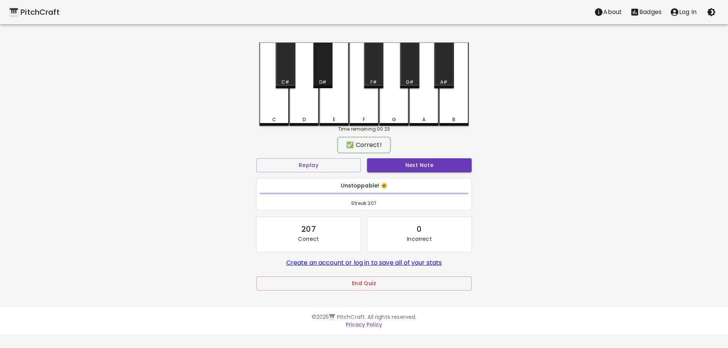
click at [322, 64] on div "D#" at bounding box center [322, 65] width 19 height 46
click at [408, 174] on div "Next Note" at bounding box center [419, 165] width 111 height 20
click at [405, 166] on button "Next Note" at bounding box center [419, 165] width 105 height 14
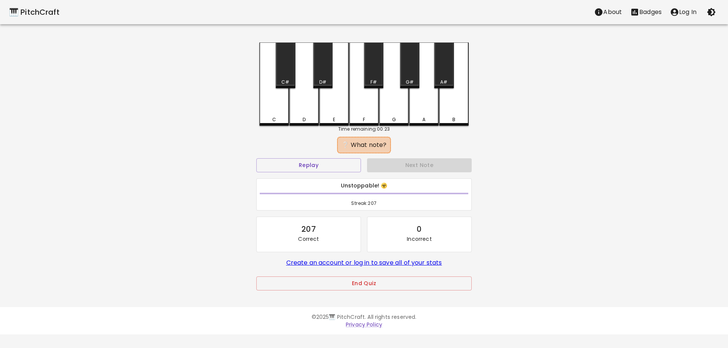
click at [407, 78] on div "G#" at bounding box center [409, 65] width 19 height 46
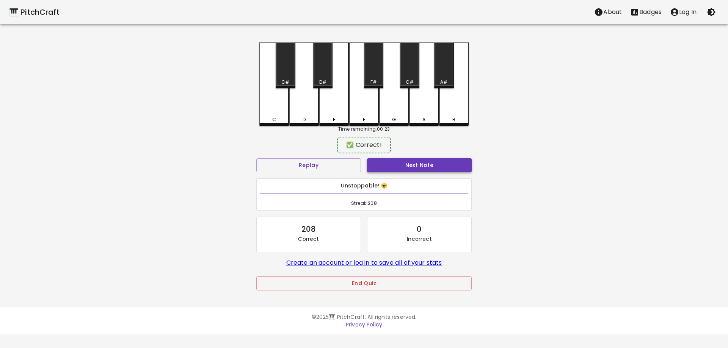
click at [415, 162] on button "Next Note" at bounding box center [419, 165] width 105 height 14
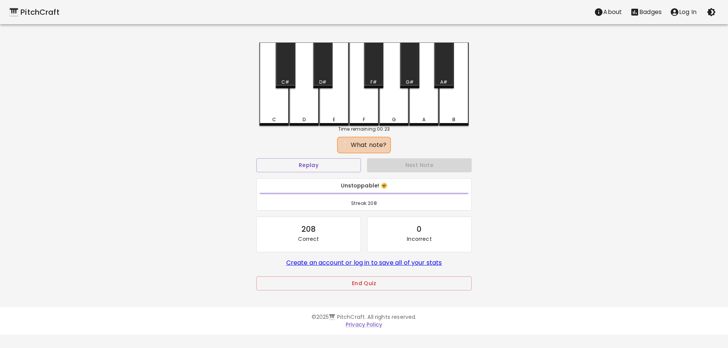
click at [423, 118] on div "A" at bounding box center [423, 119] width 3 height 7
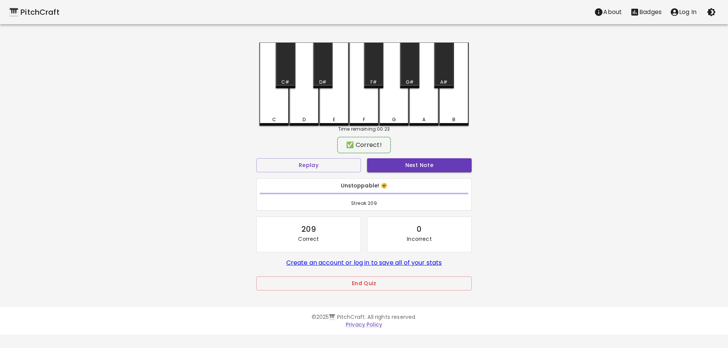
click at [426, 158] on div "Next Note" at bounding box center [419, 165] width 111 height 20
click at [426, 170] on button "Next Note" at bounding box center [419, 165] width 105 height 14
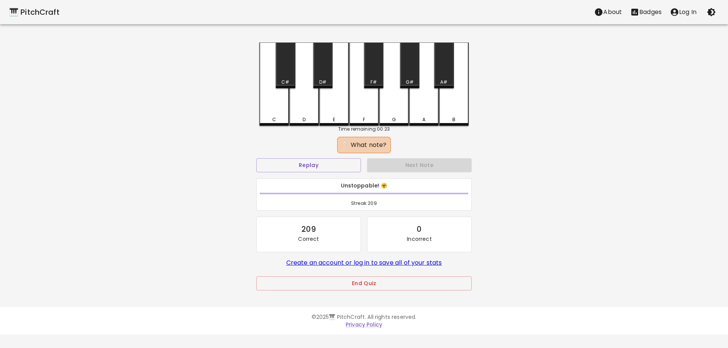
click at [420, 119] on div "A" at bounding box center [424, 119] width 28 height 7
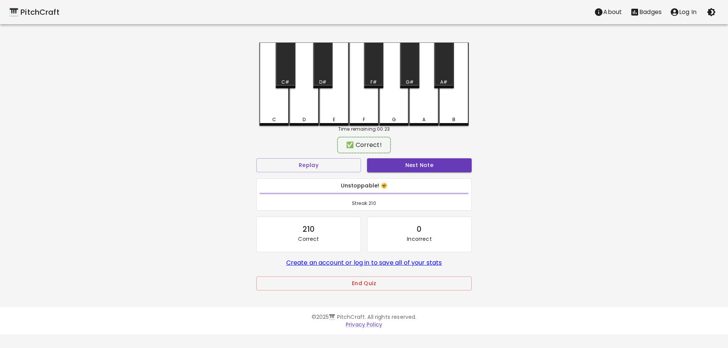
click at [426, 173] on div "Next Note" at bounding box center [419, 165] width 111 height 20
click at [424, 162] on button "Next Note" at bounding box center [419, 165] width 105 height 14
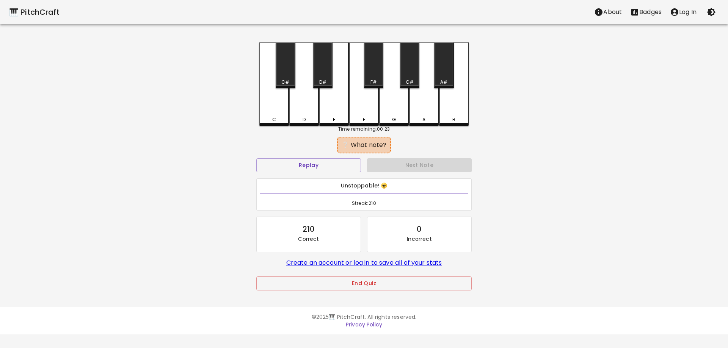
click at [410, 75] on div "G#" at bounding box center [409, 65] width 19 height 46
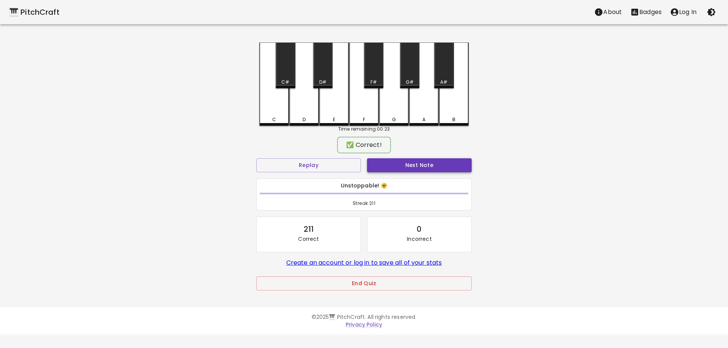
click at [425, 166] on button "Next Note" at bounding box center [419, 165] width 105 height 14
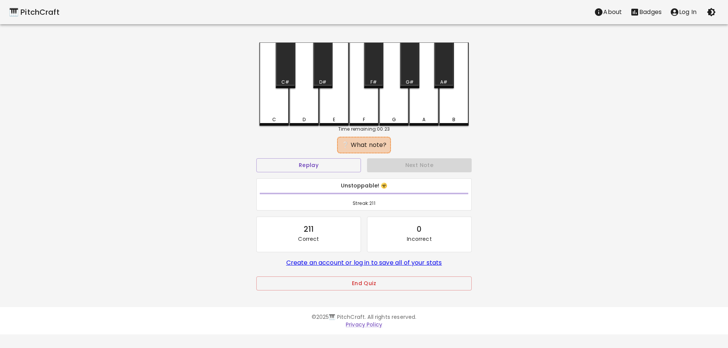
click at [257, 112] on div "C C# D D# E F F# G G# A A# B Time remaining: 00:23 ❔ What note? Replay Next Not…" at bounding box center [363, 171] width 227 height 259
click at [276, 116] on div "C" at bounding box center [274, 83] width 30 height 83
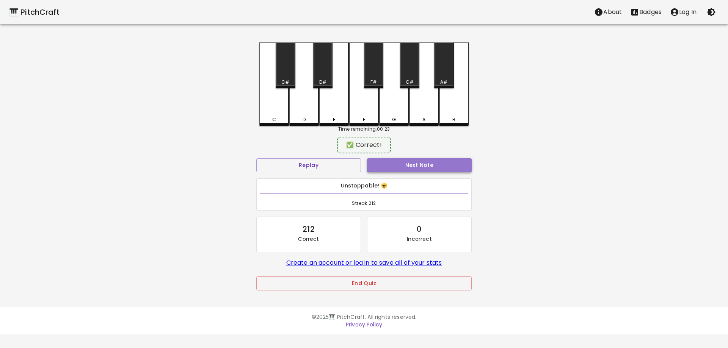
click at [412, 164] on button "Next Note" at bounding box center [419, 165] width 105 height 14
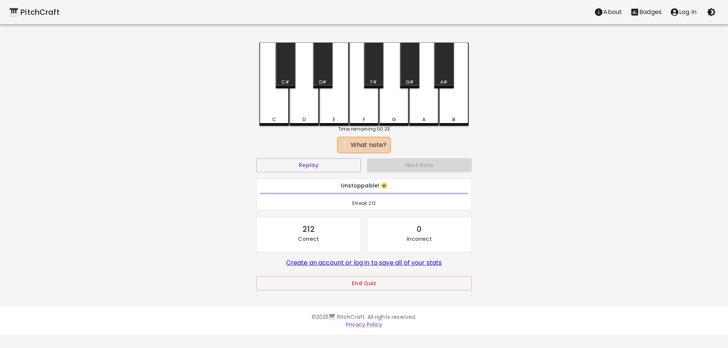
drag, startPoint x: 446, startPoint y: 72, endPoint x: 443, endPoint y: 120, distance: 48.6
click at [446, 72] on div "A#" at bounding box center [443, 65] width 19 height 46
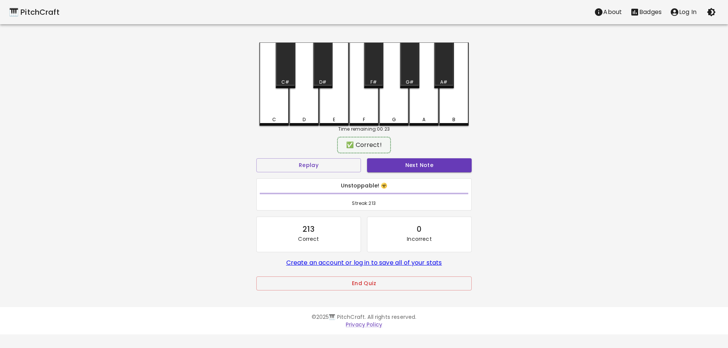
click at [436, 150] on div "✅ Correct!" at bounding box center [363, 145] width 215 height 19
click at [435, 160] on button "Next Note" at bounding box center [419, 165] width 105 height 14
click at [357, 118] on div "F" at bounding box center [364, 118] width 28 height 7
click at [394, 158] on div "Next Note" at bounding box center [419, 165] width 111 height 20
click at [396, 165] on button "Next Note" at bounding box center [419, 165] width 105 height 14
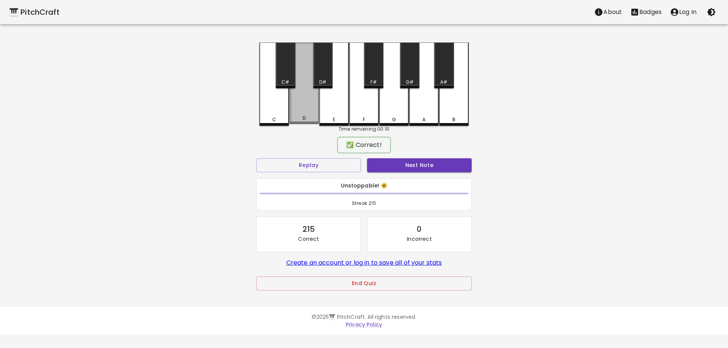
click at [297, 115] on div "D" at bounding box center [304, 83] width 30 height 82
click at [377, 160] on button "Next Note" at bounding box center [419, 165] width 105 height 14
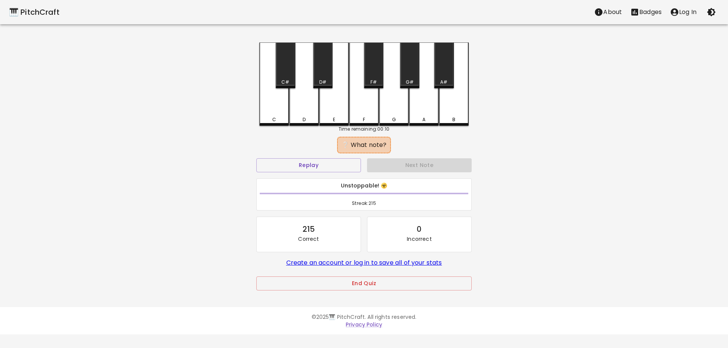
click at [364, 117] on div "F" at bounding box center [364, 119] width 2 height 7
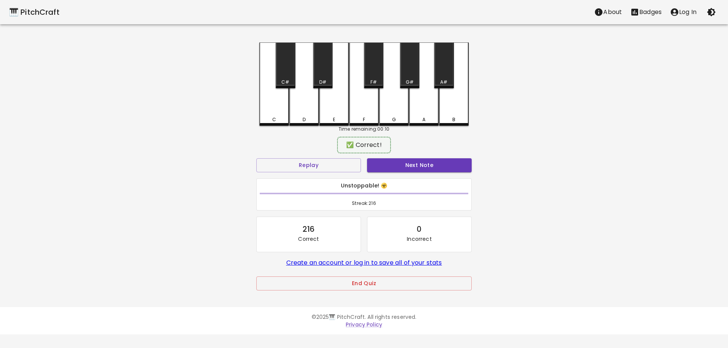
click at [384, 155] on div "✅ Correct! Replay Next Note Unstoppable! ☣️ Streak: 216 216 Correct 0 Incorrect…" at bounding box center [363, 222] width 215 height 166
click at [386, 159] on button "Next Note" at bounding box center [419, 165] width 105 height 14
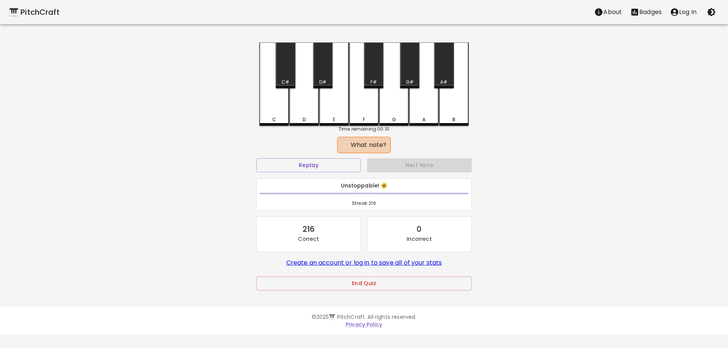
click at [285, 74] on div "C#" at bounding box center [285, 65] width 19 height 46
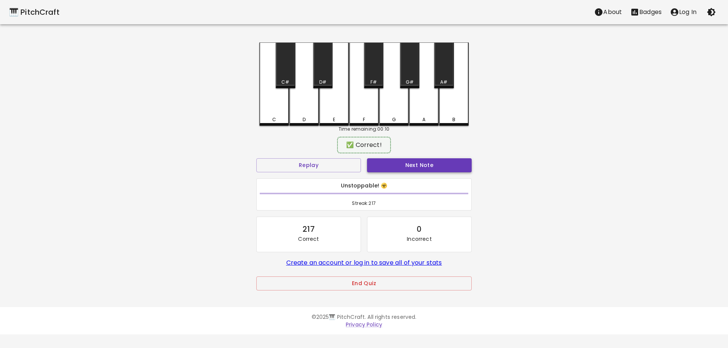
click at [383, 164] on button "Next Note" at bounding box center [419, 165] width 105 height 14
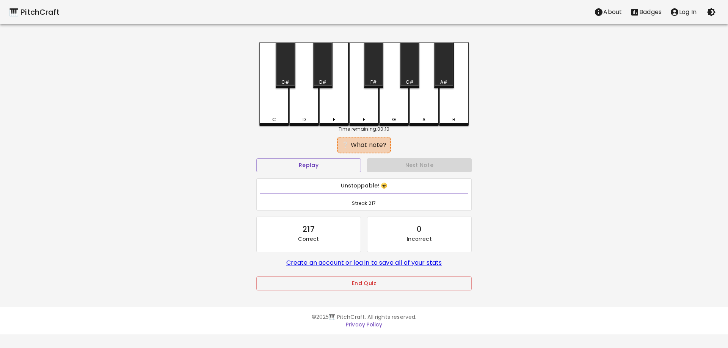
click at [407, 76] on div "G#" at bounding box center [409, 65] width 19 height 46
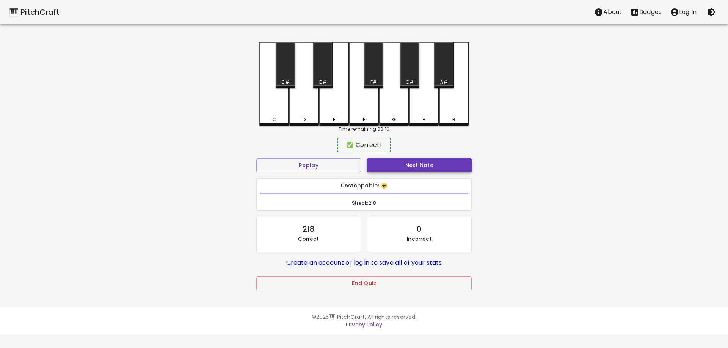
click at [413, 165] on button "Next Note" at bounding box center [419, 165] width 105 height 14
click at [280, 72] on div "C#" at bounding box center [285, 65] width 19 height 46
click at [402, 160] on button "Next Note" at bounding box center [419, 165] width 105 height 14
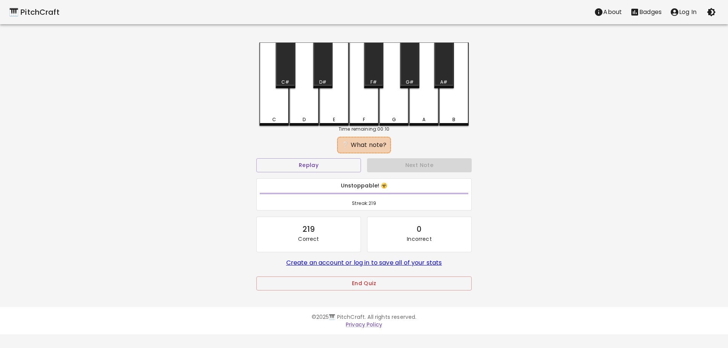
click at [459, 111] on div "B" at bounding box center [454, 83] width 30 height 83
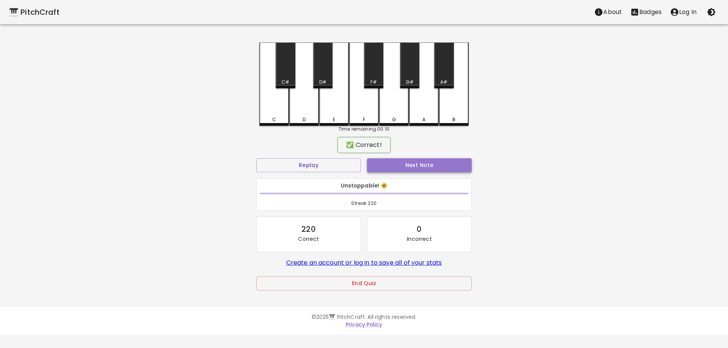
click at [453, 164] on button "Next Note" at bounding box center [419, 165] width 105 height 14
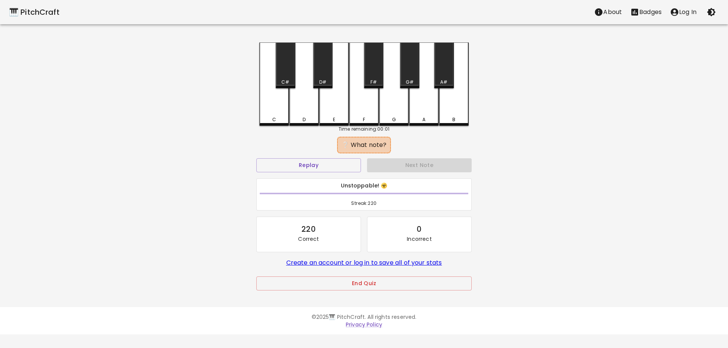
click at [397, 121] on div "G" at bounding box center [394, 119] width 28 height 7
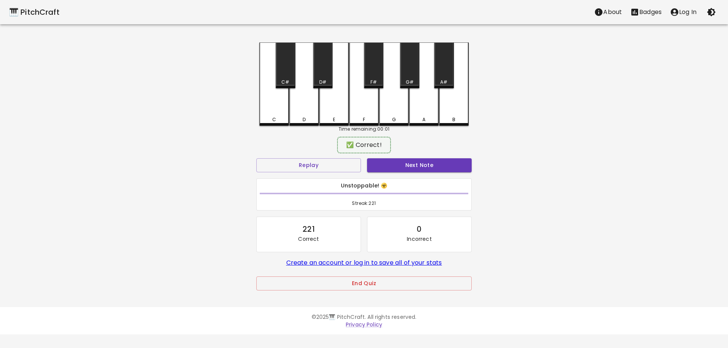
click at [411, 158] on div "Next Note" at bounding box center [419, 165] width 111 height 20
click at [414, 165] on button "Next Note" at bounding box center [419, 165] width 105 height 14
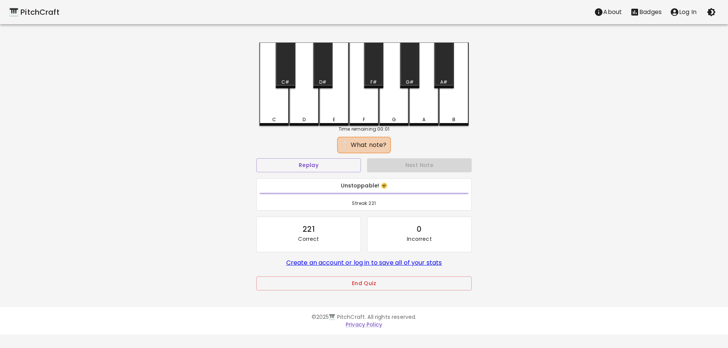
click at [274, 111] on div "C" at bounding box center [274, 83] width 30 height 83
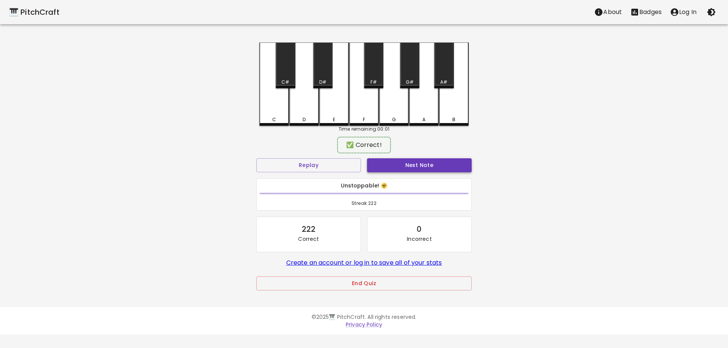
click at [376, 162] on button "Next Note" at bounding box center [419, 165] width 105 height 14
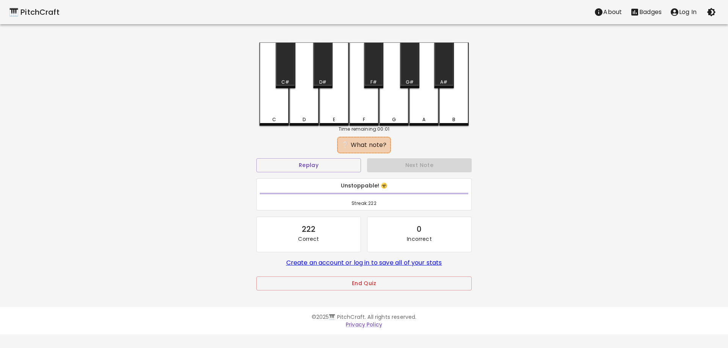
click at [333, 118] on div "E" at bounding box center [334, 119] width 2 height 7
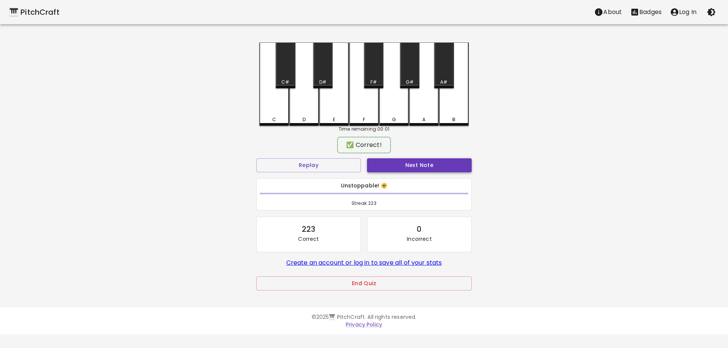
click at [390, 163] on button "Next Note" at bounding box center [419, 165] width 105 height 14
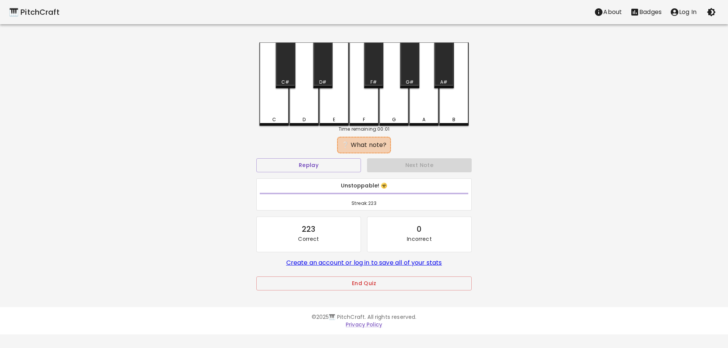
click at [415, 66] on div "G#" at bounding box center [409, 65] width 19 height 46
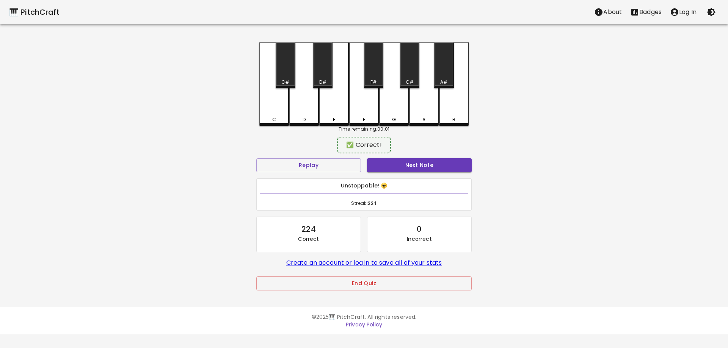
click at [427, 160] on button "Next Note" at bounding box center [419, 165] width 105 height 14
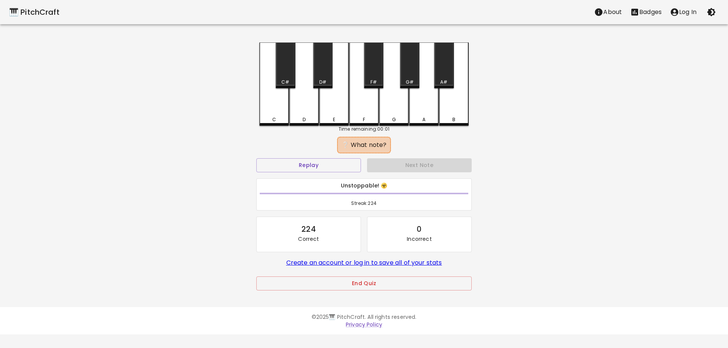
click at [292, 75] on div "C#" at bounding box center [285, 65] width 19 height 46
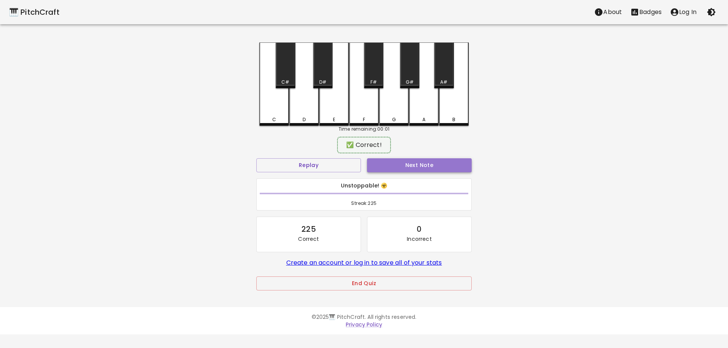
click at [395, 160] on button "Next Note" at bounding box center [419, 165] width 105 height 14
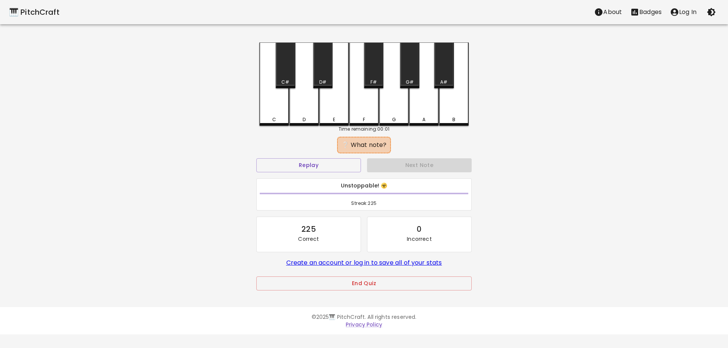
click at [337, 113] on div "E" at bounding box center [334, 83] width 30 height 83
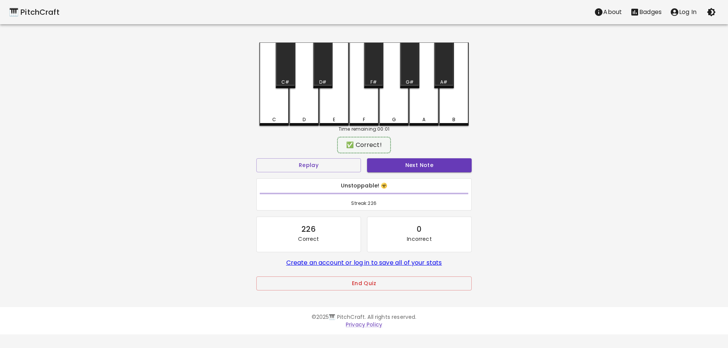
click at [393, 155] on div "✅ Correct! Replay Next Note Unstoppable! ☣️ Streak: 226 226 Correct 0 Incorrect…" at bounding box center [363, 222] width 215 height 166
click at [394, 161] on button "Next Note" at bounding box center [419, 165] width 105 height 14
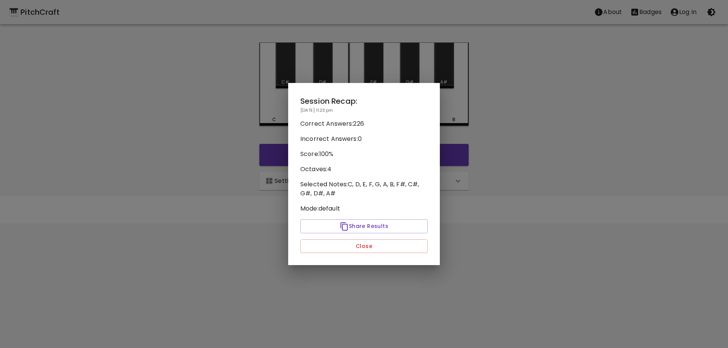
click at [516, 121] on div at bounding box center [364, 174] width 728 height 348
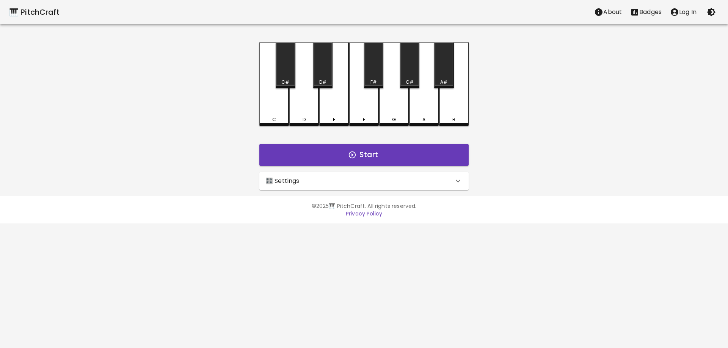
click at [631, 8] on icon "Stats" at bounding box center [634, 12] width 9 height 9
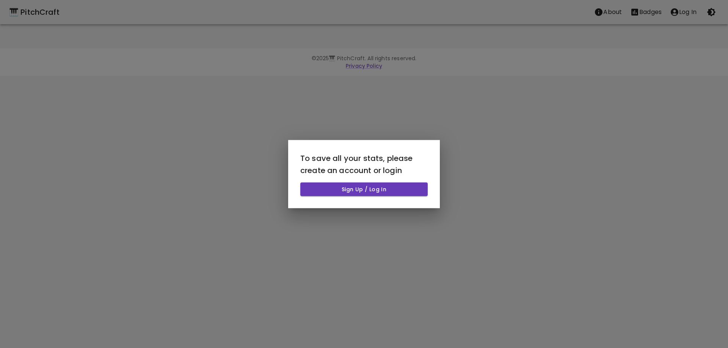
click at [597, 17] on div at bounding box center [364, 174] width 728 height 348
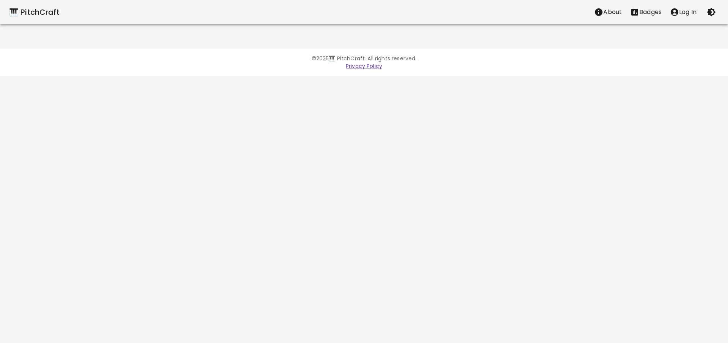
click at [606, 6] on button "About" at bounding box center [608, 12] width 36 height 15
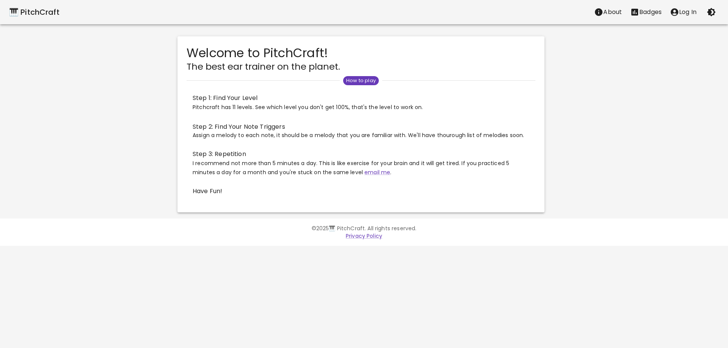
click at [356, 82] on span "How to play" at bounding box center [361, 81] width 36 height 8
click at [265, 106] on span "Pitchcraft has 11 levels. See which level you don't get 100%, that's the level …" at bounding box center [308, 108] width 231 height 8
click at [209, 189] on span "Have Fun!" at bounding box center [361, 191] width 337 height 9
click at [718, 12] on button "button" at bounding box center [711, 12] width 15 height 15
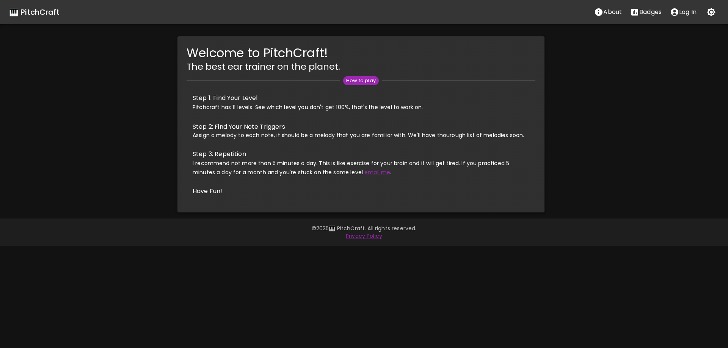
click at [718, 12] on button "button" at bounding box center [711, 12] width 15 height 15
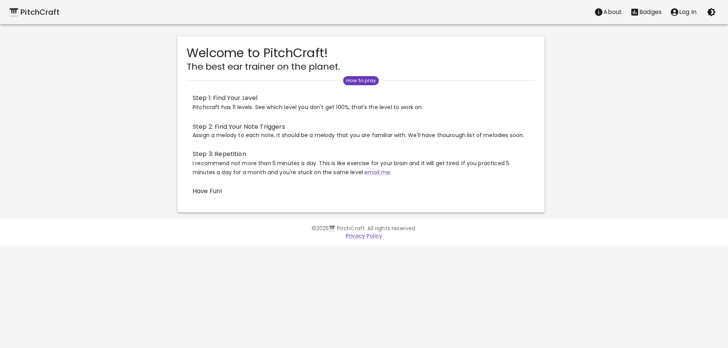
click at [43, 14] on div "🎹 PitchCraft" at bounding box center [34, 12] width 50 height 12
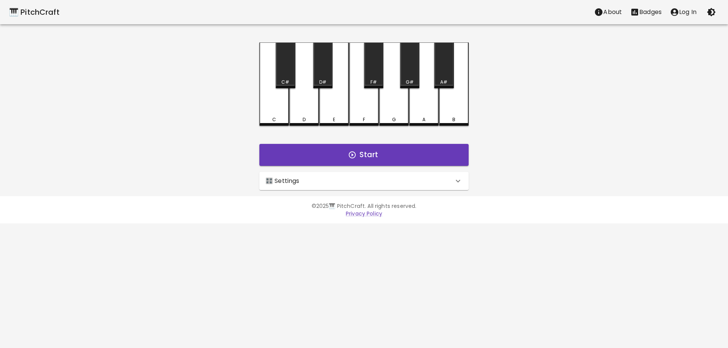
click at [334, 179] on div "🎛️ Settings" at bounding box center [359, 181] width 188 height 9
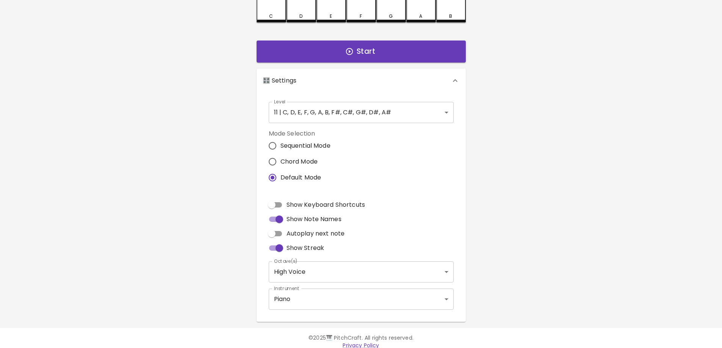
scroll to position [111, 0]
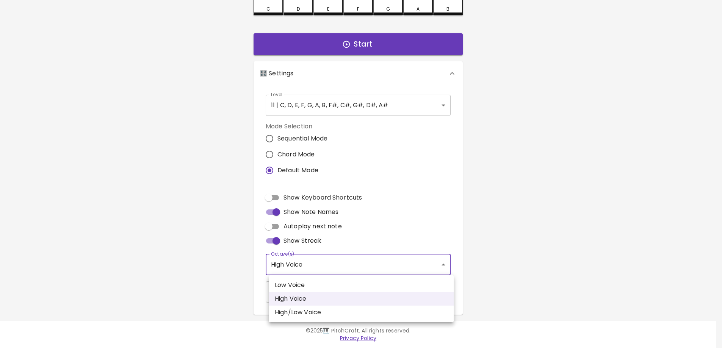
click at [312, 266] on body "🎹 PitchCraft About Badges Log In C C# D D# E F F# G G# A A# B Start 🎛️ Settings…" at bounding box center [361, 118] width 722 height 459
click at [517, 245] on div at bounding box center [364, 174] width 728 height 348
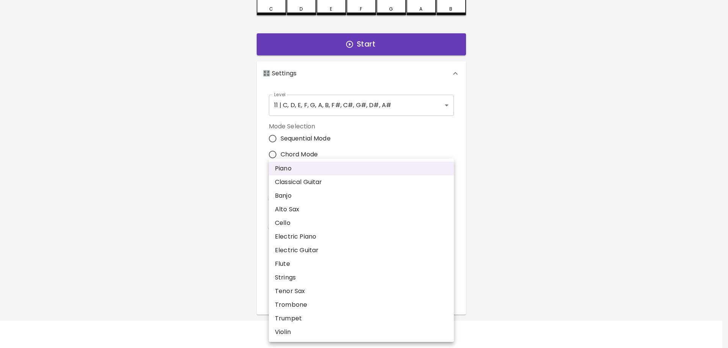
click at [358, 292] on body "🎹 PitchCraft About Badges Log In C C# D D# E F F# G G# A A# B Start 🎛️ Settings…" at bounding box center [364, 118] width 728 height 459
click at [330, 227] on li "Cello" at bounding box center [361, 223] width 185 height 14
type input "cello"
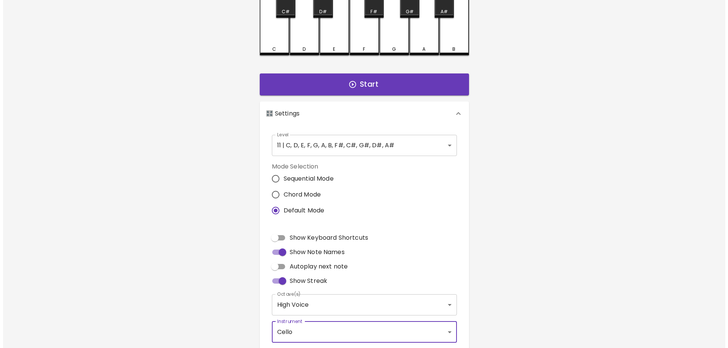
scroll to position [0, 0]
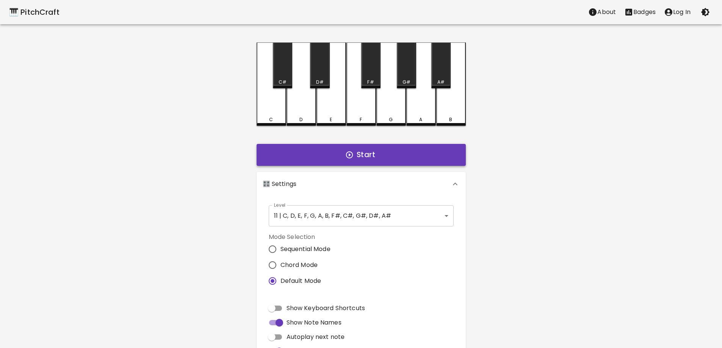
click at [383, 154] on button "Start" at bounding box center [361, 155] width 209 height 22
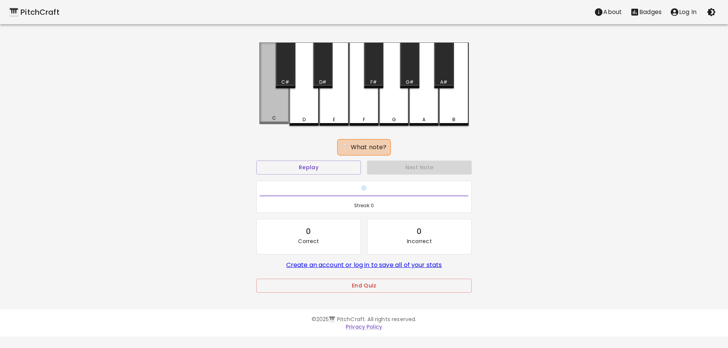
click at [277, 103] on div "C" at bounding box center [274, 83] width 30 height 82
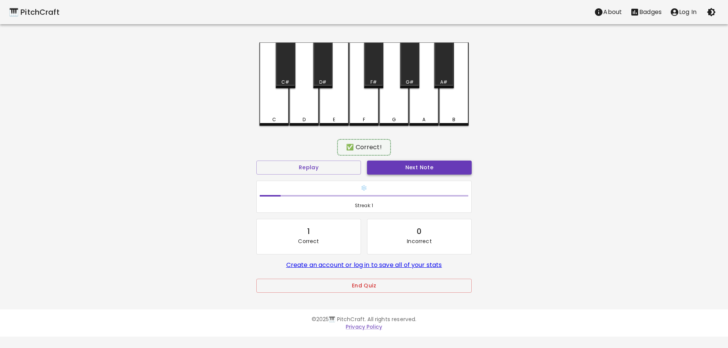
click at [389, 163] on button "Next Note" at bounding box center [419, 168] width 105 height 14
click at [424, 105] on div "A" at bounding box center [424, 83] width 30 height 82
click at [428, 171] on button "Next Note" at bounding box center [419, 168] width 105 height 14
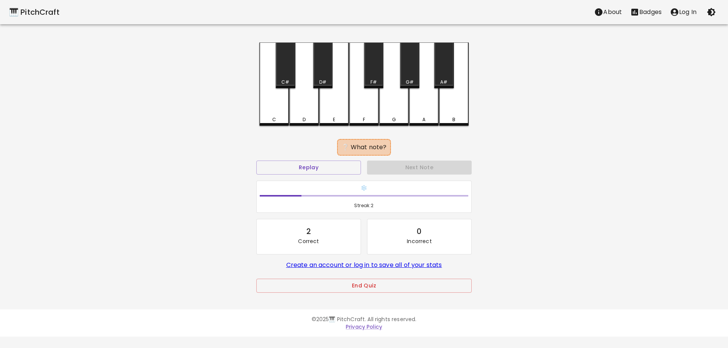
click at [419, 106] on div "A" at bounding box center [424, 83] width 30 height 83
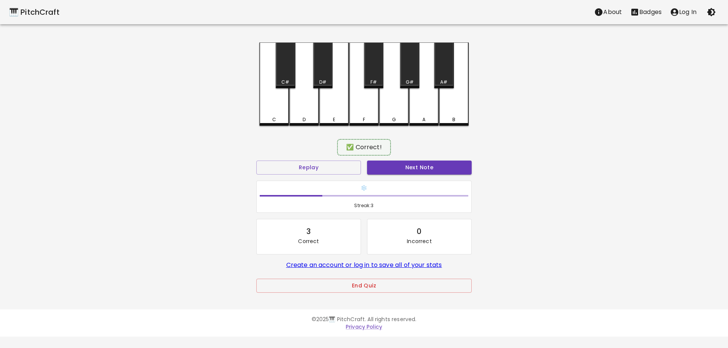
click at [428, 176] on div "Next Note" at bounding box center [419, 168] width 111 height 20
click at [428, 165] on button "Next Note" at bounding box center [419, 168] width 105 height 14
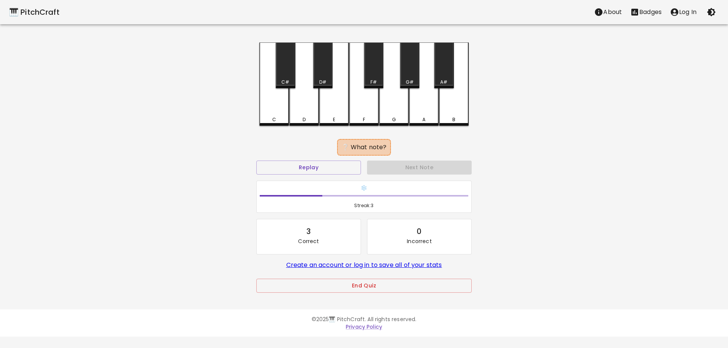
click at [456, 122] on div "B" at bounding box center [454, 83] width 30 height 83
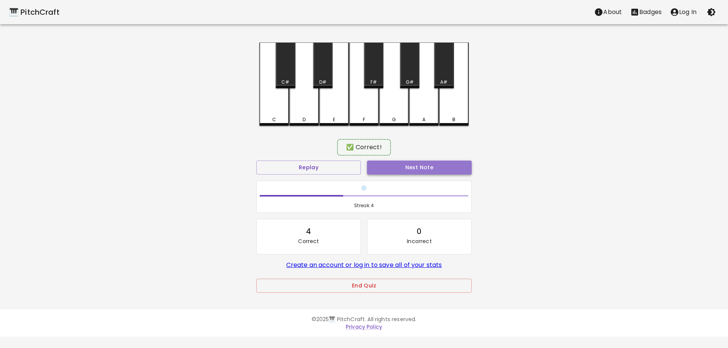
click at [448, 164] on button "Next Note" at bounding box center [419, 168] width 105 height 14
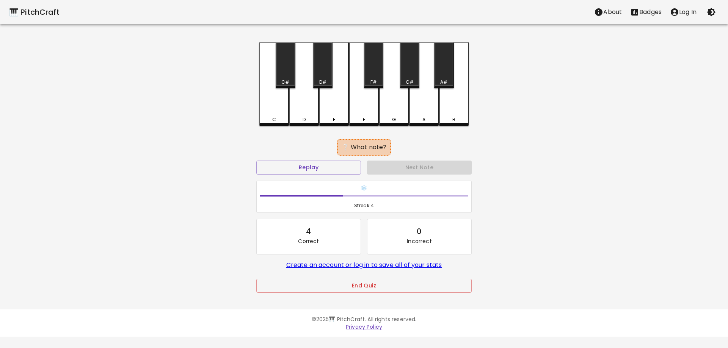
click at [390, 119] on div "G" at bounding box center [394, 119] width 28 height 7
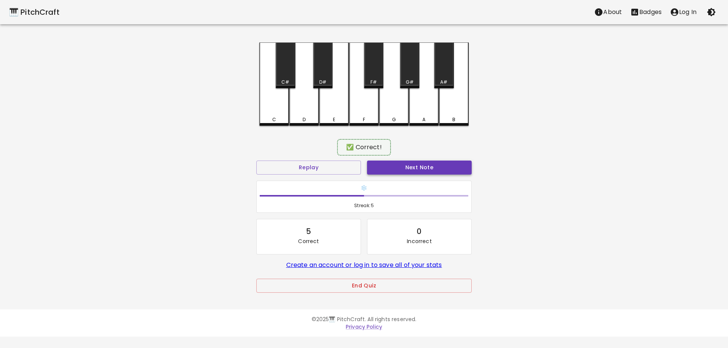
click at [424, 174] on button "Next Note" at bounding box center [419, 168] width 105 height 14
click at [365, 119] on div "F" at bounding box center [364, 118] width 28 height 7
click at [399, 169] on button "Next Note" at bounding box center [419, 168] width 105 height 14
click at [304, 121] on div "D" at bounding box center [304, 118] width 3 height 7
click at [385, 169] on button "Next Note" at bounding box center [419, 168] width 105 height 14
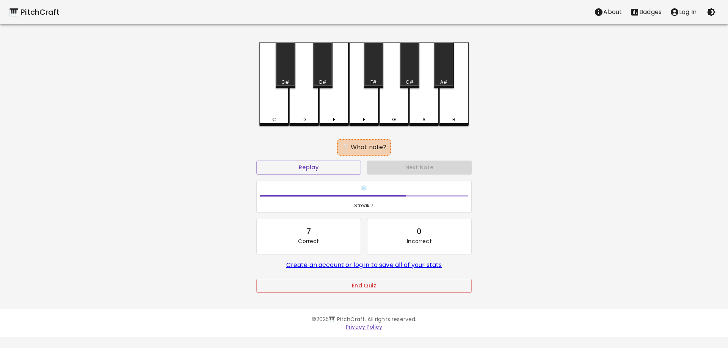
click at [321, 69] on div "D#" at bounding box center [322, 65] width 19 height 46
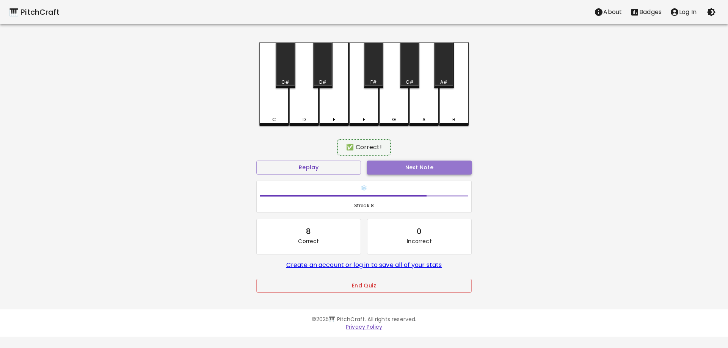
click at [409, 167] on button "Next Note" at bounding box center [419, 168] width 105 height 14
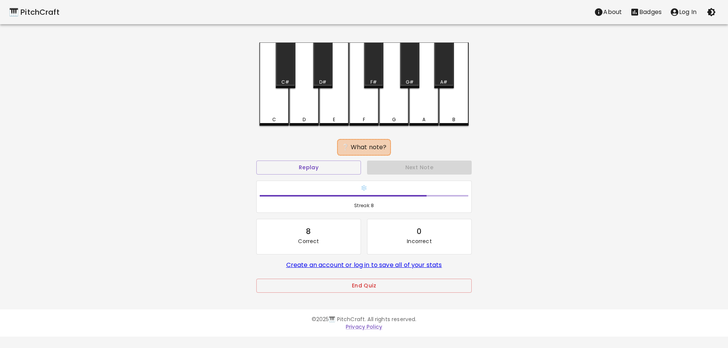
click at [388, 110] on div "G" at bounding box center [394, 83] width 30 height 83
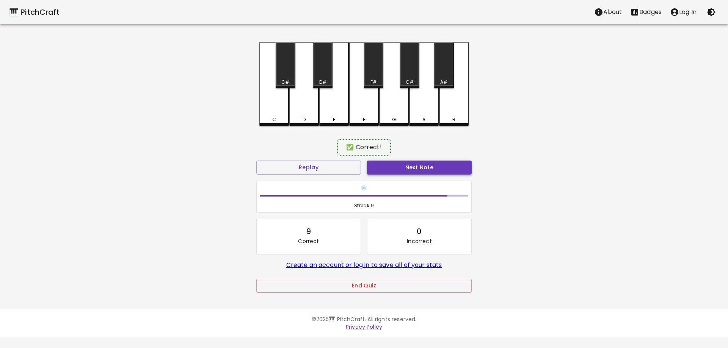
click at [412, 163] on button "Next Note" at bounding box center [419, 168] width 105 height 14
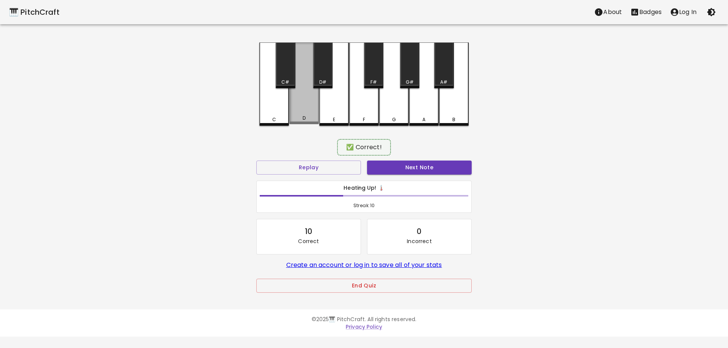
click at [309, 116] on div "D" at bounding box center [304, 83] width 30 height 82
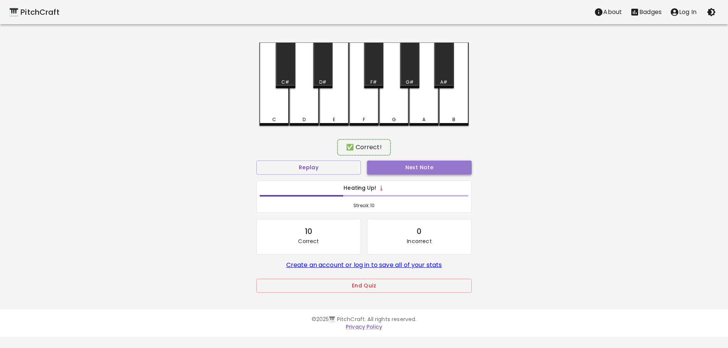
click at [393, 161] on button "Next Note" at bounding box center [419, 168] width 105 height 14
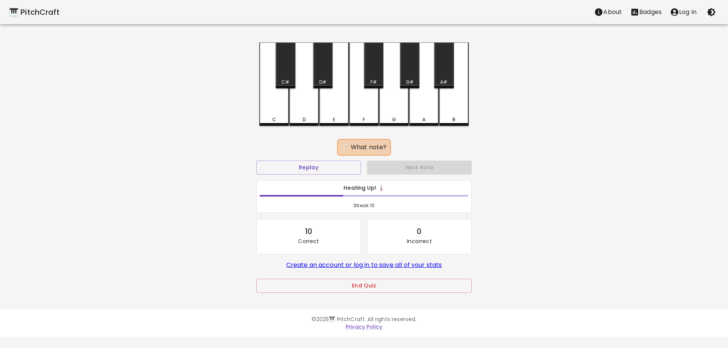
click at [365, 121] on div "F" at bounding box center [364, 119] width 28 height 7
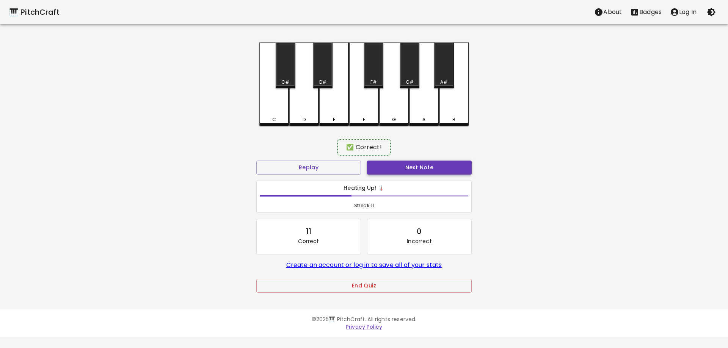
click at [395, 170] on button "Next Note" at bounding box center [419, 168] width 105 height 14
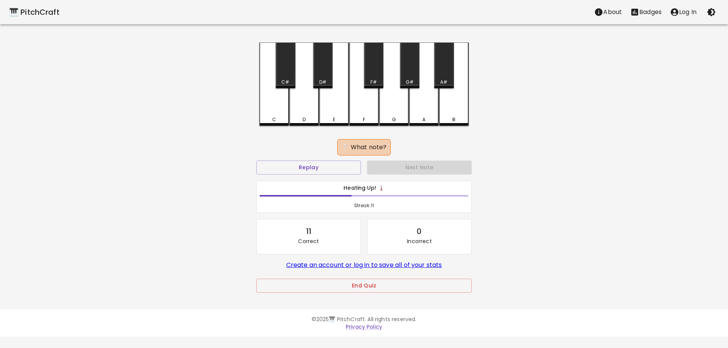
click at [377, 71] on div "F#" at bounding box center [373, 65] width 19 height 46
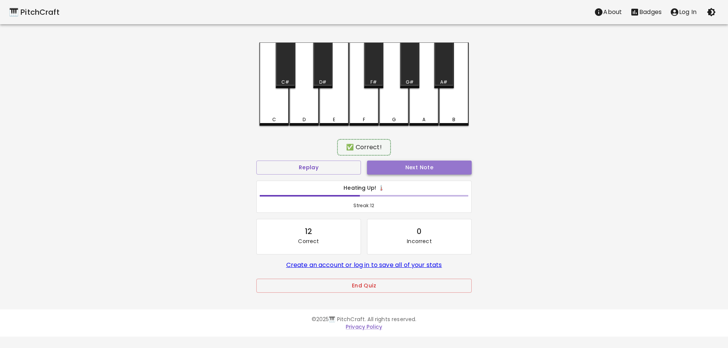
click at [414, 164] on button "Next Note" at bounding box center [419, 168] width 105 height 14
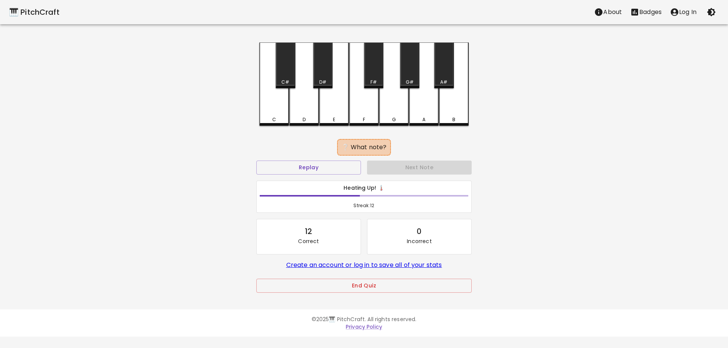
click at [320, 72] on div "D#" at bounding box center [322, 65] width 19 height 46
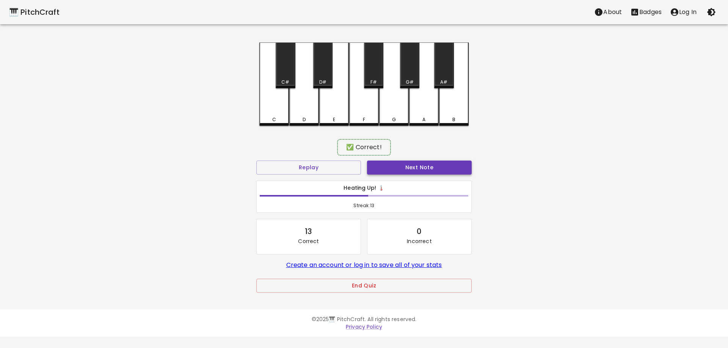
click at [387, 166] on button "Next Note" at bounding box center [419, 168] width 105 height 14
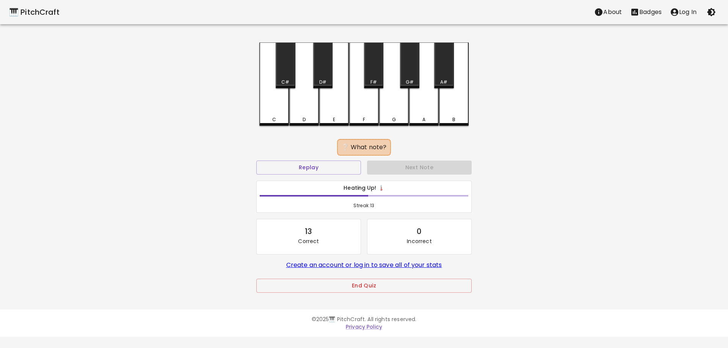
click at [408, 69] on div "G#" at bounding box center [409, 65] width 19 height 46
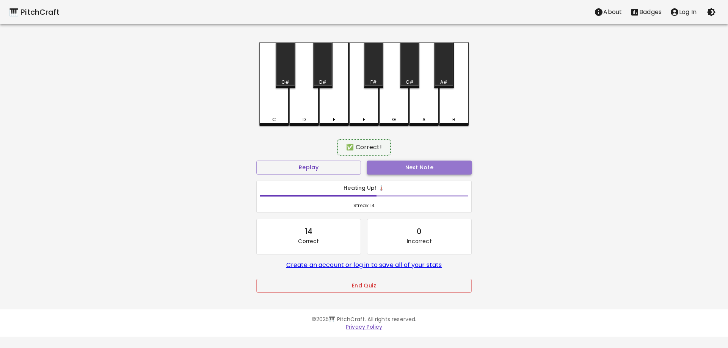
click at [422, 165] on button "Next Note" at bounding box center [419, 168] width 105 height 14
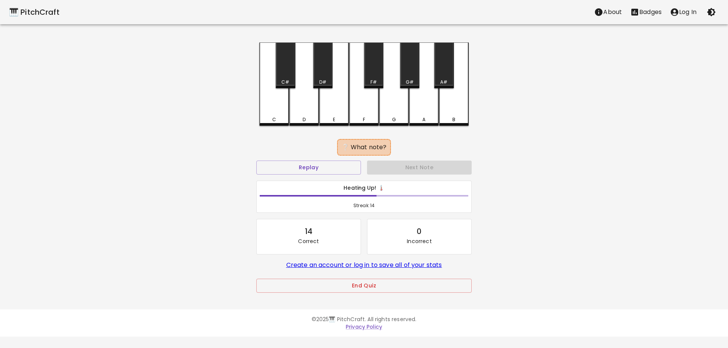
click at [326, 80] on div "D#" at bounding box center [322, 82] width 7 height 7
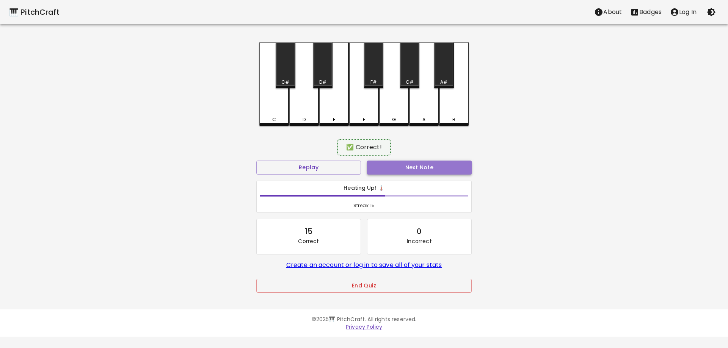
click at [409, 164] on button "Next Note" at bounding box center [419, 168] width 105 height 14
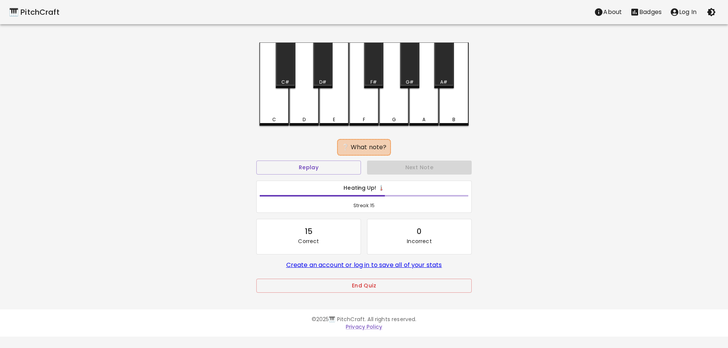
click at [321, 78] on div "D#" at bounding box center [322, 65] width 19 height 46
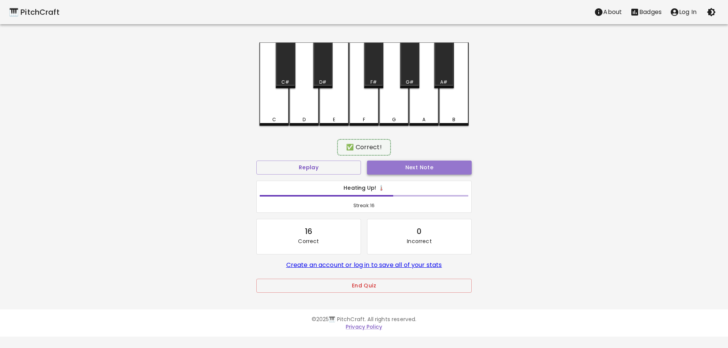
click at [405, 168] on button "Next Note" at bounding box center [419, 168] width 105 height 14
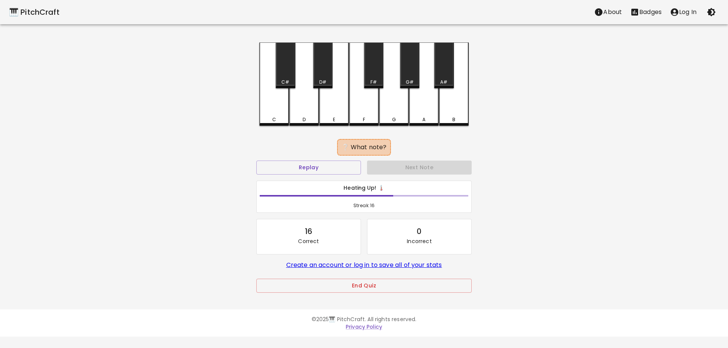
click at [314, 76] on div "D#" at bounding box center [322, 65] width 19 height 46
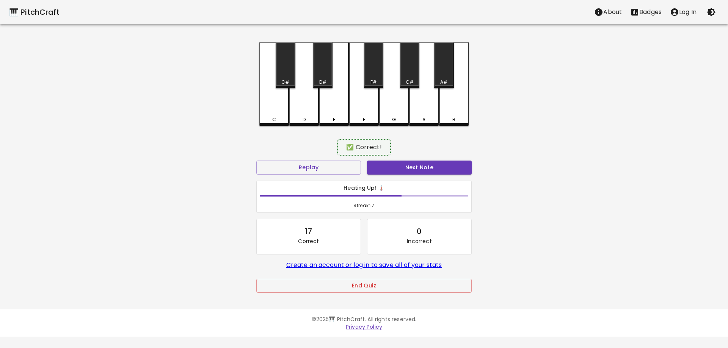
click at [389, 176] on div "Next Note" at bounding box center [419, 168] width 111 height 20
click at [389, 169] on button "Next Note" at bounding box center [419, 168] width 105 height 14
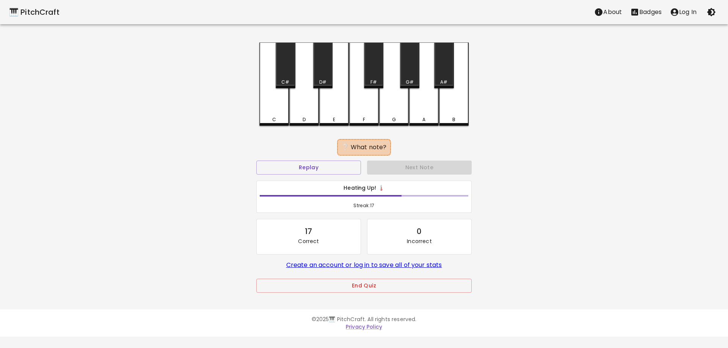
click at [278, 116] on div "C" at bounding box center [274, 119] width 28 height 7
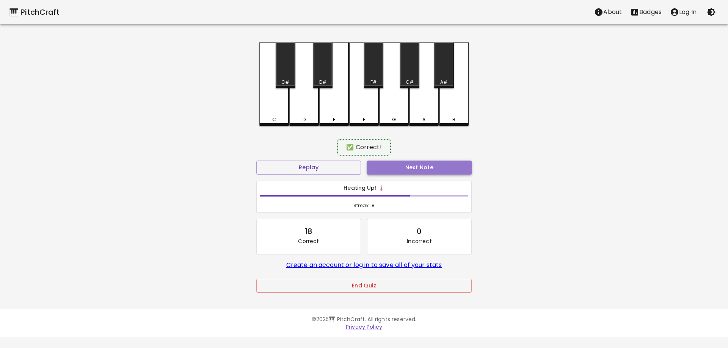
click at [379, 166] on button "Next Note" at bounding box center [419, 168] width 105 height 14
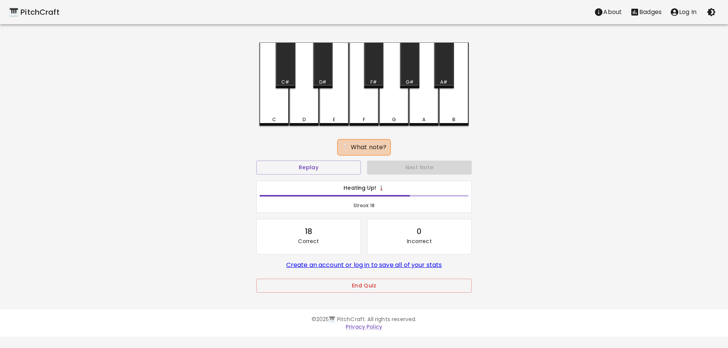
click at [408, 71] on div "G#" at bounding box center [409, 65] width 19 height 46
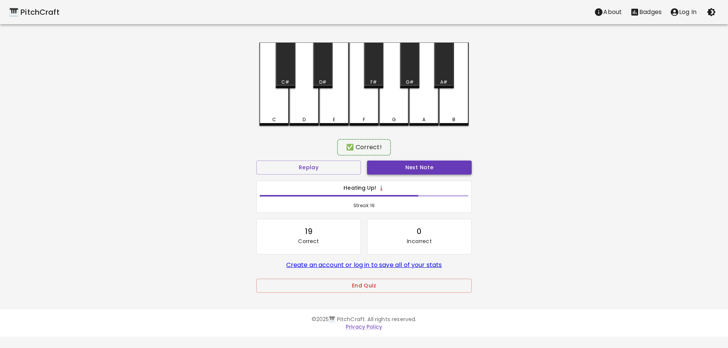
drag, startPoint x: 423, startPoint y: 156, endPoint x: 423, endPoint y: 161, distance: 5.0
click at [423, 160] on div "✅ Correct! Replay Next Note Heating Up! 🌡️ Streak: 19 19 Correct 0 Incorrect Cr…" at bounding box center [363, 224] width 215 height 166
click at [423, 163] on button "Next Note" at bounding box center [419, 168] width 105 height 14
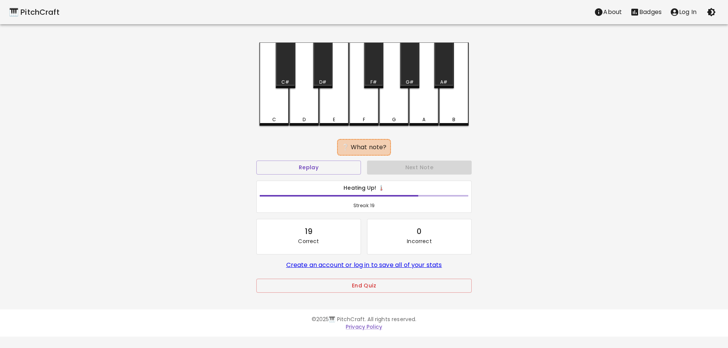
click at [285, 101] on div "C" at bounding box center [274, 83] width 30 height 83
